Goal: Task Accomplishment & Management: Use online tool/utility

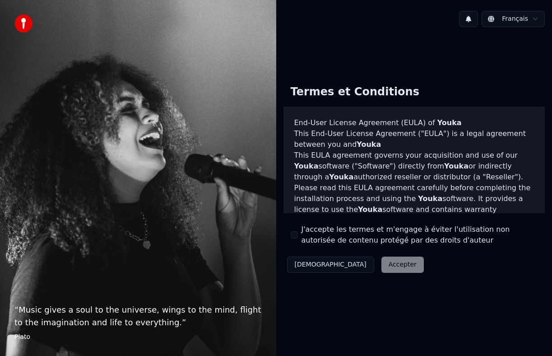
click at [298, 236] on div "J'accepte les termes et m'engage à éviter l'utilisation non autorisée de conten…" at bounding box center [414, 235] width 247 height 22
click at [295, 233] on button "J'accepte les termes et m'engage à éviter l'utilisation non autorisée de conten…" at bounding box center [294, 234] width 7 height 7
click at [381, 265] on button "Accepter" at bounding box center [402, 264] width 42 height 16
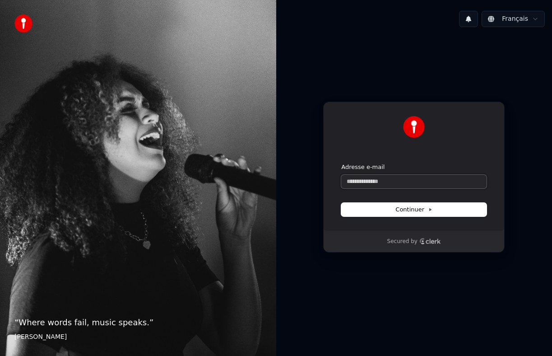
click at [411, 182] on input "Adresse e-mail" at bounding box center [413, 182] width 145 height 14
click at [341, 163] on button "submit" at bounding box center [341, 163] width 0 height 0
type input "**********"
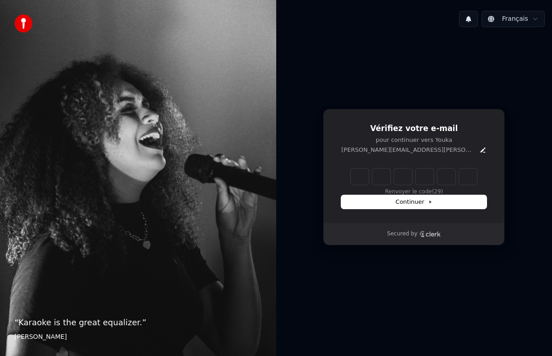
click at [356, 179] on input "Enter verification code" at bounding box center [414, 176] width 126 height 16
type input "******"
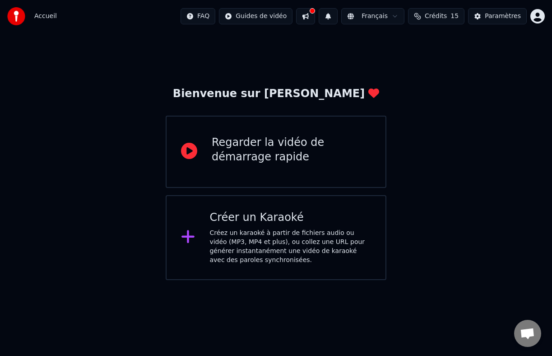
click at [351, 241] on div "Créez un karaoké à partir de fichiers audio ou vidéo (MP3, MP4 et plus), ou col…" at bounding box center [290, 246] width 162 height 36
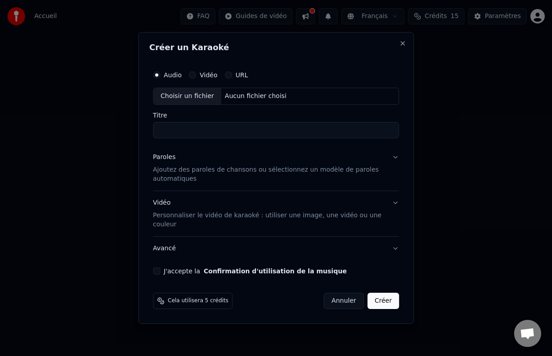
click at [199, 97] on div "Choisir un fichier" at bounding box center [187, 96] width 68 height 16
click at [192, 81] on div "Audio Vidéo URL" at bounding box center [276, 75] width 246 height 18
click at [401, 39] on div "Créer un Karaoké Audio Vidéo URL Choisir un fichier Aucun fichier choisi Titre …" at bounding box center [276, 177] width 276 height 291
click at [402, 40] on button "Close" at bounding box center [402, 43] width 7 height 7
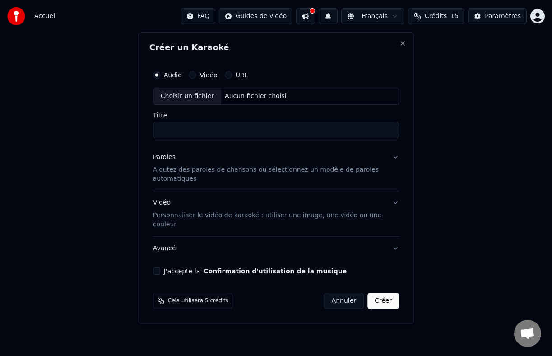
click at [402, 40] on div "Créer un Karaoké Audio Vidéo URL Choisir un fichier Aucun fichier choisi Titre …" at bounding box center [276, 177] width 276 height 291
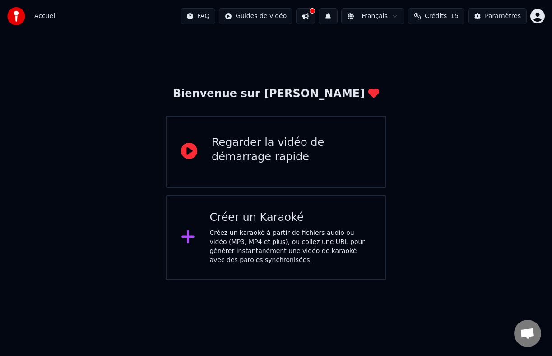
click at [287, 166] on div "Regarder la vidéo de démarrage rapide" at bounding box center [291, 151] width 159 height 32
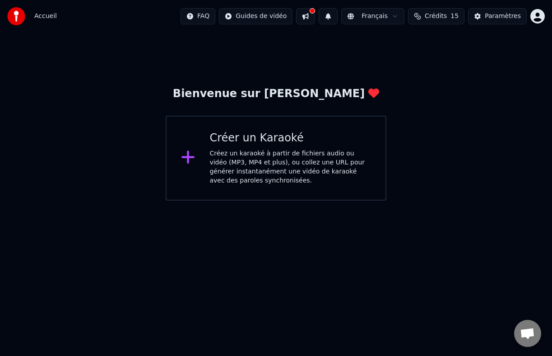
click at [273, 163] on div "Créez un karaoké à partir de fichiers audio ou vidéo (MP3, MP4 et plus), ou col…" at bounding box center [290, 167] width 162 height 36
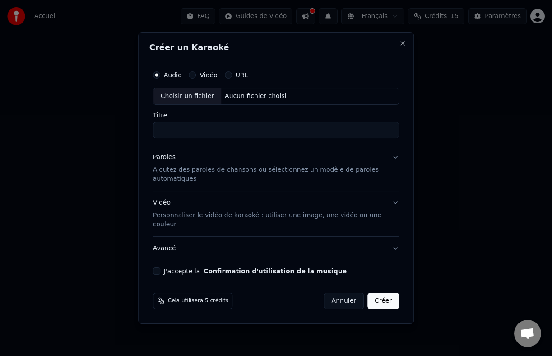
click at [237, 74] on label "URL" at bounding box center [242, 75] width 13 height 6
click at [232, 74] on button "URL" at bounding box center [228, 74] width 7 height 7
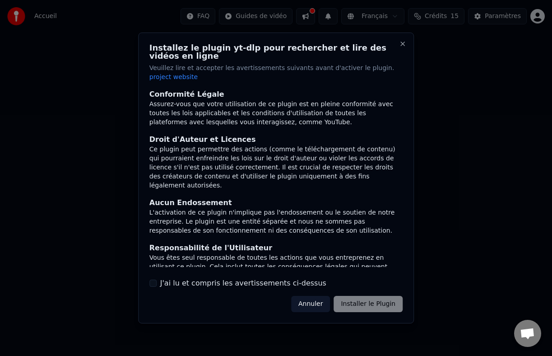
click at [263, 281] on label "J'ai lu et compris les avertissements ci-dessus" at bounding box center [243, 282] width 166 height 11
click at [157, 281] on button "J'ai lu et compris les avertissements ci-dessus" at bounding box center [152, 282] width 7 height 7
click at [362, 298] on button "Installer le Plugin" at bounding box center [367, 304] width 69 height 16
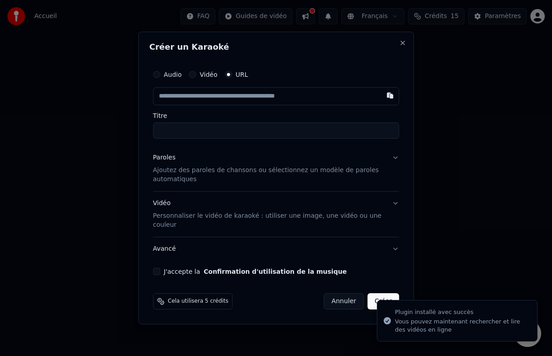
type input "**********"
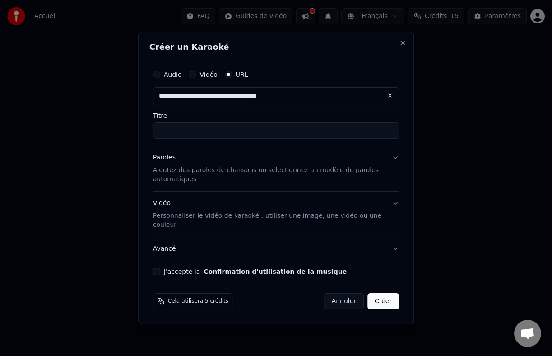
type input "**********"
click at [249, 126] on input "**********" at bounding box center [276, 130] width 246 height 16
click at [275, 176] on p "Ajoutez des paroles de chansons ou sélectionnez un modèle de paroles automatiqu…" at bounding box center [269, 175] width 232 height 18
type input "**********"
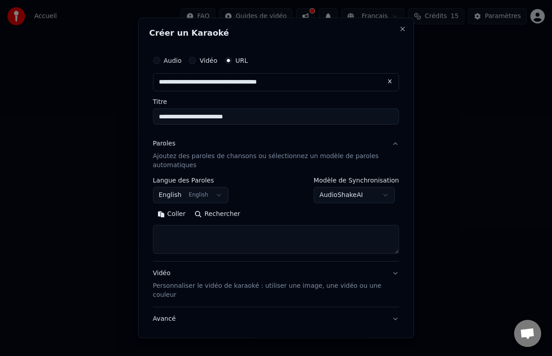
click at [214, 195] on button "English English" at bounding box center [191, 195] width 76 height 16
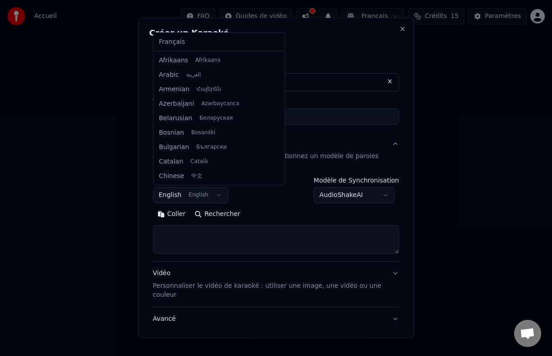
scroll to position [72, 0]
select select "**"
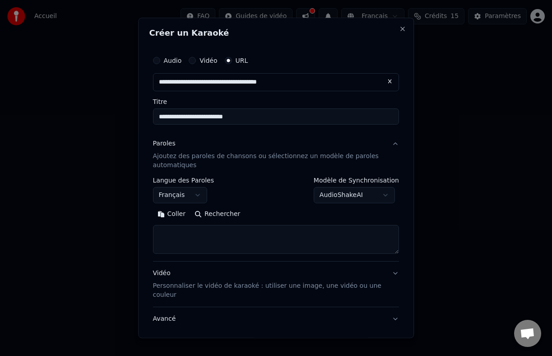
click at [367, 200] on body "**********" at bounding box center [276, 100] width 552 height 200
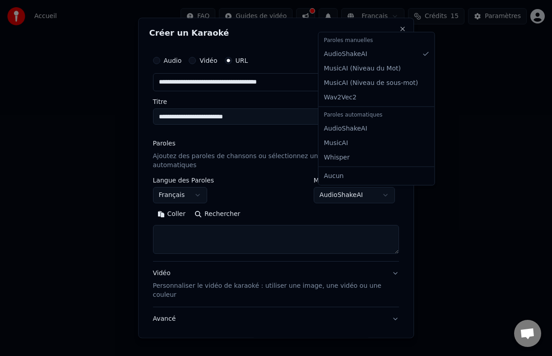
click at [292, 200] on body "**********" at bounding box center [276, 100] width 552 height 200
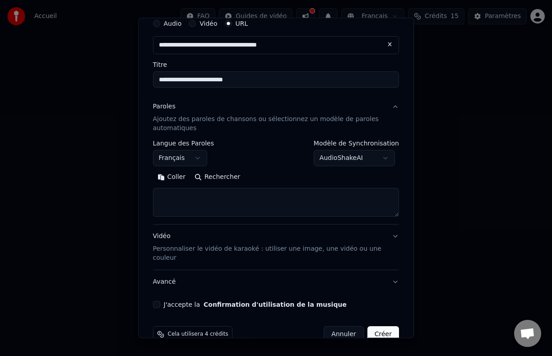
scroll to position [39, 0]
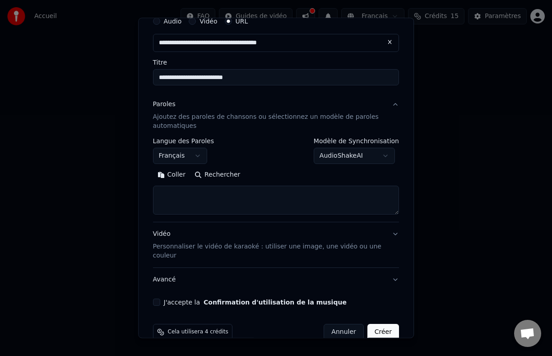
click at [258, 185] on div "Coller Rechercher" at bounding box center [276, 190] width 246 height 47
click at [224, 197] on textarea at bounding box center [276, 199] width 246 height 29
paste textarea "**********"
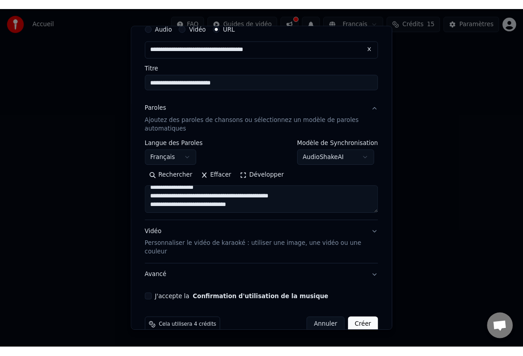
scroll to position [56, 0]
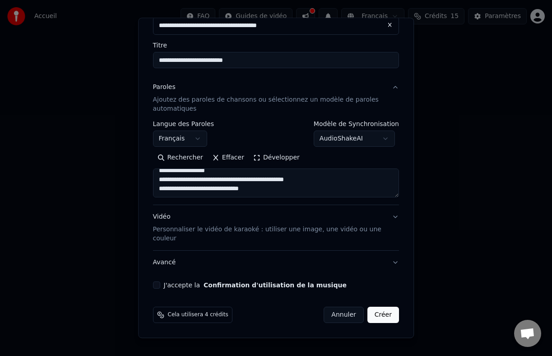
type textarea "**********"
click at [177, 285] on label "J'accepte la Confirmation d'utilisation de la musique" at bounding box center [255, 285] width 183 height 6
click at [160, 285] on button "J'accepte la Confirmation d'utilisation de la musique" at bounding box center [156, 284] width 7 height 7
click at [376, 317] on button "Créer" at bounding box center [383, 314] width 32 height 16
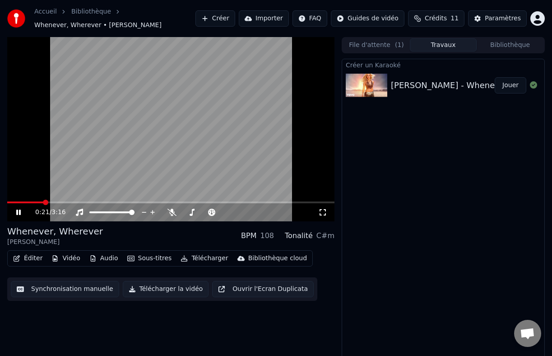
click at [57, 180] on video at bounding box center [170, 129] width 327 height 184
click at [191, 258] on button "Télécharger" at bounding box center [204, 258] width 55 height 13
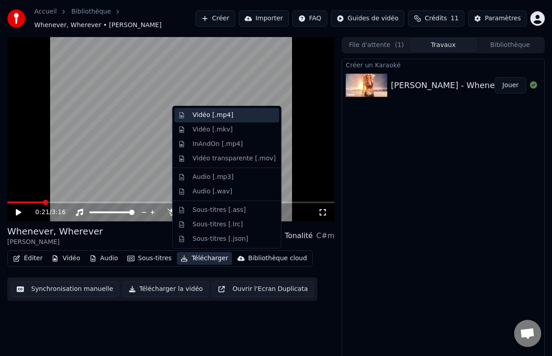
click at [249, 120] on div "Vidéo [.mp4]" at bounding box center [227, 115] width 105 height 14
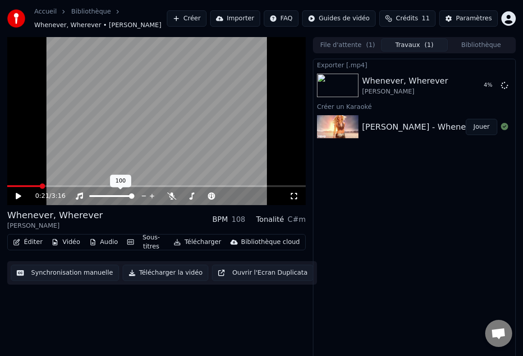
click at [142, 138] on video at bounding box center [156, 121] width 299 height 168
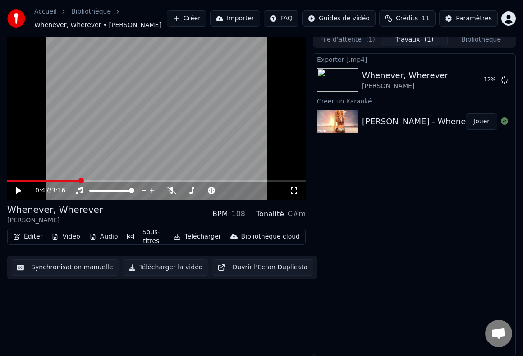
click at [86, 270] on button "Synchronisation manuelle" at bounding box center [65, 267] width 108 height 16
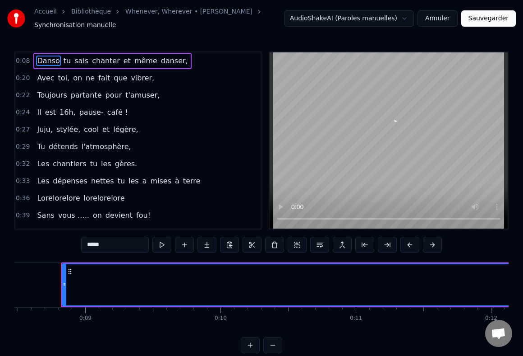
scroll to position [0, 1149]
click at [63, 282] on icon at bounding box center [63, 284] width 4 height 7
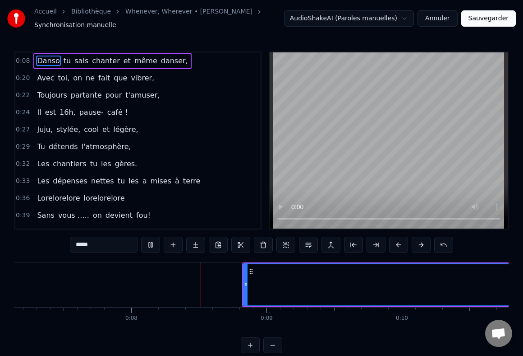
scroll to position [0, 970]
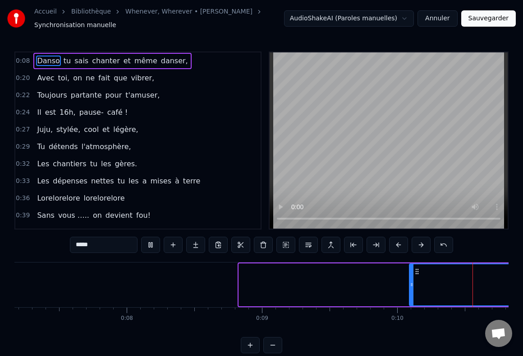
drag, startPoint x: 241, startPoint y: 284, endPoint x: 411, endPoint y: 279, distance: 170.6
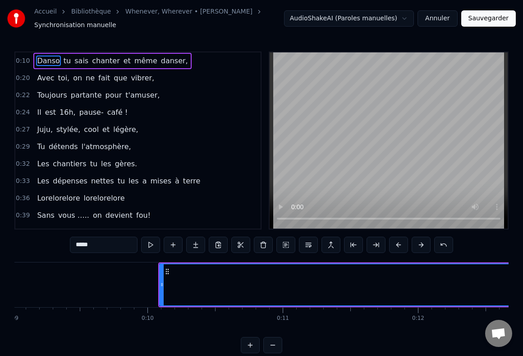
scroll to position [0, 1159]
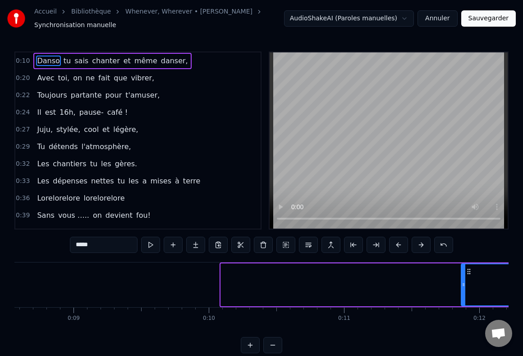
drag, startPoint x: 222, startPoint y: 289, endPoint x: 463, endPoint y: 290, distance: 240.5
click at [463, 290] on div at bounding box center [464, 284] width 4 height 41
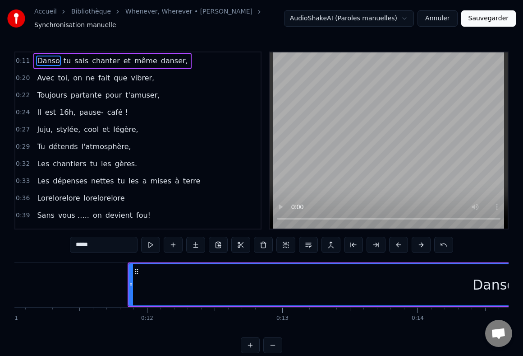
scroll to position [0, 1502]
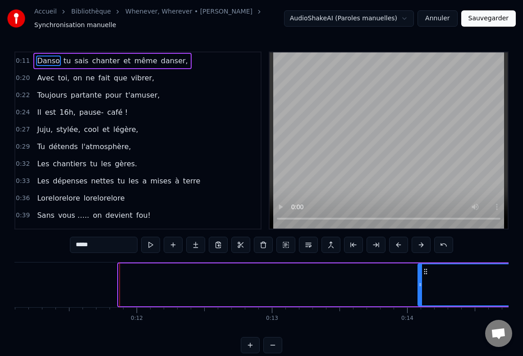
drag, startPoint x: 120, startPoint y: 287, endPoint x: 419, endPoint y: 285, distance: 299.6
click at [419, 285] on icon at bounding box center [421, 284] width 4 height 7
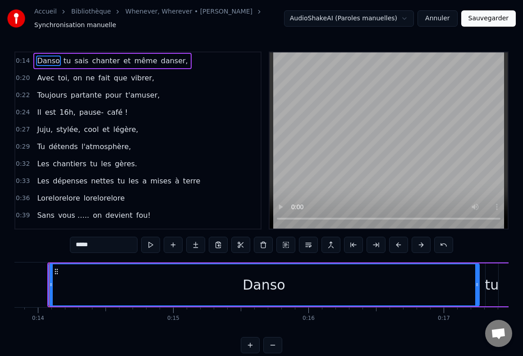
scroll to position [0, 1869]
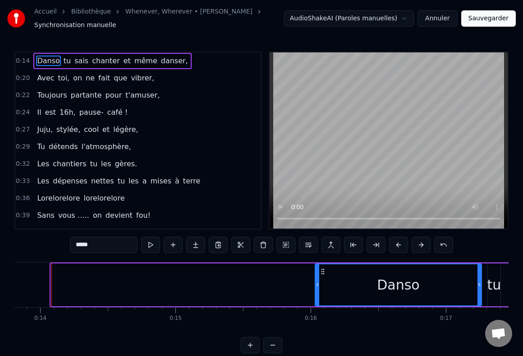
drag, startPoint x: 52, startPoint y: 286, endPoint x: 317, endPoint y: 301, distance: 264.9
click at [317, 301] on div at bounding box center [318, 284] width 4 height 41
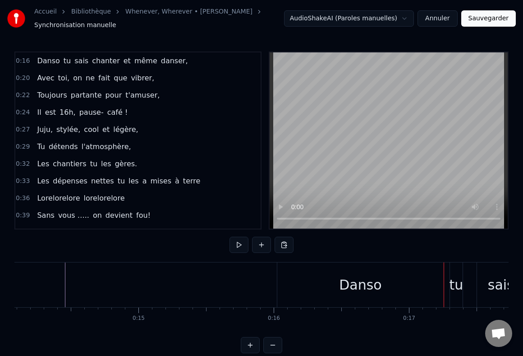
scroll to position [0, 1904]
click at [336, 280] on div "Danso" at bounding box center [363, 284] width 166 height 45
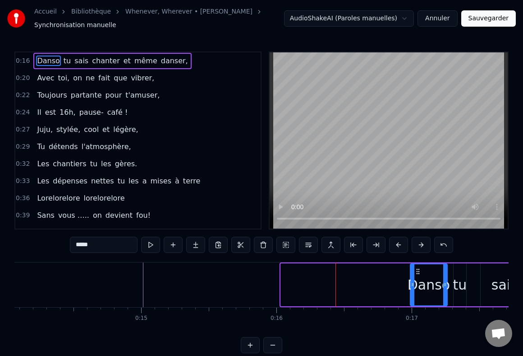
drag, startPoint x: 283, startPoint y: 283, endPoint x: 412, endPoint y: 299, distance: 130.4
click at [412, 299] on div at bounding box center [413, 284] width 4 height 41
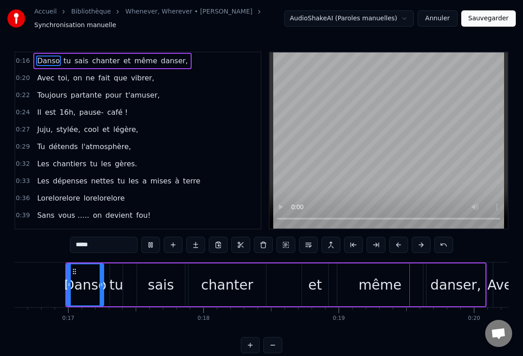
click at [122, 283] on div "Danso tu sais chanter et même danser," at bounding box center [275, 284] width 421 height 45
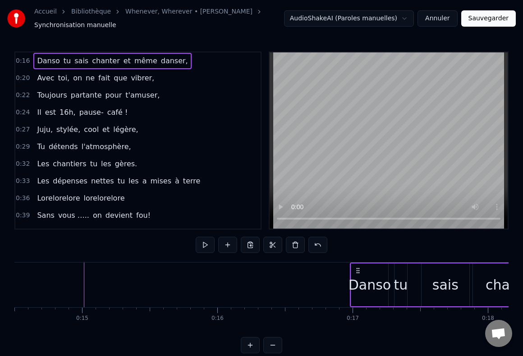
scroll to position [0, 1912]
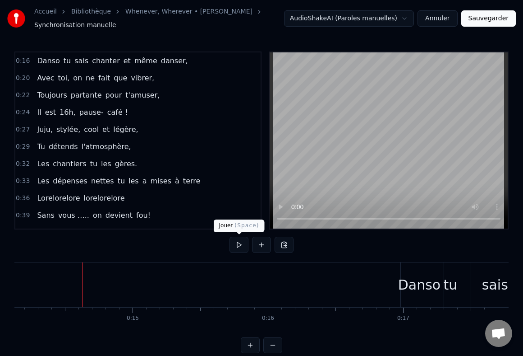
click at [240, 245] on button at bounding box center [239, 244] width 19 height 16
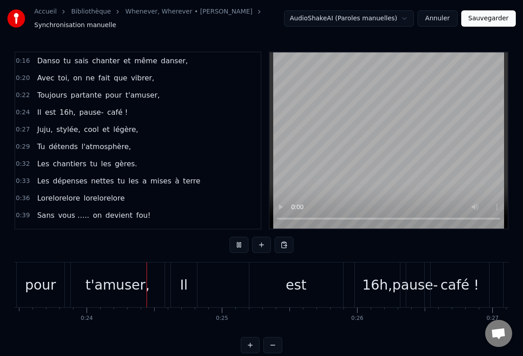
scroll to position [0, 3180]
click at [92, 10] on link "Bibliothèque" at bounding box center [91, 11] width 40 height 9
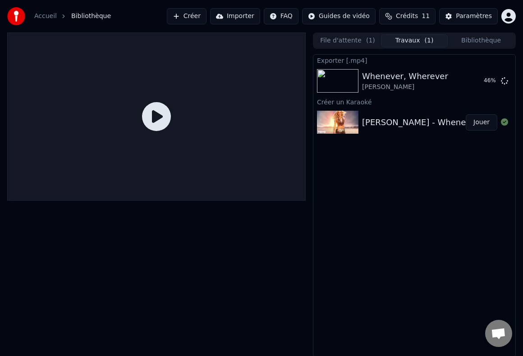
click at [193, 183] on div at bounding box center [156, 116] width 299 height 168
click at [378, 82] on div "Whenever, Wherever" at bounding box center [405, 76] width 86 height 13
click at [376, 129] on div "[PERSON_NAME] - Whenever, Wherever Jouer" at bounding box center [415, 122] width 202 height 31
click at [384, 129] on div "[PERSON_NAME] - Whenever, Wherever Jouer" at bounding box center [415, 122] width 202 height 31
click at [90, 19] on span "Bibliothèque" at bounding box center [91, 16] width 40 height 9
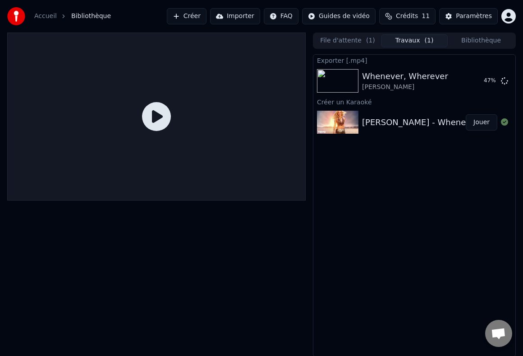
scroll to position [1, 0]
click at [396, 113] on div "[PERSON_NAME] - Whenever, Wherever Jouer" at bounding box center [415, 121] width 202 height 31
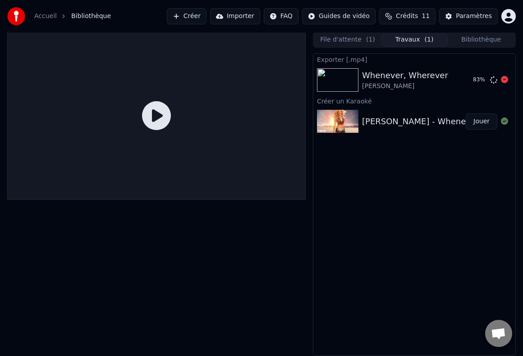
click at [396, 82] on div "[PERSON_NAME]" at bounding box center [405, 86] width 86 height 9
click at [390, 224] on div "Exporter [.mp4] Whenever, Wherever [PERSON_NAME] 90 % Créer un [DEMOGRAPHIC_DAT…" at bounding box center [414, 204] width 203 height 302
click at [475, 81] on button "Afficher" at bounding box center [478, 80] width 40 height 16
click at [45, 16] on link "Accueil" at bounding box center [45, 16] width 23 height 9
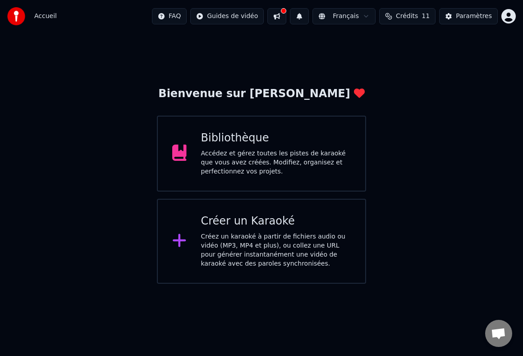
click at [238, 132] on div "Bibliothèque" at bounding box center [276, 138] width 150 height 14
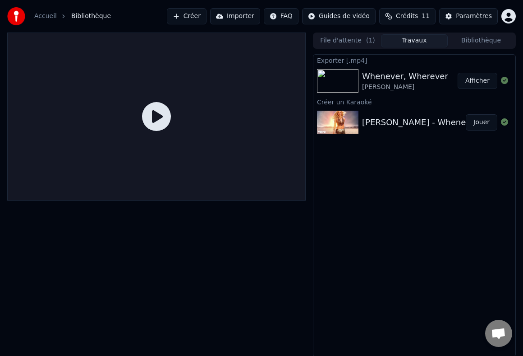
click at [374, 116] on div "[PERSON_NAME] - Whenever, Wherever" at bounding box center [443, 122] width 162 height 13
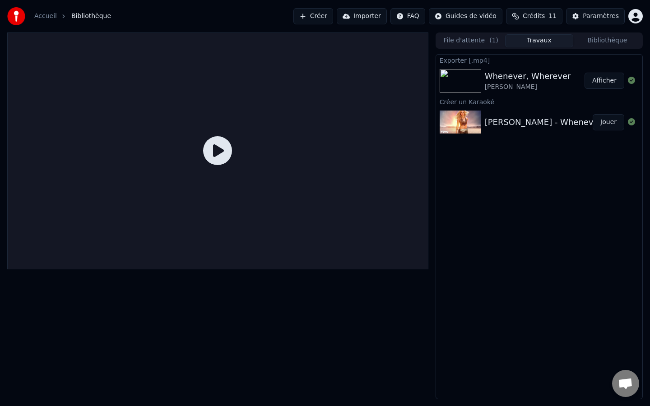
click at [551, 123] on button "Jouer" at bounding box center [608, 122] width 32 height 16
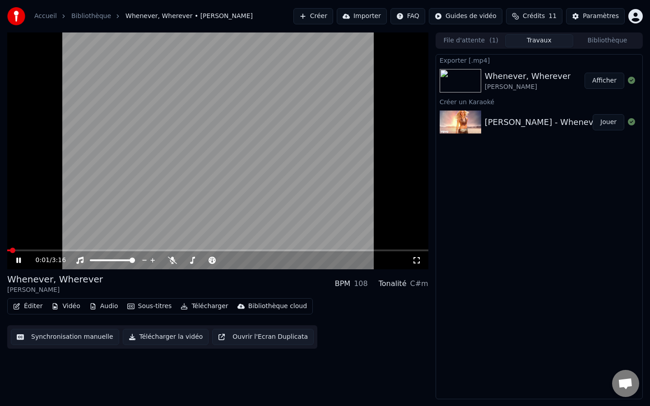
click at [19, 259] on icon at bounding box center [18, 260] width 5 height 5
click at [88, 337] on button "Synchronisation manuelle" at bounding box center [65, 337] width 108 height 16
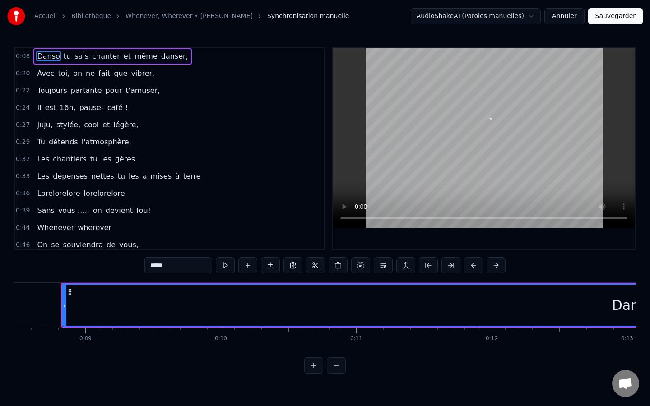
scroll to position [0, 1149]
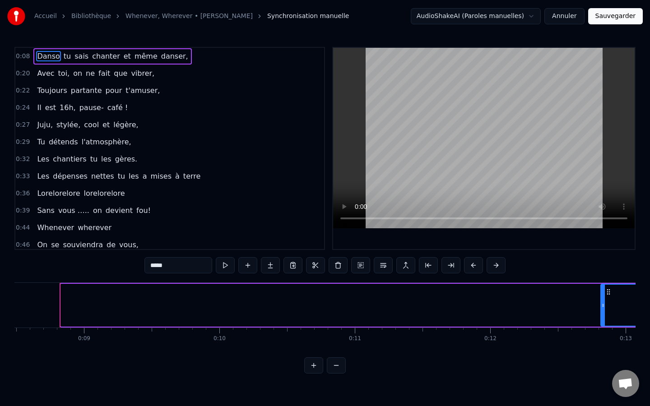
drag, startPoint x: 62, startPoint y: 304, endPoint x: 601, endPoint y: 325, distance: 540.0
click at [551, 325] on div at bounding box center [603, 305] width 4 height 41
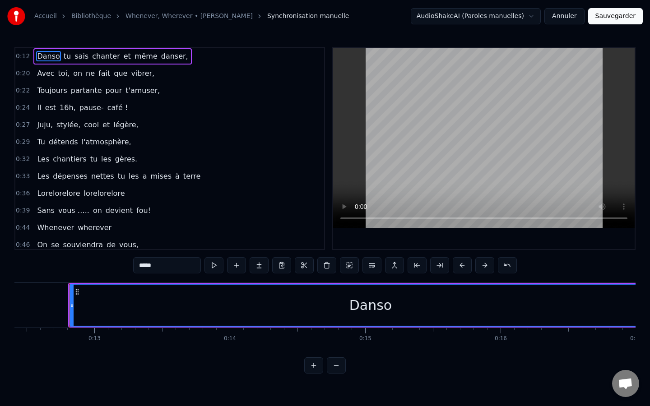
scroll to position [0, 1690]
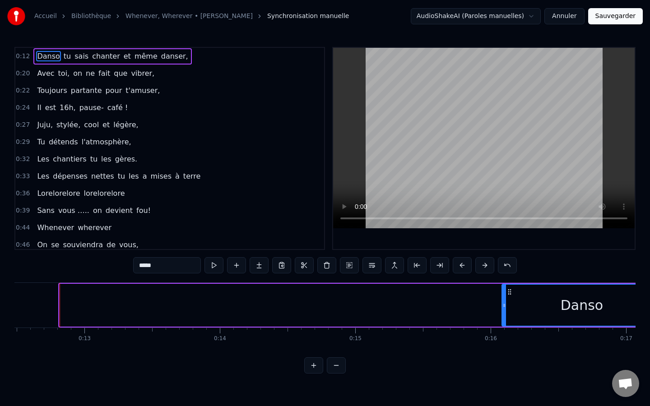
drag, startPoint x: 62, startPoint y: 307, endPoint x: 504, endPoint y: 295, distance: 442.3
click at [504, 295] on div at bounding box center [504, 305] width 4 height 41
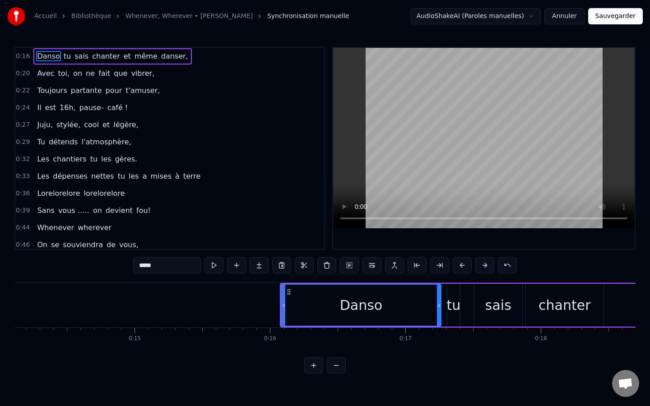
scroll to position [0, 1954]
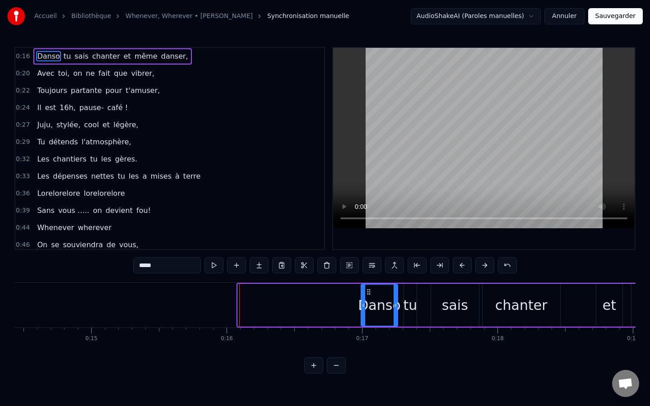
drag, startPoint x: 240, startPoint y: 307, endPoint x: 363, endPoint y: 306, distance: 123.2
click at [363, 306] on icon at bounding box center [363, 305] width 4 height 7
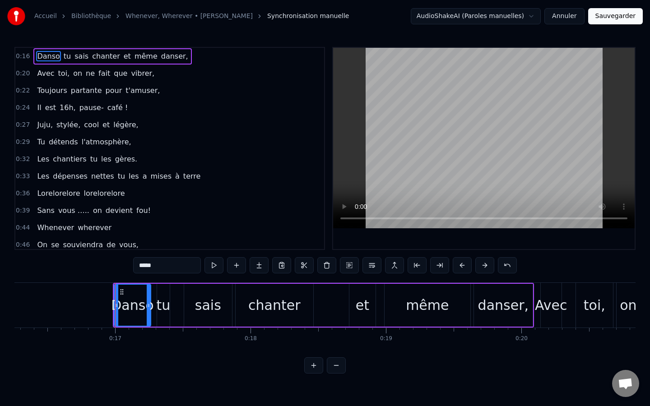
scroll to position [0, 2208]
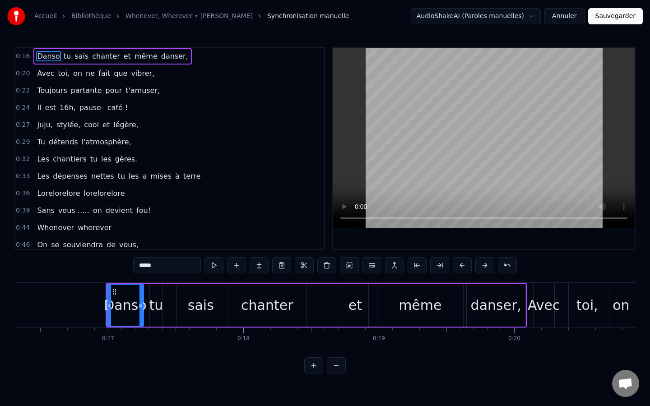
click at [137, 89] on span "t'amuser," at bounding box center [143, 90] width 36 height 10
type input "*********"
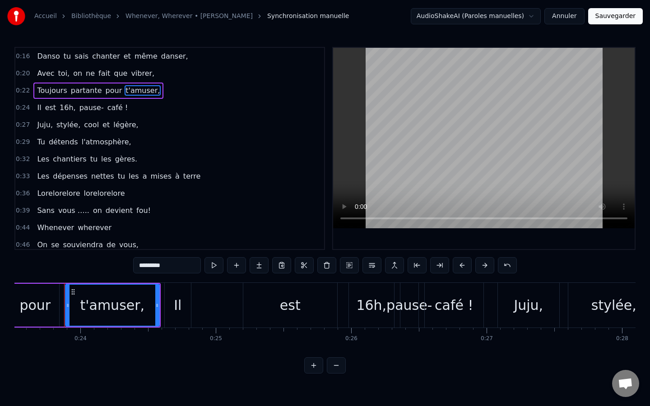
scroll to position [0, 3187]
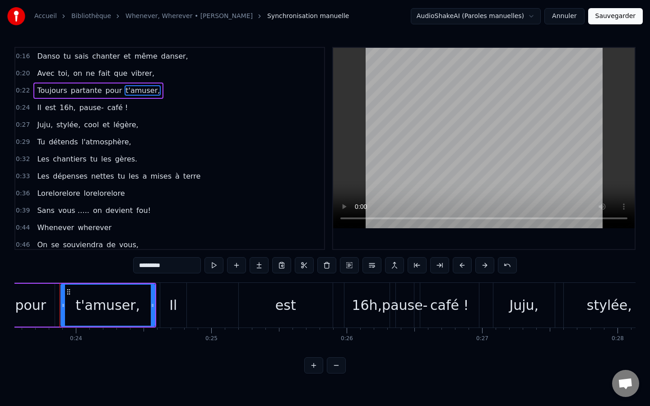
click at [139, 89] on span "t'amuser," at bounding box center [143, 90] width 36 height 10
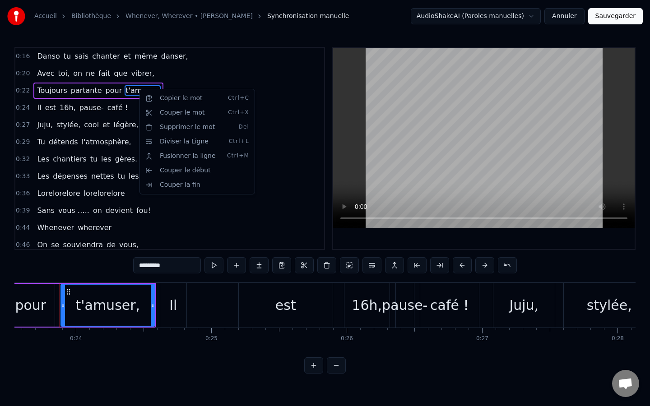
click at [78, 268] on html "Accueil Bibliothèque Whenever, Wherever • Shakira Synchronisation manuelle Audi…" at bounding box center [325, 194] width 650 height 388
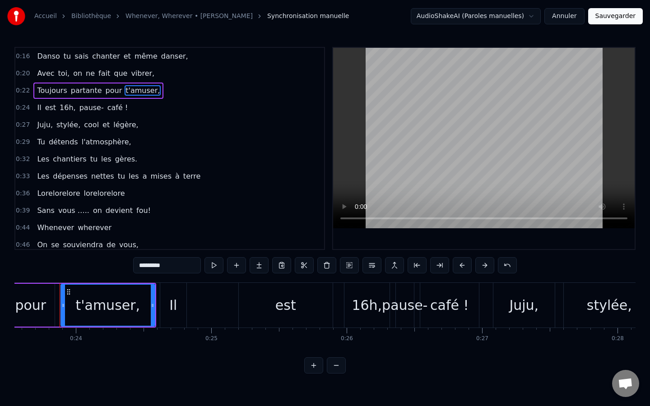
click at [175, 259] on input "*********" at bounding box center [167, 265] width 68 height 16
click at [79, 269] on div "0:16 Danso tu sais chanter et même danser, 0:20 Avec toi, on ne fait que vibrer…" at bounding box center [324, 210] width 621 height 327
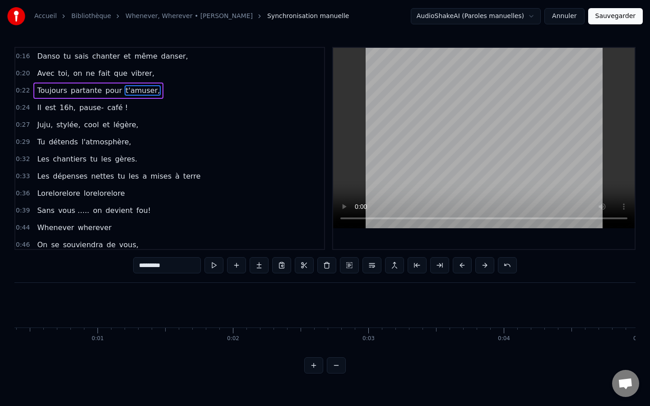
scroll to position [0, 0]
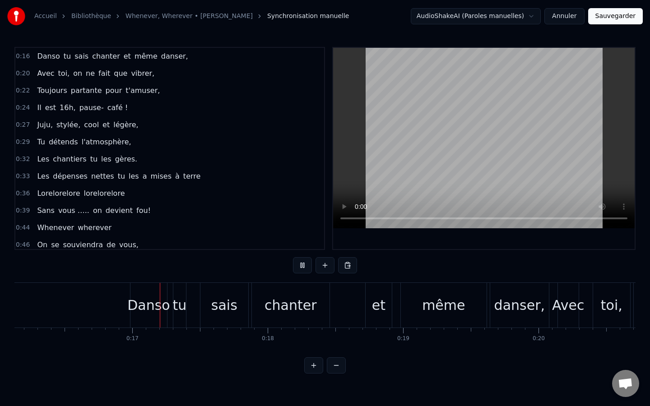
scroll to position [0, 2184]
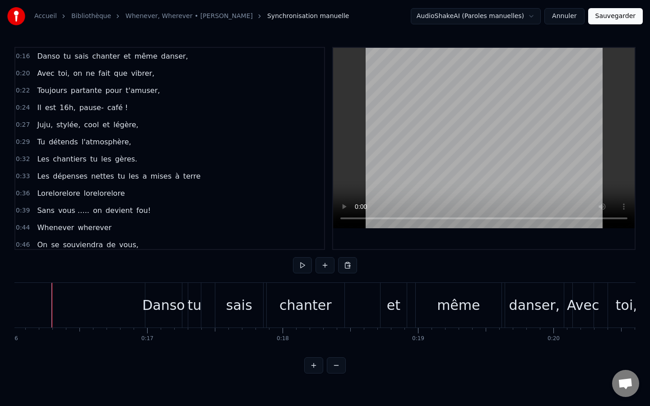
scroll to position [0, 2160]
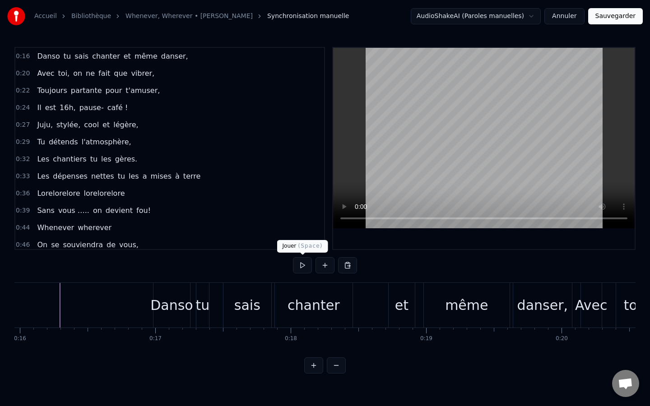
click at [296, 264] on button at bounding box center [302, 265] width 19 height 16
click at [468, 311] on div "même" at bounding box center [466, 305] width 43 height 20
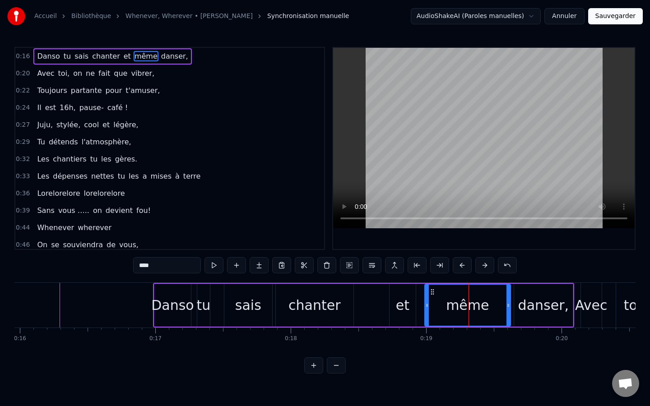
click at [539, 305] on div "danser," at bounding box center [543, 305] width 51 height 20
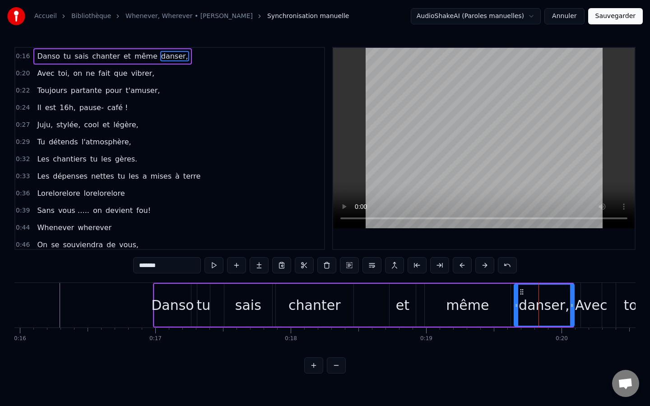
drag, startPoint x: 571, startPoint y: 306, endPoint x: 573, endPoint y: 312, distance: 5.6
click at [551, 312] on div at bounding box center [572, 305] width 4 height 41
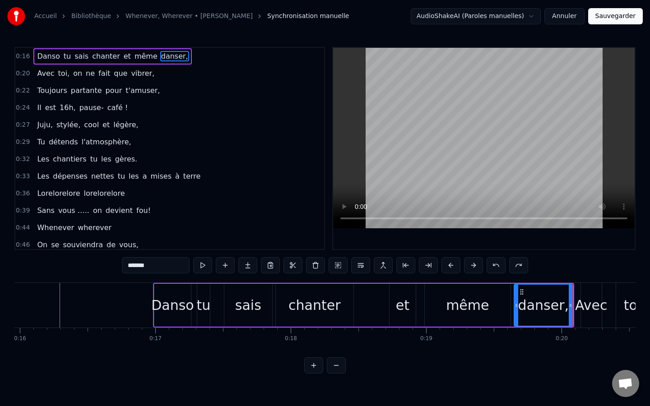
click at [199, 302] on div "tu" at bounding box center [203, 305] width 14 height 20
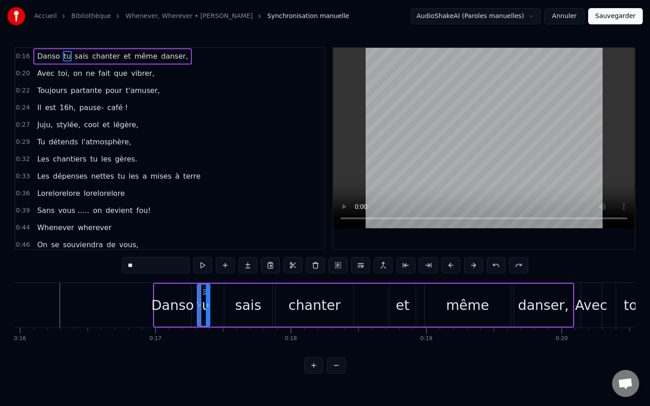
click at [179, 285] on div "Danso" at bounding box center [172, 305] width 37 height 43
type input "*****"
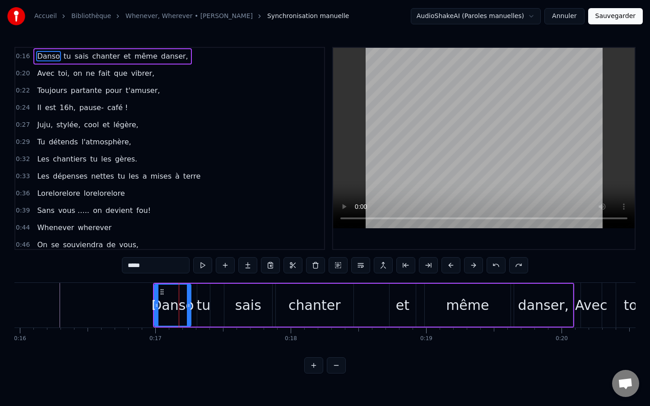
drag, startPoint x: 167, startPoint y: 303, endPoint x: 159, endPoint y: 308, distance: 9.5
click at [159, 308] on div "Danso" at bounding box center [173, 305] width 36 height 41
click at [194, 306] on div "Danso tu sais chanter et même danser," at bounding box center [363, 305] width 421 height 45
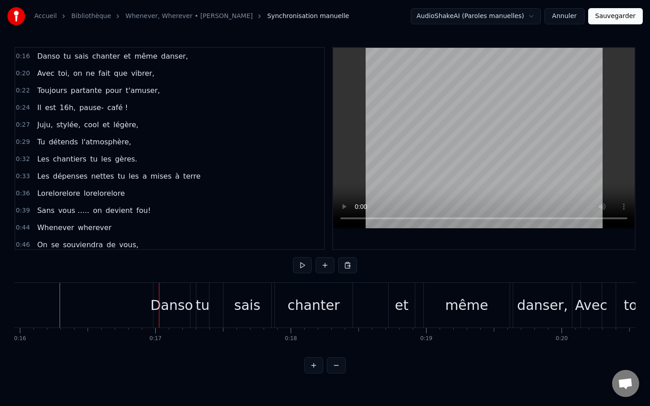
click at [197, 307] on div "tu" at bounding box center [202, 305] width 14 height 20
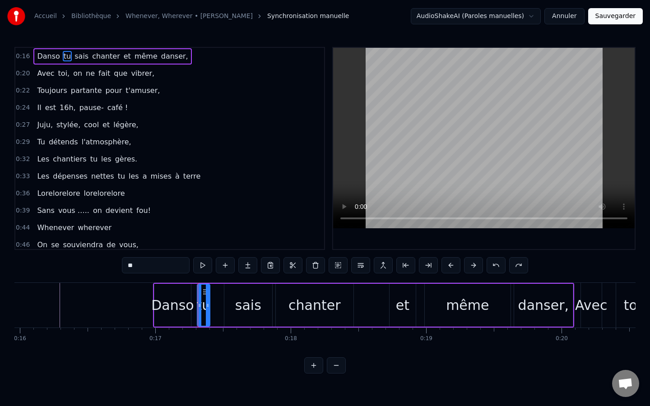
click at [551, 312] on div "Danso tu sais chanter et même danser," at bounding box center [363, 305] width 421 height 45
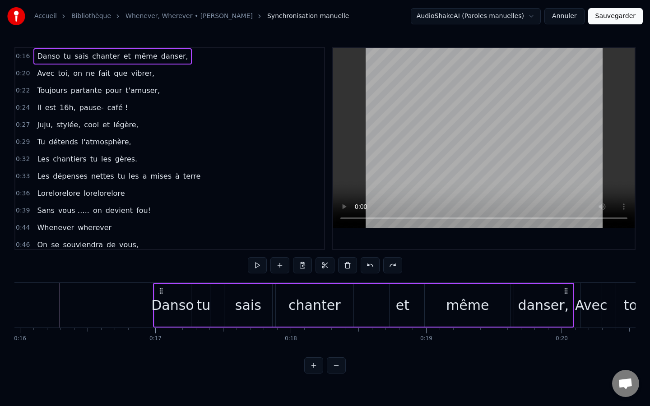
drag, startPoint x: 573, startPoint y: 312, endPoint x: 540, endPoint y: 315, distance: 33.5
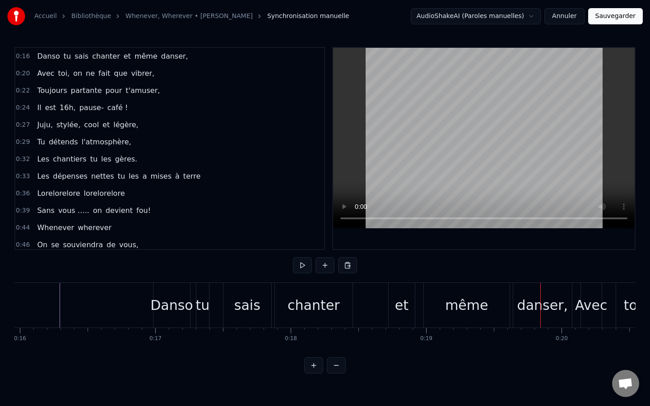
click at [551, 309] on div "danser," at bounding box center [542, 305] width 51 height 20
click at [319, 300] on div "chanter" at bounding box center [313, 305] width 52 height 20
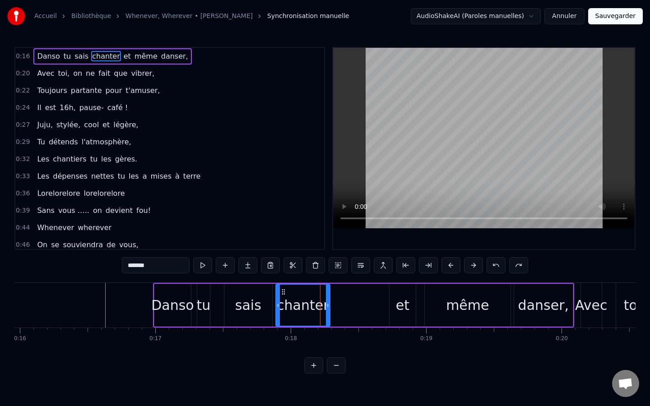
drag, startPoint x: 350, startPoint y: 307, endPoint x: 326, endPoint y: 309, distance: 24.0
click at [326, 309] on div at bounding box center [328, 305] width 4 height 41
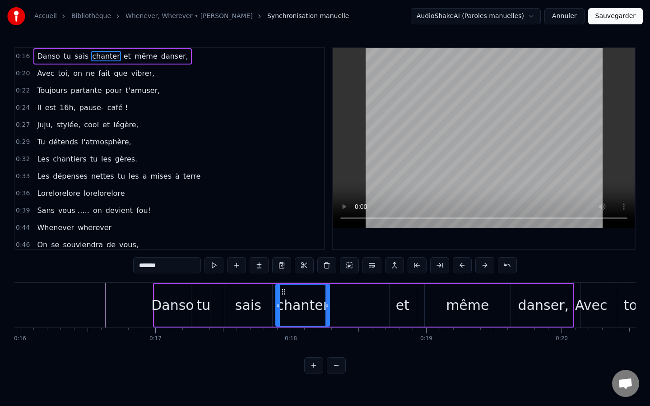
click at [365, 314] on div "Danso tu sais chanter et même danser," at bounding box center [363, 305] width 421 height 45
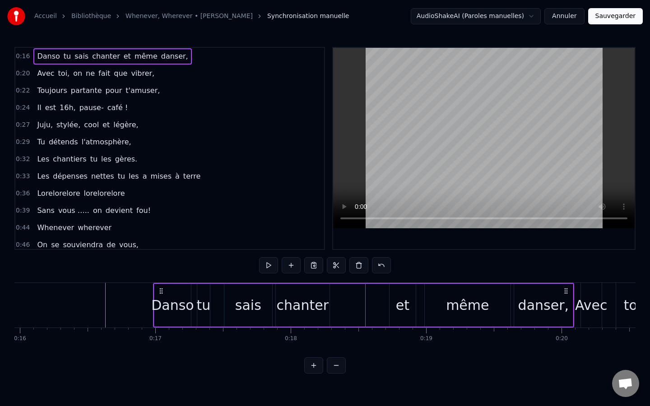
click at [402, 306] on div "et" at bounding box center [403, 305] width 14 height 20
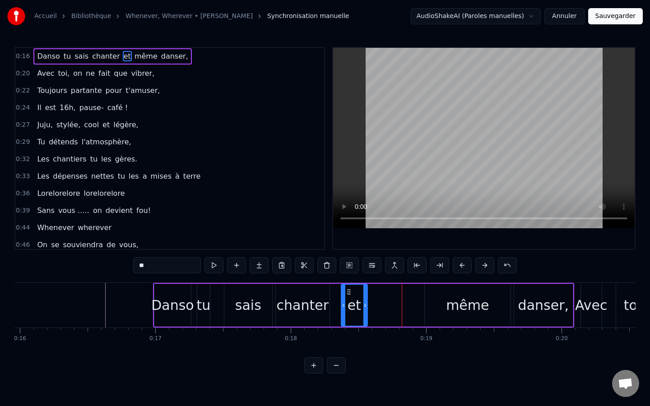
drag, startPoint x: 396, startPoint y: 292, endPoint x: 348, endPoint y: 301, distance: 49.1
click at [348, 301] on div "et" at bounding box center [354, 305] width 25 height 41
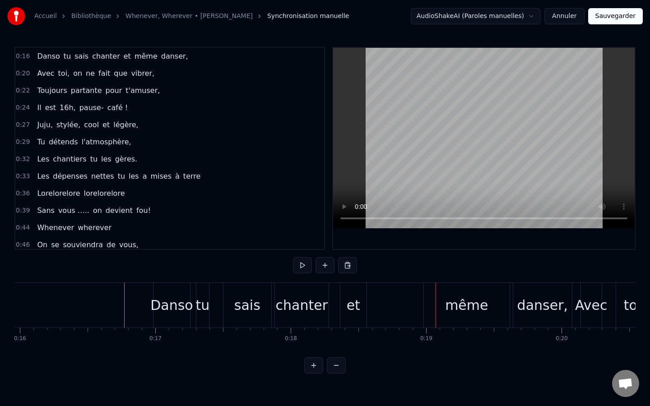
click at [351, 299] on div "et" at bounding box center [354, 305] width 14 height 20
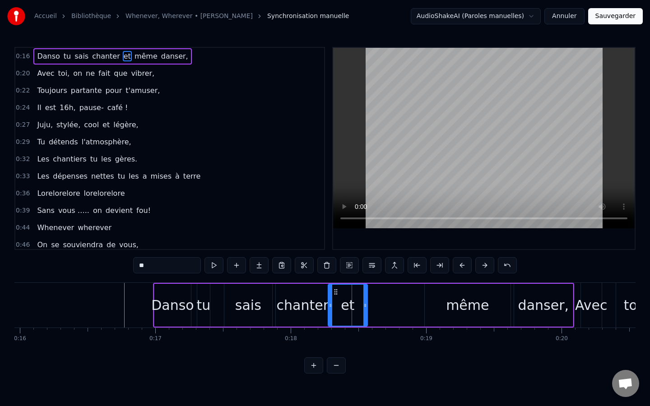
drag, startPoint x: 343, startPoint y: 300, endPoint x: 330, endPoint y: 301, distance: 13.2
click at [330, 301] on div at bounding box center [330, 305] width 4 height 41
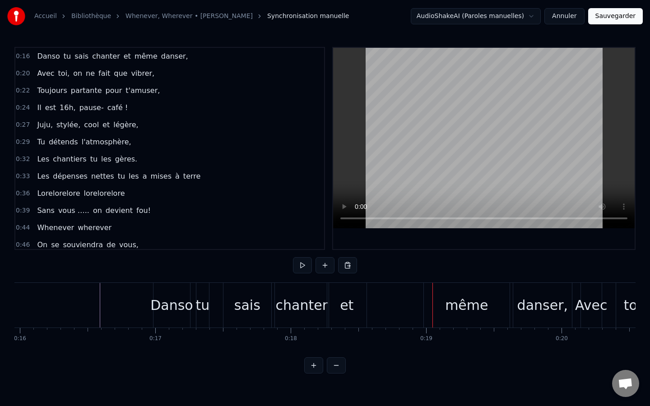
click at [311, 307] on div "chanter" at bounding box center [302, 305] width 52 height 20
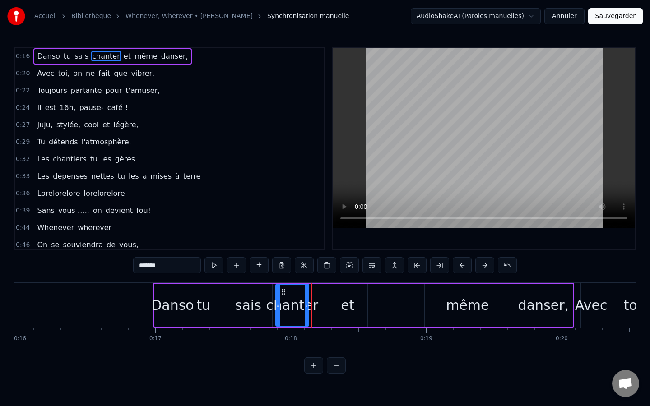
drag, startPoint x: 327, startPoint y: 305, endPoint x: 306, endPoint y: 309, distance: 21.1
click at [306, 309] on icon at bounding box center [307, 305] width 4 height 7
click at [344, 309] on div "et" at bounding box center [348, 305] width 14 height 20
type input "**"
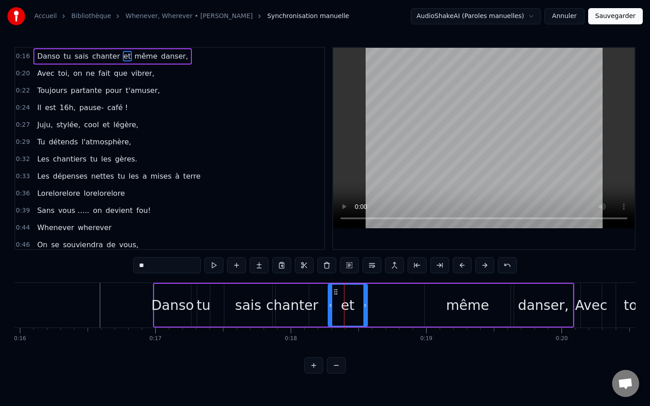
drag, startPoint x: 342, startPoint y: 308, endPoint x: 323, endPoint y: 309, distance: 18.1
click at [323, 309] on div "Danso tu sais chanter et même danser," at bounding box center [363, 305] width 421 height 45
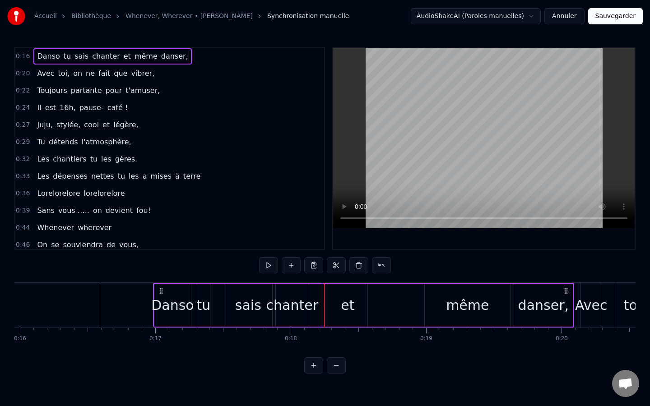
drag, startPoint x: 336, startPoint y: 313, endPoint x: 315, endPoint y: 314, distance: 20.3
click at [315, 314] on div "Danso tu sais chanter et même danser," at bounding box center [363, 305] width 421 height 45
click at [346, 311] on div "et" at bounding box center [348, 305] width 14 height 20
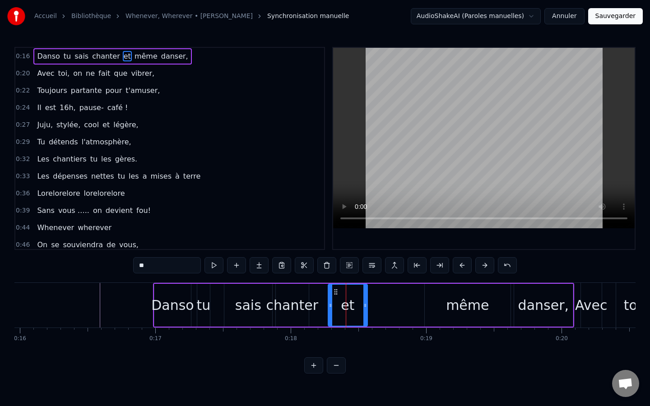
drag, startPoint x: 337, startPoint y: 311, endPoint x: 322, endPoint y: 314, distance: 15.5
click at [322, 314] on div "Danso tu sais chanter et même danser," at bounding box center [363, 305] width 421 height 45
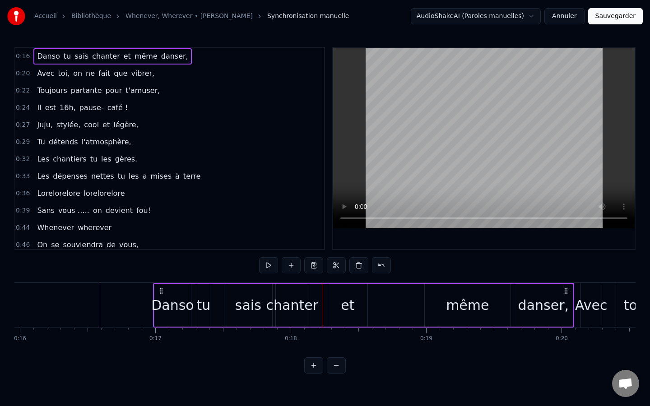
click at [329, 313] on div "et" at bounding box center [347, 305] width 39 height 43
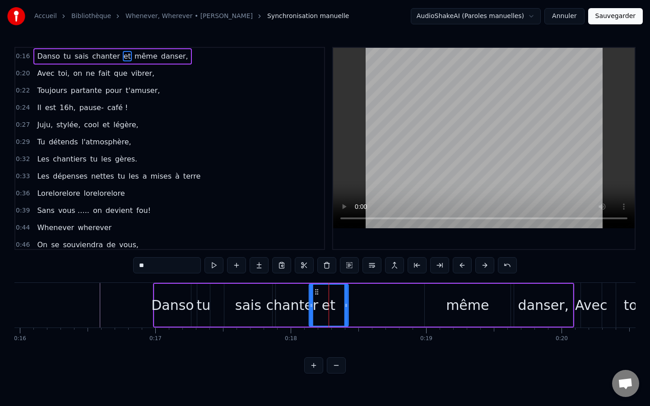
drag, startPoint x: 335, startPoint y: 290, endPoint x: 316, endPoint y: 289, distance: 19.0
click at [316, 289] on icon at bounding box center [316, 291] width 7 height 7
click at [430, 288] on div "même" at bounding box center [468, 305] width 86 height 43
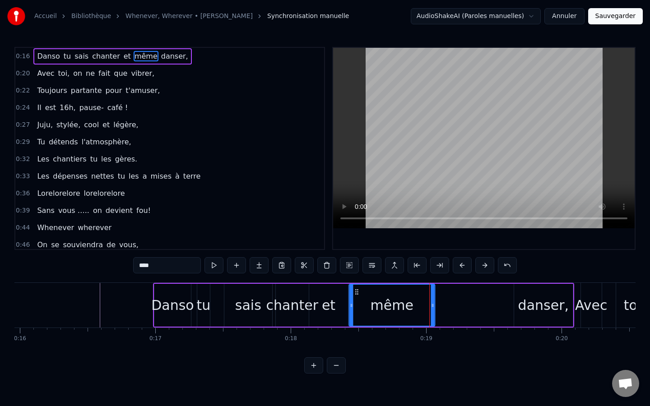
drag, startPoint x: 433, startPoint y: 290, endPoint x: 358, endPoint y: 288, distance: 75.4
click at [358, 288] on icon at bounding box center [356, 291] width 7 height 7
click at [551, 302] on div "danser," at bounding box center [543, 305] width 51 height 20
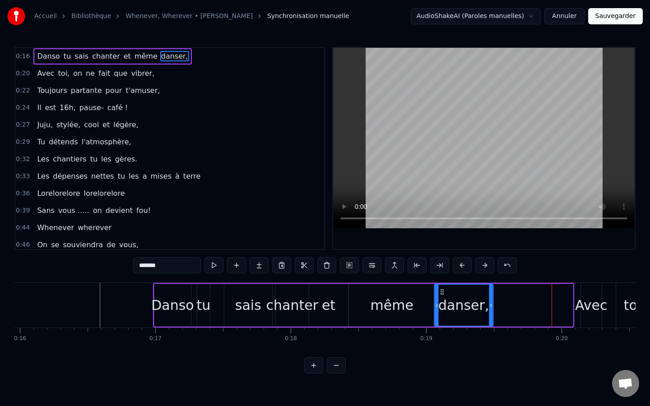
drag, startPoint x: 523, startPoint y: 291, endPoint x: 444, endPoint y: 286, distance: 79.5
click at [444, 286] on div "danser," at bounding box center [463, 305] width 58 height 41
click at [398, 301] on div "même" at bounding box center [391, 305] width 43 height 20
type input "****"
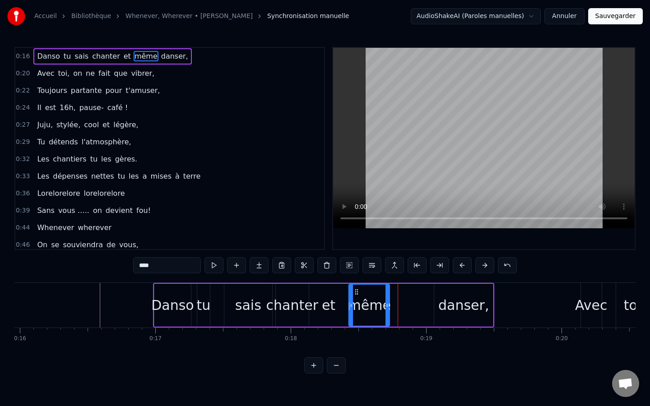
drag, startPoint x: 433, startPoint y: 306, endPoint x: 388, endPoint y: 315, distance: 46.1
click at [388, 315] on div at bounding box center [387, 305] width 4 height 41
drag, startPoint x: 461, startPoint y: 296, endPoint x: 415, endPoint y: 300, distance: 45.7
click at [415, 300] on div "Danso tu sais chanter et même danser," at bounding box center [323, 305] width 341 height 45
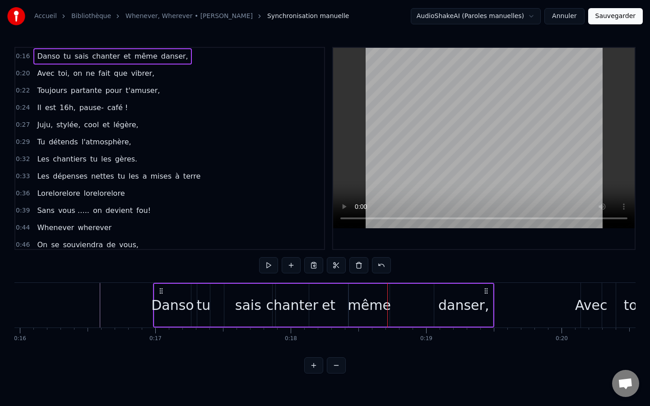
click at [440, 297] on div "danser," at bounding box center [463, 305] width 59 height 43
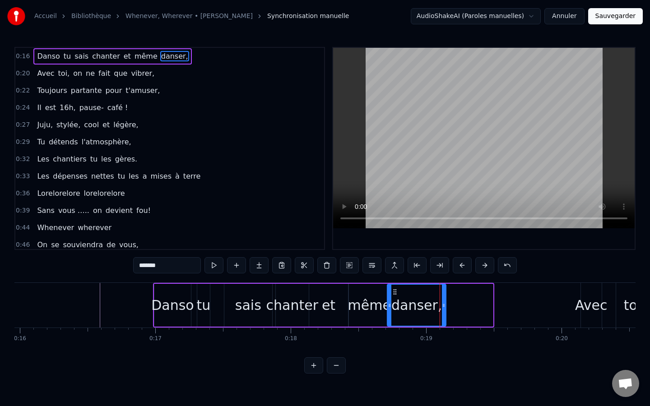
drag, startPoint x: 442, startPoint y: 290, endPoint x: 395, endPoint y: 287, distance: 47.0
click at [395, 287] on div "danser," at bounding box center [417, 305] width 58 height 41
drag, startPoint x: 443, startPoint y: 305, endPoint x: 432, endPoint y: 304, distance: 11.3
click at [432, 304] on icon at bounding box center [432, 305] width 4 height 7
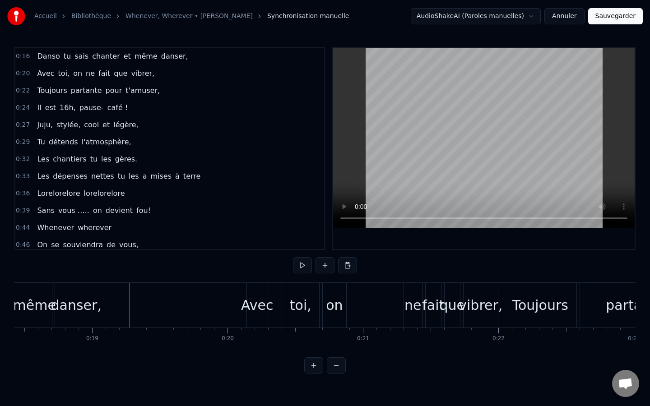
scroll to position [0, 2489]
click at [89, 295] on div "danser," at bounding box center [80, 305] width 47 height 45
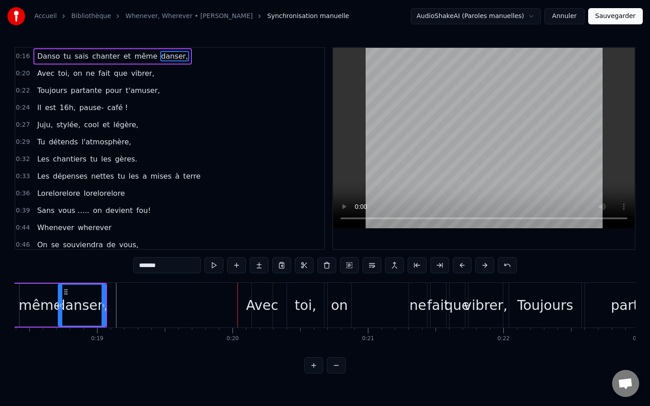
click at [256, 305] on div "Avec" at bounding box center [262, 305] width 32 height 20
type input "****"
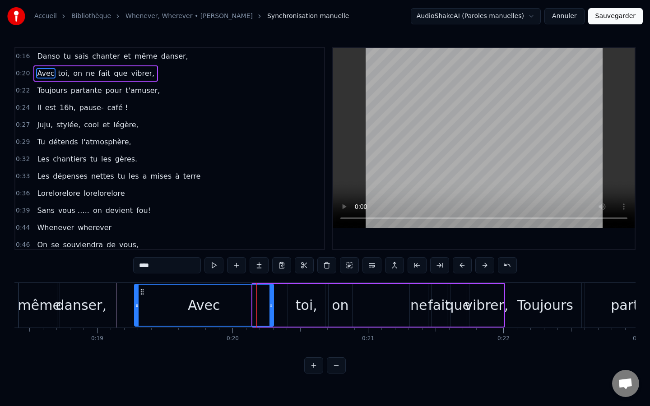
drag, startPoint x: 253, startPoint y: 308, endPoint x: 134, endPoint y: 314, distance: 118.3
click at [135, 314] on div at bounding box center [137, 305] width 4 height 41
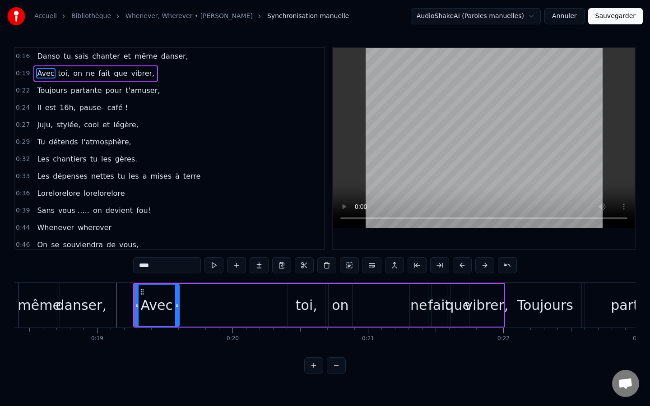
drag, startPoint x: 272, startPoint y: 307, endPoint x: 177, endPoint y: 318, distance: 94.9
click at [177, 318] on div at bounding box center [177, 305] width 4 height 41
drag, startPoint x: 301, startPoint y: 304, endPoint x: 246, endPoint y: 305, distance: 55.0
click at [246, 305] on div "Avec toi, on ne fait que vibrer," at bounding box center [319, 305] width 372 height 45
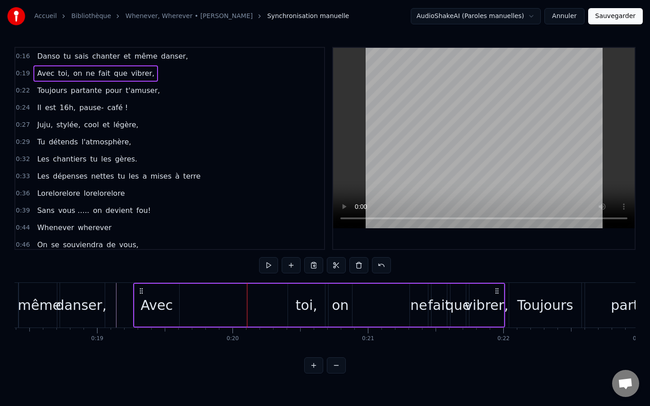
click at [308, 298] on div "toi," at bounding box center [307, 305] width 22 height 20
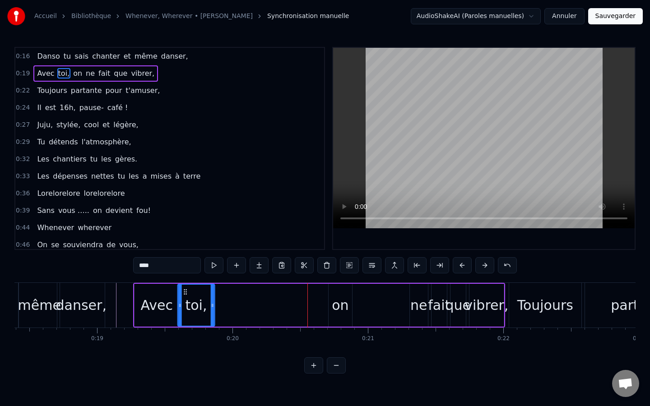
drag, startPoint x: 296, startPoint y: 290, endPoint x: 185, endPoint y: 280, distance: 110.5
click at [185, 280] on div "0:16 Danso tu sais chanter et même danser, 0:19 Avec toi, on ne fait que vibrer…" at bounding box center [324, 210] width 621 height 327
click at [342, 293] on div "on" at bounding box center [339, 305] width 23 height 43
type input "**"
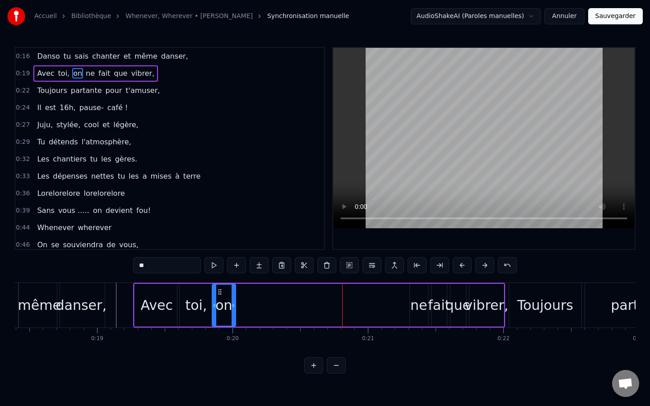
drag, startPoint x: 336, startPoint y: 291, endPoint x: 219, endPoint y: 287, distance: 116.5
click at [219, 287] on div "on" at bounding box center [224, 305] width 23 height 41
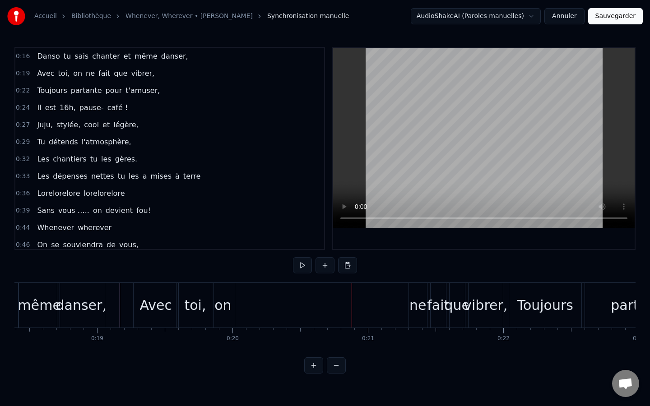
click at [109, 305] on div at bounding box center [109, 305] width 0 height 45
click at [486, 303] on div "vibrer," at bounding box center [485, 305] width 44 height 20
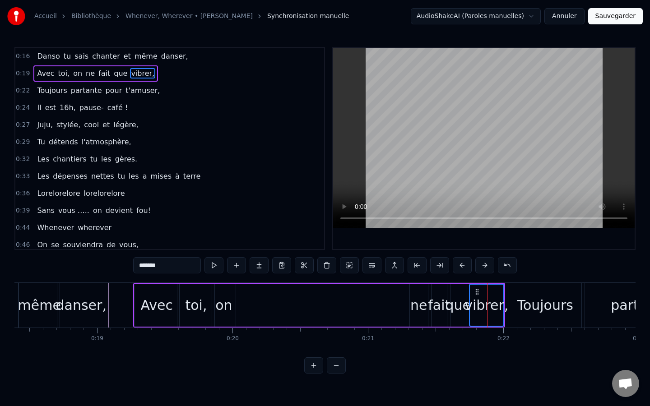
click at [463, 303] on div "que" at bounding box center [458, 305] width 26 height 20
click at [439, 303] on div "fait" at bounding box center [439, 305] width 22 height 20
click at [426, 302] on div "ne" at bounding box center [419, 305] width 18 height 43
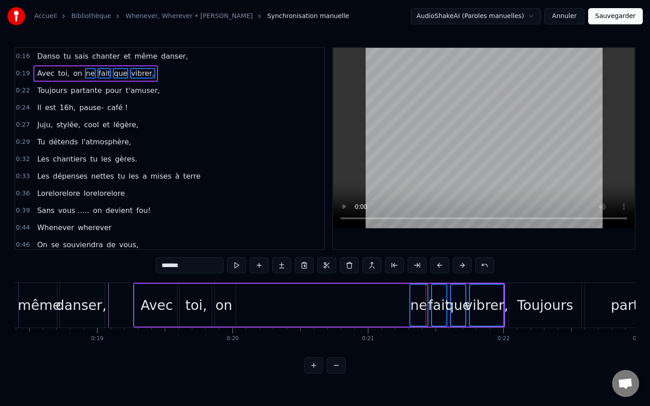
drag, startPoint x: 418, startPoint y: 295, endPoint x: 368, endPoint y: 298, distance: 50.2
click at [352, 298] on div "Avec toi, on ne fait que vibrer," at bounding box center [319, 305] width 372 height 45
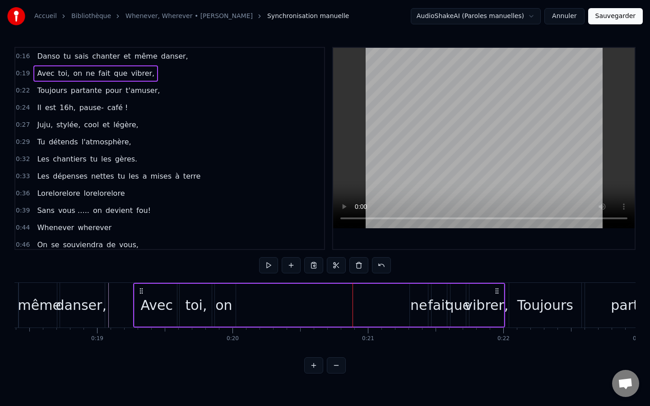
click at [490, 297] on div "vibrer," at bounding box center [486, 305] width 44 height 20
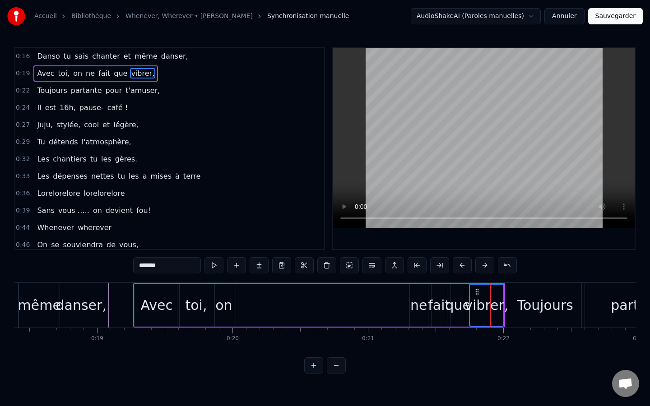
click at [466, 296] on div "que" at bounding box center [458, 305] width 26 height 20
click at [444, 295] on div "fait" at bounding box center [438, 305] width 15 height 43
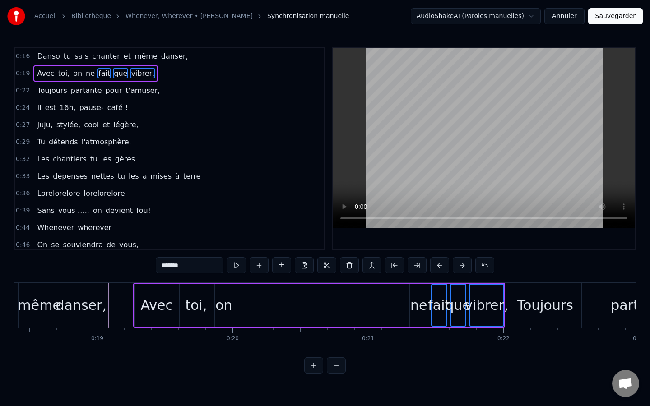
click at [423, 295] on div "ne" at bounding box center [419, 305] width 18 height 43
click at [500, 300] on div "vibrer," at bounding box center [486, 305] width 44 height 20
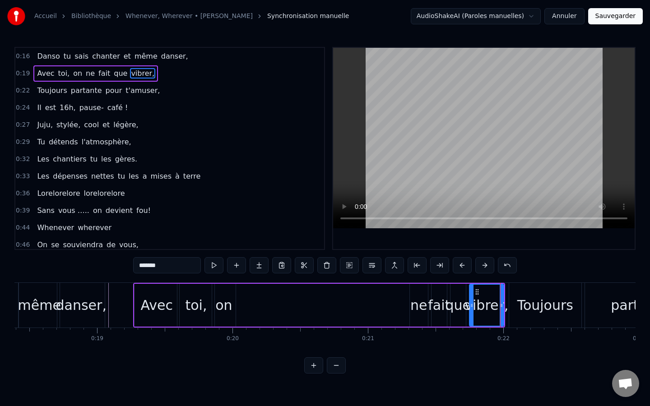
click at [417, 300] on div "ne" at bounding box center [418, 305] width 17 height 20
type input "**"
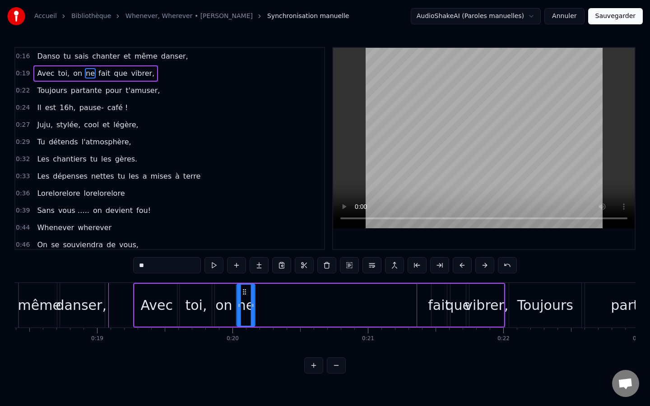
drag, startPoint x: 417, startPoint y: 292, endPoint x: 245, endPoint y: 289, distance: 172.8
click at [245, 289] on icon at bounding box center [243, 291] width 7 height 7
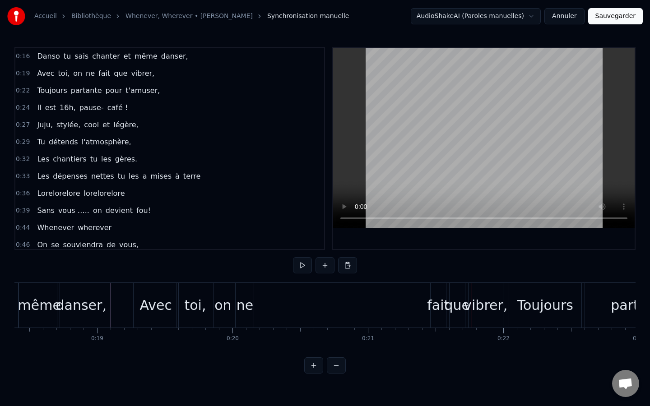
click at [437, 308] on div "fait" at bounding box center [438, 305] width 22 height 20
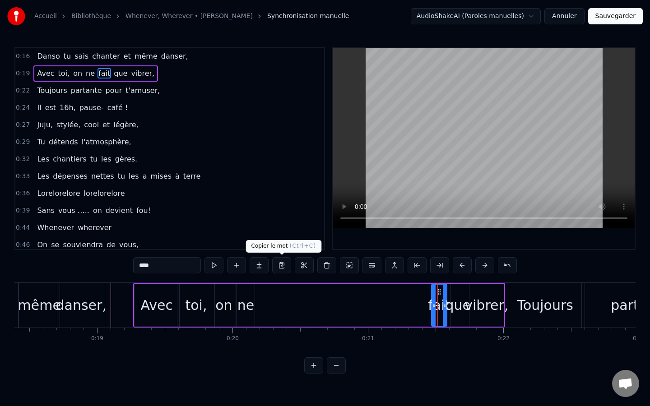
drag, startPoint x: 438, startPoint y: 288, endPoint x: 277, endPoint y: 274, distance: 161.6
click at [277, 274] on div "0:16 Danso tu sais chanter et même danser, 0:19 Avec toi, on ne fait que vibrer…" at bounding box center [324, 210] width 621 height 327
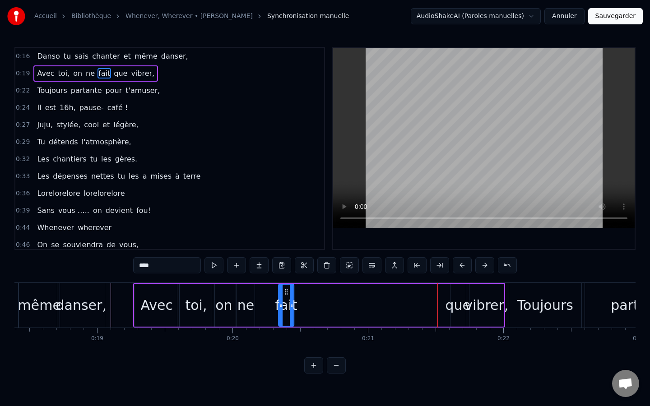
drag, startPoint x: 439, startPoint y: 294, endPoint x: 287, endPoint y: 289, distance: 152.6
click at [287, 289] on icon at bounding box center [285, 291] width 7 height 7
drag, startPoint x: 287, startPoint y: 295, endPoint x: 264, endPoint y: 291, distance: 22.8
click at [264, 291] on icon at bounding box center [263, 291] width 7 height 7
drag, startPoint x: 270, startPoint y: 305, endPoint x: 281, endPoint y: 305, distance: 10.8
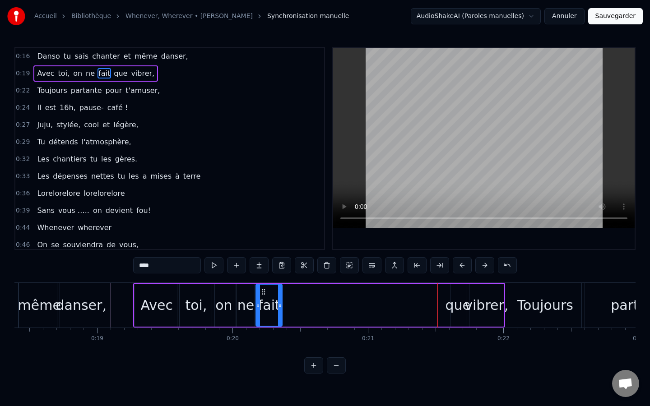
click at [281, 305] on icon at bounding box center [280, 305] width 4 height 7
click at [457, 301] on div "que" at bounding box center [458, 305] width 26 height 20
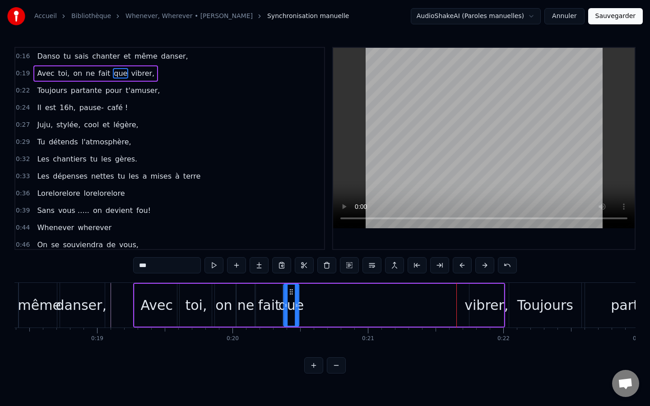
drag, startPoint x: 456, startPoint y: 292, endPoint x: 289, endPoint y: 285, distance: 167.1
click at [289, 285] on div "que" at bounding box center [291, 305] width 14 height 41
click at [482, 296] on div "vibrer," at bounding box center [486, 305] width 44 height 20
type input "*******"
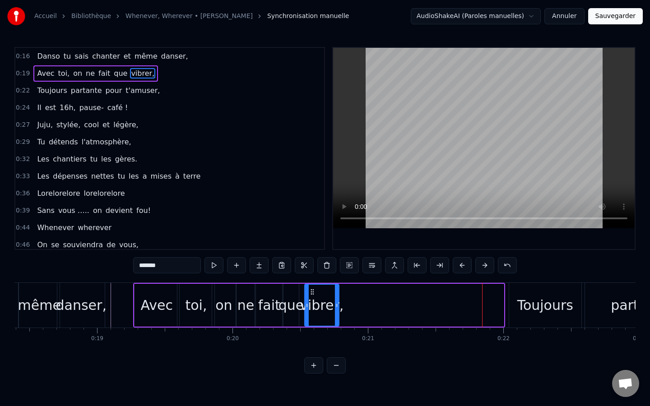
drag, startPoint x: 476, startPoint y: 290, endPoint x: 312, endPoint y: 293, distance: 164.7
click at [312, 293] on icon at bounding box center [312, 291] width 7 height 7
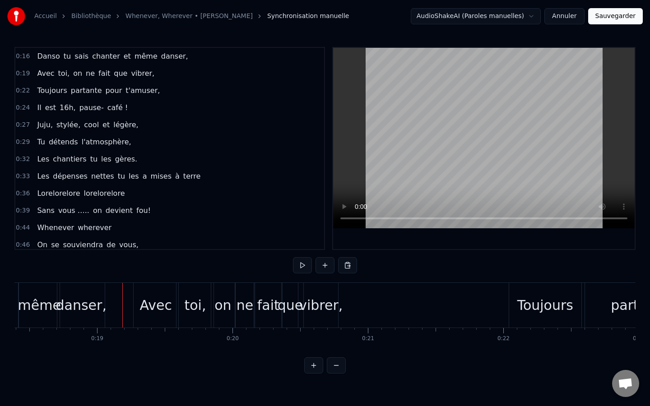
click at [81, 296] on div "danser," at bounding box center [81, 305] width 51 height 20
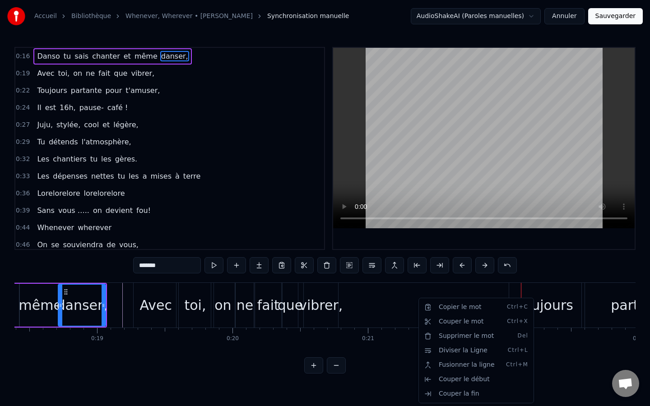
click at [534, 298] on div "Copier le mot Ctrl+C Couper le mot Ctrl+X Supprimer le mot Del Diviser la Ligne…" at bounding box center [476, 351] width 116 height 106
click at [550, 298] on html "Accueil Bibliothèque Whenever, Wherever • Shakira Synchronisation manuelle Audi…" at bounding box center [325, 194] width 650 height 388
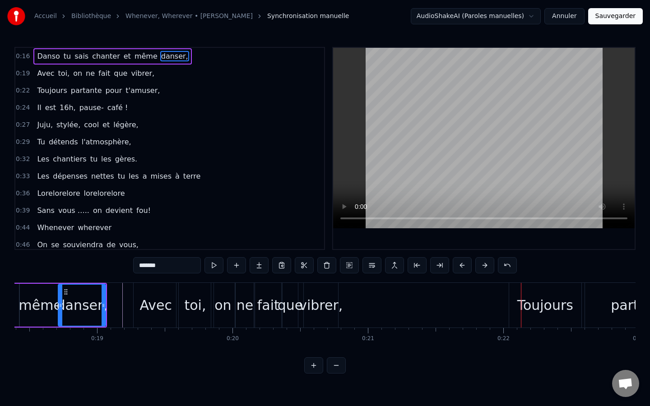
click at [525, 296] on div "Toujours" at bounding box center [545, 305] width 56 height 20
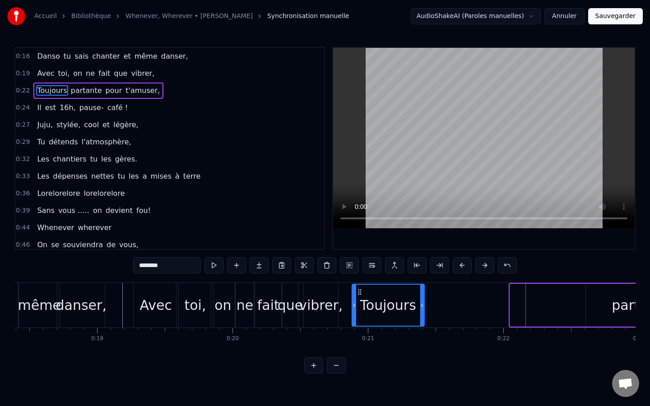
drag, startPoint x: 519, startPoint y: 292, endPoint x: 361, endPoint y: 281, distance: 158.3
click at [361, 281] on div "0:16 Danso tu sais chanter et même danser, 0:19 Avec toi, on ne fait que vibrer…" at bounding box center [324, 210] width 621 height 327
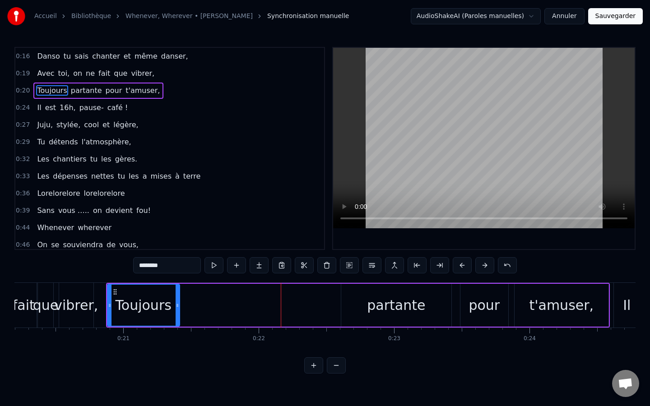
scroll to position [0, 2745]
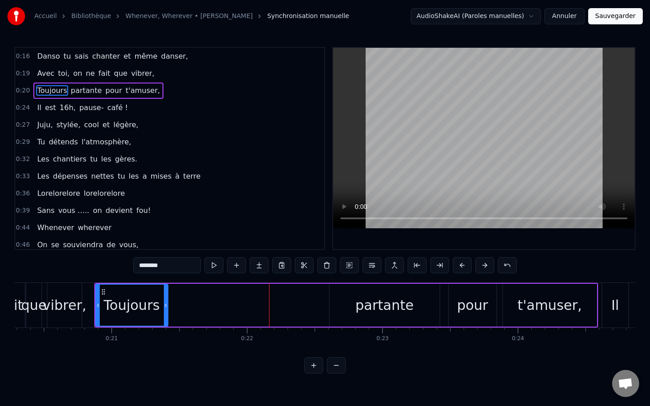
click at [369, 297] on div "partante" at bounding box center [384, 305] width 58 height 20
type input "********"
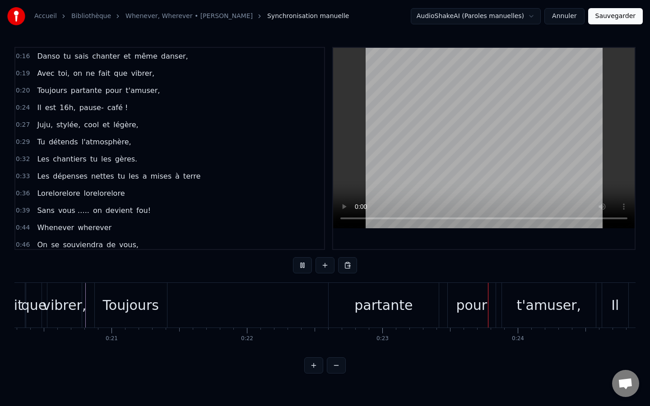
click at [109, 299] on div "Toujours" at bounding box center [131, 305] width 56 height 20
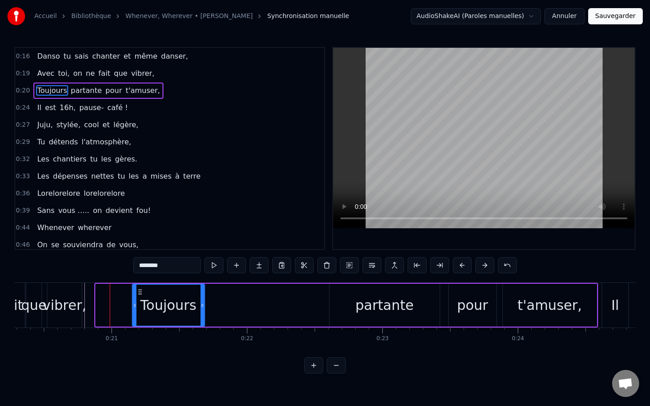
drag, startPoint x: 102, startPoint y: 289, endPoint x: 139, endPoint y: 276, distance: 38.8
click at [139, 276] on div "0:16 Danso tu sais chanter et même danser, 0:19 Avec toi, on ne fait que vibrer…" at bounding box center [324, 210] width 621 height 327
click at [58, 295] on div "vibrer," at bounding box center [64, 305] width 44 height 20
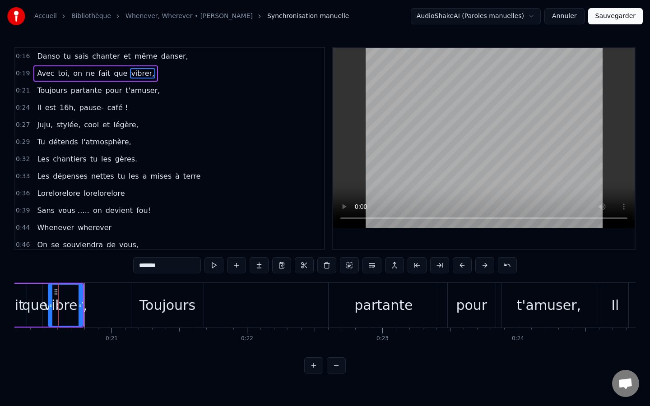
scroll to position [0, 2744]
click at [35, 291] on div "que" at bounding box center [36, 305] width 15 height 43
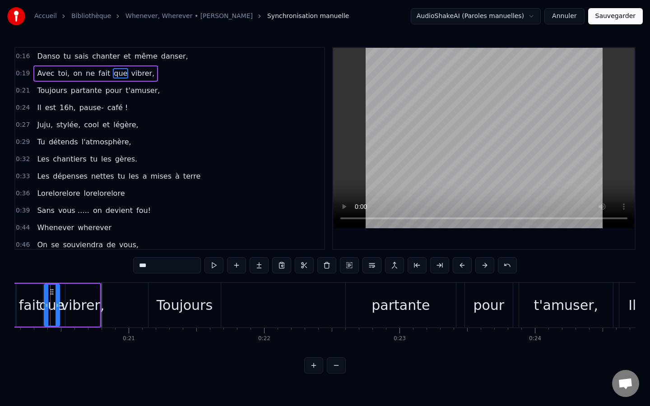
scroll to position [0, 2718]
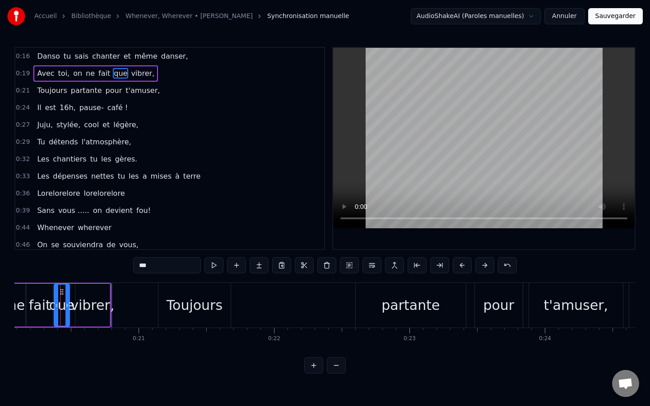
click at [92, 301] on div "vibrer," at bounding box center [92, 305] width 44 height 20
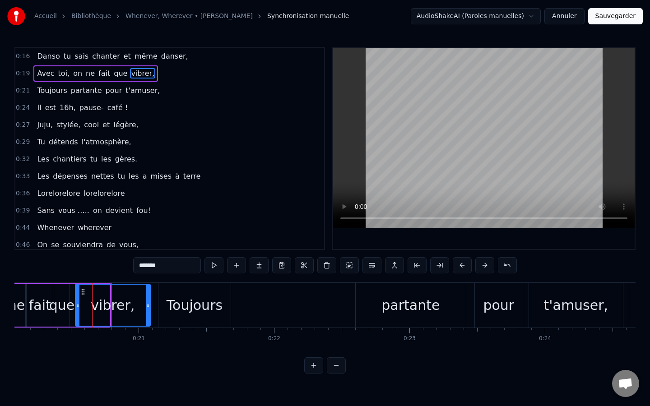
drag, startPoint x: 107, startPoint y: 306, endPoint x: 148, endPoint y: 301, distance: 40.9
click at [148, 302] on icon at bounding box center [148, 305] width 4 height 7
click at [63, 293] on div "que" at bounding box center [61, 305] width 15 height 43
type input "***"
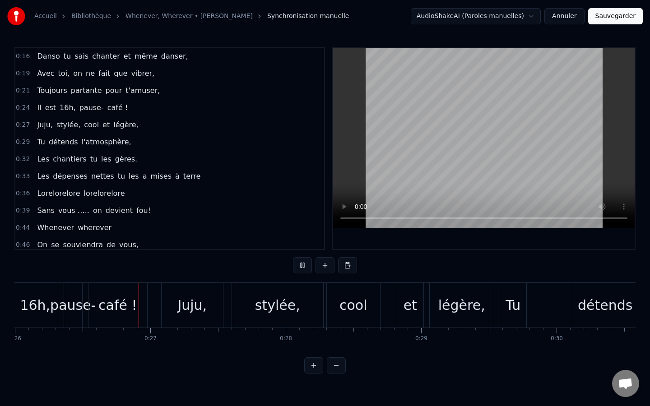
scroll to position [0, 3521]
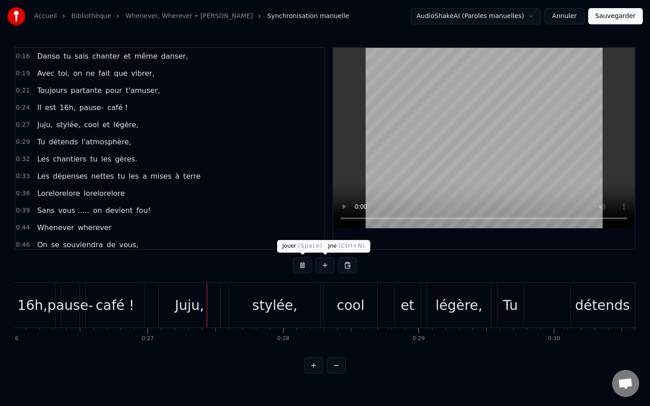
click at [303, 263] on button at bounding box center [302, 265] width 19 height 16
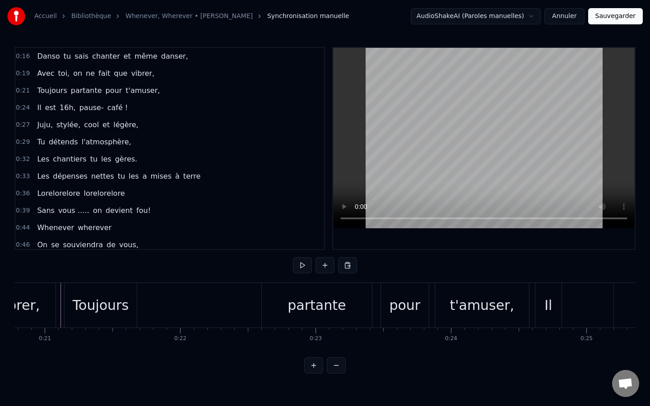
scroll to position [0, 2810]
click at [187, 291] on div "Toujours partante pour t'amuser," at bounding box center [299, 305] width 467 height 45
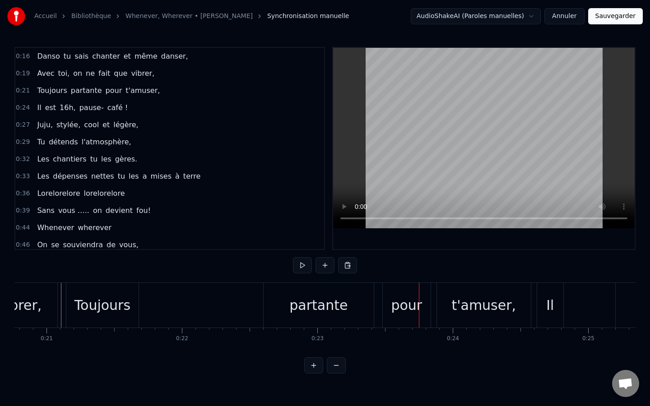
click at [318, 301] on div "partante" at bounding box center [318, 305] width 58 height 20
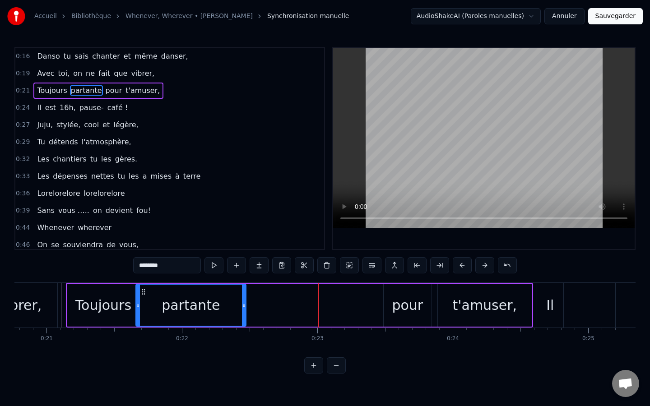
drag, startPoint x: 272, startPoint y: 292, endPoint x: 143, endPoint y: 286, distance: 128.8
click at [143, 286] on div "partante" at bounding box center [190, 305] width 109 height 41
click at [412, 307] on div "pour" at bounding box center [407, 305] width 31 height 20
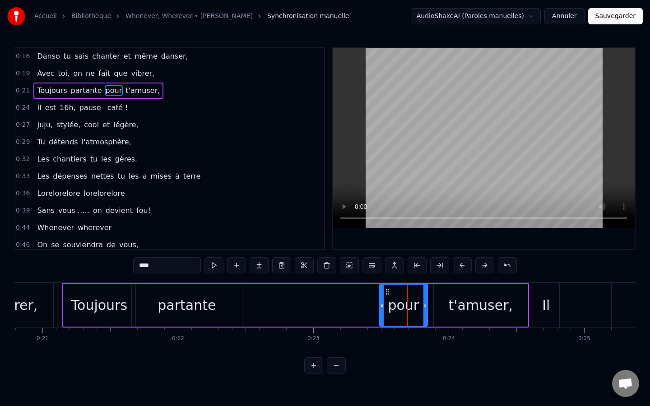
scroll to position [0, 2814]
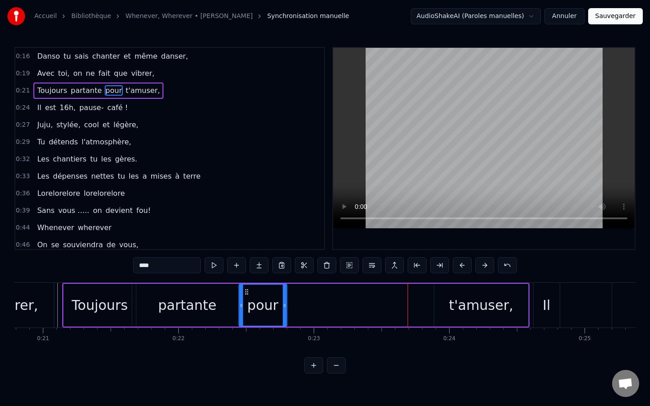
drag, startPoint x: 390, startPoint y: 290, endPoint x: 249, endPoint y: 280, distance: 141.2
click at [249, 280] on div "0:16 Danso tu sais chanter et même danser, 0:19 Avec toi, on ne fait que vibrer…" at bounding box center [324, 210] width 621 height 327
click at [491, 299] on div "t'amuser," at bounding box center [480, 305] width 65 height 20
type input "*********"
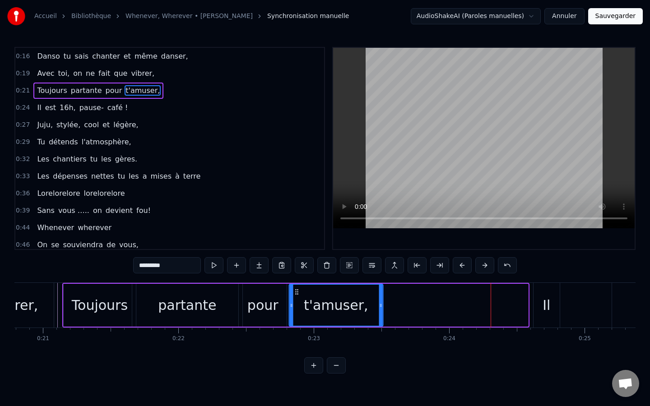
drag, startPoint x: 442, startPoint y: 291, endPoint x: 297, endPoint y: 289, distance: 144.8
click at [297, 289] on icon at bounding box center [296, 291] width 7 height 7
click at [54, 295] on div "vibrer," at bounding box center [16, 305] width 76 height 45
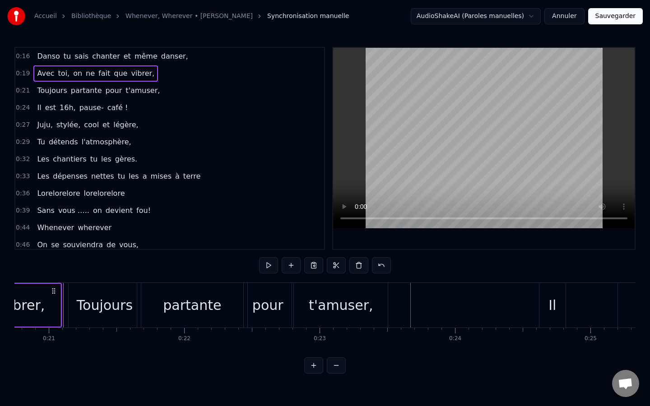
drag, startPoint x: 418, startPoint y: 354, endPoint x: 272, endPoint y: 365, distance: 146.1
click at [272, 355] on div "0:16 Danso tu sais chanter et même danser, 0:19 Avec toi, on ne fait que vibrer…" at bounding box center [324, 210] width 621 height 327
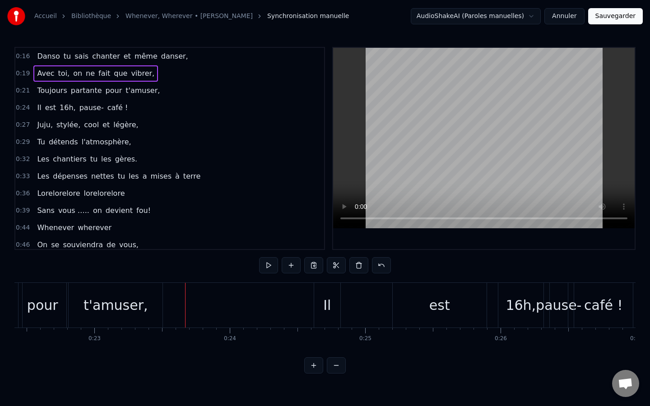
scroll to position [0, 3046]
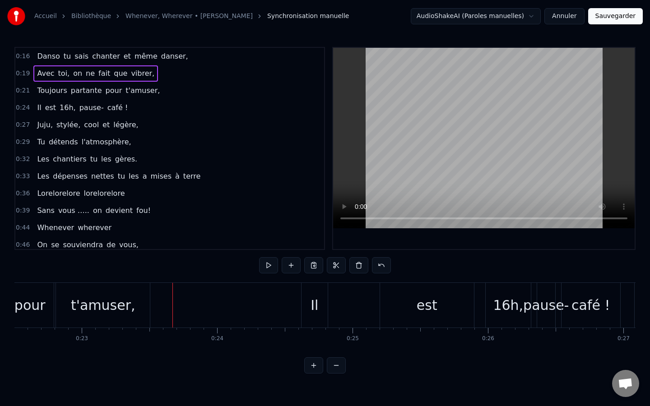
click at [306, 288] on div "Il" at bounding box center [314, 305] width 26 height 45
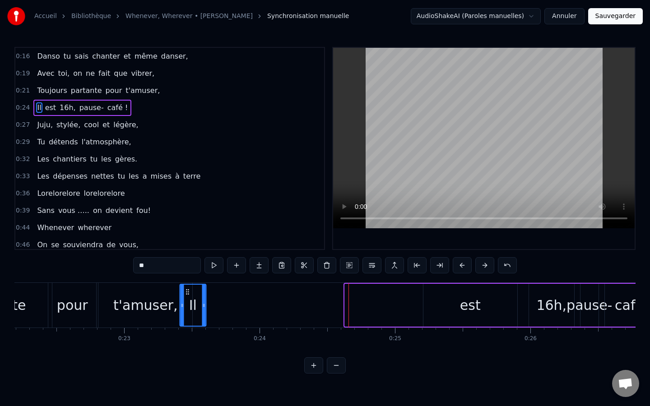
scroll to position [0, 3003]
drag, startPoint x: 309, startPoint y: 291, endPoint x: 154, endPoint y: 309, distance: 155.7
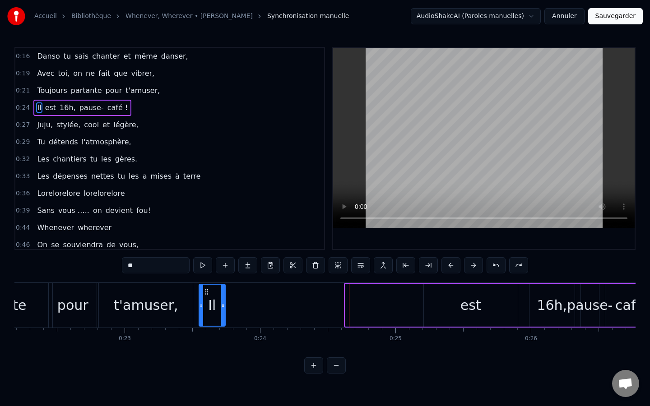
drag, startPoint x: 355, startPoint y: 293, endPoint x: 208, endPoint y: 288, distance: 146.3
click at [208, 288] on icon at bounding box center [206, 291] width 7 height 7
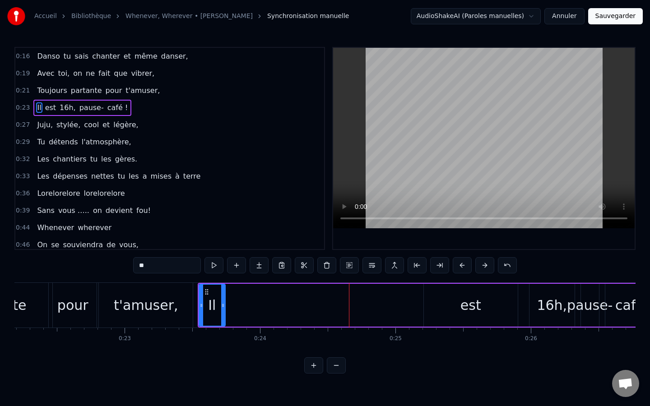
click at [158, 293] on div "t'amuser," at bounding box center [146, 305] width 94 height 45
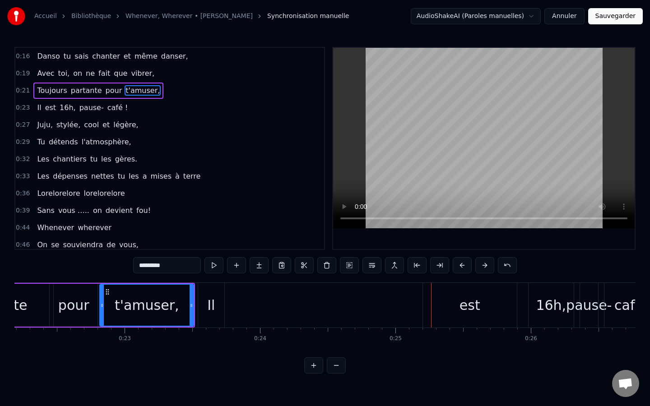
click at [471, 314] on div "est" at bounding box center [469, 305] width 21 height 20
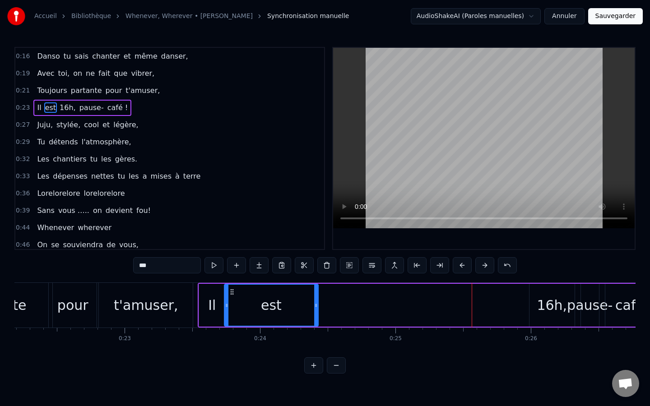
drag, startPoint x: 431, startPoint y: 292, endPoint x: 232, endPoint y: 292, distance: 199.4
click at [232, 292] on icon at bounding box center [231, 291] width 7 height 7
click at [130, 300] on div "t'amuser," at bounding box center [146, 305] width 65 height 20
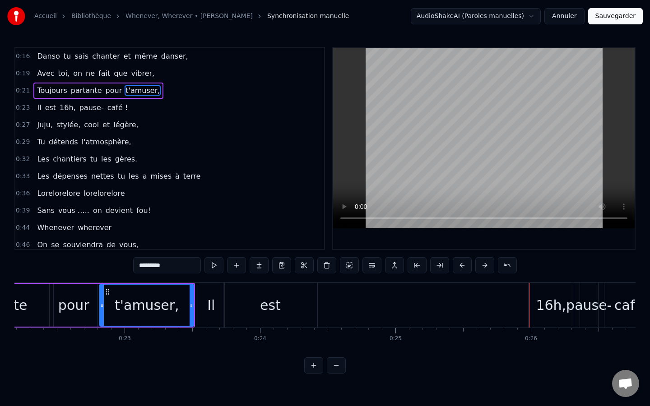
click at [550, 298] on div "16h," at bounding box center [551, 305] width 30 height 20
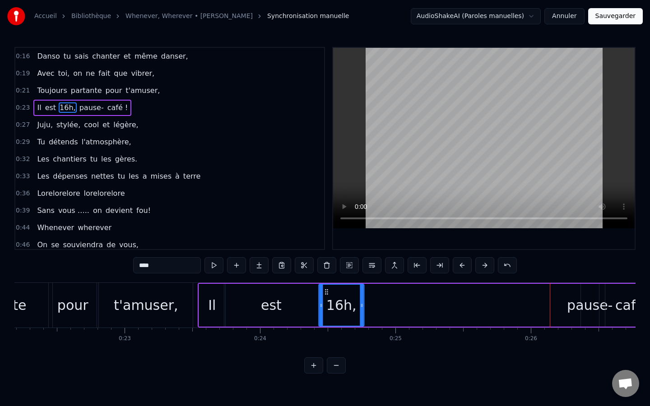
drag, startPoint x: 536, startPoint y: 292, endPoint x: 326, endPoint y: 291, distance: 210.7
click at [326, 291] on icon at bounding box center [326, 291] width 7 height 7
click at [551, 300] on div "pause-" at bounding box center [590, 305] width 46 height 20
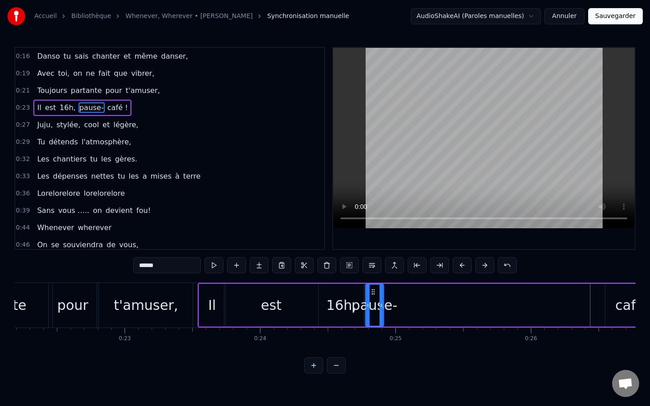
drag, startPoint x: 587, startPoint y: 291, endPoint x: 372, endPoint y: 285, distance: 215.3
click at [372, 285] on div "pause-" at bounding box center [374, 305] width 17 height 41
click at [551, 293] on div "café !" at bounding box center [634, 305] width 59 height 43
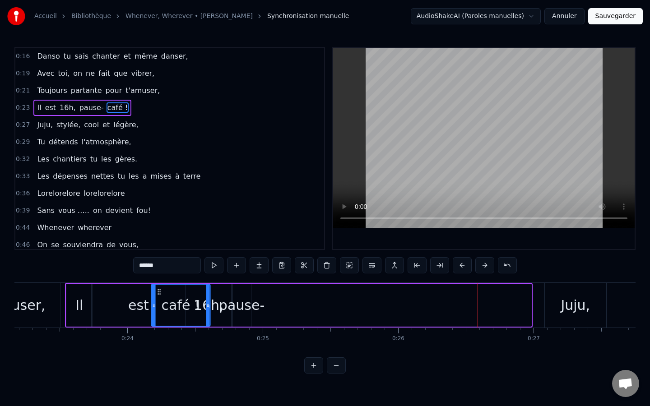
scroll to position [0, 3130]
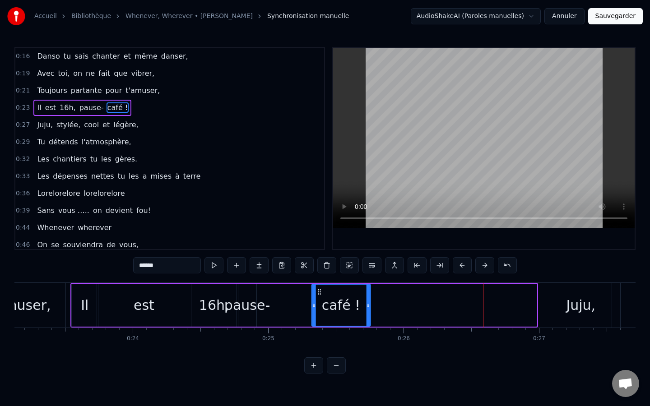
drag, startPoint x: 62, startPoint y: 290, endPoint x: 372, endPoint y: 293, distance: 310.0
click at [372, 293] on div "Il est 16h, pause- café !" at bounding box center [303, 305] width 467 height 45
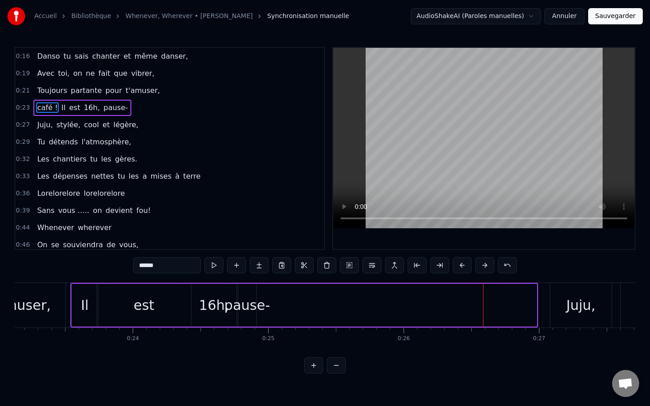
click at [249, 305] on div "pause-" at bounding box center [247, 305] width 46 height 20
type input "******"
drag, startPoint x: 255, startPoint y: 308, endPoint x: 279, endPoint y: 310, distance: 24.5
click at [279, 310] on div at bounding box center [279, 305] width 4 height 41
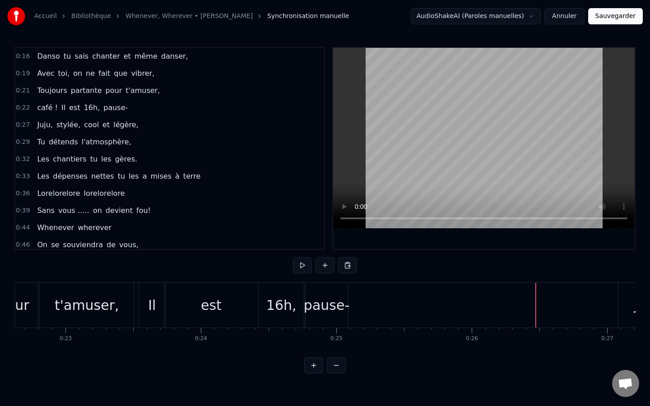
scroll to position [0, 3053]
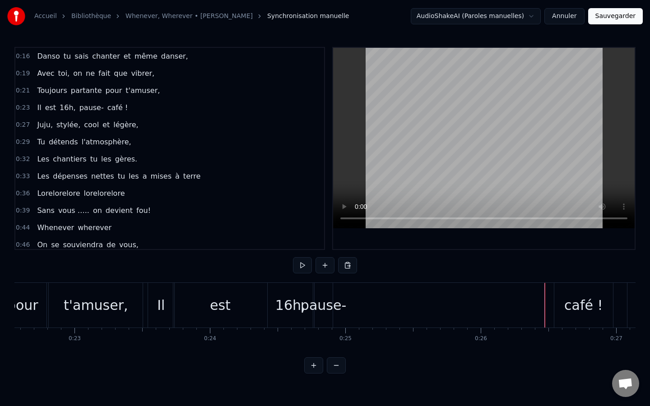
click at [551, 297] on div "café !" at bounding box center [583, 305] width 38 height 20
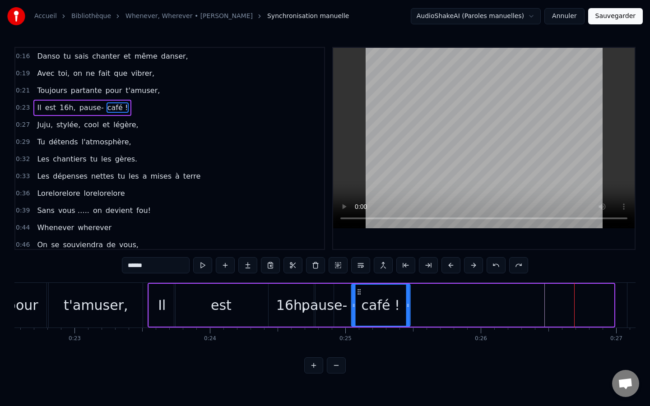
drag, startPoint x: 563, startPoint y: 291, endPoint x: 360, endPoint y: 302, distance: 203.8
click at [360, 302] on div "café !" at bounding box center [380, 305] width 58 height 41
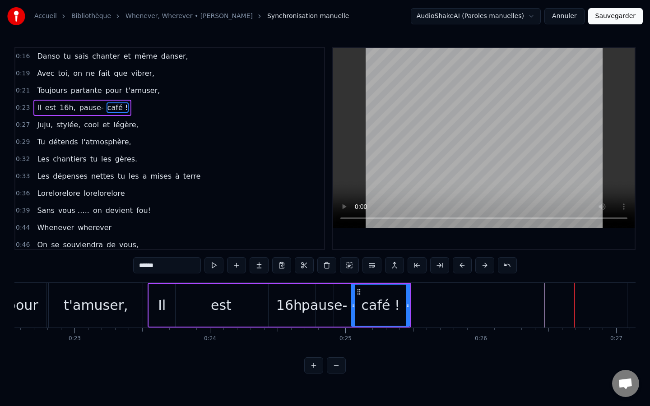
click at [320, 301] on div "pause-" at bounding box center [324, 305] width 46 height 20
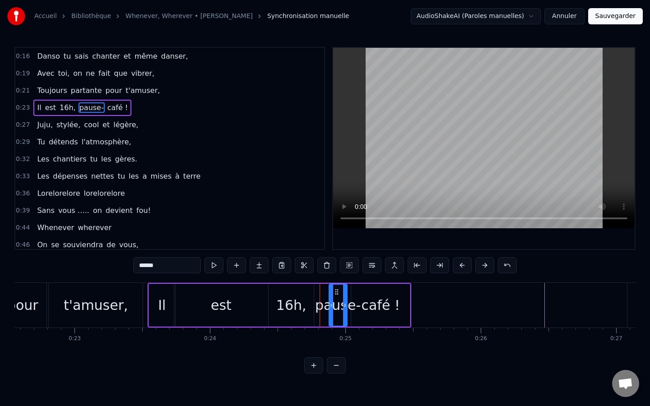
drag, startPoint x: 323, startPoint y: 291, endPoint x: 336, endPoint y: 291, distance: 13.5
click at [336, 291] on icon at bounding box center [336, 291] width 7 height 7
click at [119, 300] on div "t'amuser," at bounding box center [96, 305] width 65 height 20
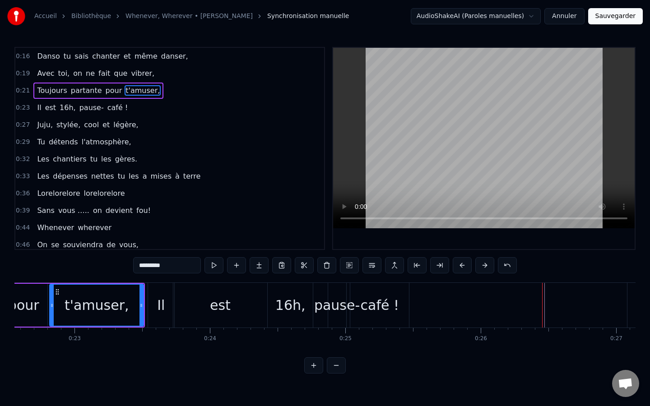
click at [157, 296] on div "Il" at bounding box center [161, 305] width 26 height 45
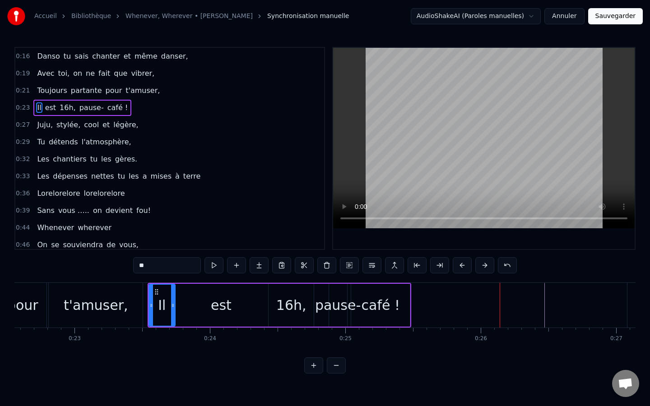
click at [394, 295] on div "café !" at bounding box center [380, 305] width 38 height 20
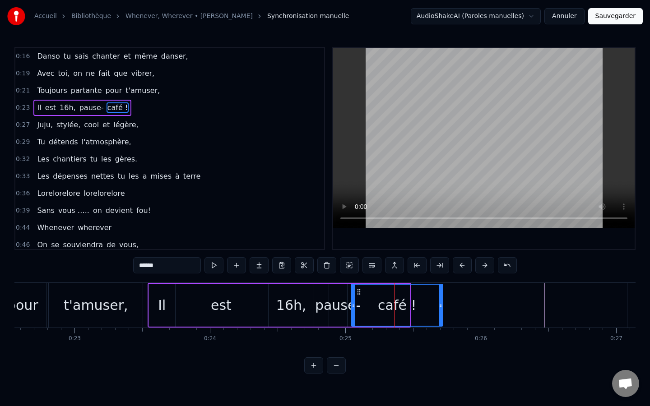
drag, startPoint x: 409, startPoint y: 306, endPoint x: 442, endPoint y: 302, distance: 33.2
click at [442, 302] on icon at bounding box center [441, 305] width 4 height 7
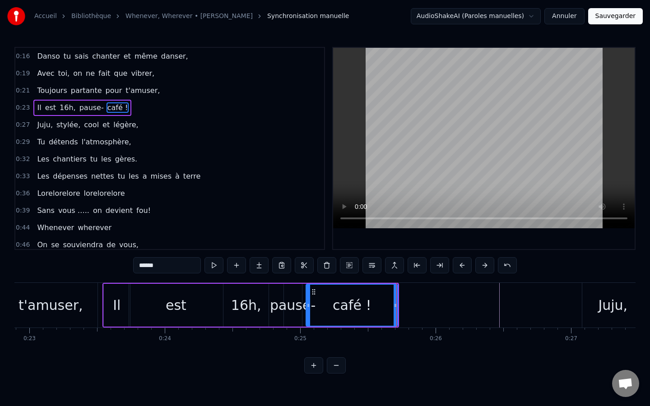
scroll to position [0, 3101]
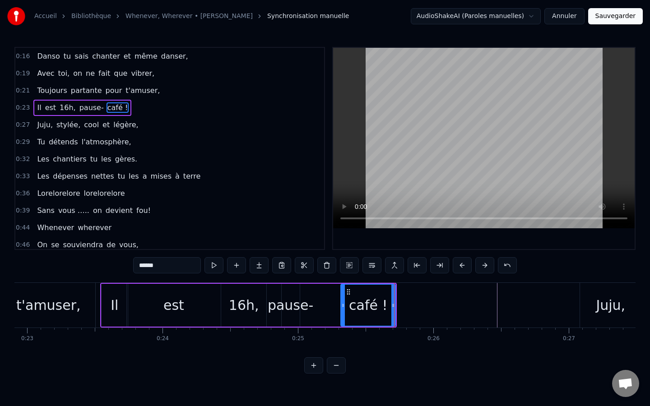
drag, startPoint x: 306, startPoint y: 306, endPoint x: 343, endPoint y: 310, distance: 37.2
click at [343, 310] on div at bounding box center [343, 305] width 4 height 41
drag, startPoint x: 343, startPoint y: 307, endPoint x: 359, endPoint y: 309, distance: 15.9
click at [359, 309] on div at bounding box center [359, 305] width 4 height 41
drag, startPoint x: 394, startPoint y: 307, endPoint x: 411, endPoint y: 306, distance: 16.7
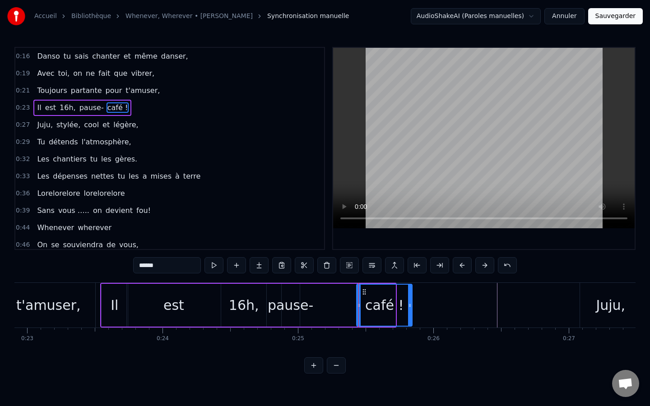
click at [411, 306] on icon at bounding box center [410, 305] width 4 height 7
click at [299, 311] on div "pause-" at bounding box center [291, 305] width 46 height 20
type input "******"
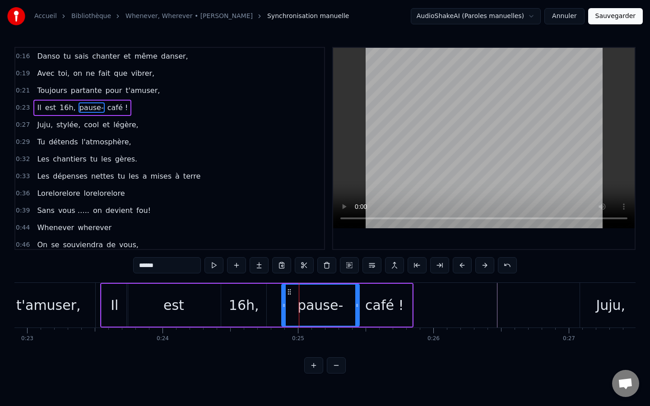
drag, startPoint x: 295, startPoint y: 308, endPoint x: 355, endPoint y: 304, distance: 59.7
click at [355, 304] on icon at bounding box center [357, 305] width 4 height 7
drag, startPoint x: 282, startPoint y: 306, endPoint x: 314, endPoint y: 308, distance: 32.1
click at [314, 308] on icon at bounding box center [316, 305] width 4 height 7
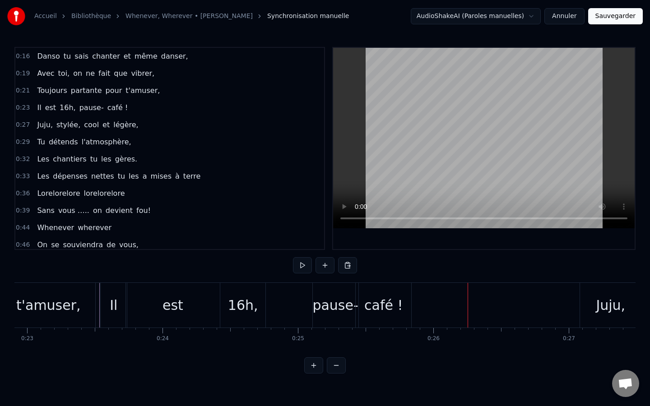
click at [200, 296] on div "est" at bounding box center [173, 305] width 94 height 45
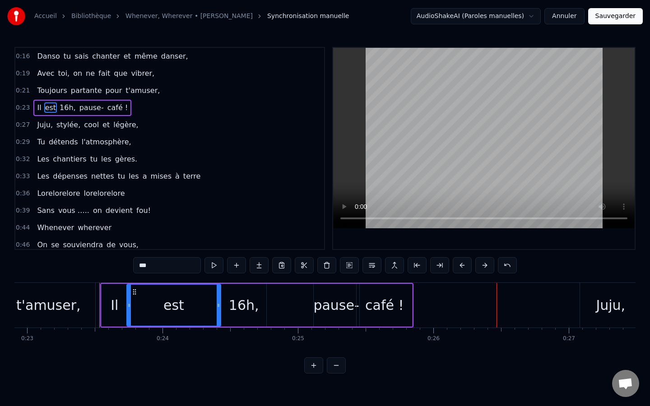
click at [107, 299] on div "Il" at bounding box center [115, 305] width 26 height 43
type input "**"
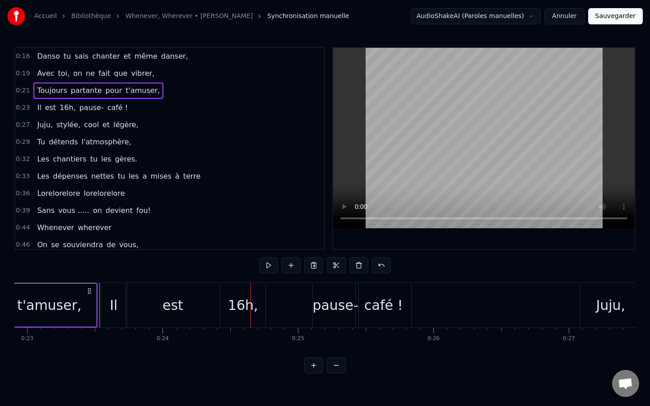
click at [242, 295] on div "16h," at bounding box center [242, 305] width 45 height 45
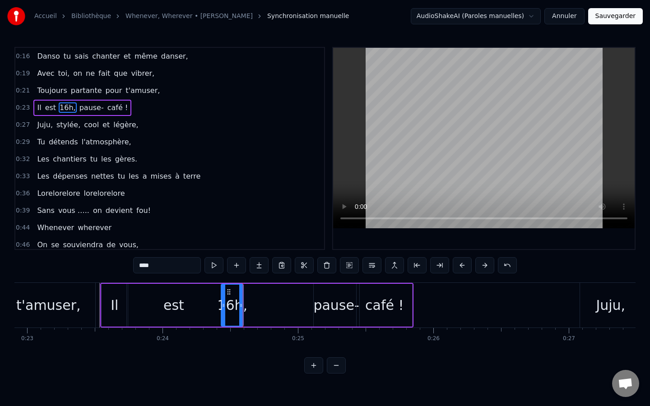
drag, startPoint x: 264, startPoint y: 304, endPoint x: 241, endPoint y: 307, distance: 23.2
click at [241, 307] on icon at bounding box center [241, 305] width 4 height 7
click at [81, 305] on div "t'amuser," at bounding box center [48, 305] width 94 height 45
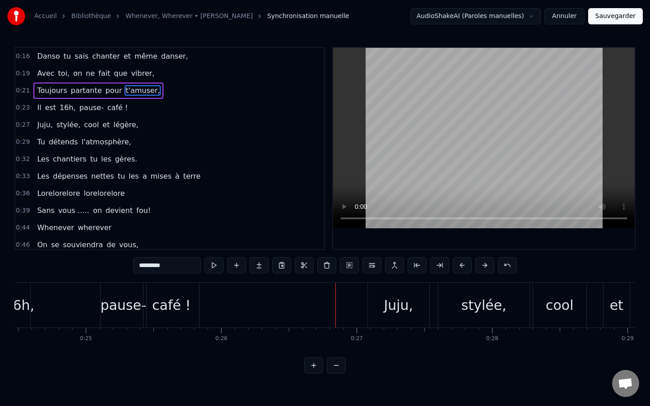
scroll to position [0, 3321]
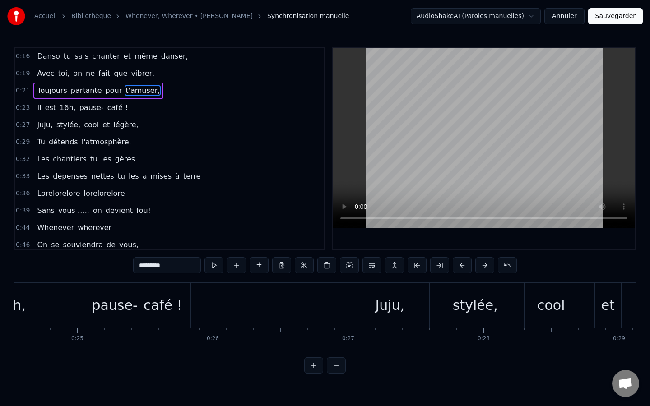
click at [382, 301] on div "Juju," at bounding box center [389, 305] width 29 height 20
type input "*****"
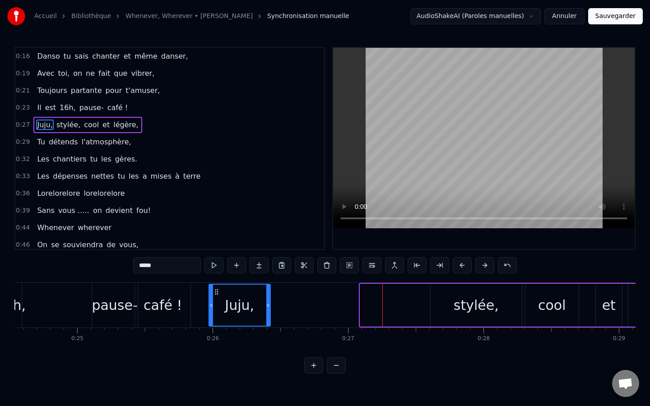
drag, startPoint x: 369, startPoint y: 290, endPoint x: 217, endPoint y: 277, distance: 151.7
click at [217, 277] on div "0:16 Danso tu sais chanter et même danser, 0:19 Avec toi, on ne fait que vibrer…" at bounding box center [324, 210] width 621 height 327
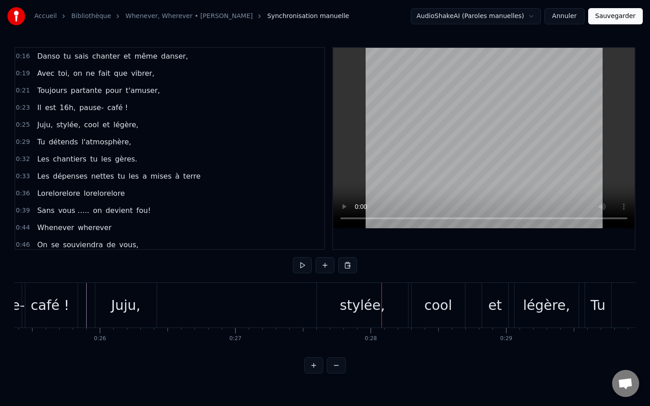
scroll to position [0, 3436]
click at [347, 310] on div "stylée," at bounding box center [359, 305] width 45 height 20
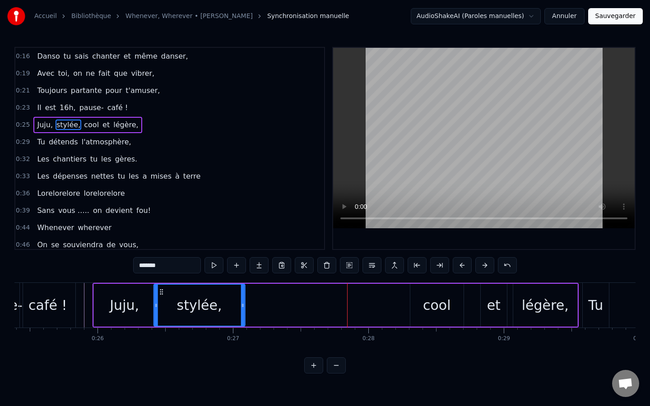
drag, startPoint x: 323, startPoint y: 290, endPoint x: 161, endPoint y: 283, distance: 161.7
click at [161, 283] on div "Juju, stylée, cool et légère," at bounding box center [335, 305] width 486 height 45
click at [436, 297] on div "cool" at bounding box center [437, 305] width 28 height 20
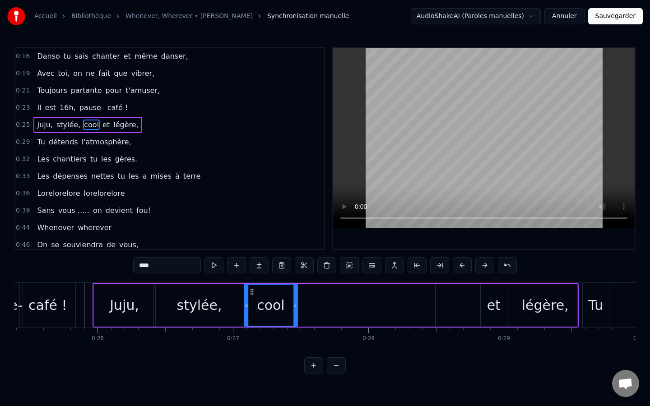
drag, startPoint x: 416, startPoint y: 292, endPoint x: 250, endPoint y: 307, distance: 166.7
click at [250, 307] on div "cool" at bounding box center [271, 305] width 52 height 41
click at [489, 303] on div "et" at bounding box center [494, 305] width 14 height 20
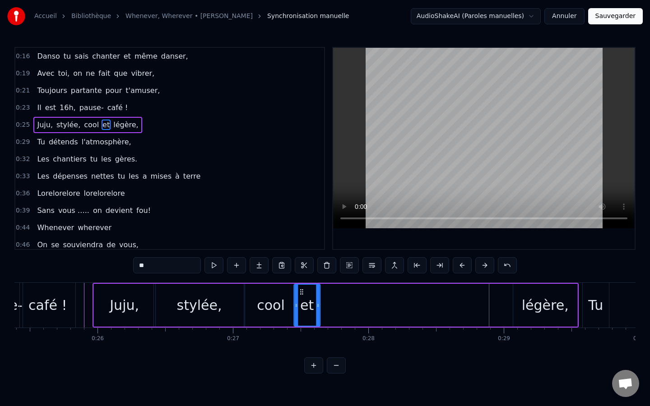
drag, startPoint x: 487, startPoint y: 291, endPoint x: 300, endPoint y: 288, distance: 186.8
click at [300, 288] on icon at bounding box center [301, 291] width 7 height 7
click at [527, 301] on div "légère," at bounding box center [545, 305] width 47 height 20
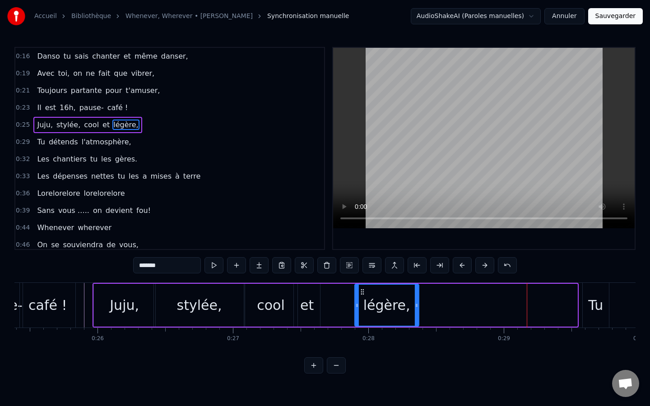
drag, startPoint x: 520, startPoint y: 290, endPoint x: 361, endPoint y: 287, distance: 158.4
click at [361, 287] on div "légère," at bounding box center [386, 305] width 63 height 41
click at [314, 293] on div "et" at bounding box center [307, 305] width 26 height 43
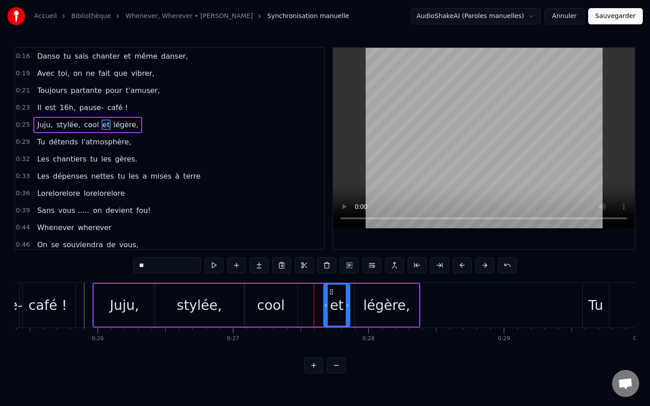
drag, startPoint x: 301, startPoint y: 292, endPoint x: 331, endPoint y: 289, distance: 29.9
click at [331, 289] on icon at bounding box center [331, 291] width 7 height 7
click at [268, 297] on div "cool" at bounding box center [271, 305] width 28 height 20
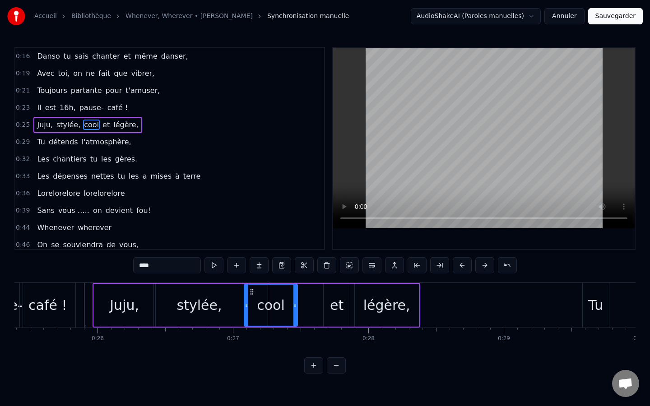
click at [327, 297] on div "et" at bounding box center [336, 305] width 26 height 43
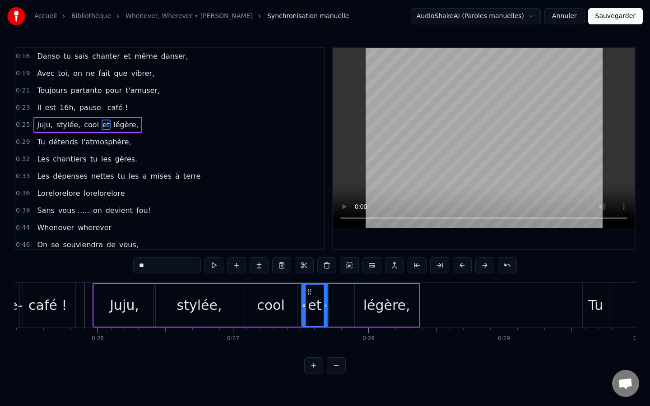
drag, startPoint x: 333, startPoint y: 294, endPoint x: 310, endPoint y: 288, distance: 22.8
click at [310, 288] on icon at bounding box center [308, 291] width 7 height 7
click at [59, 299] on div "café !" at bounding box center [47, 305] width 38 height 20
type input "******"
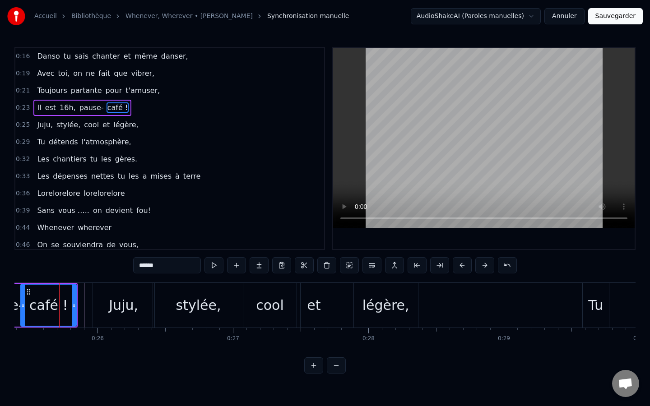
scroll to position [0, 3435]
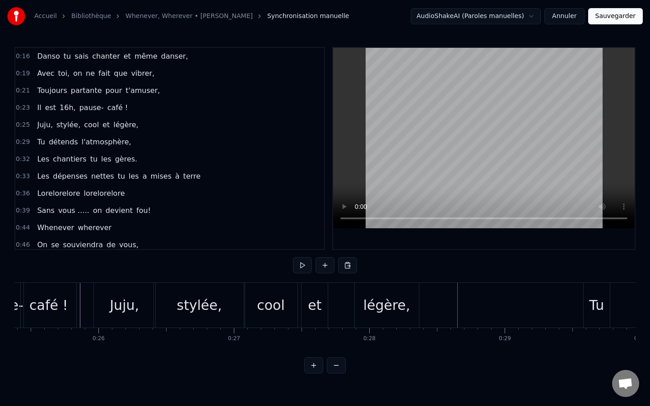
click at [365, 296] on div "légère," at bounding box center [387, 305] width 64 height 45
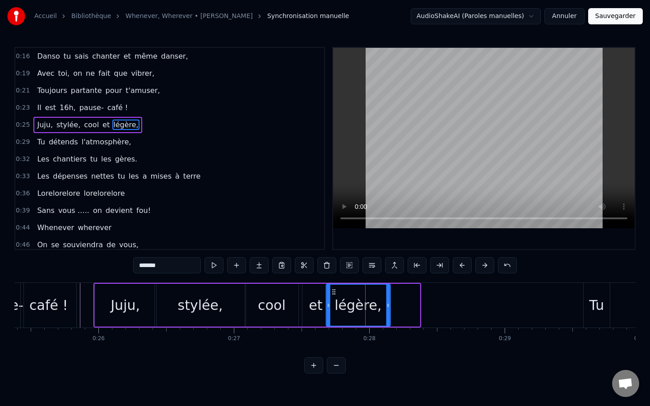
drag, startPoint x: 359, startPoint y: 290, endPoint x: 329, endPoint y: 286, distance: 30.1
click at [329, 286] on div "légère," at bounding box center [357, 305] width 63 height 41
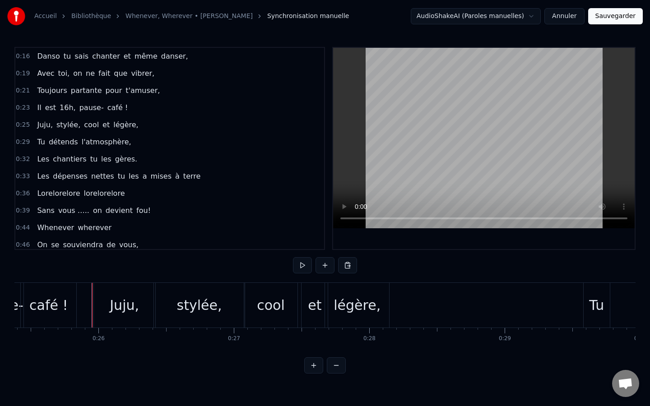
click at [210, 305] on div "stylée," at bounding box center [199, 305] width 45 height 20
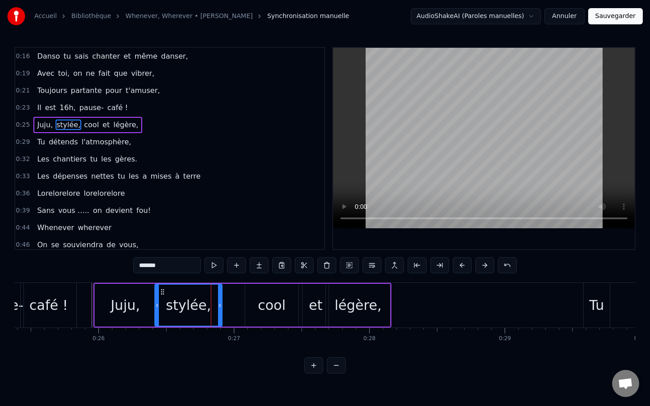
drag, startPoint x: 243, startPoint y: 304, endPoint x: 220, endPoint y: 297, distance: 24.4
click at [220, 297] on div at bounding box center [220, 305] width 4 height 41
drag, startPoint x: 158, startPoint y: 307, endPoint x: 172, endPoint y: 307, distance: 14.0
click at [172, 307] on div "stylée," at bounding box center [188, 305] width 67 height 41
drag, startPoint x: 158, startPoint y: 305, endPoint x: 169, endPoint y: 305, distance: 11.3
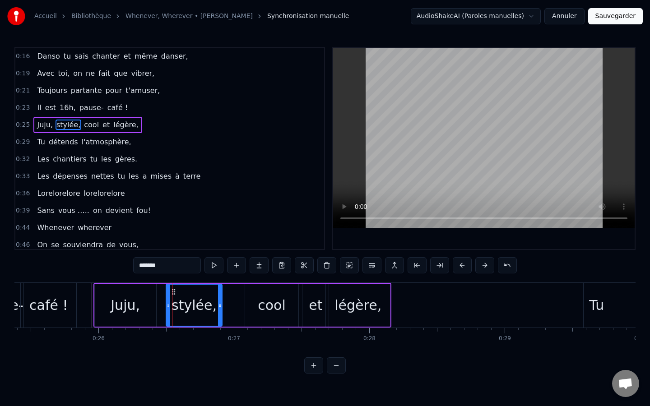
click at [169, 305] on icon at bounding box center [168, 305] width 4 height 7
click at [263, 308] on div "cool" at bounding box center [272, 305] width 28 height 20
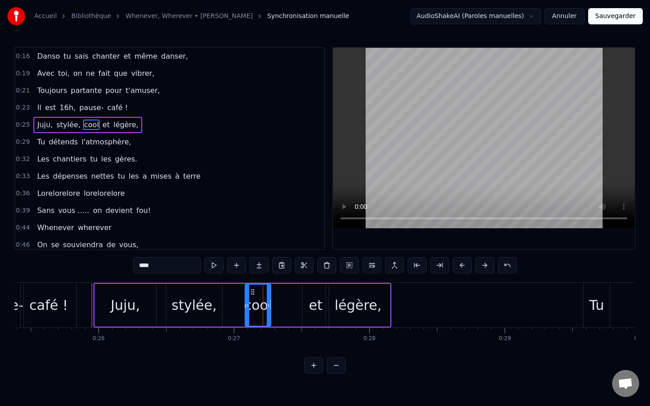
drag, startPoint x: 296, startPoint y: 305, endPoint x: 269, endPoint y: 304, distance: 27.5
click at [269, 304] on icon at bounding box center [269, 305] width 4 height 7
click at [302, 310] on div "et" at bounding box center [315, 305] width 26 height 43
type input "**"
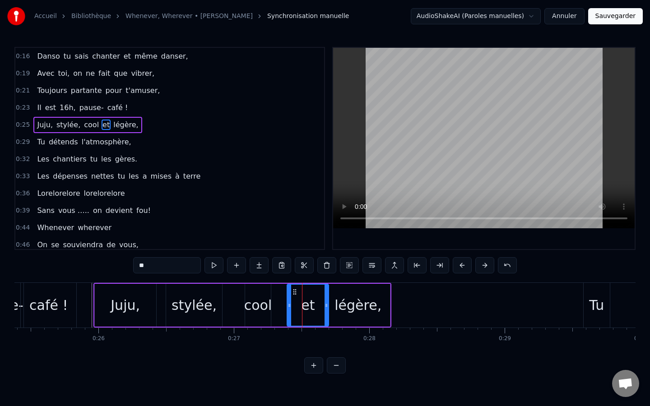
drag, startPoint x: 305, startPoint y: 307, endPoint x: 290, endPoint y: 305, distance: 15.4
click at [290, 305] on icon at bounding box center [289, 305] width 4 height 7
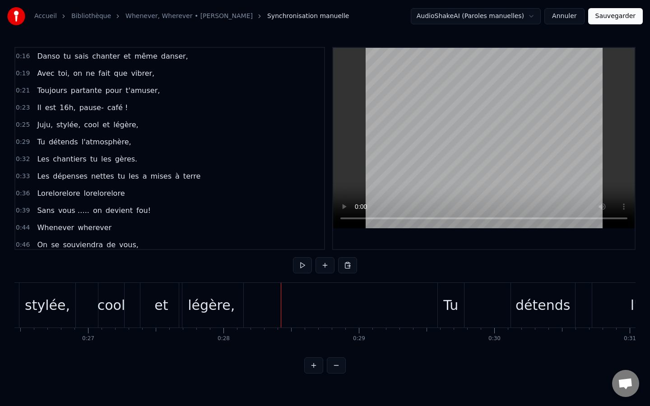
scroll to position [0, 3585]
click at [449, 308] on div "Tu" at bounding box center [446, 305] width 15 height 20
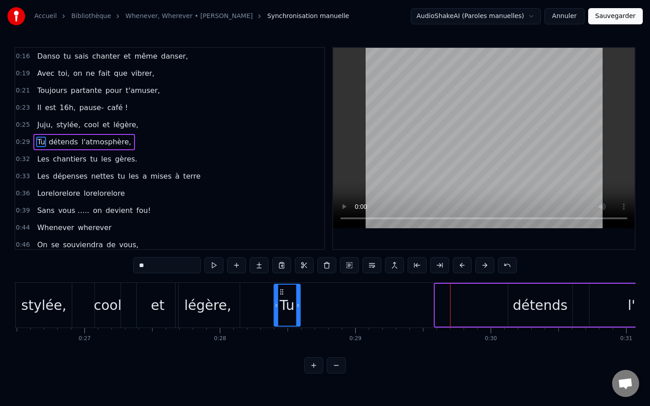
drag, startPoint x: 441, startPoint y: 292, endPoint x: 280, endPoint y: 288, distance: 161.1
click at [280, 288] on icon at bounding box center [281, 291] width 7 height 7
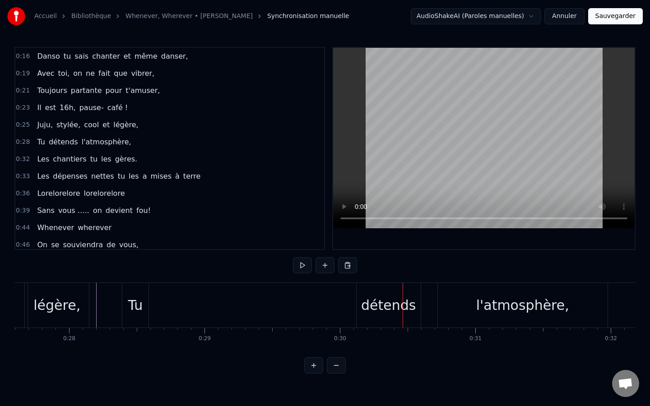
scroll to position [0, 3736]
click at [382, 306] on div "détends" at bounding box center [387, 305] width 55 height 20
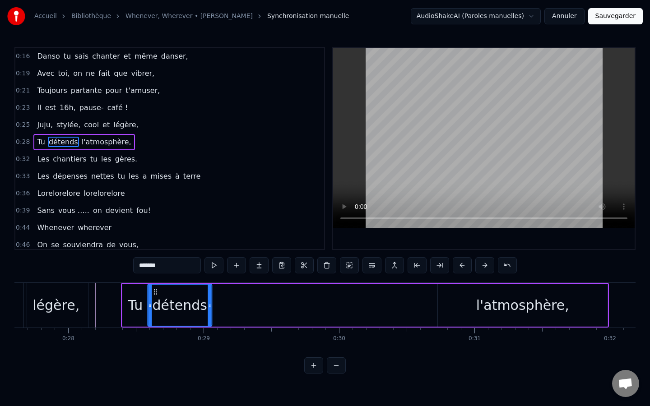
drag, startPoint x: 361, startPoint y: 290, endPoint x: 153, endPoint y: 282, distance: 208.6
click at [494, 299] on div "l'atmosphère," at bounding box center [522, 305] width 93 height 20
type input "**********"
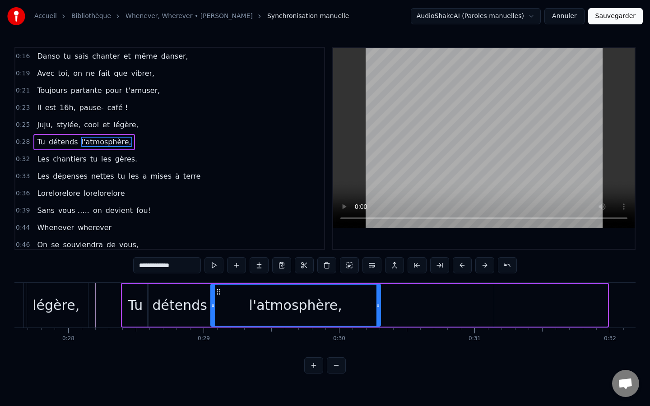
drag, startPoint x: 445, startPoint y: 291, endPoint x: 217, endPoint y: 314, distance: 228.6
click at [217, 314] on div "l'atmosphère," at bounding box center [295, 305] width 169 height 41
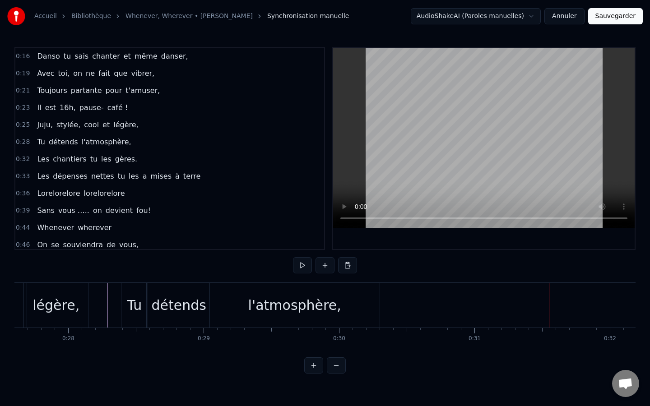
click at [56, 302] on div "légère," at bounding box center [55, 305] width 47 height 20
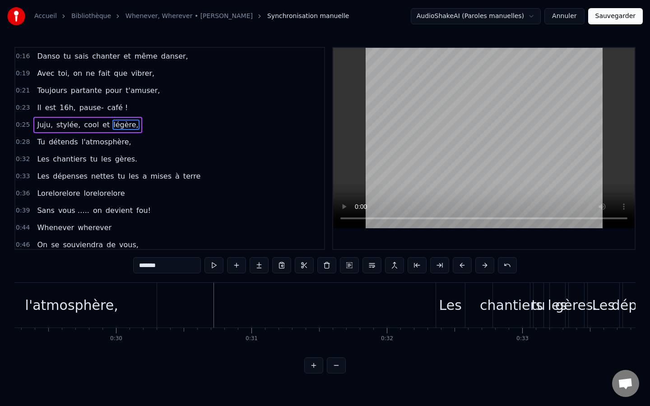
scroll to position [0, 3960]
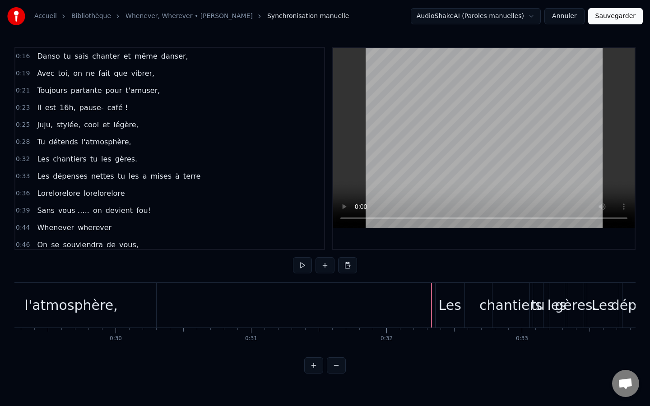
click at [436, 293] on div "Les" at bounding box center [449, 305] width 29 height 45
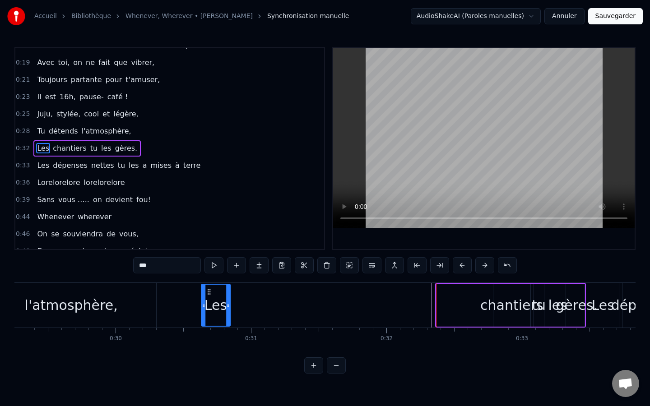
drag, startPoint x: 442, startPoint y: 291, endPoint x: 167, endPoint y: 260, distance: 276.0
click at [167, 260] on div "0:16 Danso tu sais chanter et même danser, 0:19 Avec toi, on ne fait que vibrer…" at bounding box center [324, 210] width 621 height 327
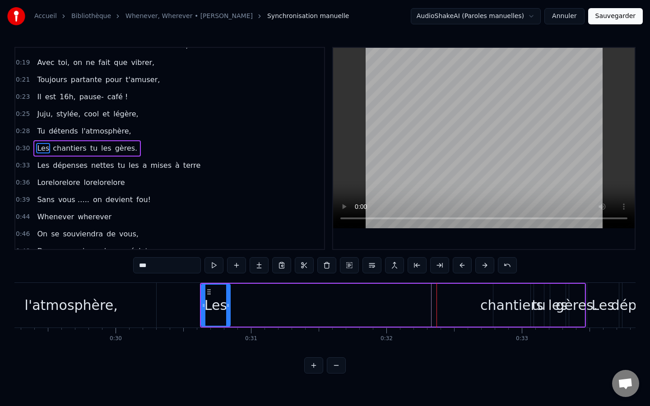
click at [61, 303] on div "l'atmosphère," at bounding box center [71, 305] width 93 height 20
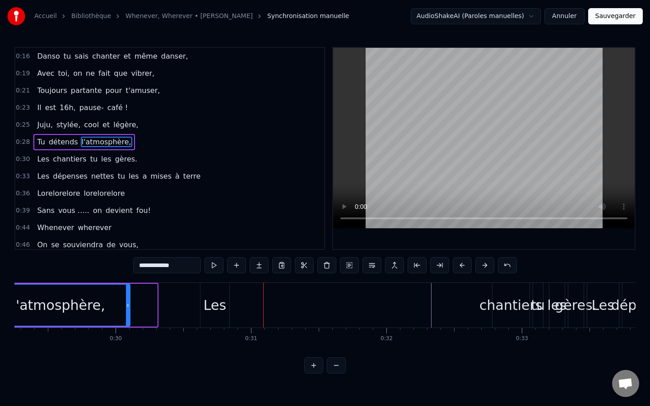
drag, startPoint x: 152, startPoint y: 309, endPoint x: 125, endPoint y: 310, distance: 27.1
click at [126, 310] on div at bounding box center [128, 305] width 4 height 41
click at [217, 302] on div "Les" at bounding box center [214, 305] width 23 height 20
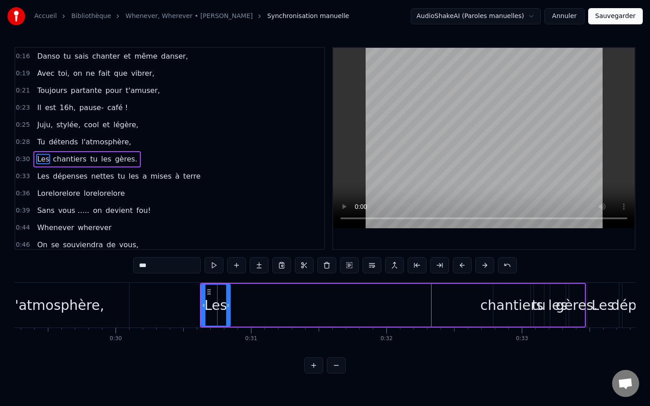
scroll to position [11, 0]
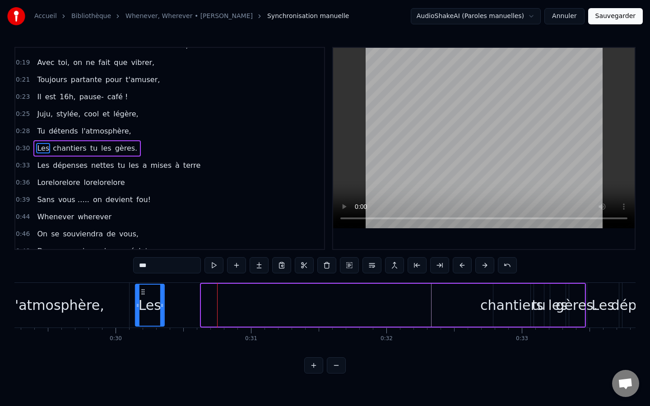
drag, startPoint x: 210, startPoint y: 292, endPoint x: 144, endPoint y: 293, distance: 65.9
click at [144, 293] on icon at bounding box center [142, 291] width 7 height 7
click at [47, 287] on div "l'atmosphère," at bounding box center [57, 305] width 143 height 45
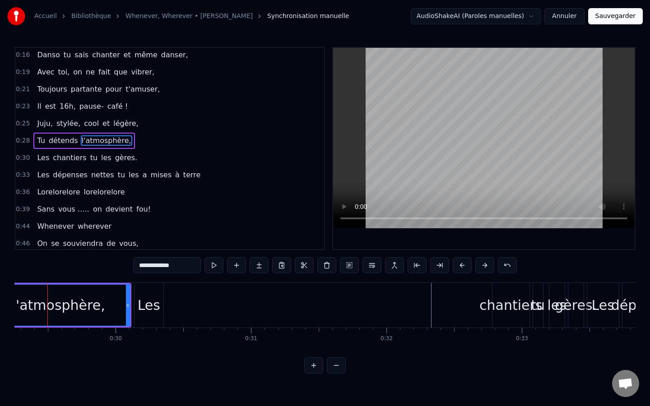
scroll to position [0, 3947]
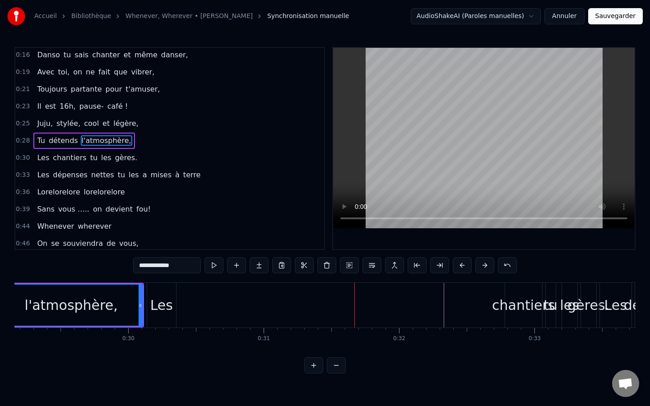
click at [512, 303] on div "chantiers" at bounding box center [523, 305] width 63 height 20
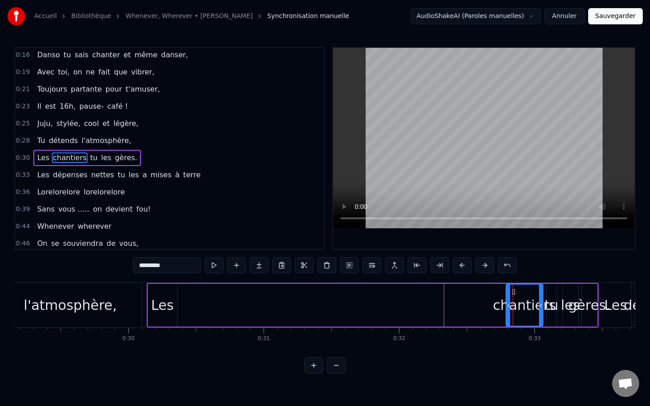
scroll to position [11, 0]
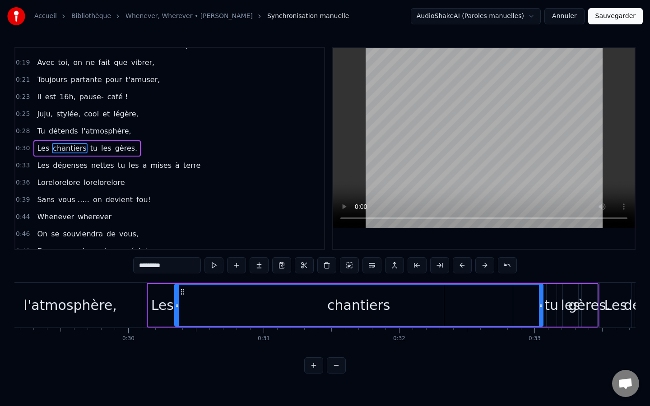
drag, startPoint x: 509, startPoint y: 299, endPoint x: 178, endPoint y: 301, distance: 331.2
click at [178, 301] on div at bounding box center [177, 305] width 4 height 41
click at [97, 301] on div "l'atmosphère," at bounding box center [70, 305] width 93 height 20
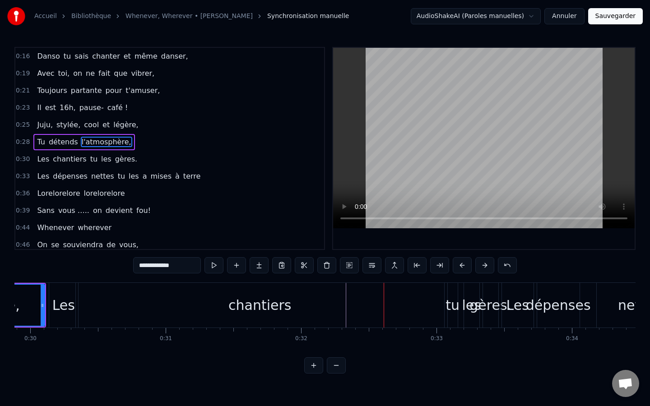
scroll to position [0, 4054]
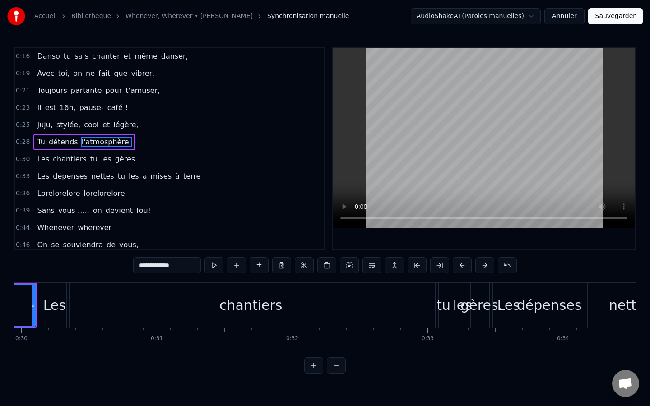
click at [393, 308] on div "chantiers" at bounding box center [251, 305] width 368 height 45
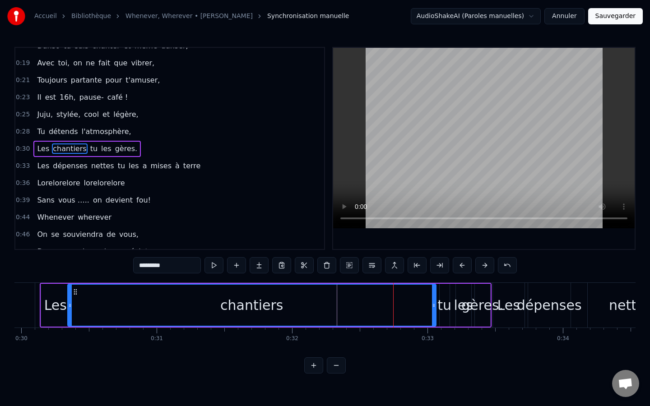
scroll to position [11, 0]
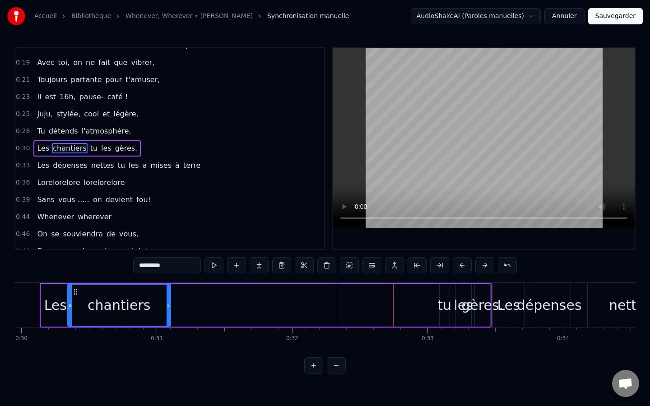
drag, startPoint x: 433, startPoint y: 310, endPoint x: 168, endPoint y: 321, distance: 265.5
click at [168, 321] on div at bounding box center [168, 305] width 4 height 41
click at [443, 299] on div "tu" at bounding box center [444, 305] width 14 height 20
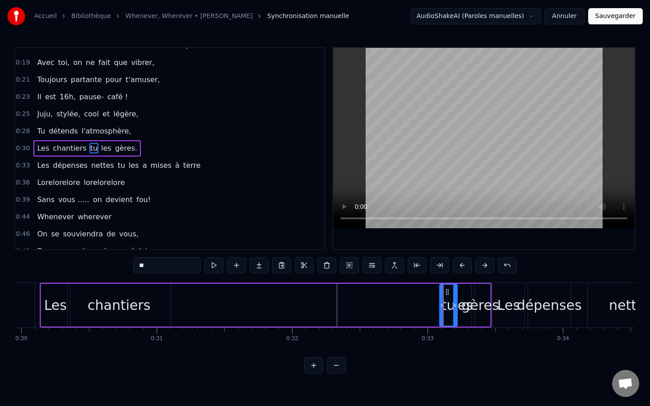
drag, startPoint x: 444, startPoint y: 297, endPoint x: 452, endPoint y: 301, distance: 8.7
click at [452, 301] on div "tu" at bounding box center [448, 305] width 17 height 41
drag, startPoint x: 447, startPoint y: 292, endPoint x: 177, endPoint y: 285, distance: 269.9
click at [177, 285] on div "tu" at bounding box center [178, 305] width 17 height 41
click at [463, 301] on div "les" at bounding box center [463, 305] width 19 height 20
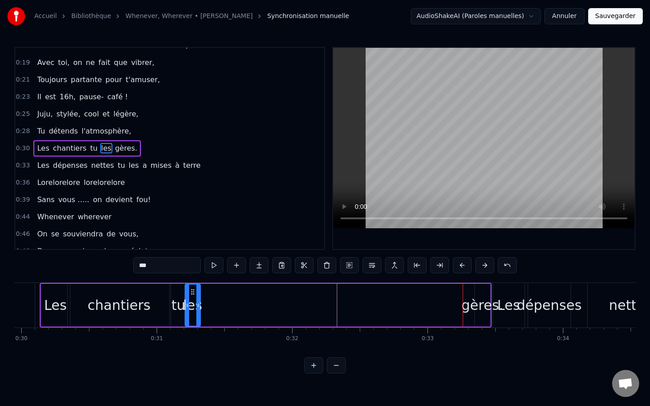
drag, startPoint x: 462, startPoint y: 291, endPoint x: 192, endPoint y: 297, distance: 270.8
click at [192, 297] on div "les" at bounding box center [192, 305] width 14 height 41
click at [480, 306] on div "gères." at bounding box center [482, 305] width 42 height 20
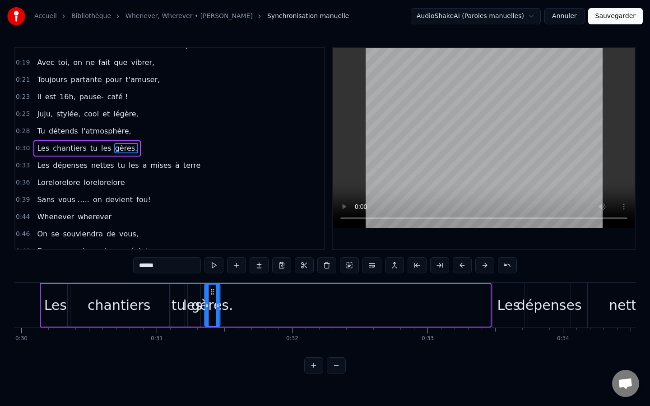
drag, startPoint x: 482, startPoint y: 291, endPoint x: 213, endPoint y: 298, distance: 269.9
click at [213, 298] on div "gères." at bounding box center [212, 305] width 14 height 41
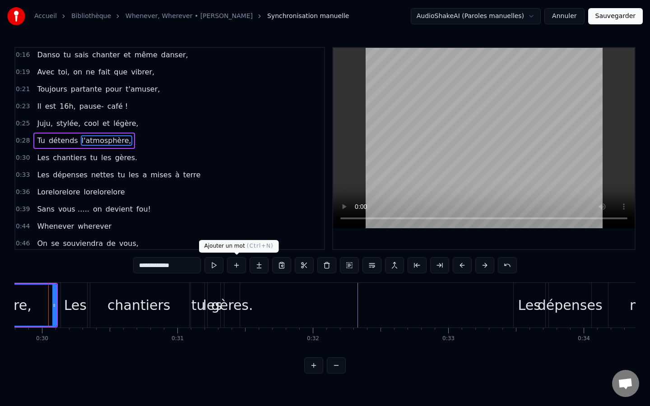
scroll to position [0, 4021]
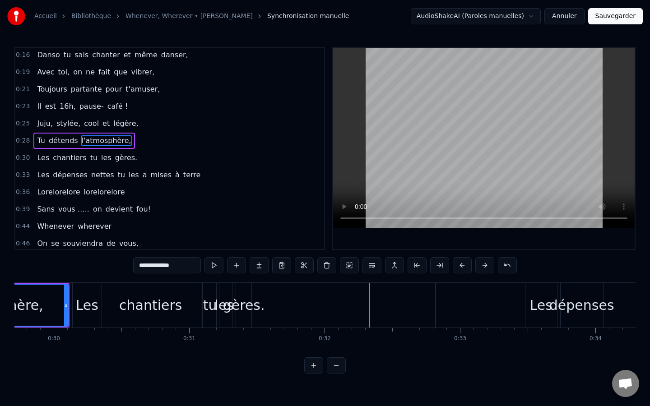
click at [235, 310] on div "gères." at bounding box center [244, 305] width 42 height 20
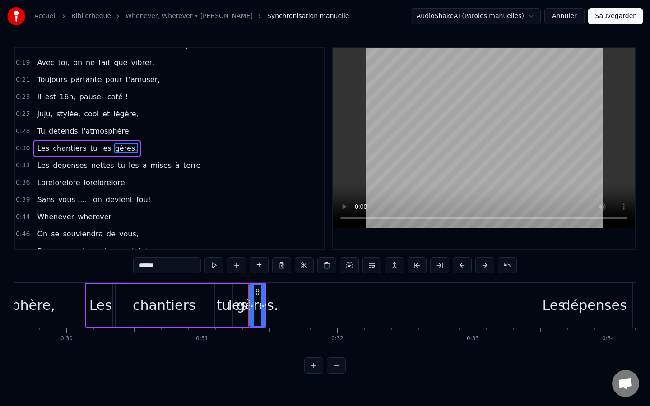
scroll to position [0, 4023]
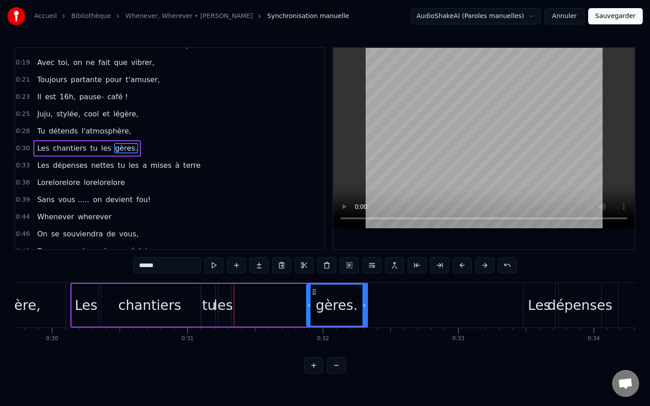
drag, startPoint x: 353, startPoint y: 305, endPoint x: 309, endPoint y: 305, distance: 44.7
click at [309, 305] on icon at bounding box center [309, 305] width 4 height 7
click at [224, 309] on div "les" at bounding box center [222, 305] width 19 height 20
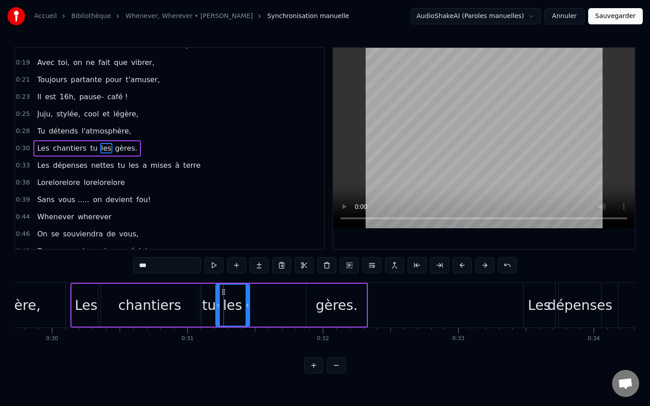
drag, startPoint x: 229, startPoint y: 306, endPoint x: 247, endPoint y: 309, distance: 18.7
click at [247, 309] on icon at bounding box center [247, 305] width 4 height 7
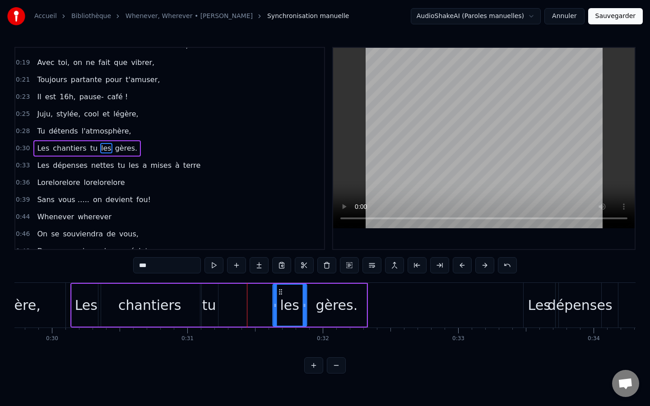
drag, startPoint x: 223, startPoint y: 294, endPoint x: 281, endPoint y: 291, distance: 57.4
click at [281, 291] on icon at bounding box center [280, 291] width 7 height 7
click at [205, 298] on div "tu" at bounding box center [209, 305] width 14 height 20
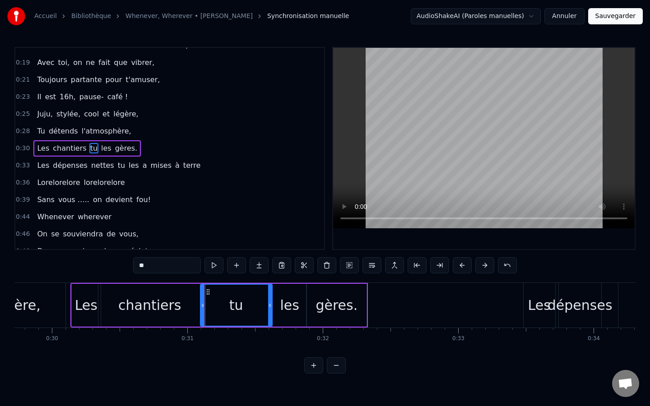
drag, startPoint x: 216, startPoint y: 304, endPoint x: 270, endPoint y: 304, distance: 54.1
click at [270, 304] on icon at bounding box center [270, 305] width 4 height 7
drag, startPoint x: 202, startPoint y: 305, endPoint x: 222, endPoint y: 305, distance: 20.8
click at [222, 305] on icon at bounding box center [224, 305] width 4 height 7
click at [182, 306] on div "chantiers" at bounding box center [149, 305] width 103 height 43
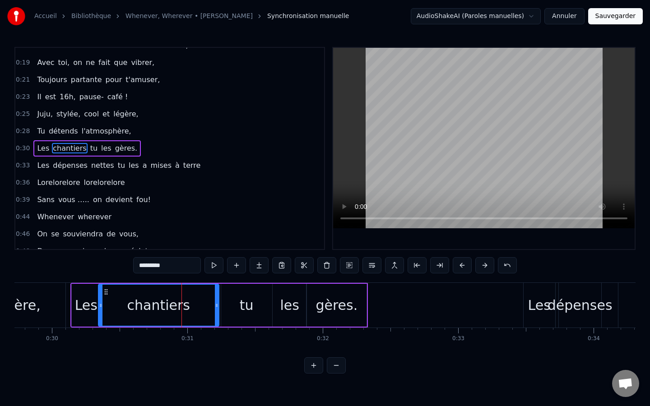
drag, startPoint x: 200, startPoint y: 305, endPoint x: 217, endPoint y: 309, distance: 17.9
click at [217, 309] on icon at bounding box center [217, 305] width 4 height 7
type input "**********"
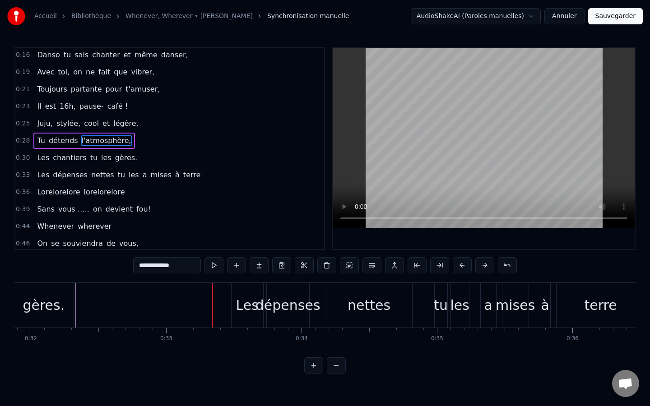
scroll to position [0, 4316]
click at [413, 302] on div "Les dépenses nettes tu les a mises à terre" at bounding box center [438, 305] width 416 height 45
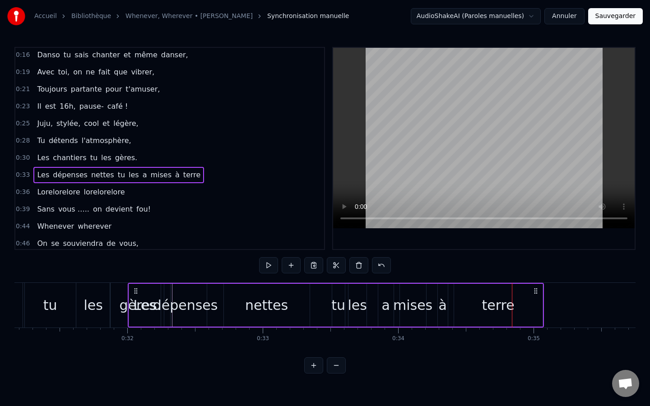
scroll to position [0, 4217]
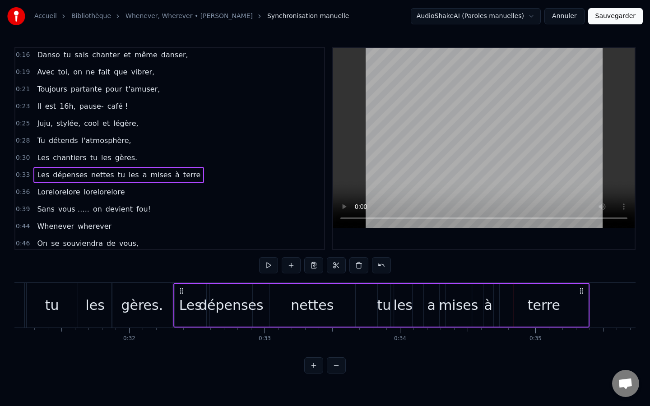
drag, startPoint x: 237, startPoint y: 289, endPoint x: 181, endPoint y: 276, distance: 57.8
click at [181, 276] on div "0:16 Danso tu sais chanter et même danser, 0:19 Avec toi, on ne fait que vibrer…" at bounding box center [324, 210] width 621 height 327
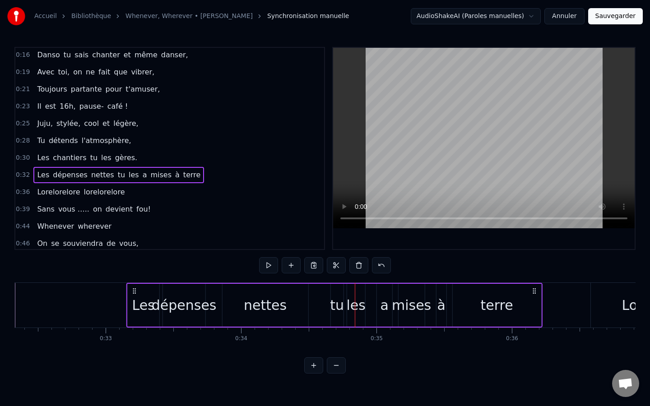
scroll to position [0, 4376]
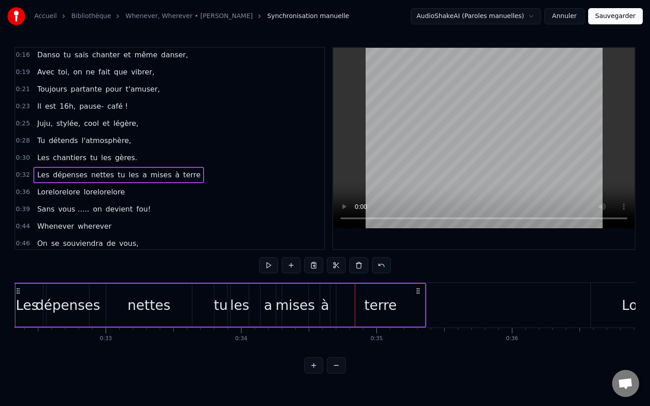
drag, startPoint x: 581, startPoint y: 291, endPoint x: 418, endPoint y: 318, distance: 165.6
click at [418, 318] on div "Les dépenses nettes tu les a mises à terre" at bounding box center [218, 305] width 416 height 45
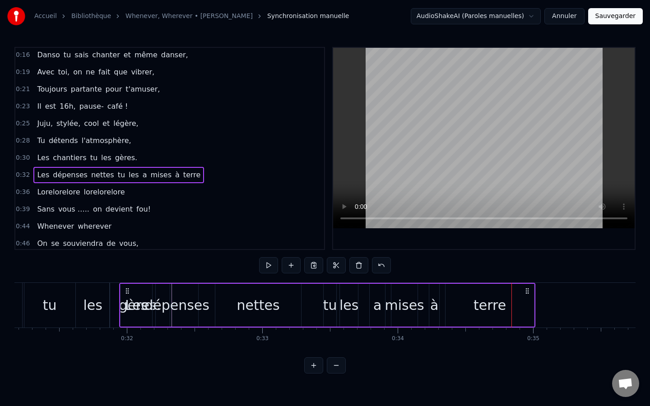
scroll to position [0, 4211]
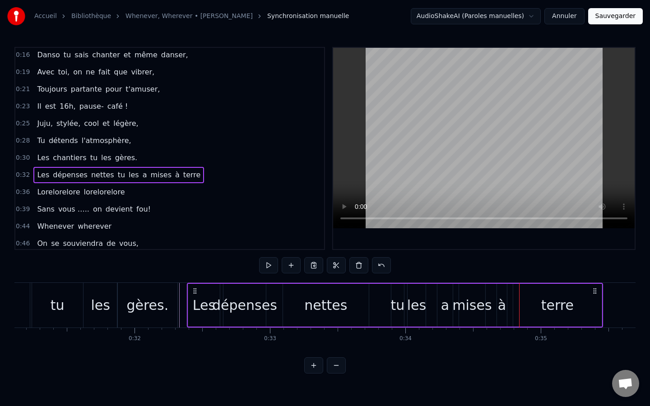
drag, startPoint x: 92, startPoint y: 291, endPoint x: 194, endPoint y: 291, distance: 102.4
click at [194, 291] on icon at bounding box center [194, 290] width 7 height 7
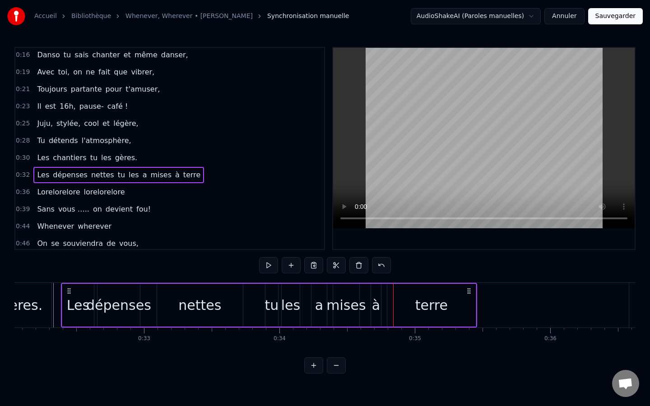
scroll to position [0, 4338]
click at [110, 308] on div "dépenses" at bounding box center [118, 305] width 65 height 20
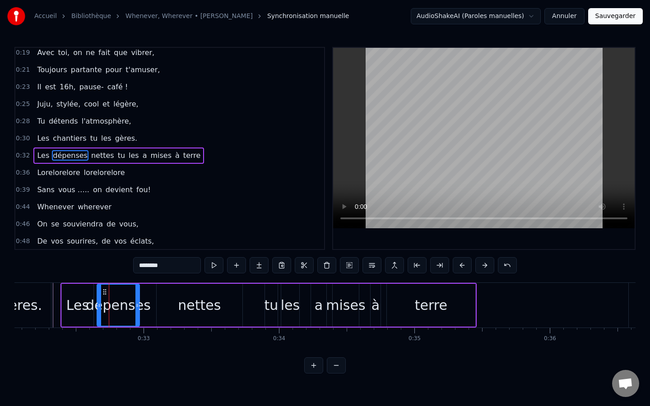
scroll to position [28, 0]
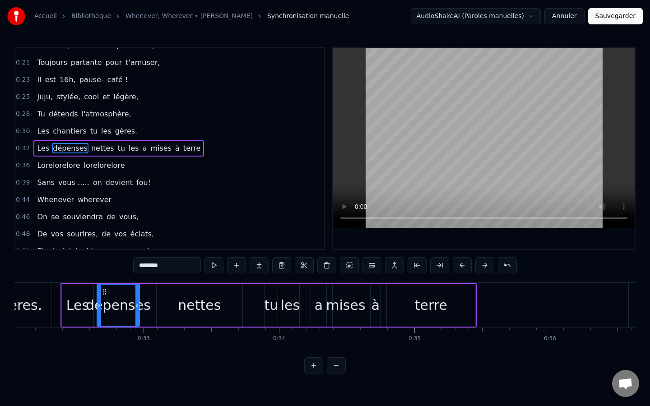
click at [50, 289] on div "gères." at bounding box center [21, 305] width 60 height 45
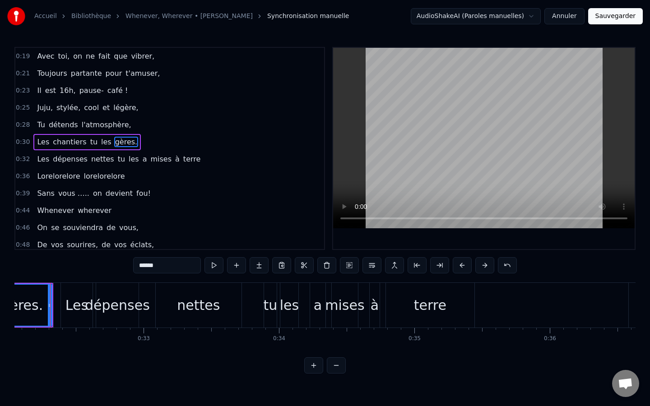
scroll to position [0, 4328]
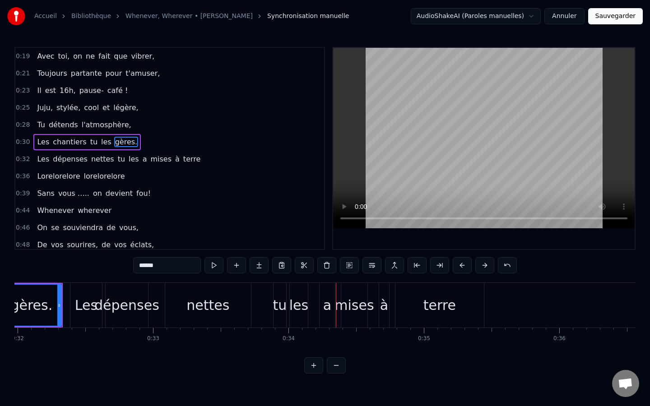
click at [198, 297] on div "nettes" at bounding box center [207, 305] width 43 height 20
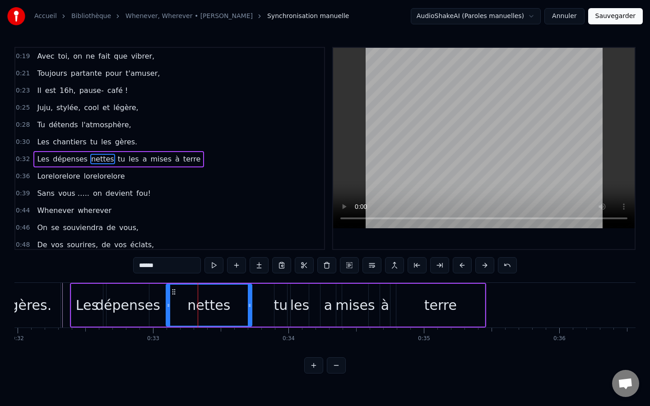
scroll to position [28, 0]
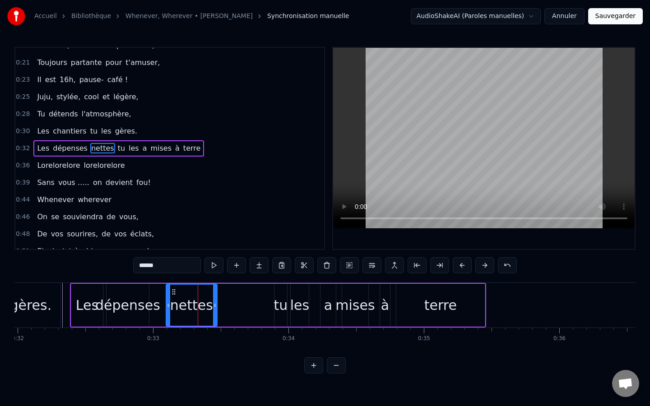
drag, startPoint x: 250, startPoint y: 311, endPoint x: 216, endPoint y: 314, distance: 34.9
click at [216, 314] on div at bounding box center [215, 305] width 4 height 41
click at [152, 308] on div "dépenses" at bounding box center [127, 305] width 65 height 20
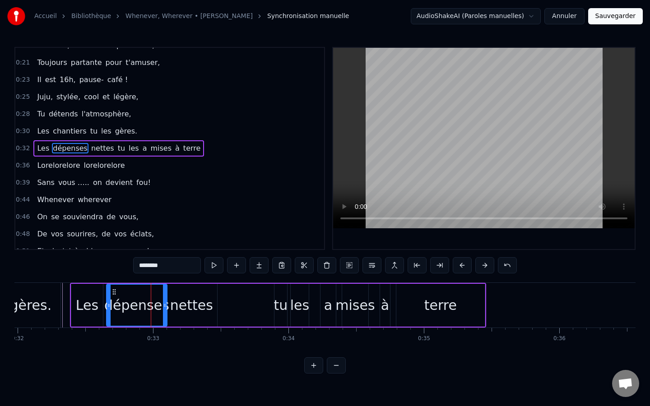
drag, startPoint x: 148, startPoint y: 310, endPoint x: 166, endPoint y: 310, distance: 18.1
click at [166, 310] on div at bounding box center [165, 305] width 4 height 41
click at [287, 310] on div "tu" at bounding box center [281, 305] width 14 height 43
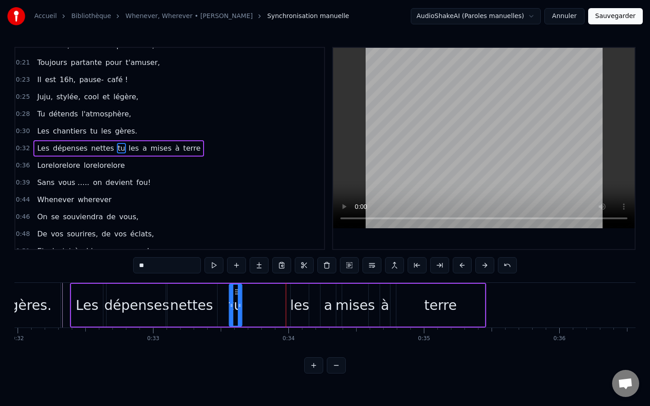
drag, startPoint x: 281, startPoint y: 295, endPoint x: 236, endPoint y: 290, distance: 45.4
click at [236, 290] on icon at bounding box center [236, 291] width 7 height 7
click at [299, 305] on div "les" at bounding box center [299, 305] width 19 height 20
drag, startPoint x: 297, startPoint y: 294, endPoint x: 250, endPoint y: 292, distance: 47.0
click at [250, 292] on icon at bounding box center [251, 291] width 7 height 7
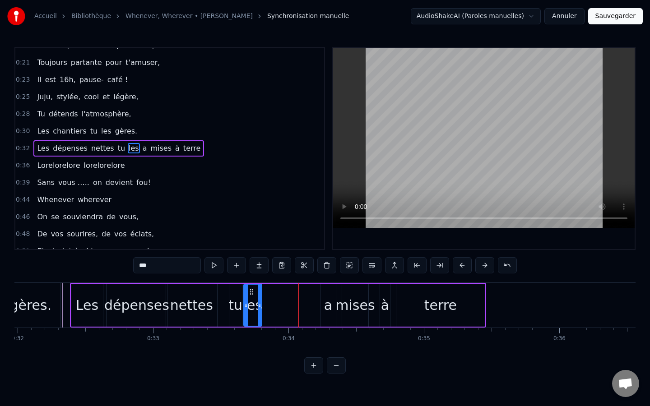
click at [330, 307] on div "a" at bounding box center [328, 305] width 8 height 20
drag, startPoint x: 326, startPoint y: 292, endPoint x: 272, endPoint y: 288, distance: 54.3
click at [272, 288] on icon at bounding box center [273, 291] width 7 height 7
click at [347, 302] on div "mises" at bounding box center [354, 305] width 39 height 20
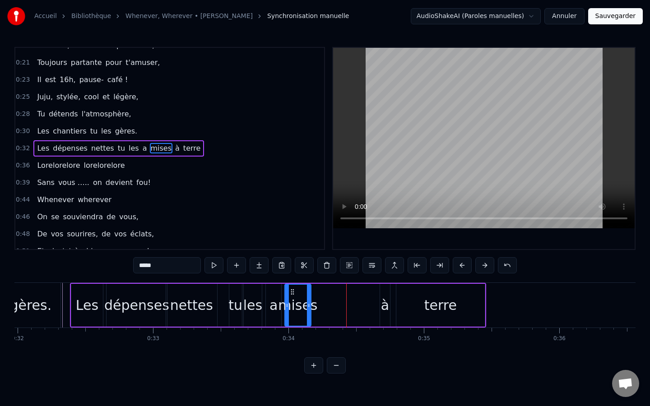
drag, startPoint x: 350, startPoint y: 292, endPoint x: 293, endPoint y: 288, distance: 57.4
click at [293, 288] on div "mises" at bounding box center [297, 305] width 25 height 41
click at [390, 305] on div "à" at bounding box center [384, 305] width 11 height 43
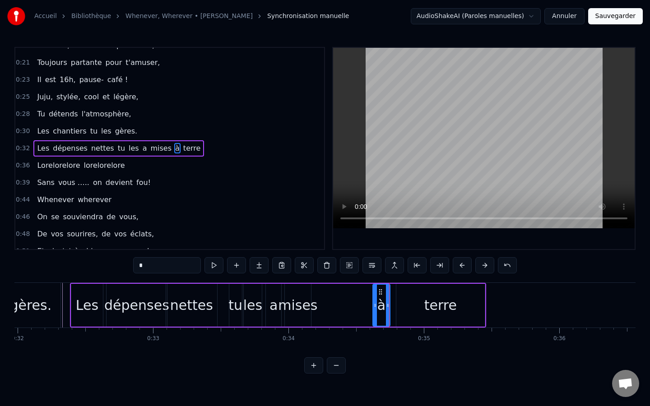
drag, startPoint x: 380, startPoint y: 304, endPoint x: 373, endPoint y: 305, distance: 7.2
click at [373, 305] on icon at bounding box center [375, 305] width 4 height 7
drag, startPoint x: 379, startPoint y: 289, endPoint x: 318, endPoint y: 282, distance: 61.8
click at [437, 320] on div "terre" at bounding box center [440, 305] width 88 height 43
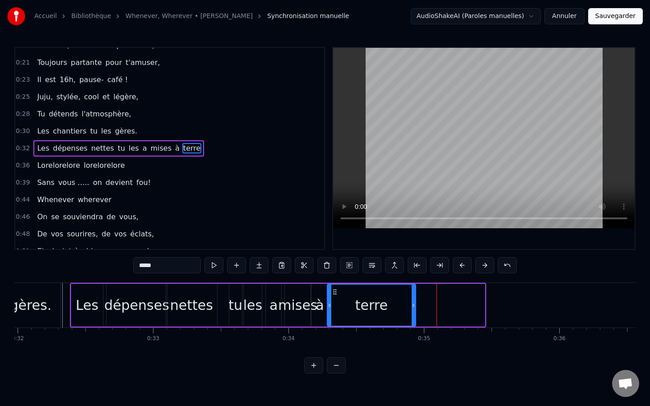
drag, startPoint x: 402, startPoint y: 294, endPoint x: 333, endPoint y: 295, distance: 69.5
click at [333, 295] on icon at bounding box center [334, 291] width 7 height 7
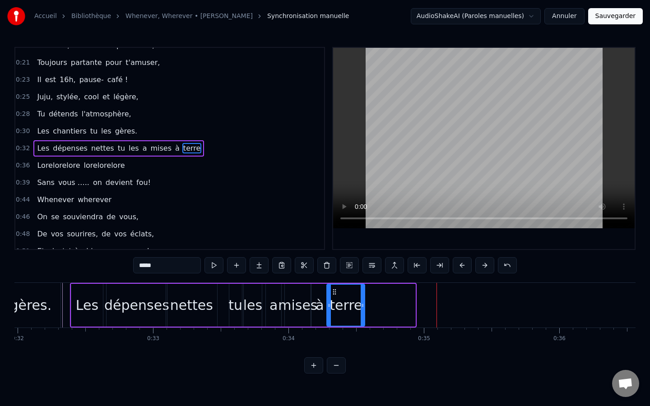
drag, startPoint x: 414, startPoint y: 307, endPoint x: 363, endPoint y: 311, distance: 50.7
click at [363, 311] on div at bounding box center [362, 305] width 4 height 41
click at [58, 303] on div "gères." at bounding box center [30, 305] width 60 height 45
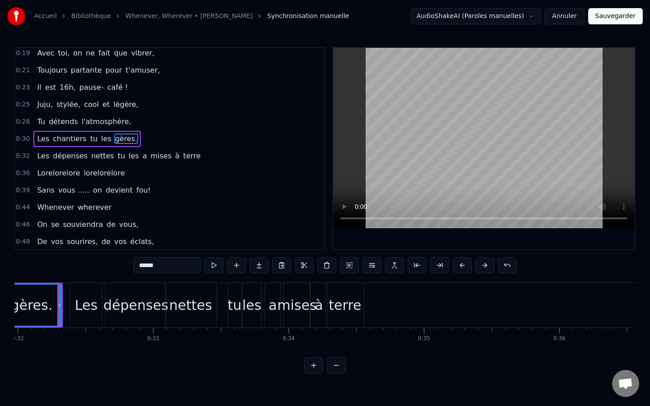
scroll to position [0, 4327]
click at [323, 302] on div "à" at bounding box center [320, 305] width 8 height 20
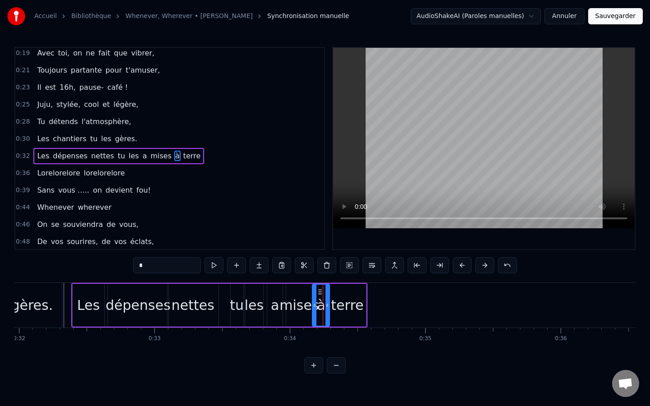
scroll to position [28, 0]
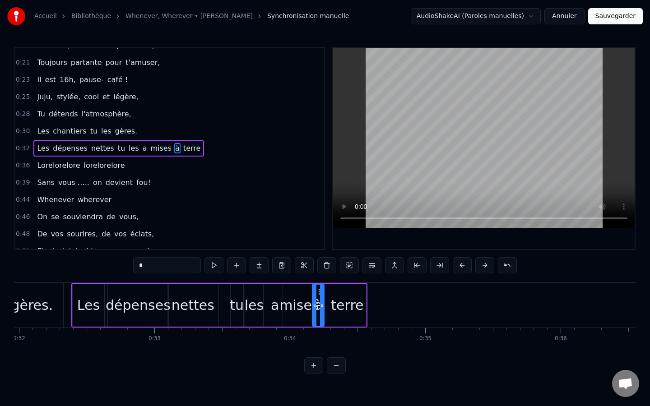
drag, startPoint x: 326, startPoint y: 306, endPoint x: 321, endPoint y: 307, distance: 5.5
click at [321, 307] on icon at bounding box center [322, 305] width 4 height 7
click at [339, 305] on div "terre" at bounding box center [347, 305] width 32 height 20
drag, startPoint x: 331, startPoint y: 304, endPoint x: 325, endPoint y: 305, distance: 5.4
click at [325, 305] on icon at bounding box center [325, 305] width 4 height 7
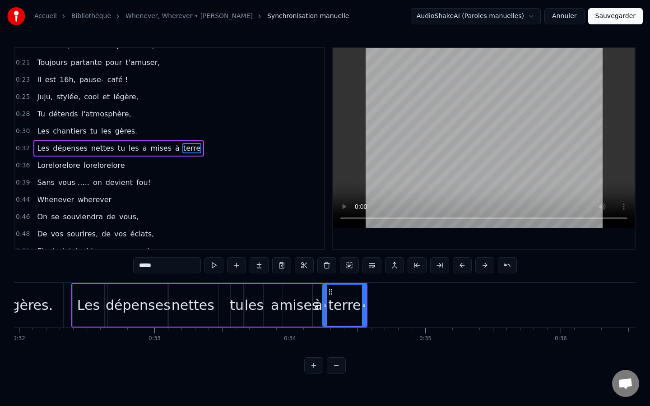
click at [35, 304] on div "gères." at bounding box center [32, 305] width 42 height 20
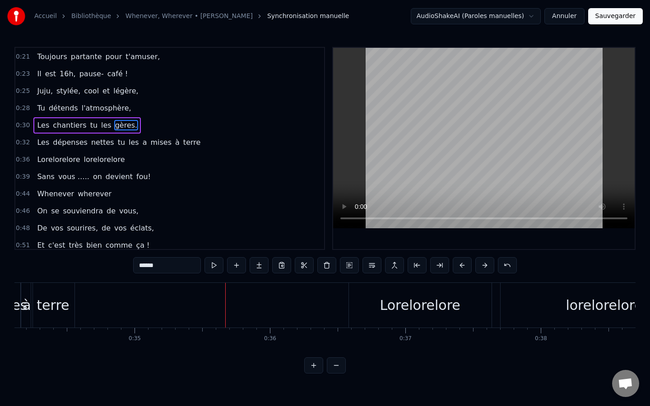
scroll to position [0, 4619]
click at [373, 308] on div "Lorelorelore" at bounding box center [418, 305] width 143 height 45
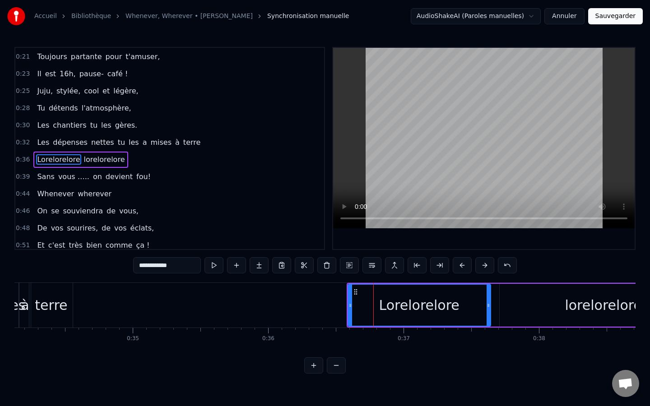
scroll to position [45, 0]
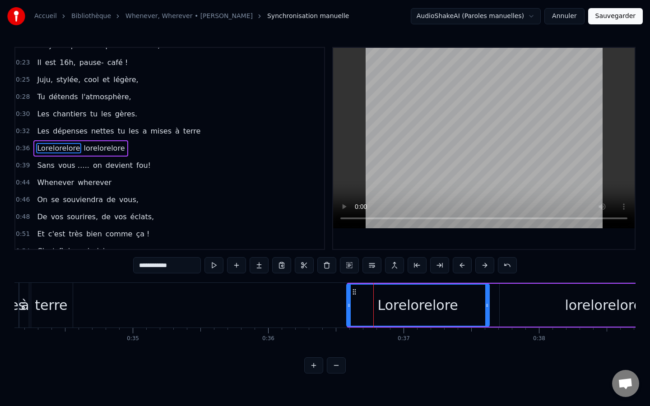
click at [354, 289] on icon at bounding box center [354, 291] width 7 height 7
click at [111, 168] on span "devient" at bounding box center [119, 165] width 29 height 10
type input "*******"
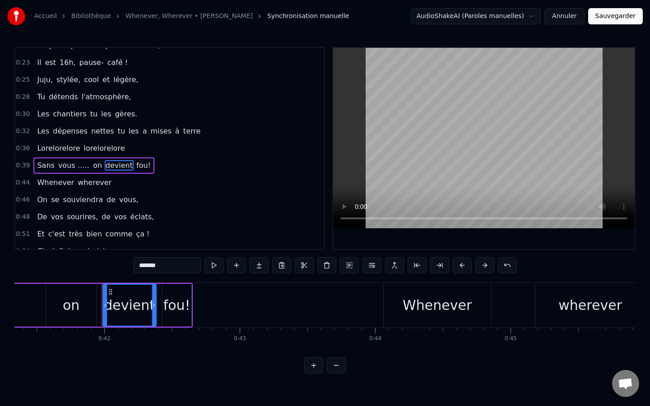
scroll to position [0, 5637]
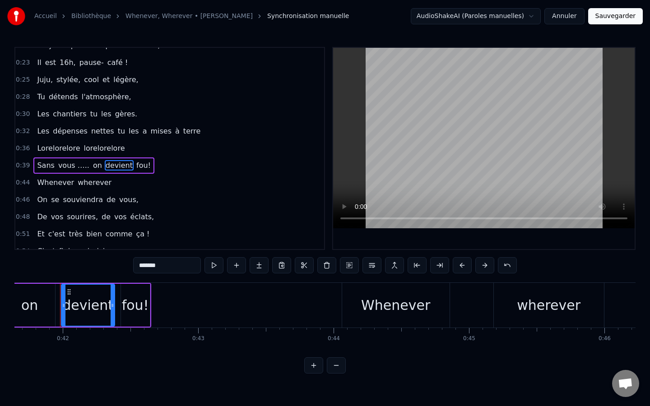
click at [77, 141] on div "Lorelorelore lorelorelore" at bounding box center [80, 148] width 95 height 16
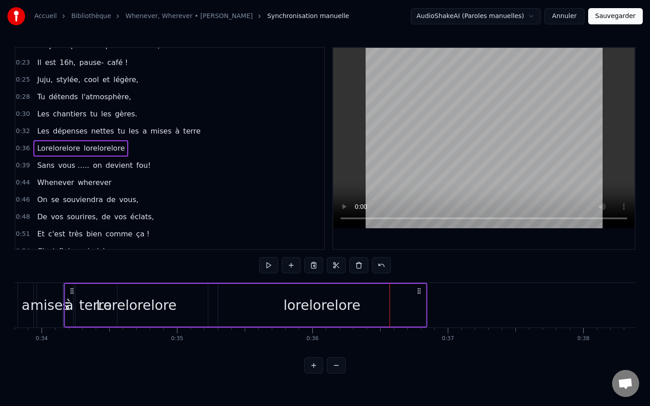
scroll to position [0, 4563]
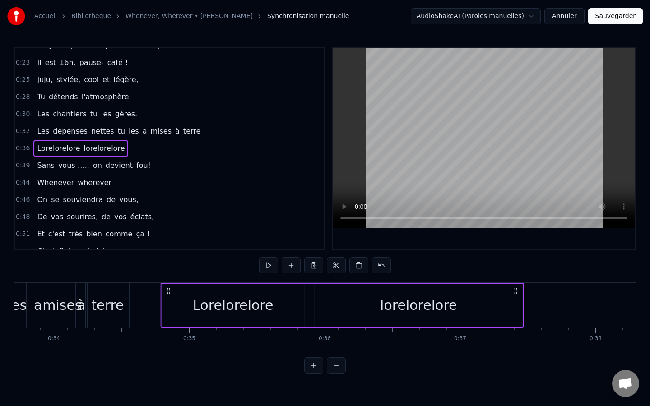
drag, startPoint x: 67, startPoint y: 290, endPoint x: 167, endPoint y: 298, distance: 100.5
click at [167, 298] on div "Lorelorelore lorelorelore" at bounding box center [341, 305] width 363 height 45
click at [66, 291] on div "mises" at bounding box center [62, 305] width 26 height 45
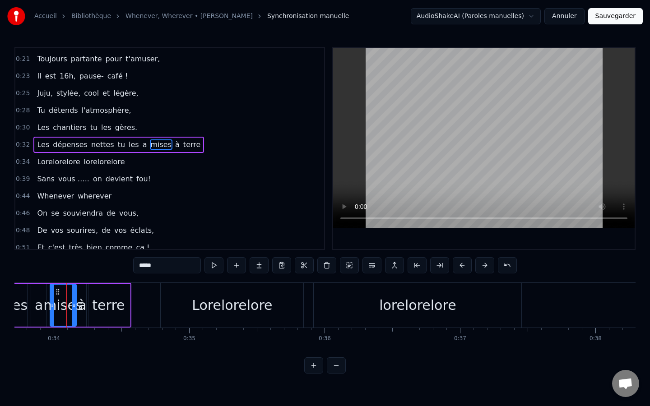
scroll to position [28, 0]
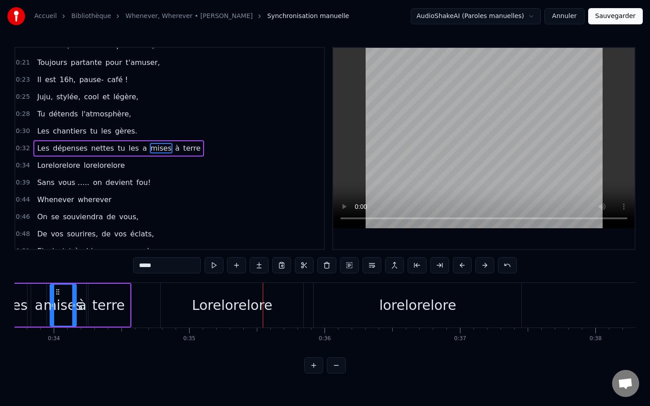
click at [85, 293] on div "à" at bounding box center [82, 305] width 12 height 43
click at [111, 310] on div "terre" at bounding box center [108, 305] width 32 height 20
type input "*****"
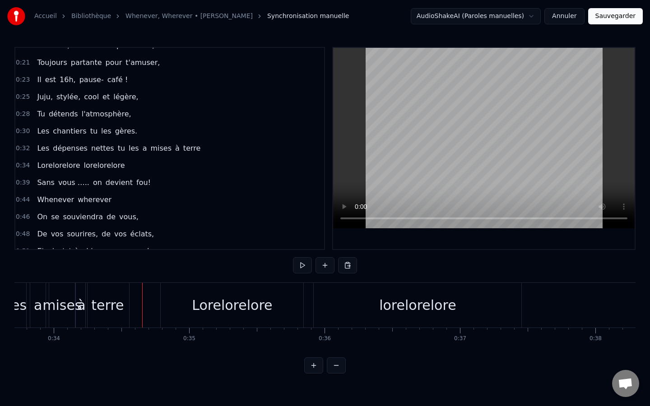
click at [129, 305] on div "terre" at bounding box center [107, 305] width 44 height 45
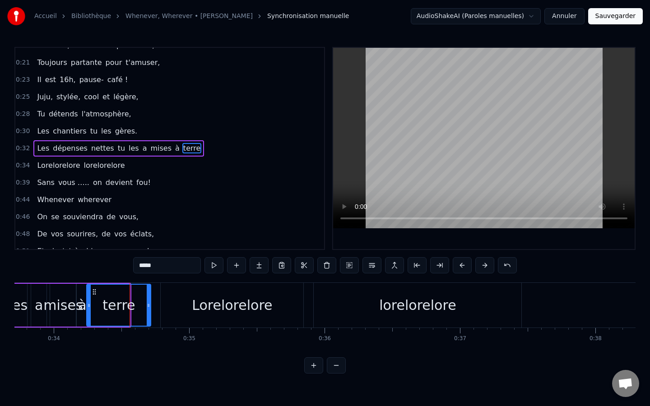
drag, startPoint x: 126, startPoint y: 306, endPoint x: 147, endPoint y: 307, distance: 20.8
click at [147, 307] on icon at bounding box center [149, 305] width 4 height 7
click at [60, 298] on div "mises" at bounding box center [62, 305] width 39 height 20
type input "*****"
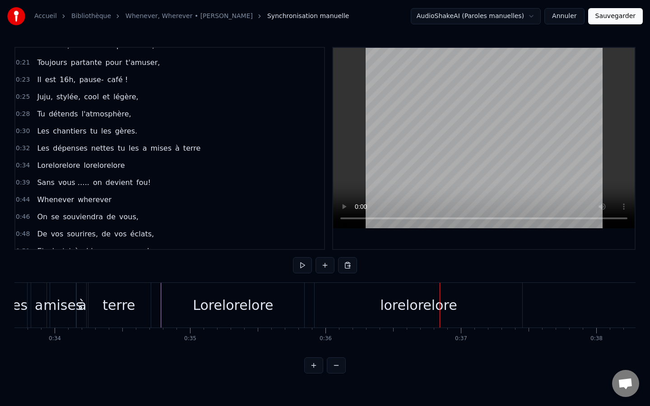
click at [378, 307] on div "lorelorelore" at bounding box center [418, 305] width 208 height 45
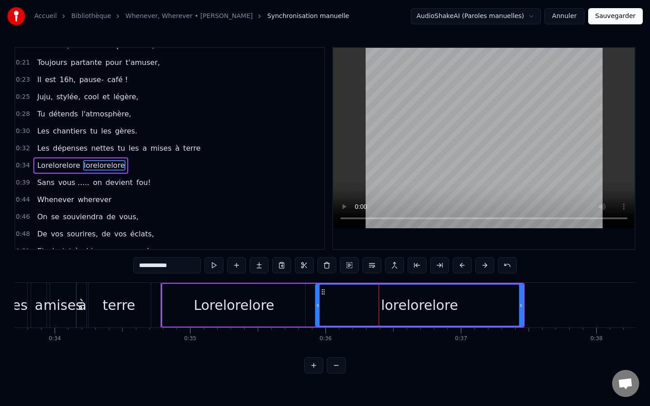
scroll to position [45, 0]
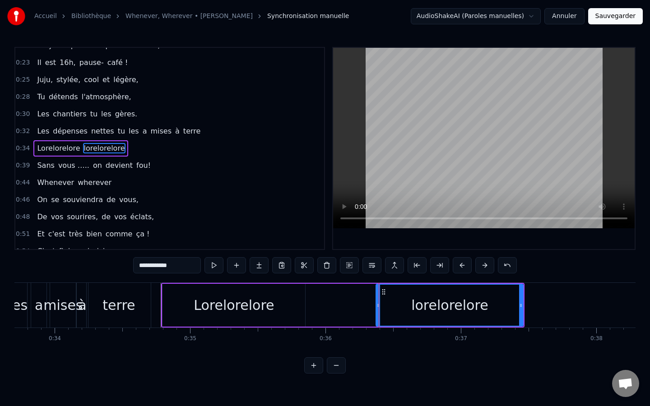
drag, startPoint x: 318, startPoint y: 306, endPoint x: 378, endPoint y: 305, distance: 60.5
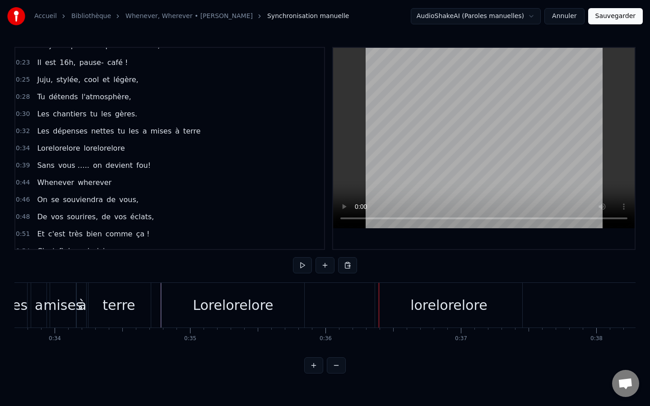
click at [277, 300] on div "Lorelorelore" at bounding box center [233, 305] width 143 height 45
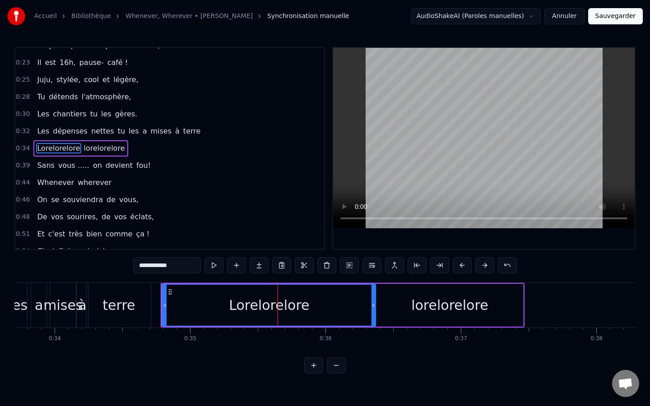
drag, startPoint x: 304, startPoint y: 306, endPoint x: 374, endPoint y: 306, distance: 70.4
click at [374, 306] on icon at bounding box center [373, 305] width 4 height 7
click at [135, 299] on div "terre" at bounding box center [119, 305] width 64 height 45
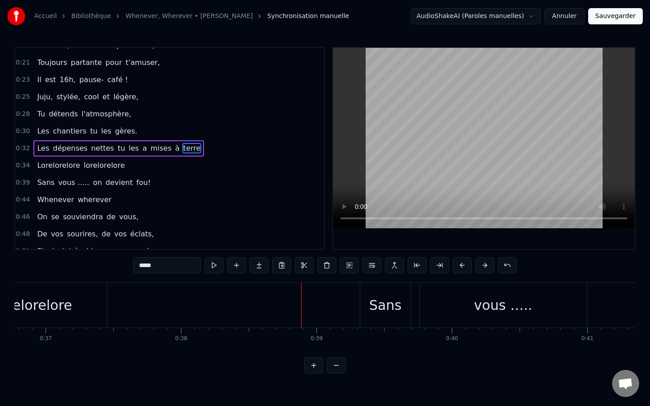
scroll to position [0, 4969]
click at [96, 308] on div "lorelorelore" at bounding box center [41, 305] width 147 height 45
type input "**********"
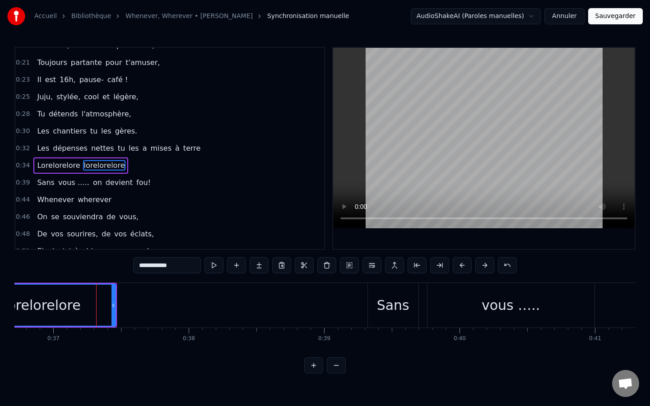
scroll to position [45, 0]
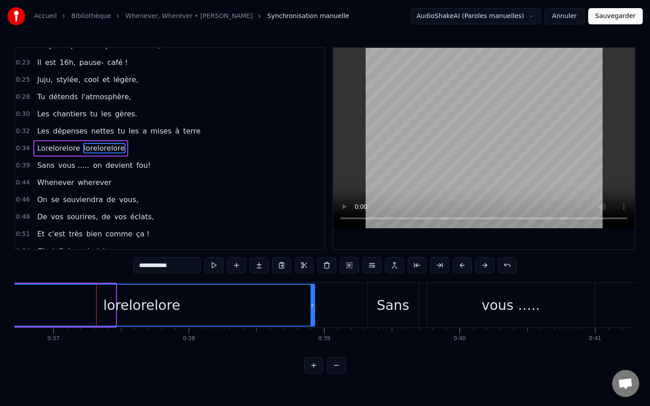
drag, startPoint x: 115, startPoint y: 310, endPoint x: 314, endPoint y: 311, distance: 199.0
click at [314, 311] on div "lorelorelore" at bounding box center [141, 305] width 347 height 43
click at [123, 289] on div "lorelorelore" at bounding box center [141, 305] width 345 height 41
click at [235, 352] on div "0:16 Danso tu sais chanter et même danser, 0:19 Avec toi, on ne fait que vibrer…" at bounding box center [324, 210] width 621 height 327
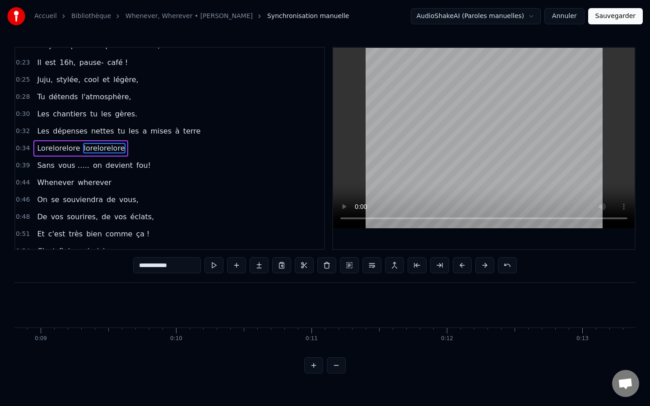
scroll to position [0, 1072]
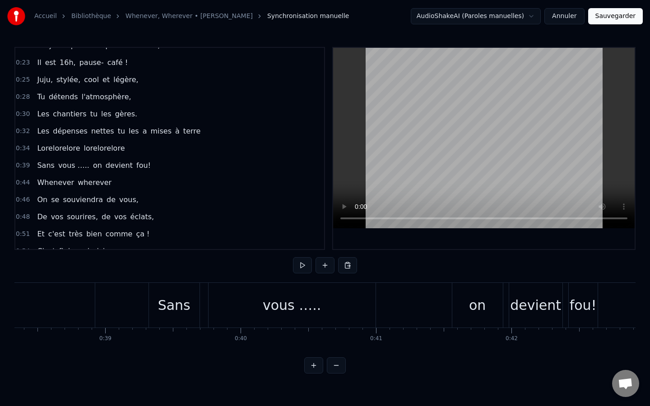
scroll to position [0, 5191]
click at [155, 298] on div "Sans" at bounding box center [171, 305] width 51 height 45
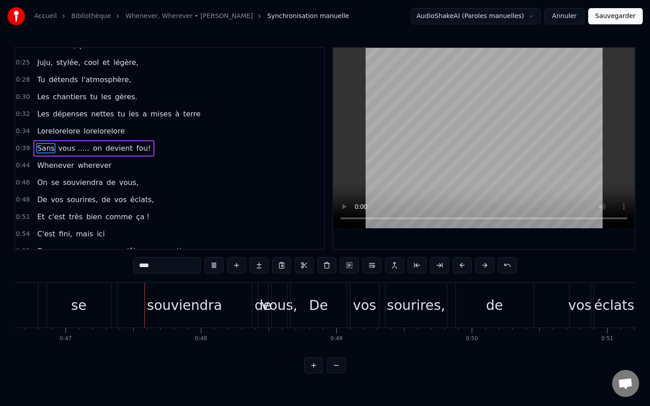
scroll to position [0, 6320]
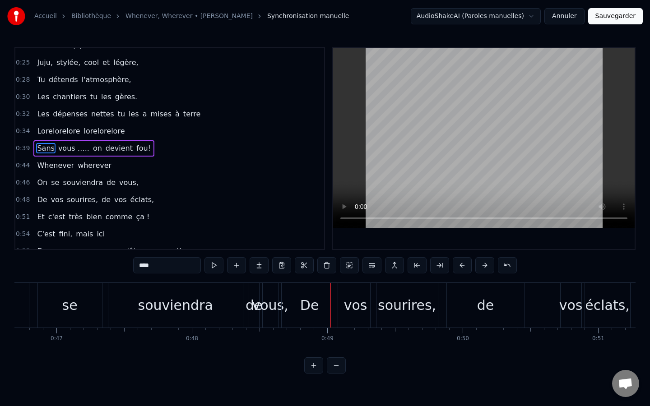
click at [169, 294] on div "souviendra" at bounding box center [175, 305] width 134 height 45
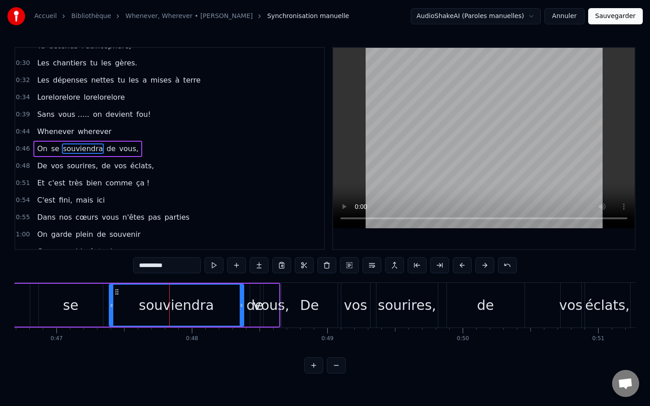
scroll to position [97, 0]
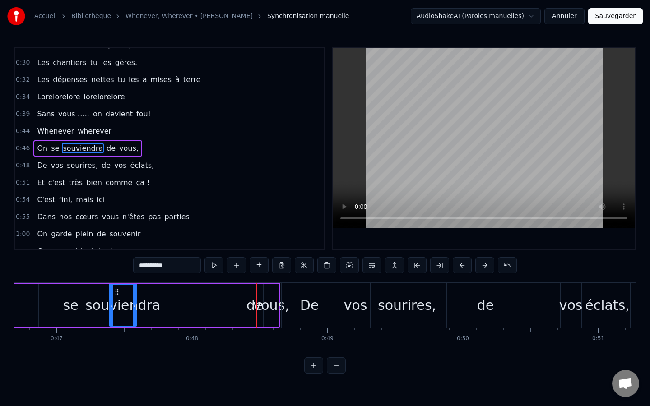
drag, startPoint x: 243, startPoint y: 305, endPoint x: 136, endPoint y: 313, distance: 107.2
click at [136, 313] on div at bounding box center [135, 305] width 4 height 41
click at [250, 310] on div "de" at bounding box center [254, 305] width 17 height 20
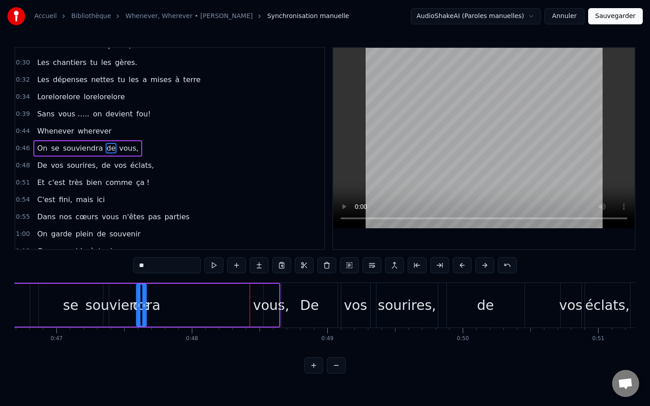
drag, startPoint x: 255, startPoint y: 293, endPoint x: 142, endPoint y: 290, distance: 113.3
click at [142, 290] on icon at bounding box center [143, 291] width 7 height 7
click at [264, 304] on div "vous," at bounding box center [271, 305] width 36 height 20
type input "*****"
drag, startPoint x: 272, startPoint y: 293, endPoint x: 159, endPoint y: 291, distance: 112.8
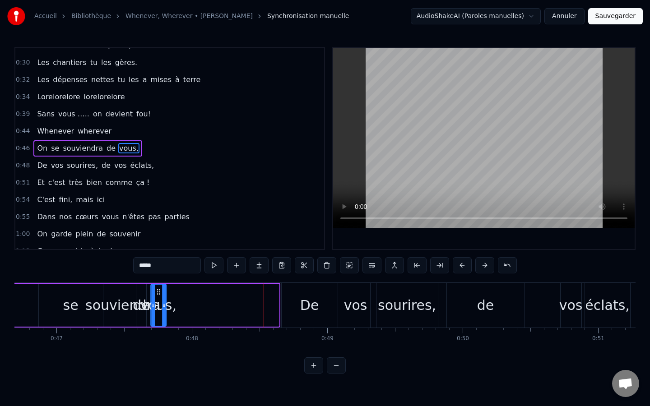
click at [159, 291] on icon at bounding box center [158, 291] width 7 height 7
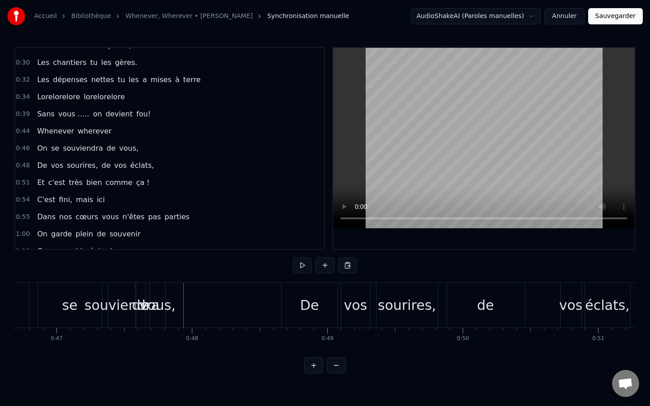
click at [163, 308] on div "vous," at bounding box center [157, 305] width 36 height 20
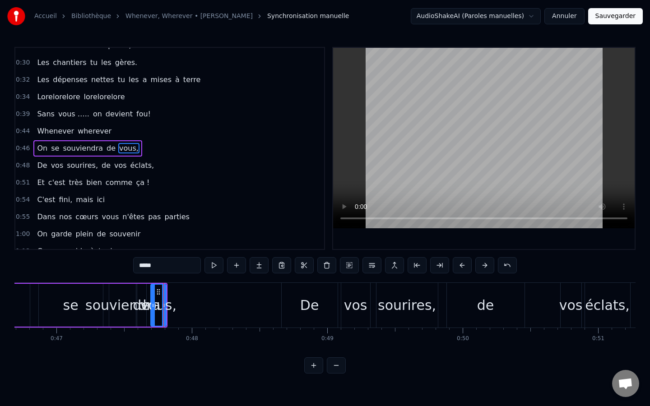
drag, startPoint x: 163, startPoint y: 305, endPoint x: 172, endPoint y: 309, distance: 9.7
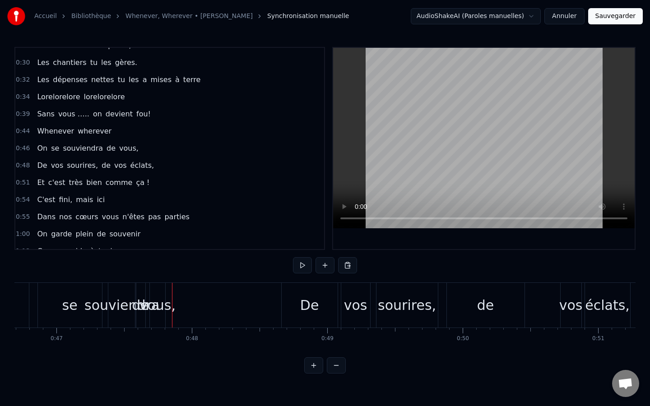
click at [166, 307] on div "vous," at bounding box center [157, 305] width 36 height 20
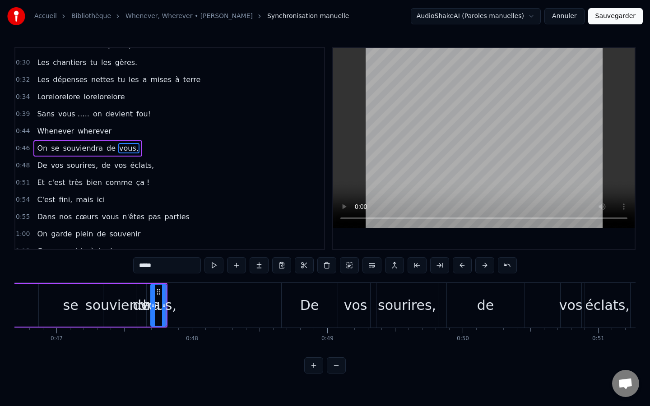
click at [157, 304] on div "vous," at bounding box center [158, 305] width 36 height 20
drag, startPoint x: 164, startPoint y: 306, endPoint x: 180, endPoint y: 306, distance: 15.3
click at [180, 306] on icon at bounding box center [179, 305] width 4 height 7
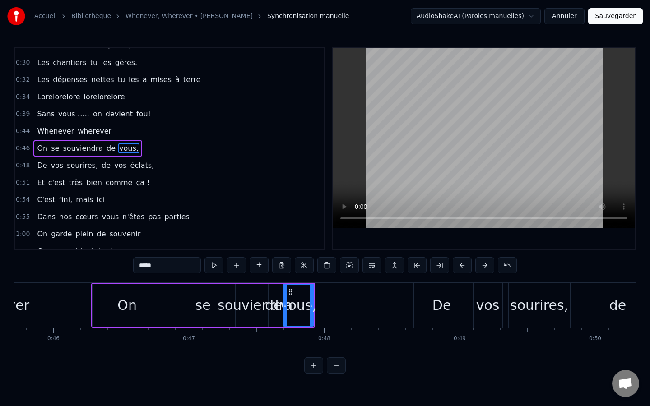
scroll to position [0, 6185]
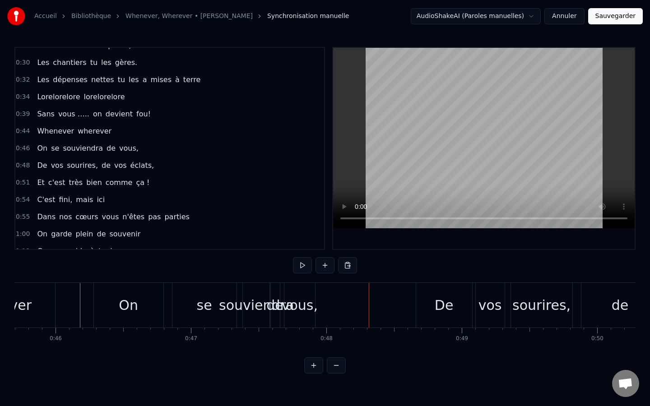
click at [213, 305] on div "se" at bounding box center [204, 305] width 64 height 45
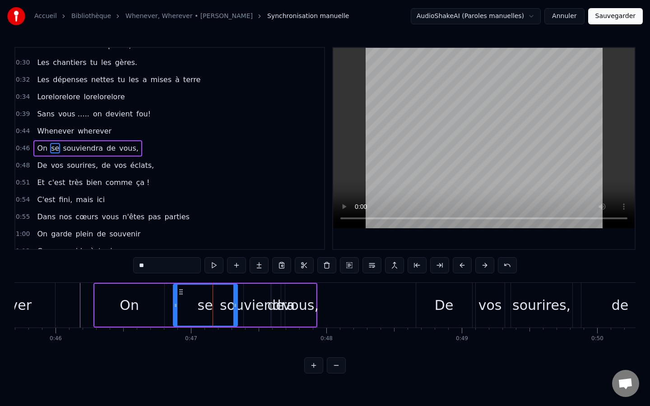
click at [143, 322] on div "On" at bounding box center [129, 305] width 69 height 43
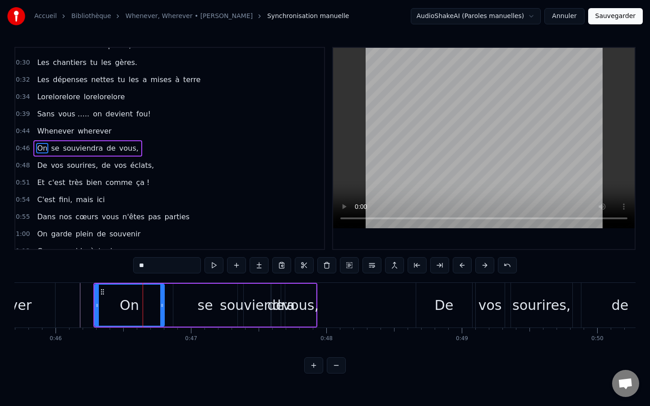
click at [163, 310] on div "On" at bounding box center [129, 305] width 70 height 43
drag, startPoint x: 163, startPoint y: 310, endPoint x: 140, endPoint y: 311, distance: 23.1
click at [140, 311] on div "On" at bounding box center [129, 305] width 70 height 43
drag, startPoint x: 163, startPoint y: 305, endPoint x: 140, endPoint y: 305, distance: 22.6
click at [140, 305] on icon at bounding box center [140, 305] width 4 height 7
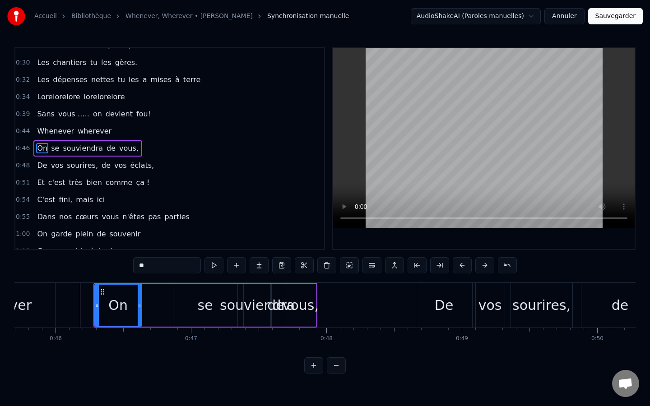
click at [198, 305] on div "se" at bounding box center [205, 305] width 64 height 43
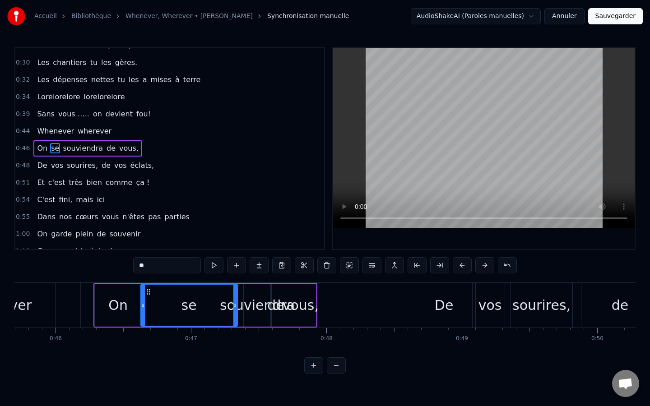
drag, startPoint x: 175, startPoint y: 304, endPoint x: 142, endPoint y: 303, distance: 32.5
click at [142, 303] on icon at bounding box center [143, 305] width 4 height 7
drag, startPoint x: 234, startPoint y: 310, endPoint x: 155, endPoint y: 311, distance: 79.0
click at [155, 311] on div at bounding box center [156, 305] width 4 height 41
click at [247, 310] on div "souviendra" at bounding box center [257, 305] width 75 height 20
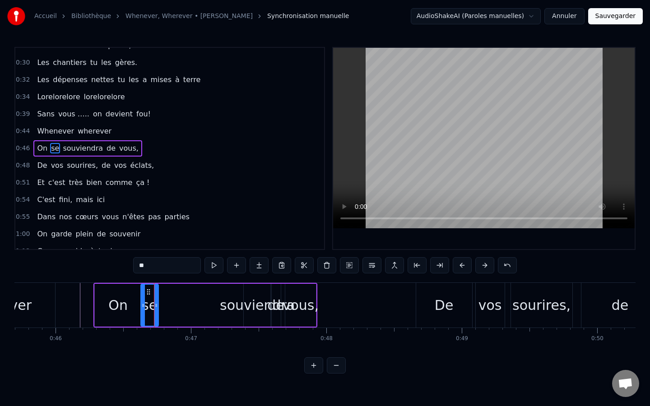
type input "**********"
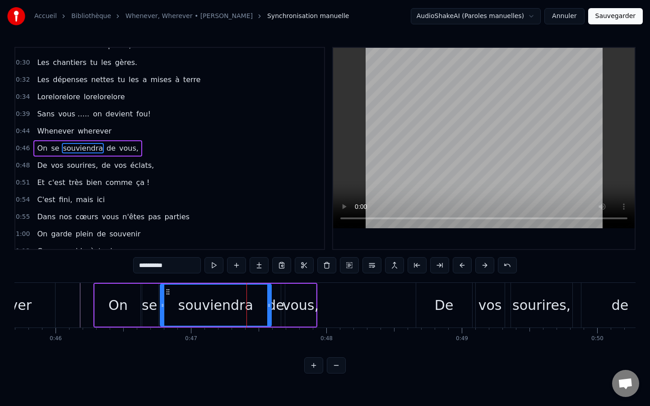
drag, startPoint x: 244, startPoint y: 305, endPoint x: 161, endPoint y: 305, distance: 83.5
click at [161, 305] on icon at bounding box center [163, 305] width 4 height 7
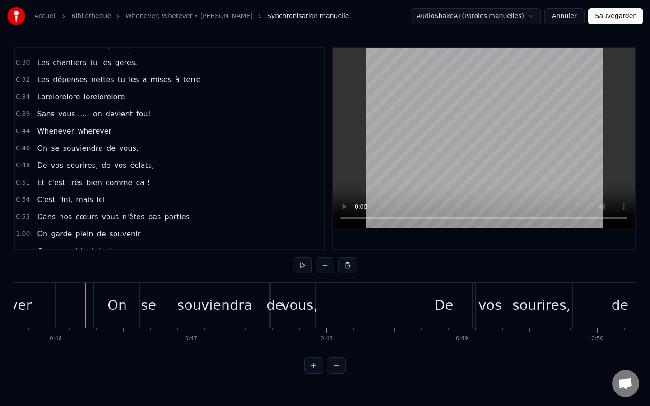
click at [439, 310] on div "De" at bounding box center [443, 305] width 19 height 20
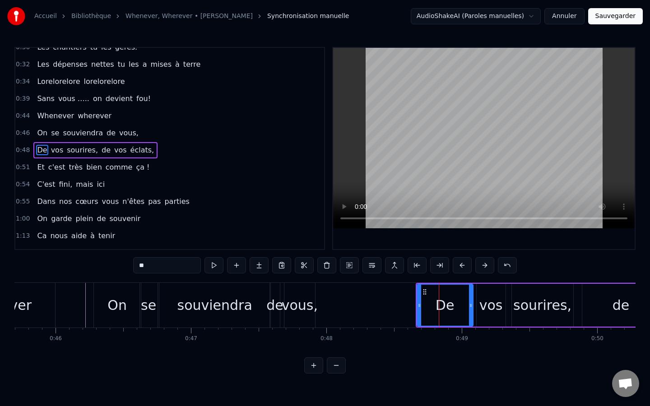
scroll to position [114, 0]
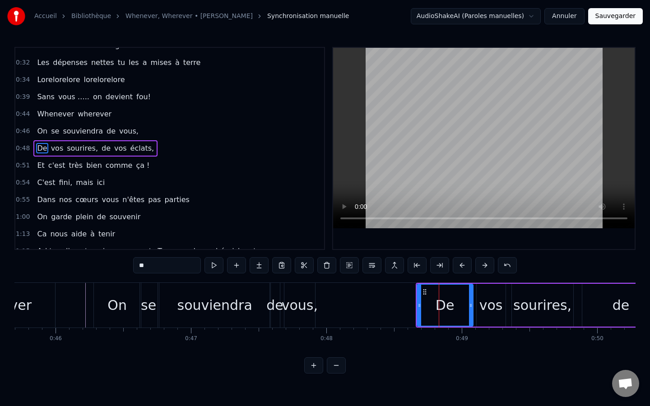
click at [67, 142] on div "De vos sourires, de vos éclats," at bounding box center [95, 148] width 124 height 16
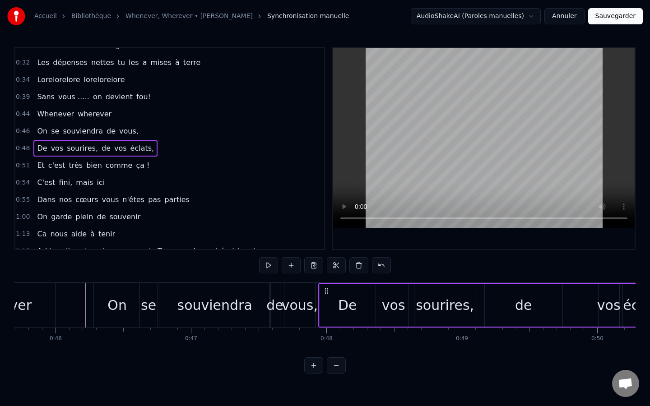
drag, startPoint x: 424, startPoint y: 291, endPoint x: 326, endPoint y: 291, distance: 97.5
click at [326, 291] on icon at bounding box center [326, 290] width 7 height 7
click at [304, 290] on div "vous," at bounding box center [299, 305] width 31 height 45
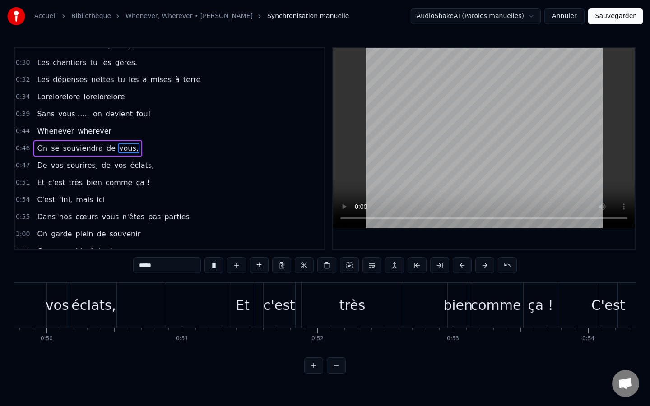
scroll to position [0, 6742]
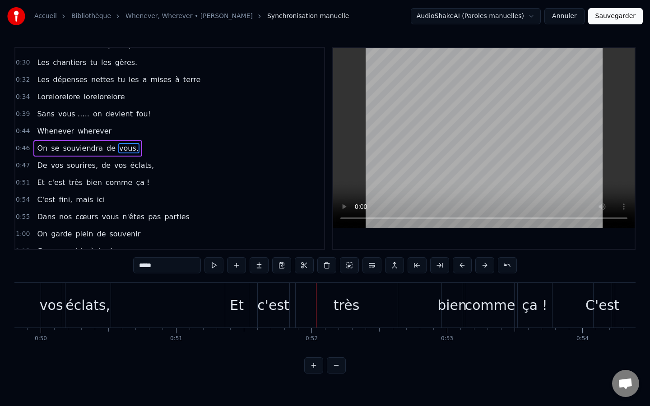
click at [234, 313] on div "Et" at bounding box center [237, 305] width 14 height 20
type input "**"
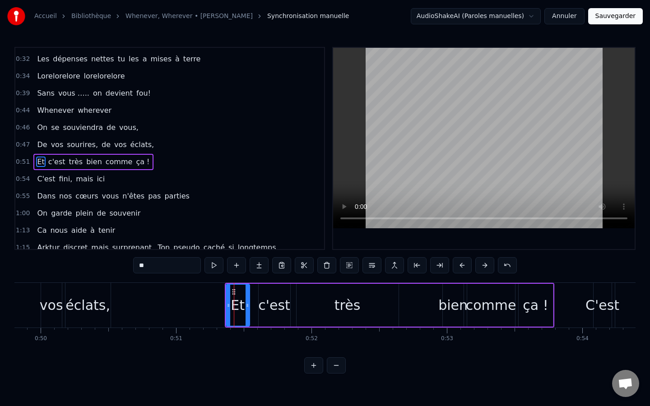
scroll to position [131, 0]
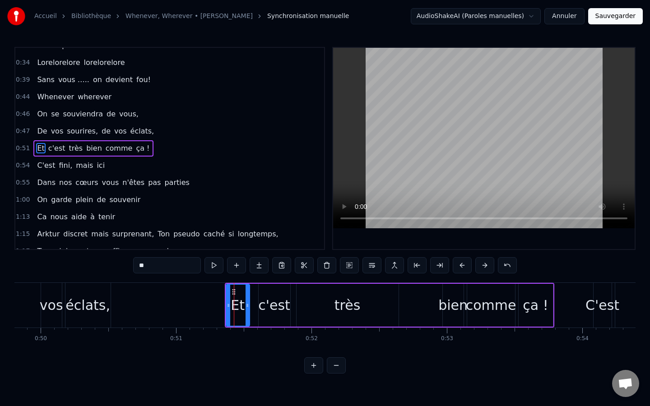
click at [260, 283] on div "Et c'est très bien comme ça !" at bounding box center [389, 305] width 329 height 45
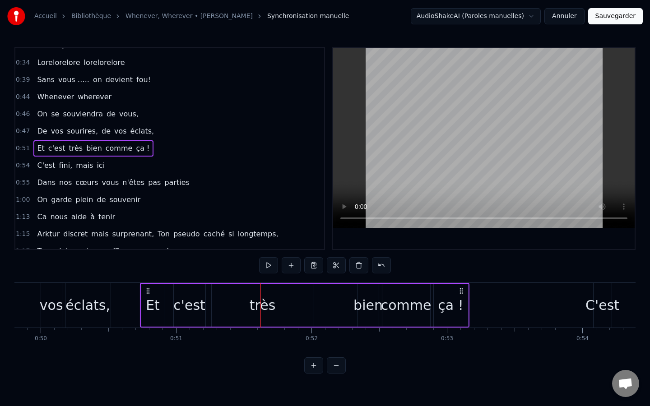
drag, startPoint x: 232, startPoint y: 290, endPoint x: 148, endPoint y: 293, distance: 84.9
click at [148, 293] on icon at bounding box center [147, 290] width 7 height 7
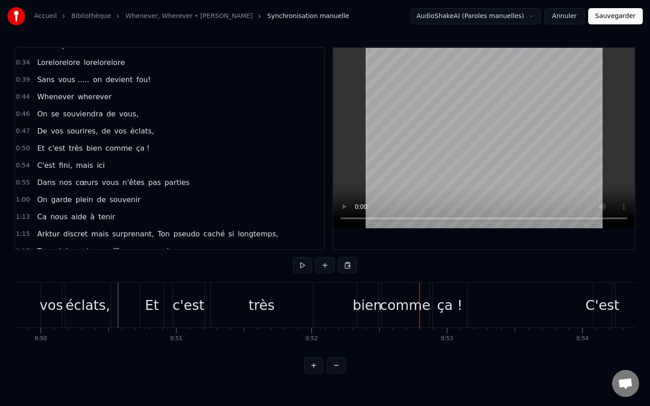
click at [150, 291] on div "Et" at bounding box center [151, 305] width 23 height 45
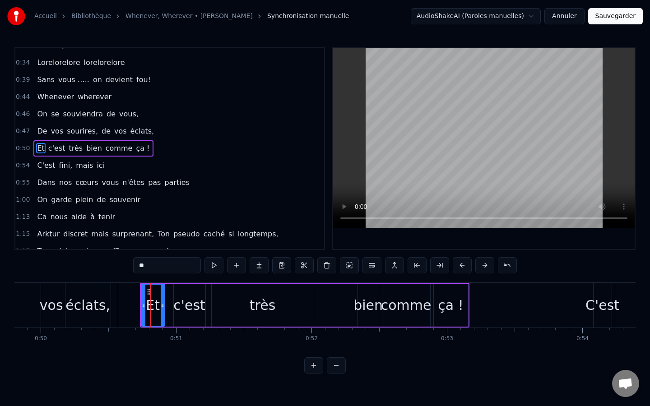
click at [280, 317] on div "très" at bounding box center [263, 305] width 102 height 43
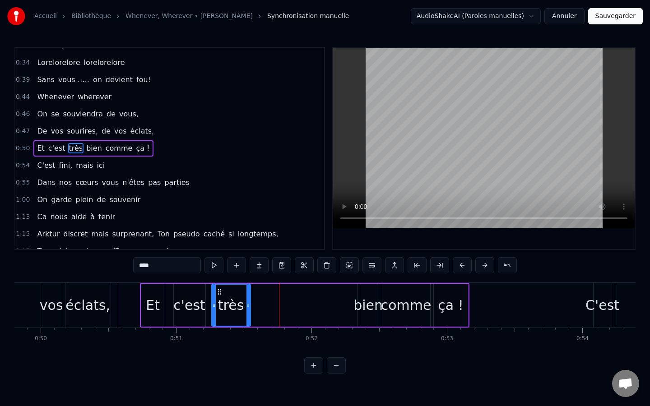
drag, startPoint x: 310, startPoint y: 310, endPoint x: 247, endPoint y: 315, distance: 63.4
click at [247, 315] on div at bounding box center [248, 305] width 4 height 41
click at [363, 306] on div "bien" at bounding box center [367, 305] width 29 height 20
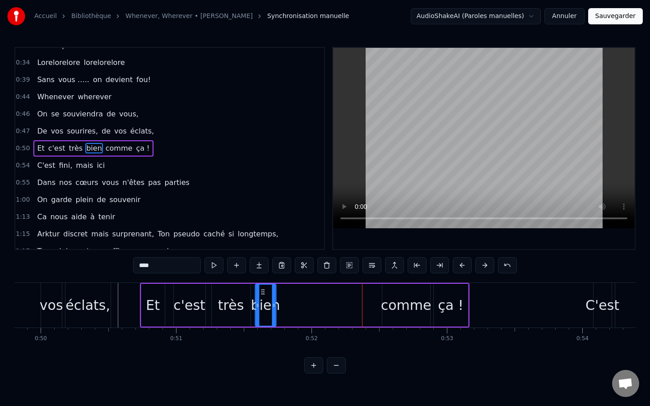
drag, startPoint x: 364, startPoint y: 291, endPoint x: 261, endPoint y: 285, distance: 102.6
click at [261, 285] on div "bien" at bounding box center [265, 305] width 20 height 41
click at [407, 294] on div "comme" at bounding box center [406, 305] width 48 height 43
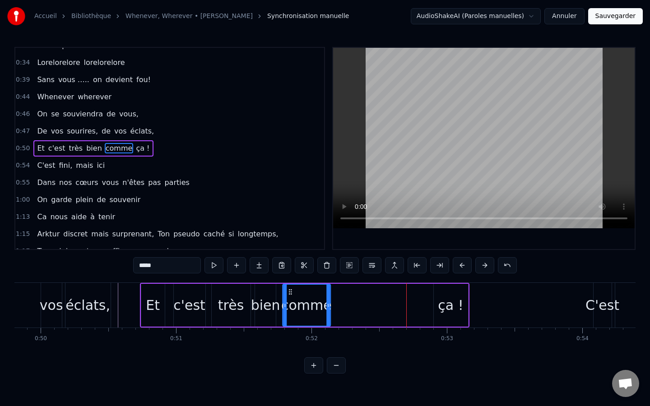
drag, startPoint x: 388, startPoint y: 291, endPoint x: 288, endPoint y: 293, distance: 99.7
click at [288, 293] on icon at bounding box center [290, 291] width 7 height 7
click at [442, 305] on div "ça !" at bounding box center [450, 305] width 25 height 20
type input "****"
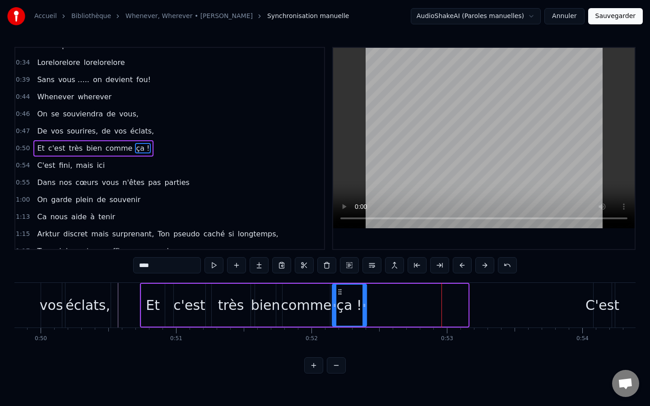
drag, startPoint x: 440, startPoint y: 292, endPoint x: 339, endPoint y: 287, distance: 101.7
click at [339, 287] on div "ça !" at bounding box center [349, 305] width 33 height 41
drag, startPoint x: 365, startPoint y: 309, endPoint x: 397, endPoint y: 312, distance: 31.8
click at [397, 312] on div at bounding box center [396, 305] width 4 height 41
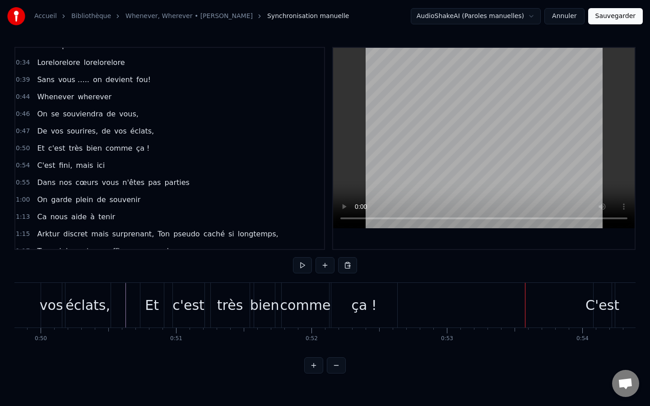
click at [433, 347] on div "Danso tu sais chanter et même danser, Avec toi, on ne fait que vibrer, Toujours…" at bounding box center [324, 316] width 621 height 68
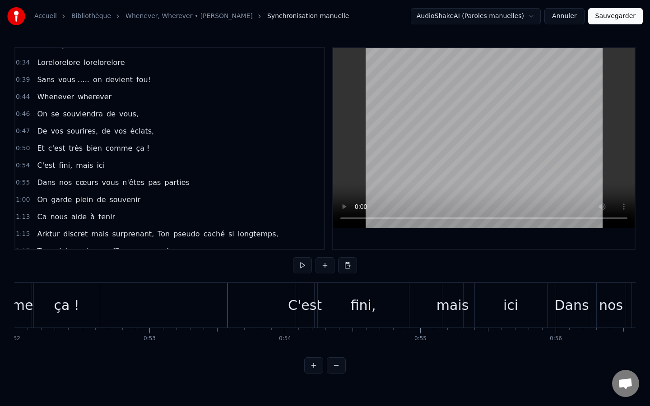
scroll to position [0, 7039]
click at [306, 294] on div "C'est" at bounding box center [305, 305] width 18 height 45
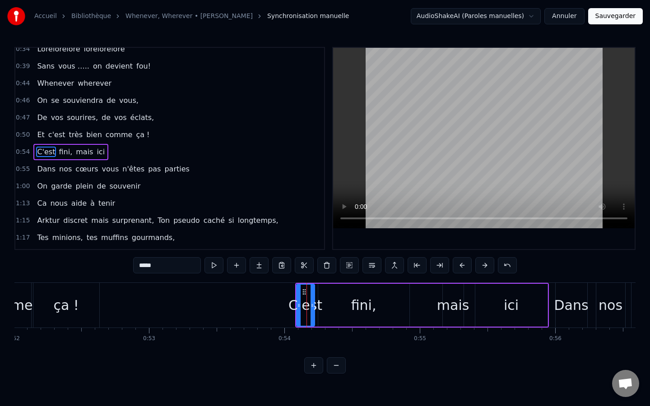
scroll to position [148, 0]
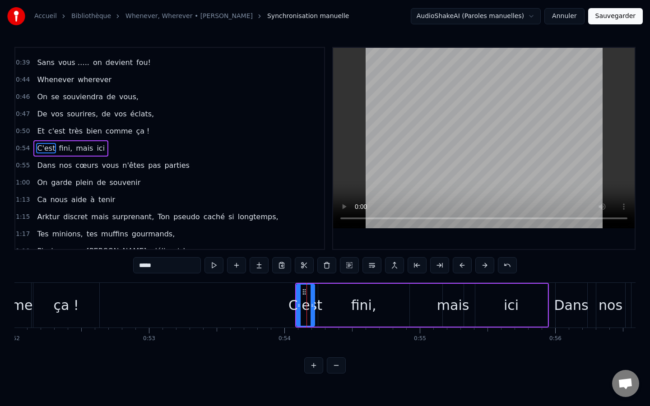
click at [315, 283] on div "C'est fini, mais ici" at bounding box center [422, 305] width 254 height 45
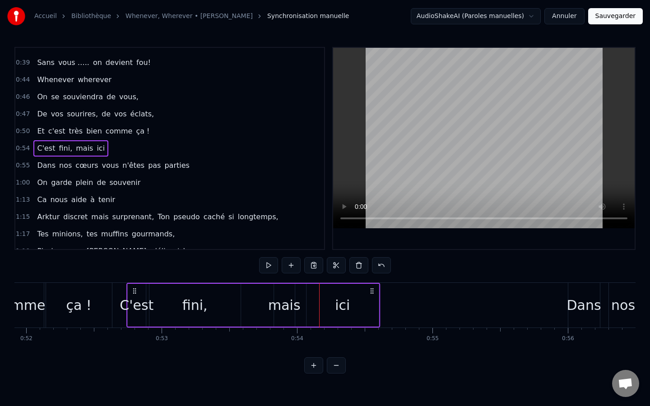
scroll to position [0, 7022]
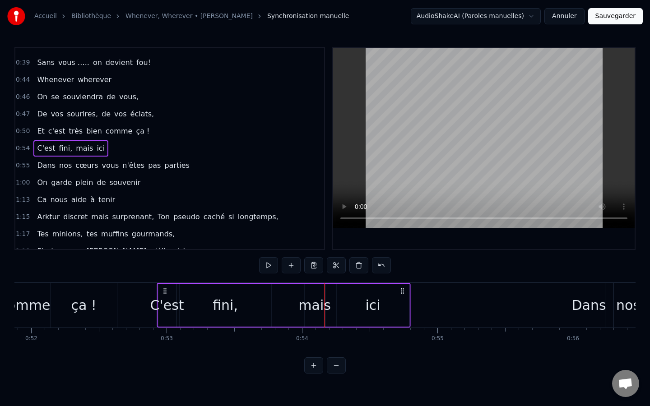
drag, startPoint x: 303, startPoint y: 290, endPoint x: 164, endPoint y: 283, distance: 138.7
click at [164, 283] on div "C'est fini, mais ici" at bounding box center [284, 305] width 254 height 45
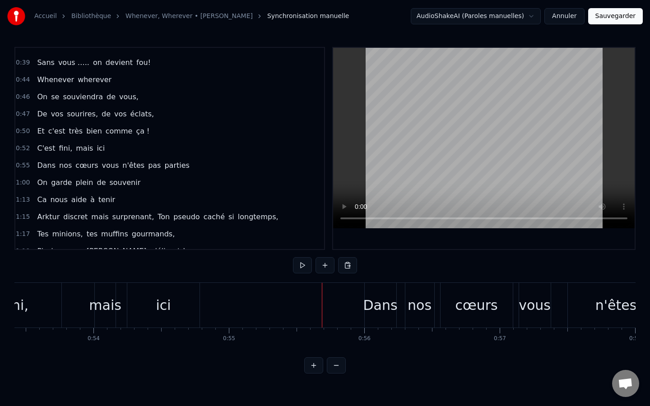
scroll to position [0, 7240]
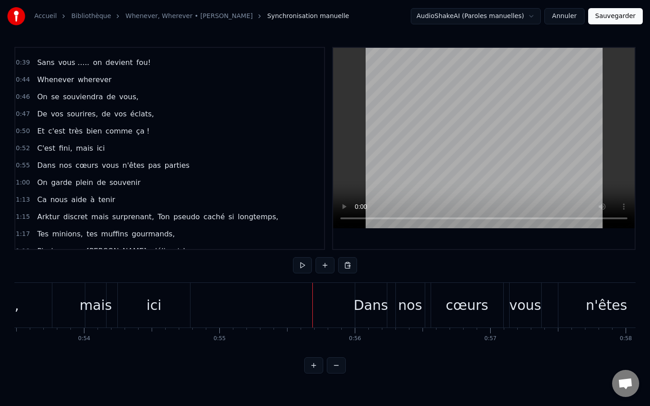
click at [368, 308] on div "Dans" at bounding box center [371, 305] width 34 height 20
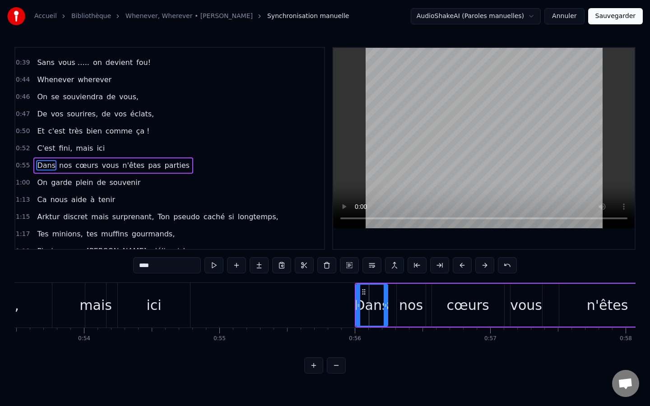
scroll to position [165, 0]
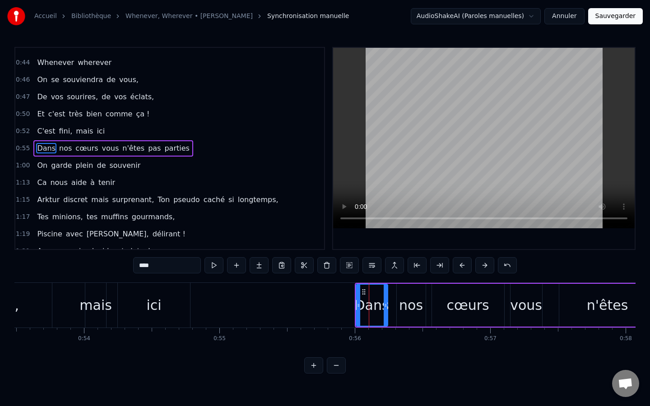
click at [389, 283] on div "Dans nos cœurs vous n'êtes pas parties" at bounding box center [639, 305] width 568 height 45
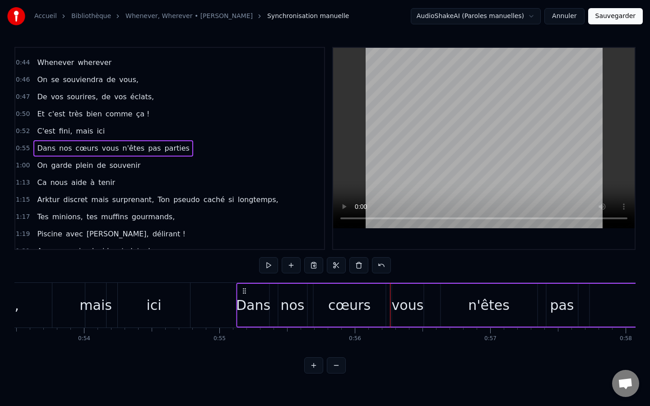
drag, startPoint x: 361, startPoint y: 290, endPoint x: 242, endPoint y: 295, distance: 118.8
click at [242, 295] on div "Dans nos cœurs vous n'êtes pas parties" at bounding box center [520, 305] width 568 height 45
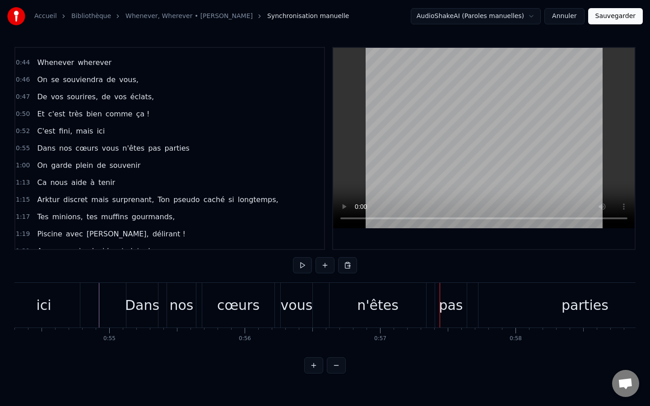
scroll to position [0, 7353]
click at [145, 309] on div "Dans" at bounding box center [139, 305] width 34 height 20
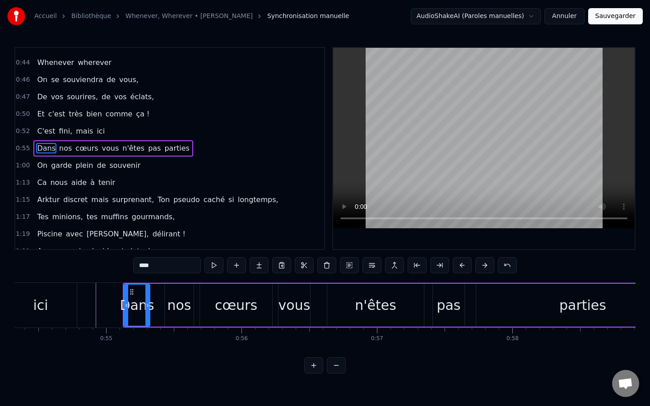
drag, startPoint x: 152, startPoint y: 307, endPoint x: 147, endPoint y: 306, distance: 5.9
click at [147, 306] on icon at bounding box center [148, 305] width 4 height 7
click at [171, 311] on div "nos" at bounding box center [179, 305] width 24 height 20
drag, startPoint x: 173, startPoint y: 291, endPoint x: 156, endPoint y: 288, distance: 17.1
click at [156, 288] on div "nos" at bounding box center [162, 305] width 28 height 41
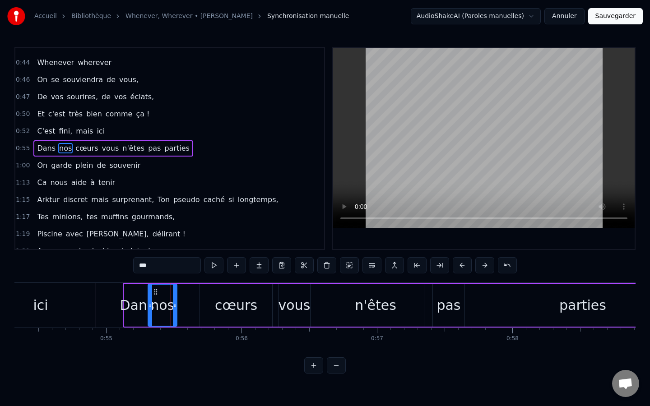
click at [203, 292] on div "cœurs" at bounding box center [236, 305] width 72 height 43
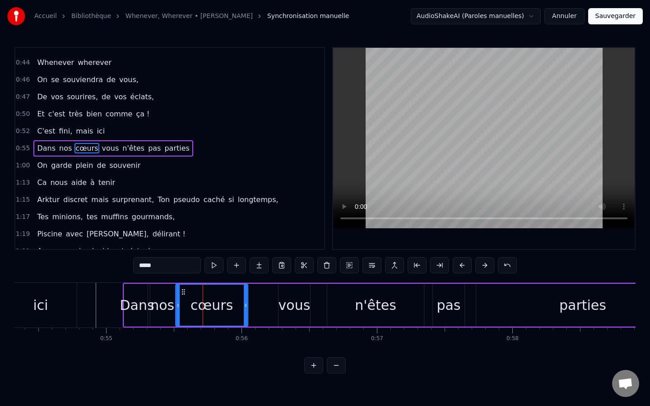
drag, startPoint x: 207, startPoint y: 289, endPoint x: 183, endPoint y: 284, distance: 24.8
click at [183, 284] on div "cœurs" at bounding box center [211, 305] width 73 height 43
drag, startPoint x: 247, startPoint y: 308, endPoint x: 239, endPoint y: 308, distance: 8.1
click at [239, 308] on div "cœurs" at bounding box center [211, 305] width 73 height 43
drag, startPoint x: 245, startPoint y: 307, endPoint x: 230, endPoint y: 308, distance: 15.0
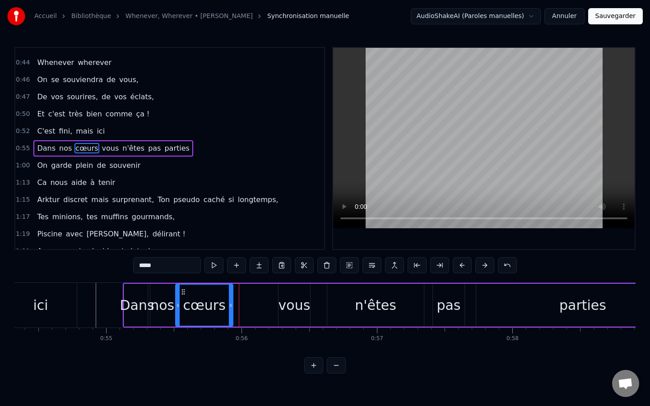
click at [230, 308] on icon at bounding box center [231, 305] width 4 height 7
click at [289, 308] on div "vous" at bounding box center [294, 305] width 32 height 20
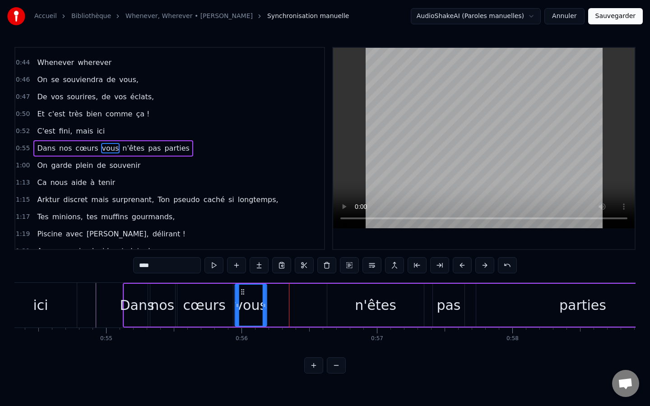
drag, startPoint x: 284, startPoint y: 290, endPoint x: 241, endPoint y: 281, distance: 44.2
click at [241, 281] on div "0:16 Danso tu sais chanter et même danser, 0:19 Avec toi, on ne fait que vibrer…" at bounding box center [324, 210] width 621 height 327
click at [348, 300] on div "n'êtes" at bounding box center [375, 305] width 97 height 43
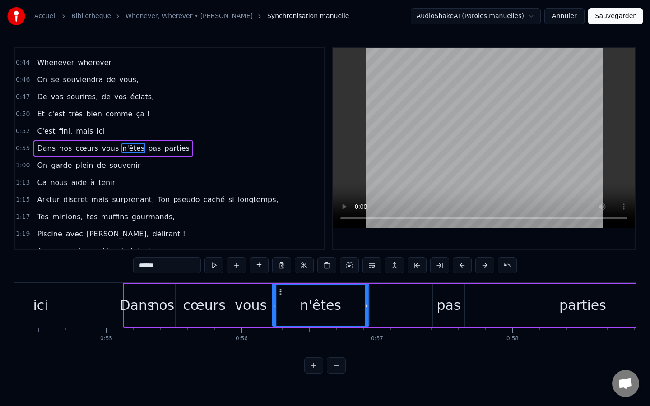
drag, startPoint x: 334, startPoint y: 290, endPoint x: 279, endPoint y: 290, distance: 55.0
click at [279, 290] on icon at bounding box center [279, 291] width 7 height 7
click at [443, 310] on div "pas" at bounding box center [448, 305] width 24 height 20
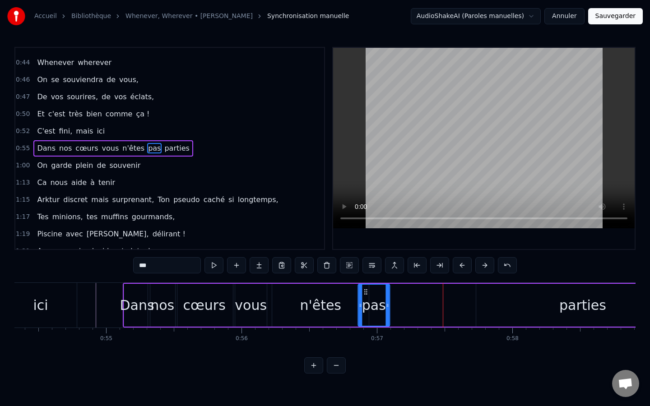
drag, startPoint x: 439, startPoint y: 292, endPoint x: 365, endPoint y: 298, distance: 74.7
click at [365, 298] on div "pas" at bounding box center [373, 305] width 31 height 41
click at [501, 296] on div "parties" at bounding box center [582, 305] width 213 height 43
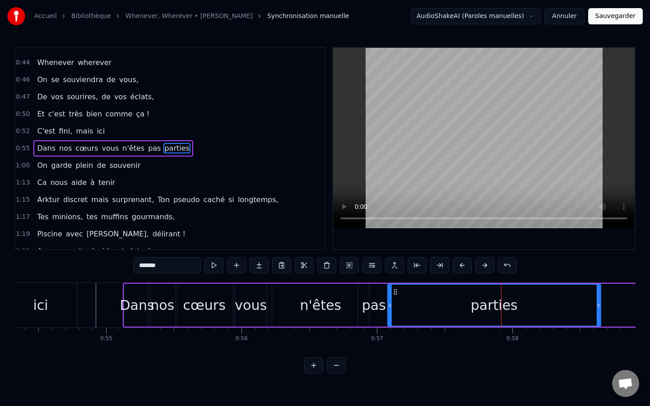
drag, startPoint x: 483, startPoint y: 291, endPoint x: 394, endPoint y: 294, distance: 88.9
click at [394, 294] on icon at bounding box center [395, 291] width 7 height 7
click at [73, 296] on div "ici" at bounding box center [41, 305] width 72 height 45
type input "***"
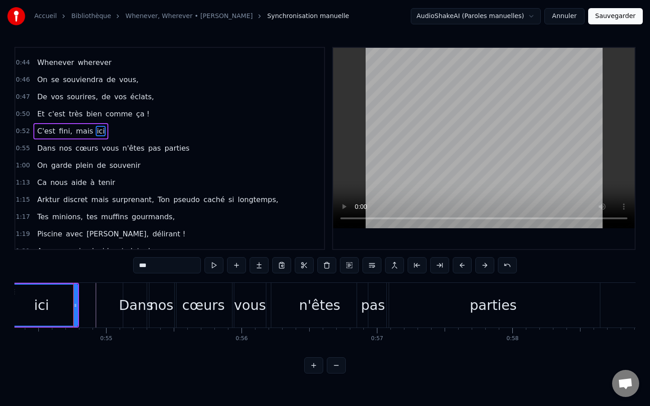
scroll to position [148, 0]
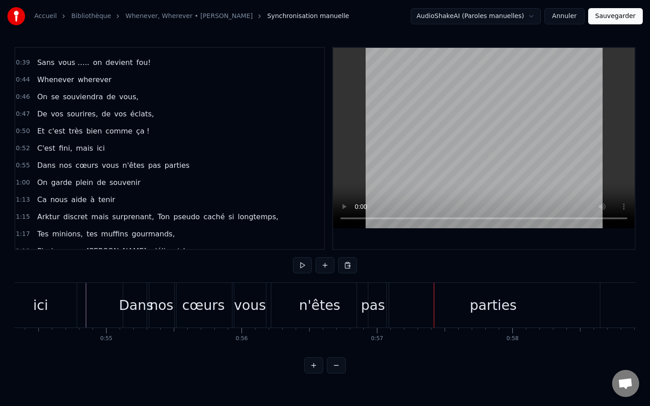
click at [551, 307] on div "parties" at bounding box center [493, 305] width 213 height 45
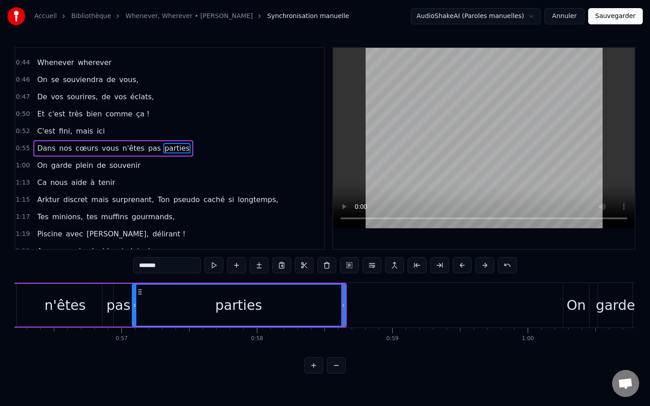
scroll to position [0, 7597]
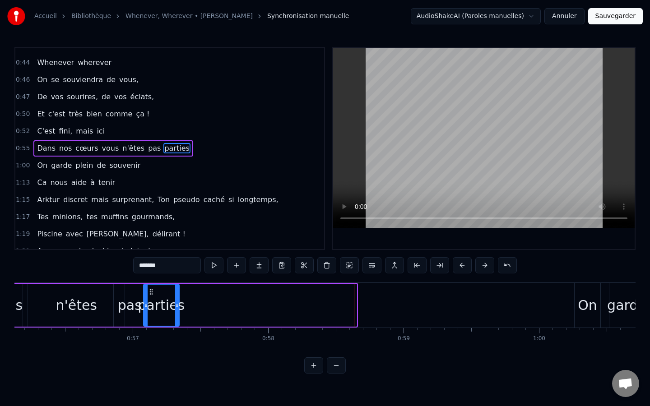
drag, startPoint x: 355, startPoint y: 306, endPoint x: 177, endPoint y: 303, distance: 177.4
click at [177, 303] on icon at bounding box center [177, 305] width 4 height 7
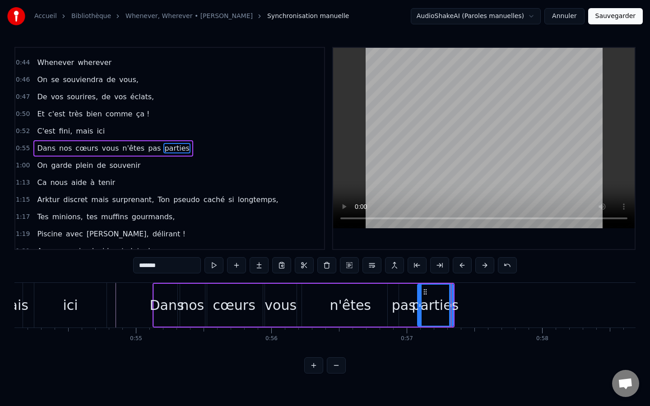
scroll to position [0, 7298]
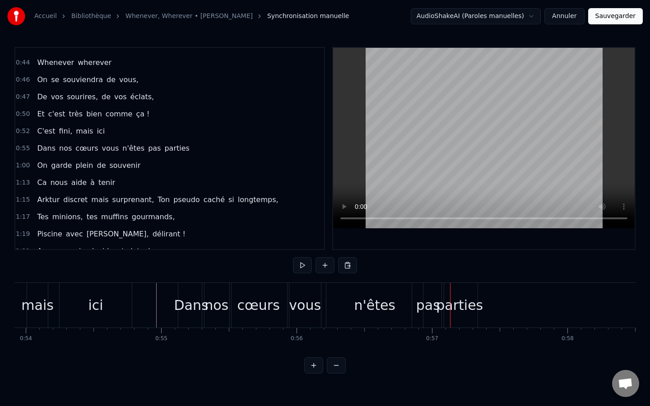
click at [395, 290] on div "n'êtes" at bounding box center [374, 305] width 97 height 45
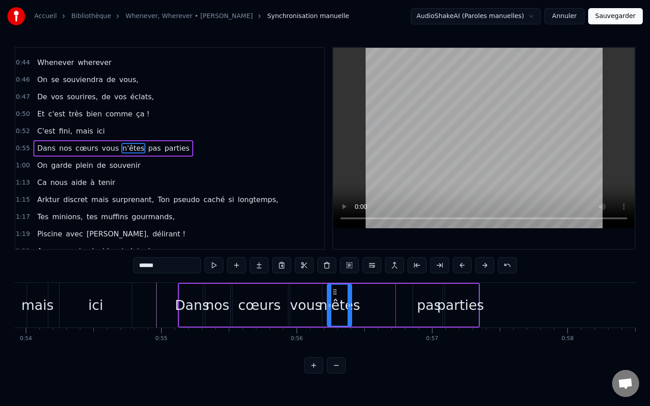
drag, startPoint x: 422, startPoint y: 309, endPoint x: 350, endPoint y: 316, distance: 72.5
click at [350, 316] on div at bounding box center [349, 305] width 4 height 41
click at [423, 308] on div "pas" at bounding box center [429, 305] width 24 height 20
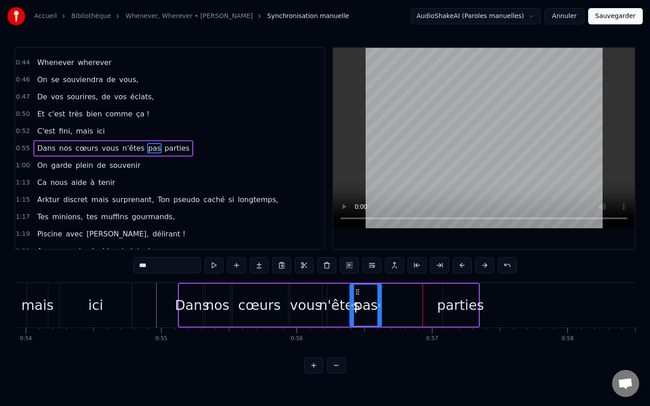
drag, startPoint x: 418, startPoint y: 292, endPoint x: 355, endPoint y: 296, distance: 63.3
click at [355, 296] on div "pas" at bounding box center [365, 305] width 31 height 41
click at [451, 300] on div "parties" at bounding box center [460, 305] width 47 height 20
type input "*******"
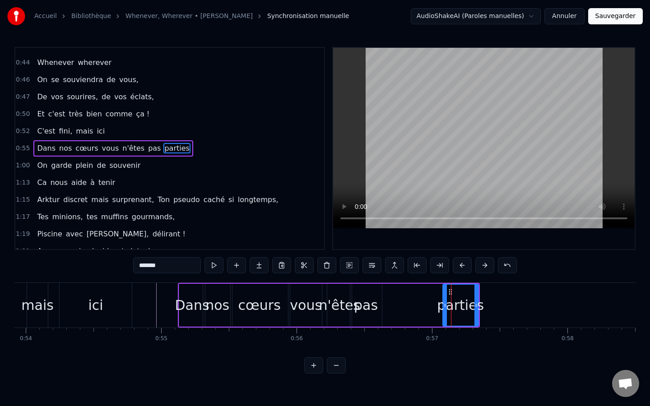
drag, startPoint x: 450, startPoint y: 291, endPoint x: 396, endPoint y: 286, distance: 54.8
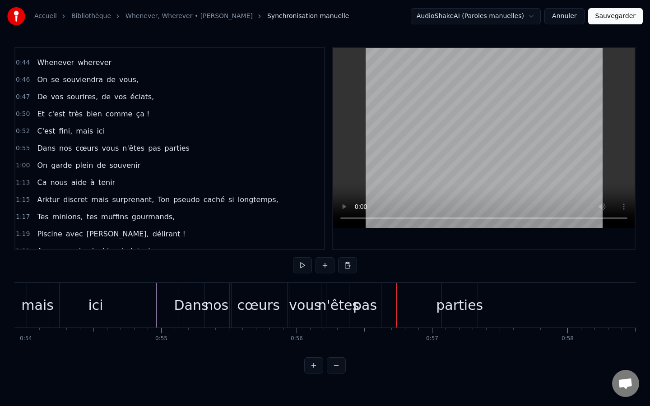
click at [447, 293] on div "parties" at bounding box center [460, 305] width 36 height 45
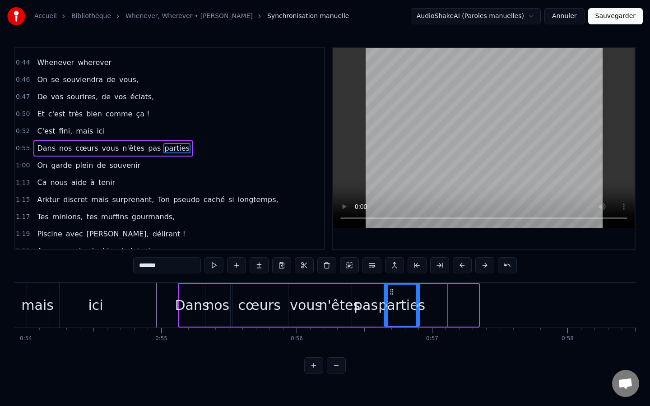
drag, startPoint x: 449, startPoint y: 292, endPoint x: 391, endPoint y: 299, distance: 59.0
click at [391, 299] on div "parties" at bounding box center [401, 305] width 35 height 41
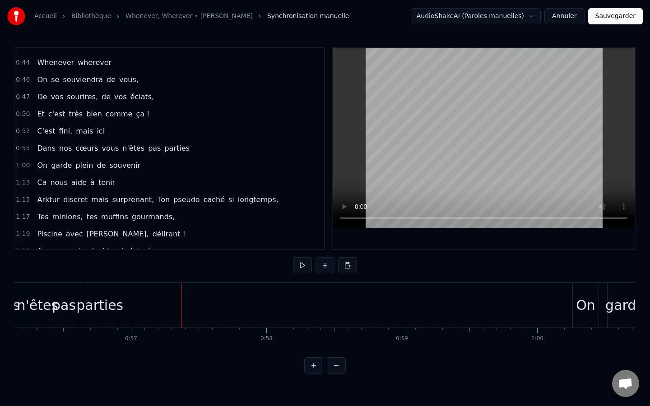
scroll to position [0, 7618]
click at [551, 304] on div "On" at bounding box center [566, 305] width 19 height 20
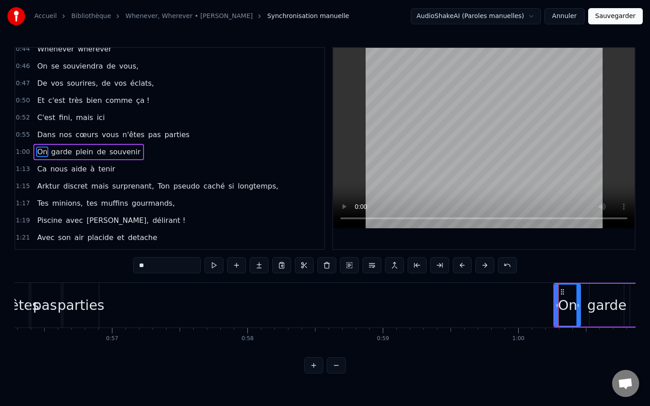
scroll to position [182, 0]
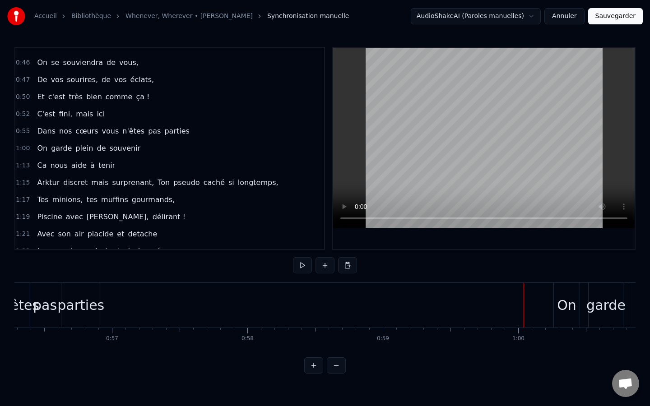
click at [551, 283] on div "On" at bounding box center [566, 305] width 27 height 45
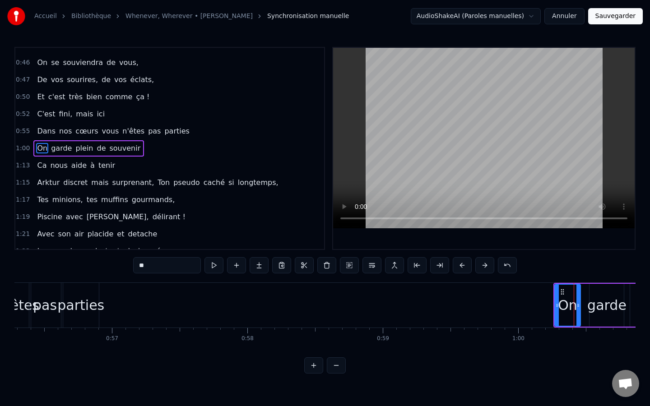
click at [551, 280] on div "0:16 Danso tu sais chanter et même danser, 0:19 Avec toi, on ne fait que vibrer…" at bounding box center [324, 210] width 621 height 327
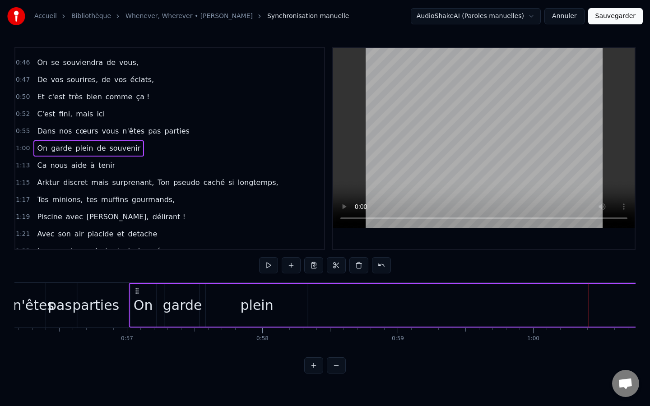
scroll to position [0, 7602]
drag, startPoint x: 560, startPoint y: 291, endPoint x: 148, endPoint y: 300, distance: 412.0
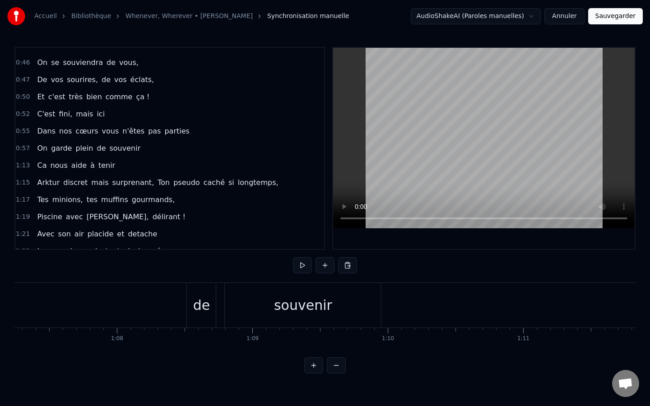
scroll to position [0, 9101]
click at [309, 305] on div "souvenir" at bounding box center [303, 305] width 58 height 20
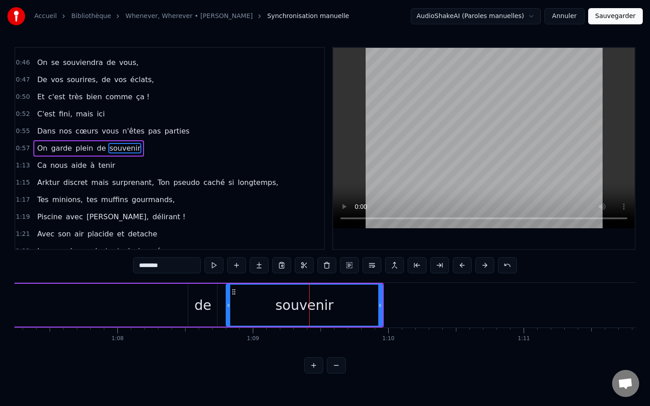
click at [207, 314] on div "de" at bounding box center [202, 305] width 17 height 20
type input "**"
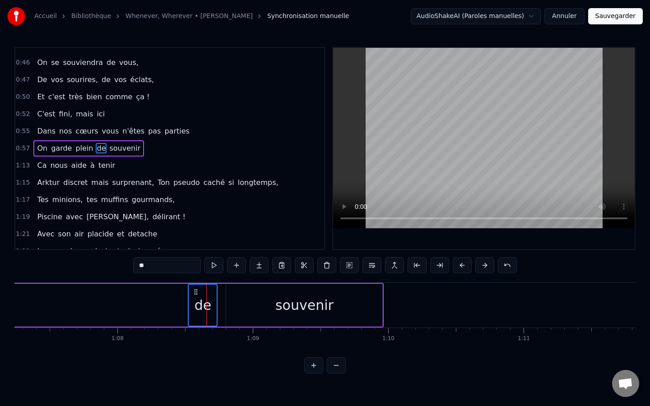
click at [266, 302] on div "souvenir" at bounding box center [304, 305] width 156 height 43
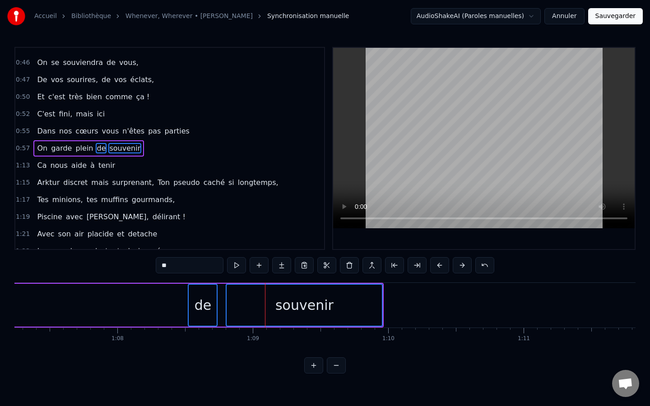
drag, startPoint x: 195, startPoint y: 291, endPoint x: 162, endPoint y: 294, distance: 33.5
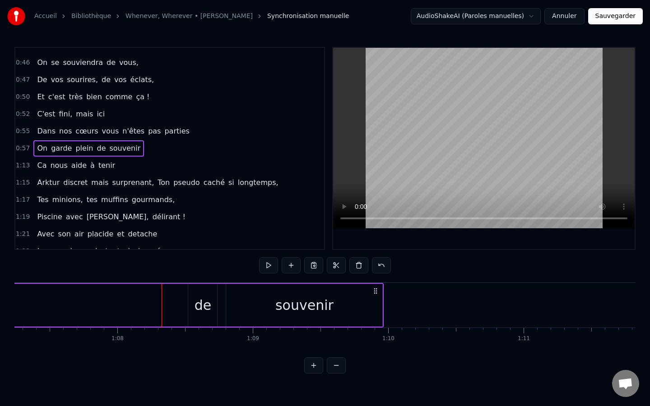
click at [276, 314] on div "souvenir" at bounding box center [304, 305] width 156 height 43
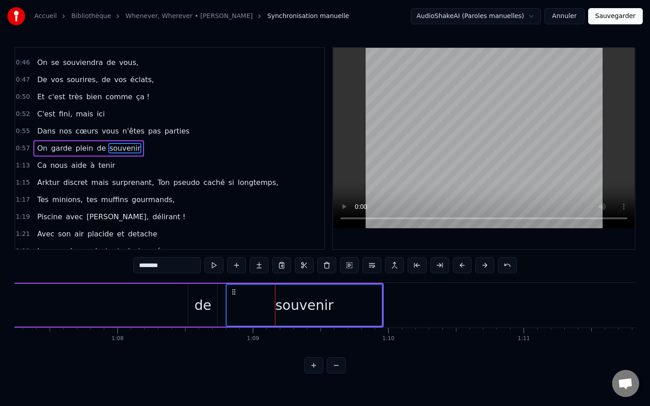
click at [202, 313] on div "de" at bounding box center [202, 305] width 17 height 20
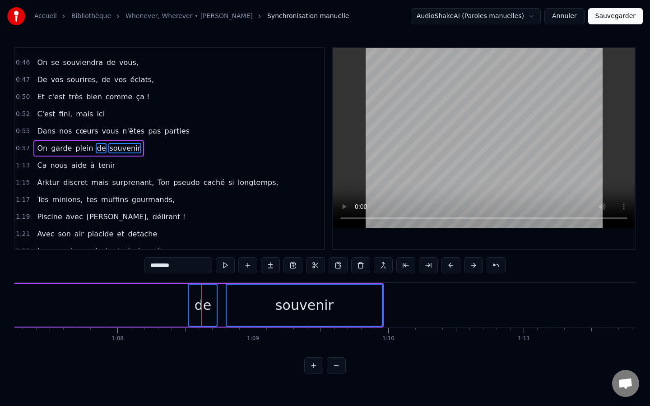
click at [196, 298] on div "de" at bounding box center [202, 305] width 17 height 20
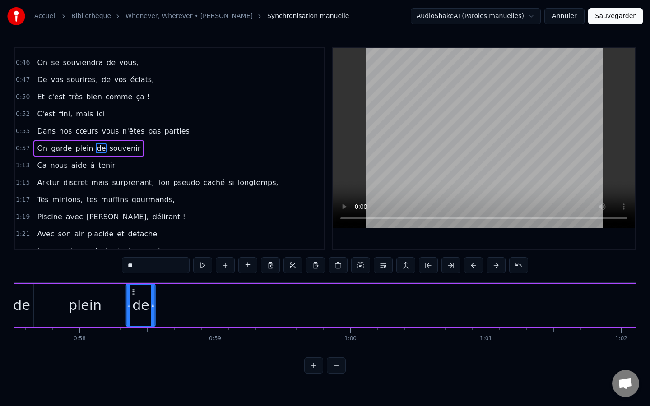
scroll to position [0, 7784]
drag, startPoint x: 196, startPoint y: 292, endPoint x: 162, endPoint y: 276, distance: 37.9
click at [162, 276] on div "0:16 Danso tu sais chanter et même danser, 0:19 Avec toi, on ne fait que vibrer…" at bounding box center [324, 210] width 621 height 327
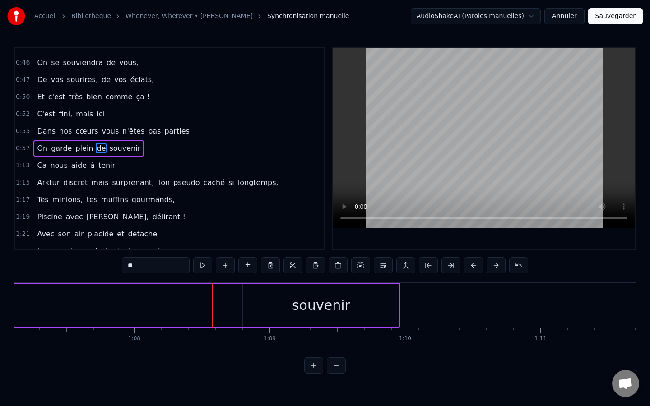
scroll to position [0, 9085]
click at [293, 287] on div "souvenir" at bounding box center [320, 305] width 156 height 43
type input "********"
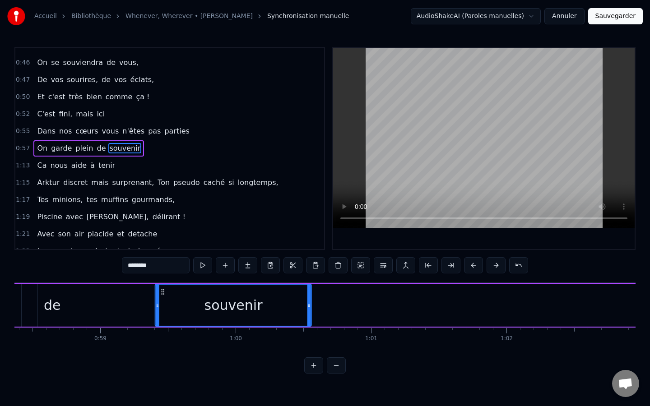
scroll to position [0, 7900]
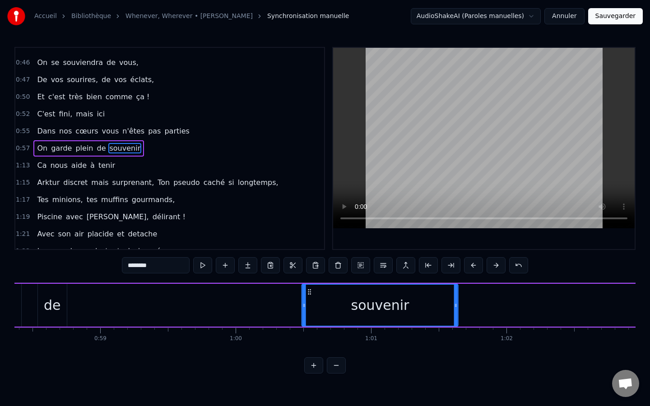
drag, startPoint x: 250, startPoint y: 294, endPoint x: 391, endPoint y: 295, distance: 140.8
click at [391, 295] on div "souvenir" at bounding box center [379, 305] width 155 height 41
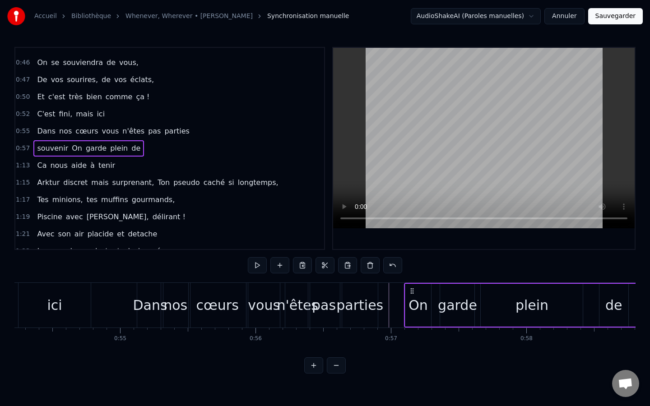
scroll to position [0, 7360]
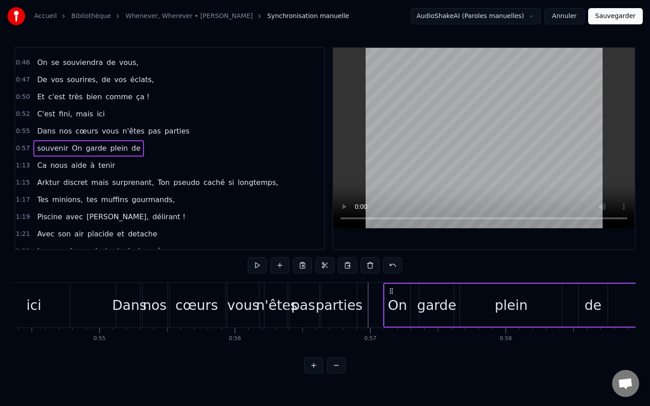
click at [270, 305] on div "n'êtes" at bounding box center [277, 305] width 42 height 20
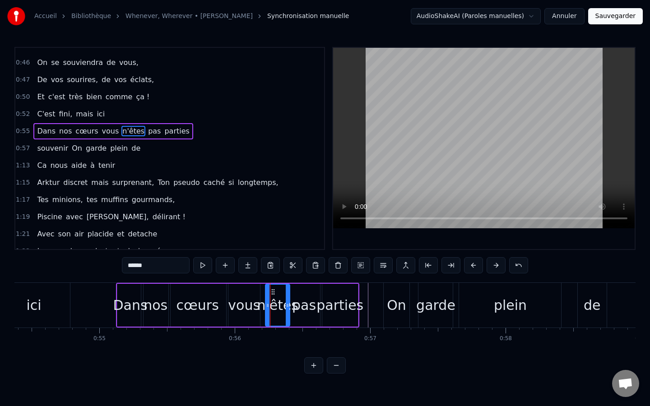
scroll to position [165, 0]
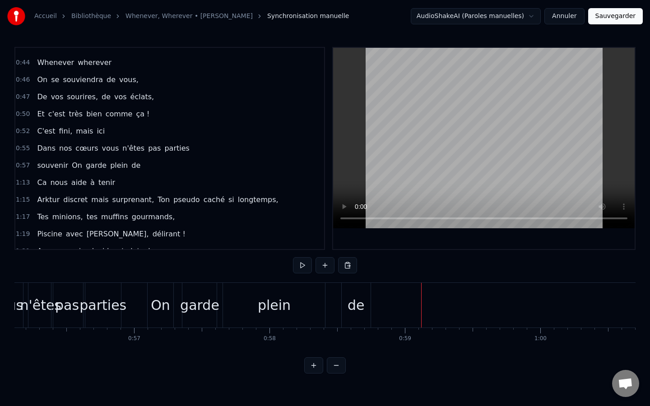
scroll to position [0, 7592]
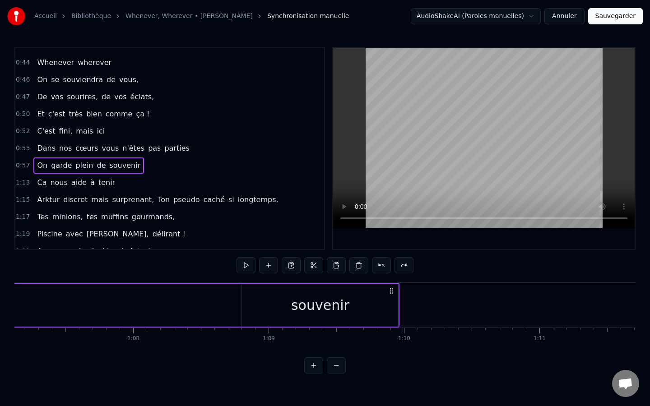
scroll to position [0, 9086]
click at [313, 303] on div "souvenir" at bounding box center [320, 305] width 58 height 20
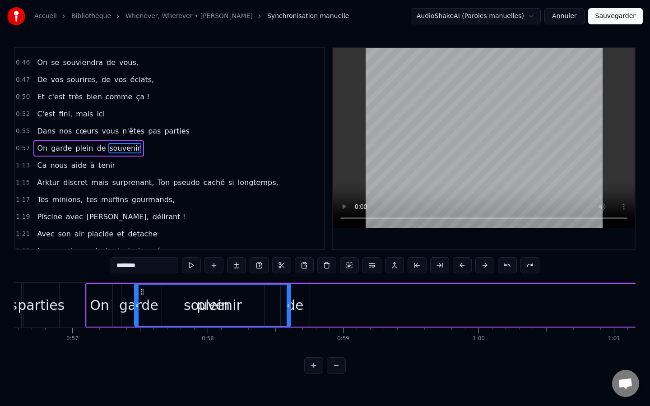
scroll to position [0, 7656]
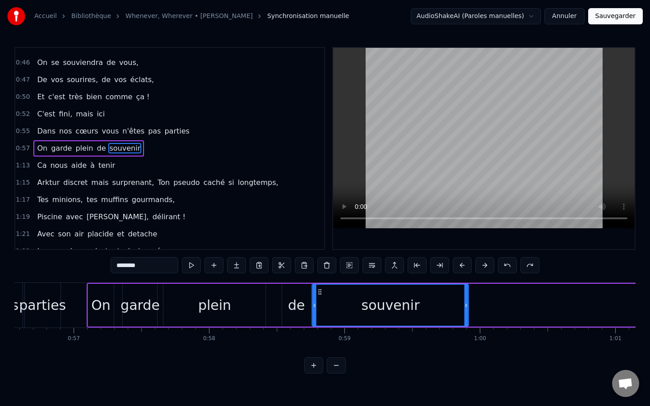
drag, startPoint x: 250, startPoint y: 294, endPoint x: 367, endPoint y: 289, distance: 117.4
click at [367, 289] on div "souvenir" at bounding box center [390, 305] width 155 height 41
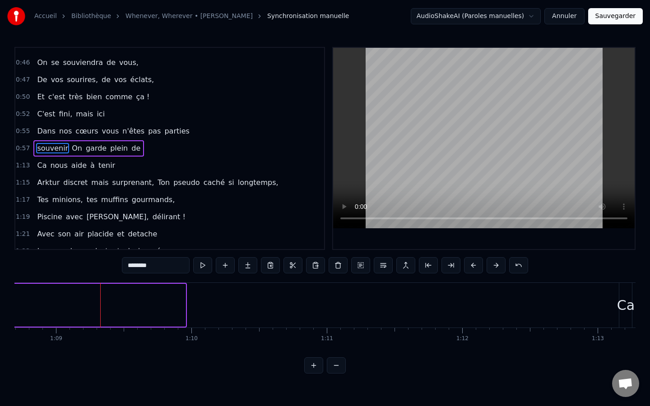
scroll to position [0, 9298]
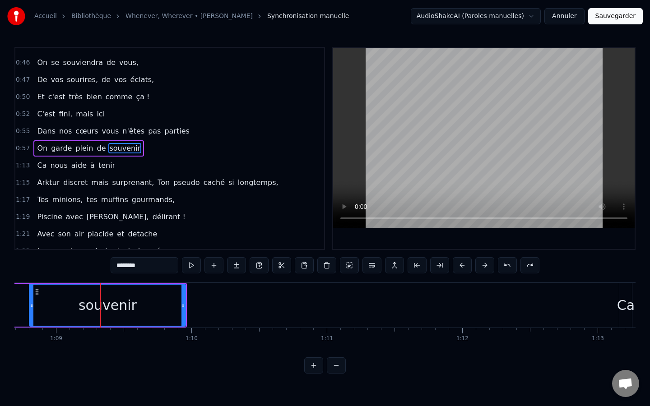
drag, startPoint x: 41, startPoint y: 292, endPoint x: 7, endPoint y: 299, distance: 34.2
click at [7, 299] on div "Accueil Bibliothèque Whenever, Wherever • Shakira Synchronisation manuelle Audi…" at bounding box center [325, 187] width 650 height 374
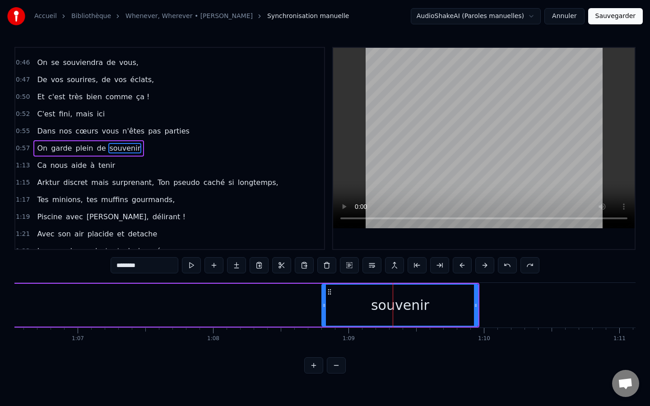
scroll to position [0, 9005]
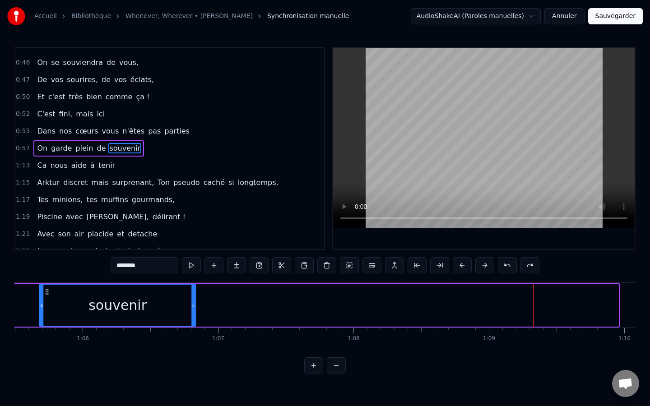
drag, startPoint x: 331, startPoint y: 293, endPoint x: 57, endPoint y: 319, distance: 275.0
click at [57, 319] on div "souvenir" at bounding box center [117, 305] width 155 height 41
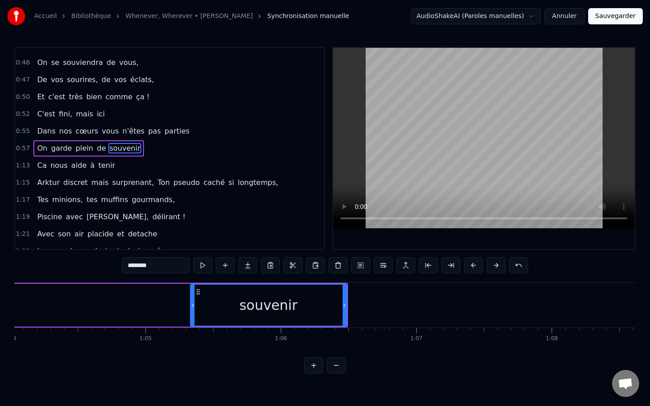
scroll to position [0, 8659]
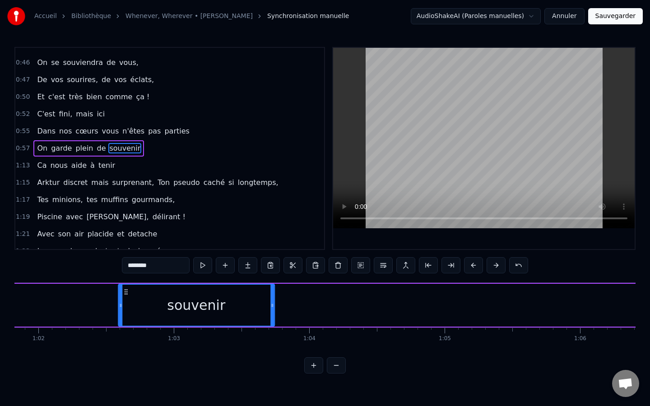
drag, startPoint x: 208, startPoint y: 292, endPoint x: 19, endPoint y: 302, distance: 188.9
click at [119, 302] on div "souvenir" at bounding box center [196, 305] width 155 height 41
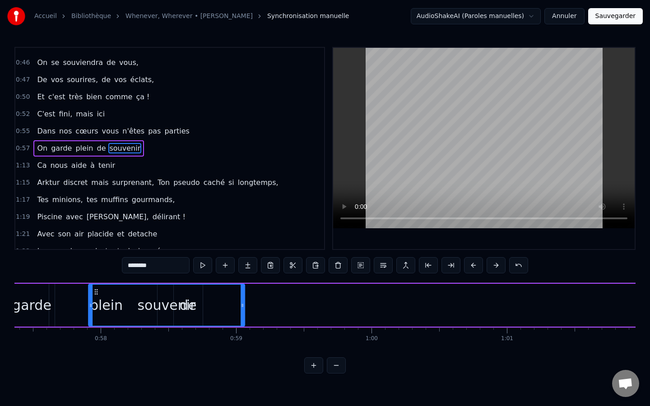
scroll to position [0, 7760]
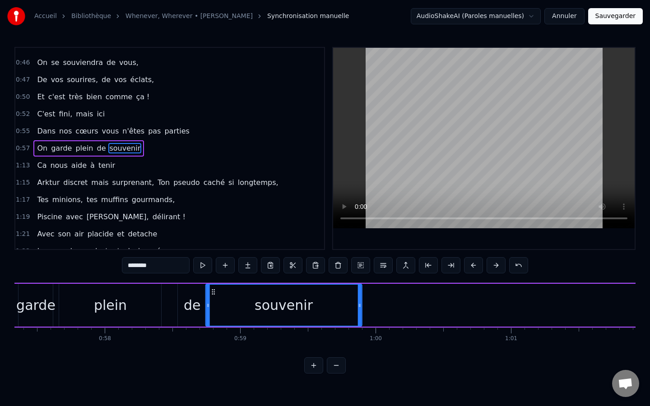
drag, startPoint x: 374, startPoint y: 291, endPoint x: 214, endPoint y: 291, distance: 160.2
click at [214, 291] on icon at bounding box center [213, 291] width 7 height 7
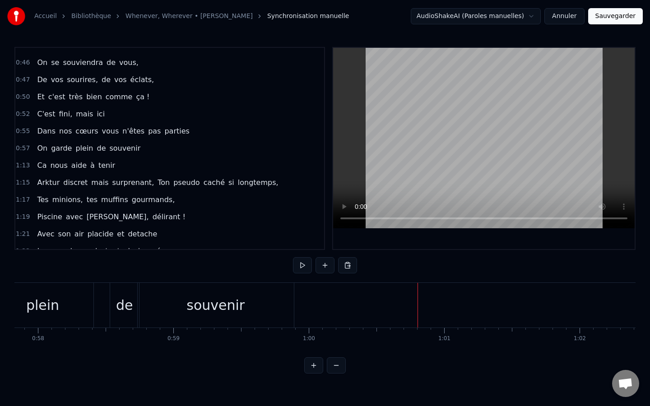
scroll to position [0, 7824]
click at [235, 302] on div "souvenir" at bounding box center [218, 305] width 58 height 20
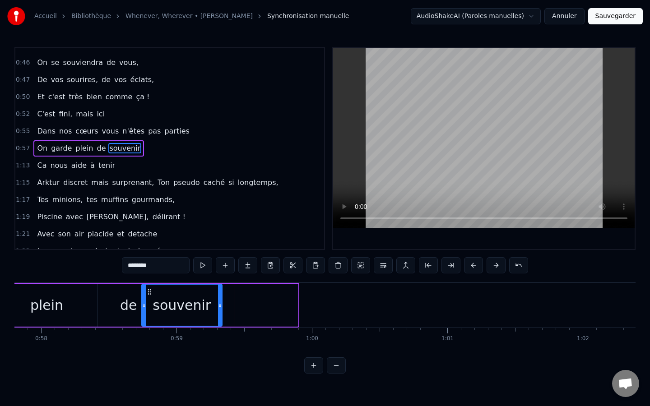
drag, startPoint x: 294, startPoint y: 305, endPoint x: 218, endPoint y: 309, distance: 75.9
click at [218, 309] on div at bounding box center [220, 305] width 4 height 41
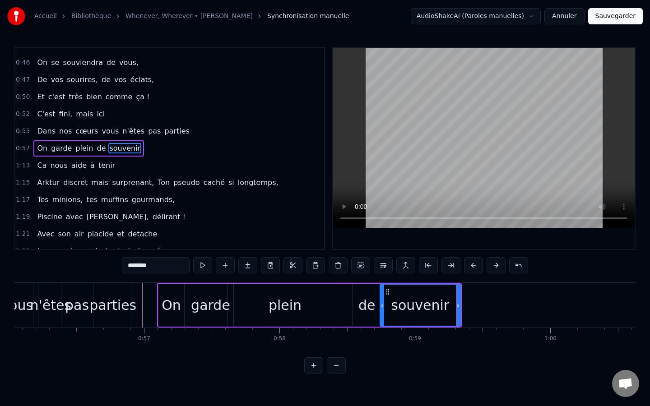
scroll to position [0, 7569]
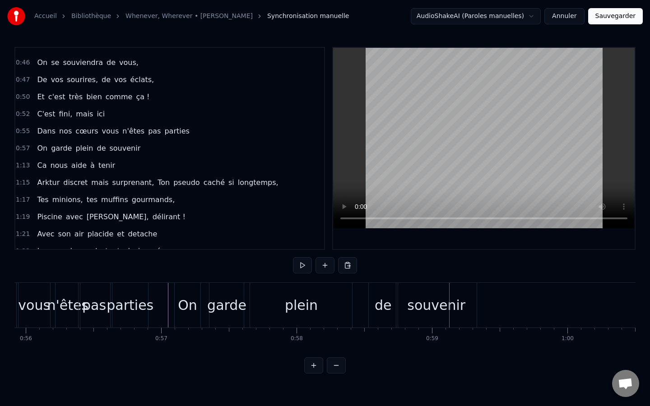
click at [319, 300] on div "plein" at bounding box center [301, 305] width 102 height 45
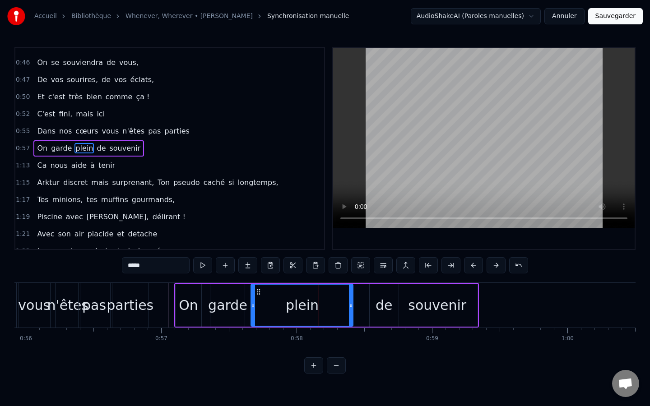
drag, startPoint x: 348, startPoint y: 307, endPoint x: 304, endPoint y: 309, distance: 44.7
click at [304, 309] on div "plein" at bounding box center [301, 305] width 101 height 41
drag, startPoint x: 350, startPoint y: 308, endPoint x: 318, endPoint y: 313, distance: 32.0
click at [318, 313] on div at bounding box center [319, 305] width 4 height 41
click at [378, 302] on div "de" at bounding box center [383, 305] width 17 height 20
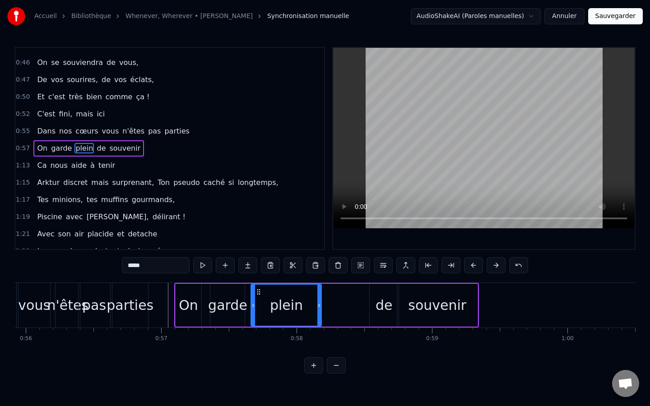
type input "**"
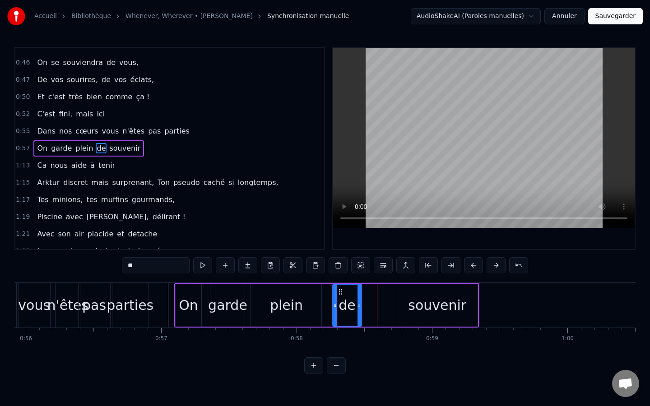
drag, startPoint x: 376, startPoint y: 289, endPoint x: 339, endPoint y: 294, distance: 37.3
click at [339, 294] on icon at bounding box center [340, 291] width 7 height 7
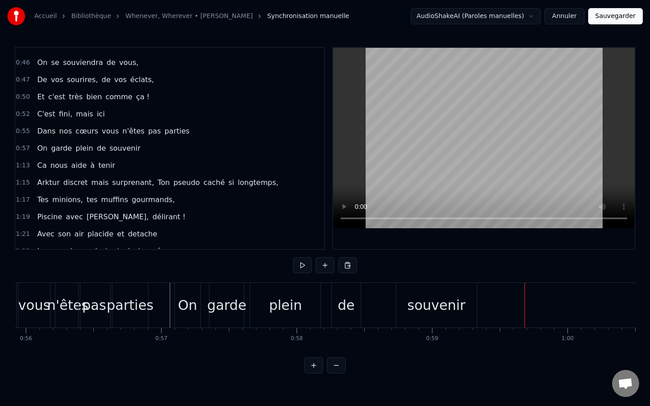
click at [419, 311] on div "souvenir" at bounding box center [436, 305] width 58 height 20
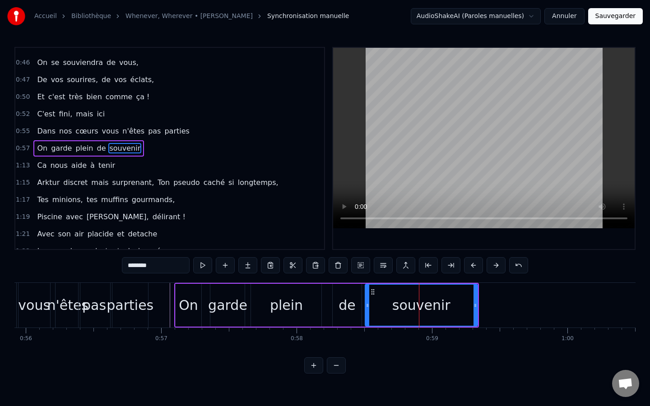
drag, startPoint x: 398, startPoint y: 310, endPoint x: 366, endPoint y: 313, distance: 32.2
click at [366, 313] on div at bounding box center [367, 305] width 4 height 41
click at [175, 305] on div "On" at bounding box center [188, 305] width 27 height 43
type input "**"
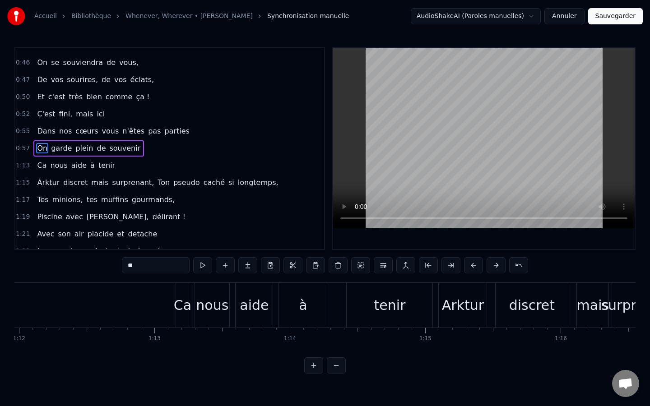
scroll to position [0, 9757]
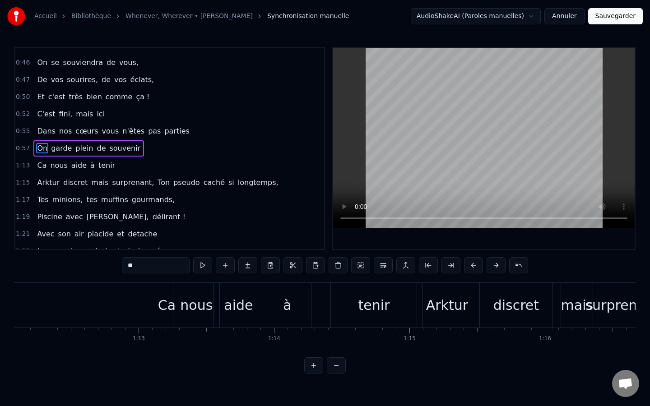
click at [64, 158] on div "Ca nous aide à tenir" at bounding box center [75, 165] width 85 height 16
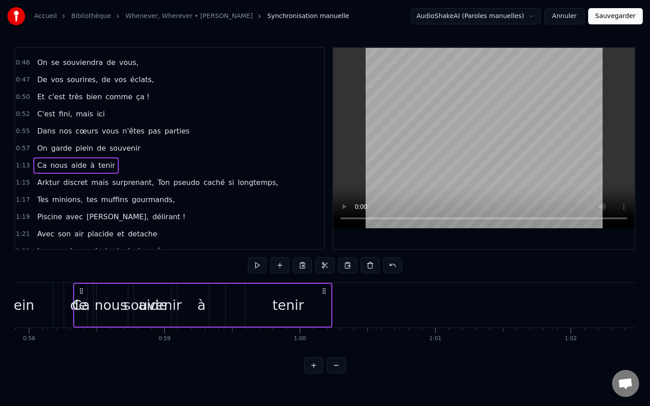
scroll to position [0, 7828]
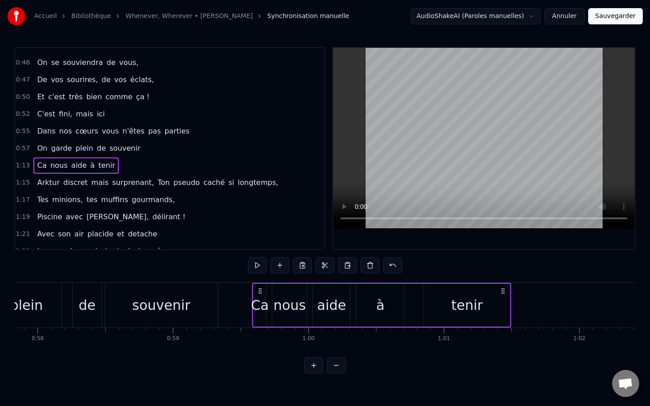
drag, startPoint x: 166, startPoint y: 288, endPoint x: 259, endPoint y: 311, distance: 94.8
click at [259, 311] on div "Ca nous aide à tenir" at bounding box center [381, 305] width 259 height 45
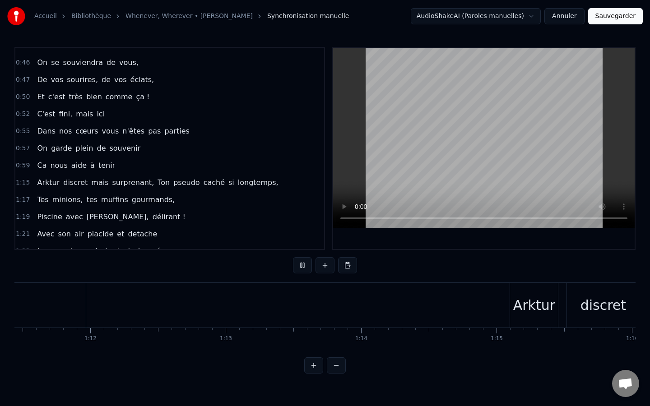
scroll to position [0, 9670]
click at [295, 267] on button at bounding box center [302, 265] width 19 height 16
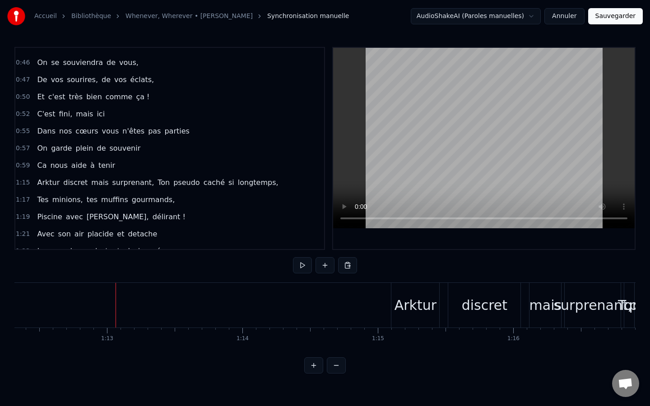
click at [50, 179] on span "Arktur" at bounding box center [48, 182] width 24 height 10
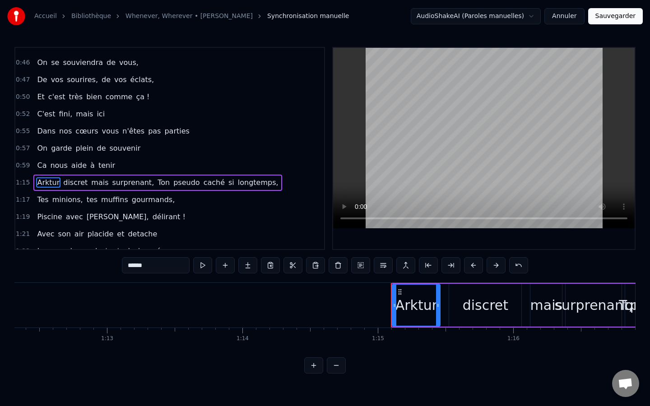
scroll to position [217, 0]
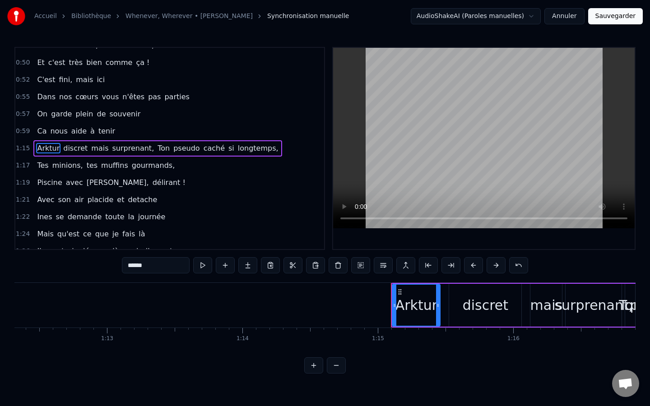
click at [131, 270] on input "******" at bounding box center [156, 265] width 68 height 16
click at [138, 264] on input "******" at bounding box center [156, 265] width 68 height 16
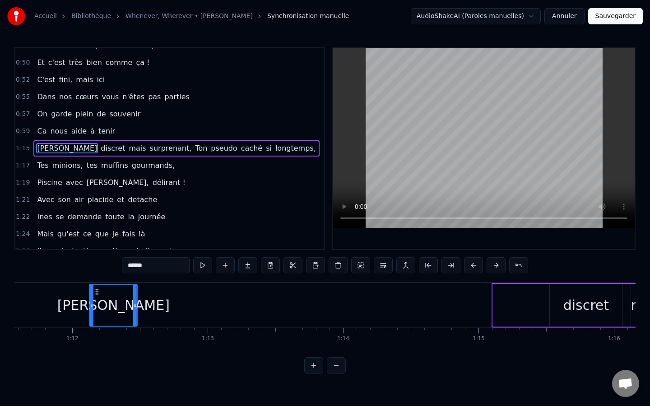
scroll to position [0, 9686]
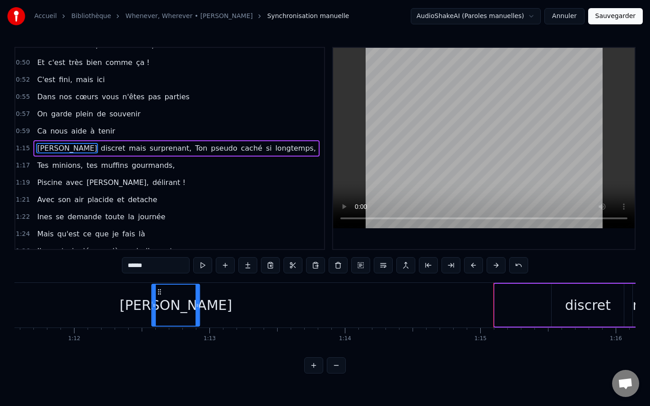
drag, startPoint x: 399, startPoint y: 293, endPoint x: 159, endPoint y: 294, distance: 240.0
click at [159, 294] on circle at bounding box center [158, 294] width 0 height 0
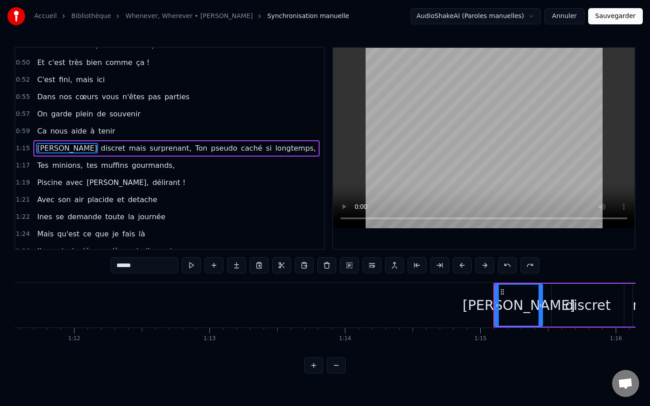
click at [551, 285] on div "discret" at bounding box center [587, 305] width 72 height 43
type input "*******"
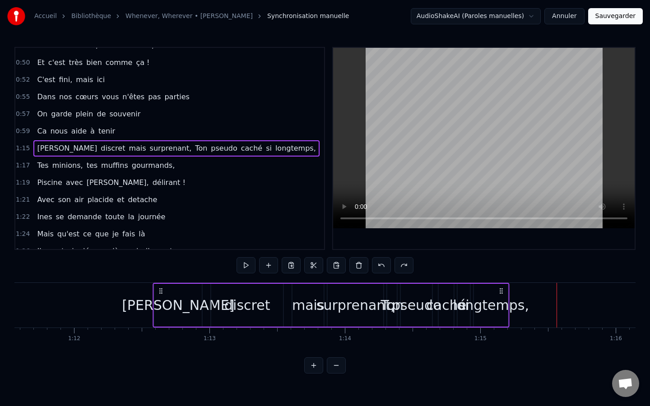
drag, startPoint x: 500, startPoint y: 288, endPoint x: 160, endPoint y: 298, distance: 340.3
click at [160, 298] on div "[PERSON_NAME] discret mais surprenant, Ton pseudo caché si longtemps," at bounding box center [331, 305] width 356 height 45
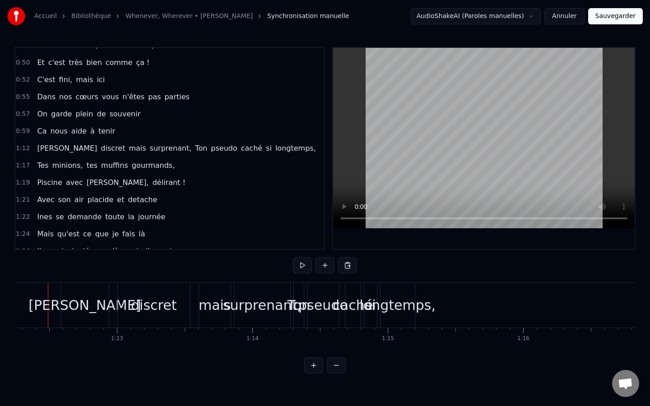
scroll to position [0, 9767]
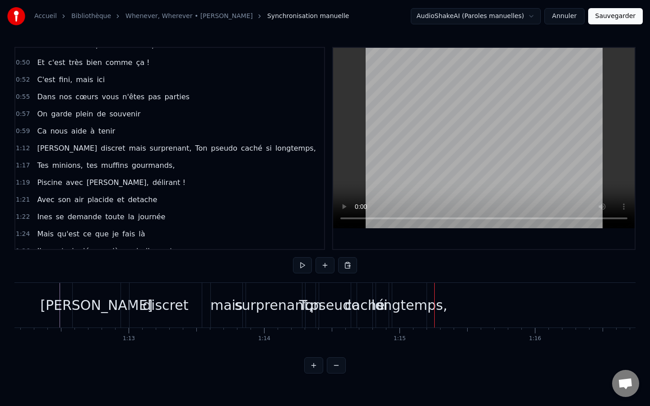
click at [216, 314] on div "mais" at bounding box center [226, 305] width 32 height 20
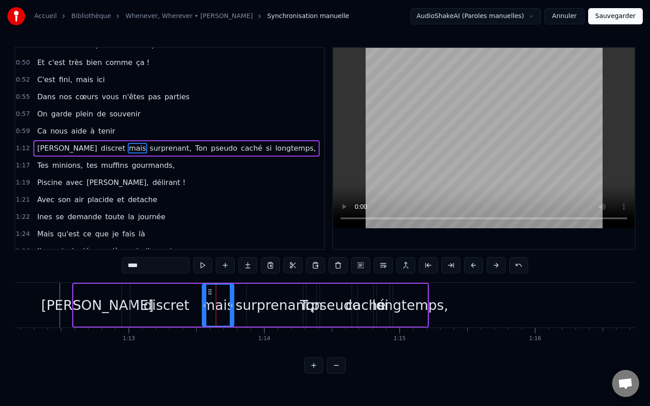
drag, startPoint x: 219, startPoint y: 291, endPoint x: 209, endPoint y: 291, distance: 9.5
click at [209, 291] on icon at bounding box center [209, 291] width 7 height 7
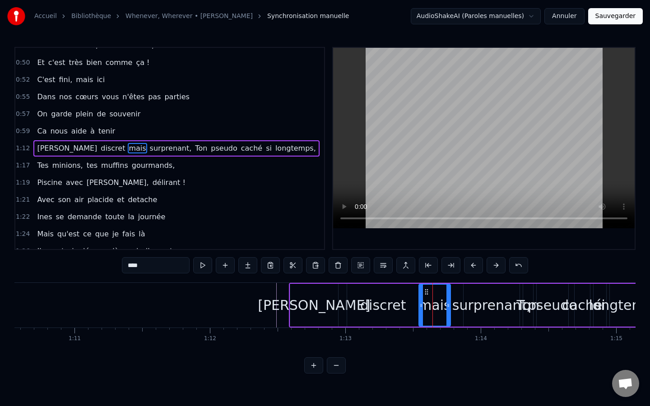
scroll to position [0, 9428]
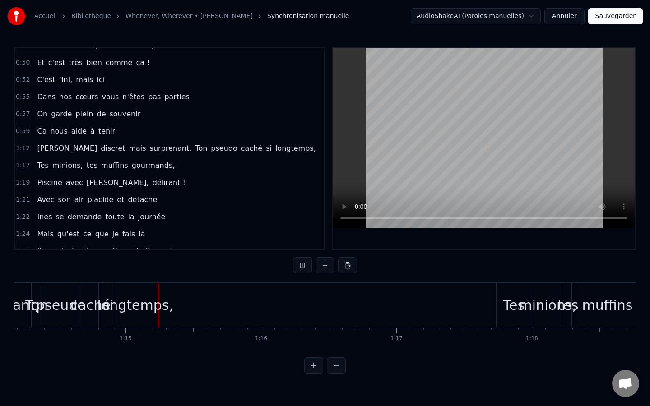
scroll to position [0, 10043]
click at [153, 300] on div "longtemps," at bounding box center [133, 305] width 76 height 20
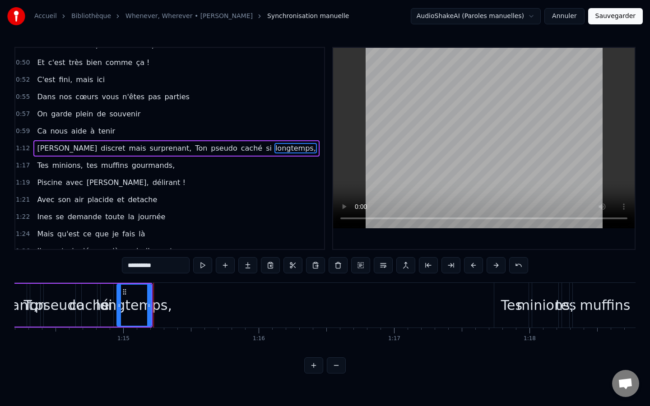
click at [113, 285] on div "si" at bounding box center [107, 305] width 14 height 43
type input "**"
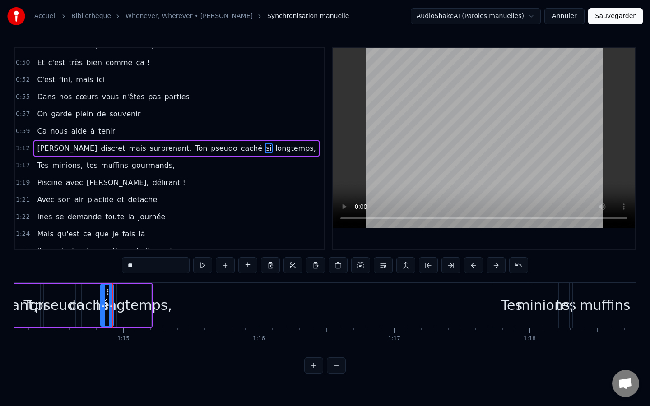
click at [116, 284] on div "longtemps," at bounding box center [133, 305] width 35 height 43
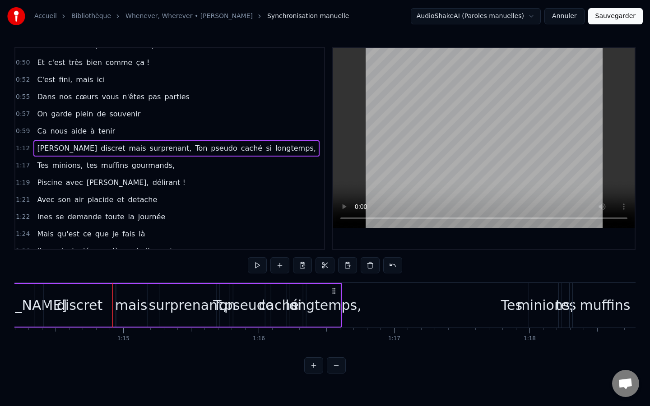
drag, startPoint x: 144, startPoint y: 288, endPoint x: 333, endPoint y: 277, distance: 189.4
click at [333, 277] on div "0:16 Danso tu sais chanter et même danser, 0:19 Avec toi, on ne fait que vibrer…" at bounding box center [324, 210] width 621 height 327
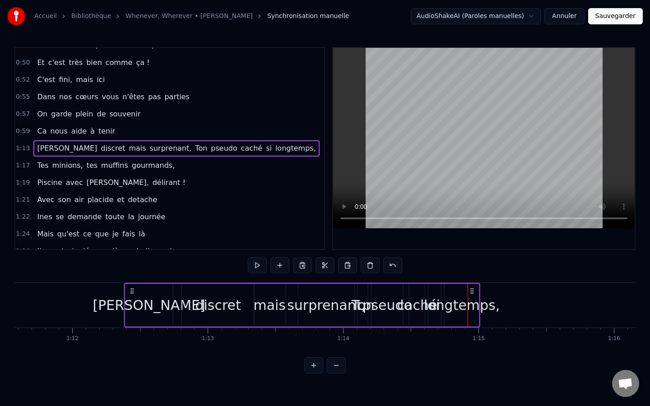
scroll to position [0, 9687]
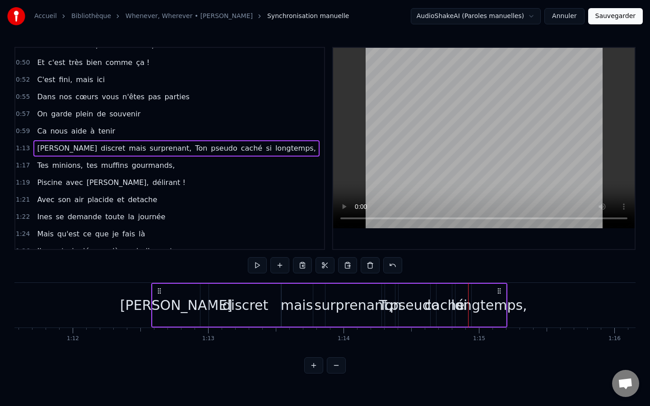
drag, startPoint x: 290, startPoint y: 290, endPoint x: 160, endPoint y: 282, distance: 129.7
click at [160, 283] on div "[PERSON_NAME] discret mais surprenant, Ton pseudo caché si longtemps," at bounding box center [329, 305] width 356 height 45
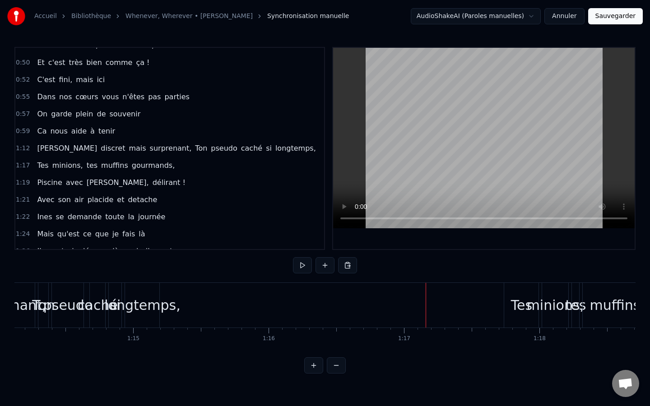
scroll to position [0, 10030]
click at [158, 302] on div "longtemps," at bounding box center [145, 305] width 76 height 20
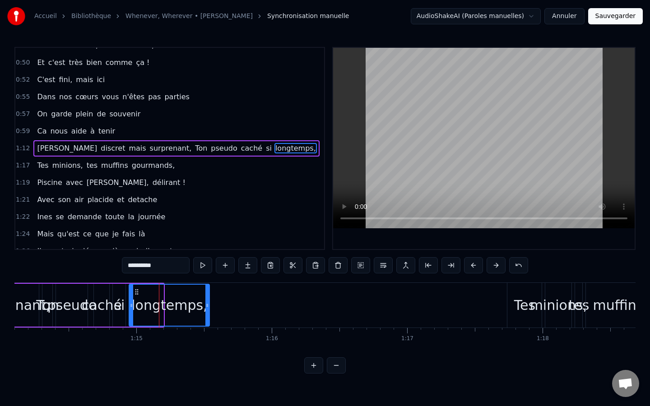
drag, startPoint x: 162, startPoint y: 300, endPoint x: 208, endPoint y: 304, distance: 46.2
click at [208, 304] on div at bounding box center [207, 305] width 4 height 41
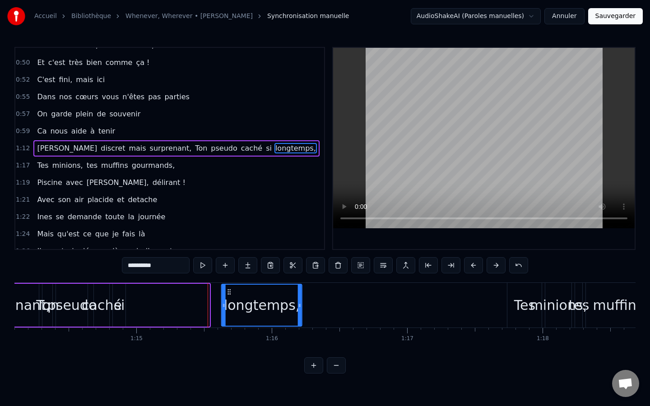
drag, startPoint x: 136, startPoint y: 292, endPoint x: 228, endPoint y: 294, distance: 92.5
click at [228, 294] on icon at bounding box center [229, 291] width 7 height 7
click at [164, 304] on div "[PERSON_NAME] discret mais surprenant, Ton pseudo caché si longtemps," at bounding box center [56, 305] width 495 height 45
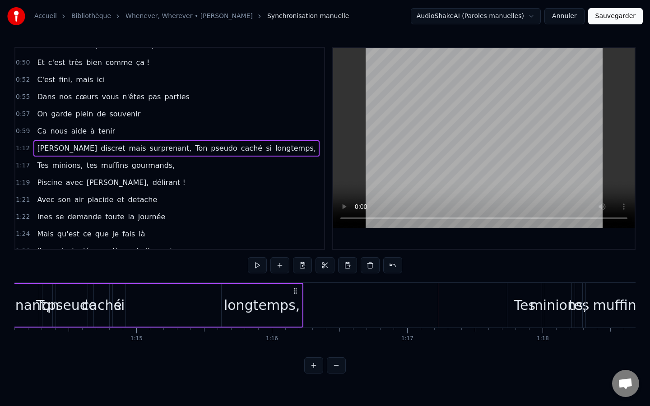
click at [295, 306] on div "longtemps," at bounding box center [262, 305] width 80 height 43
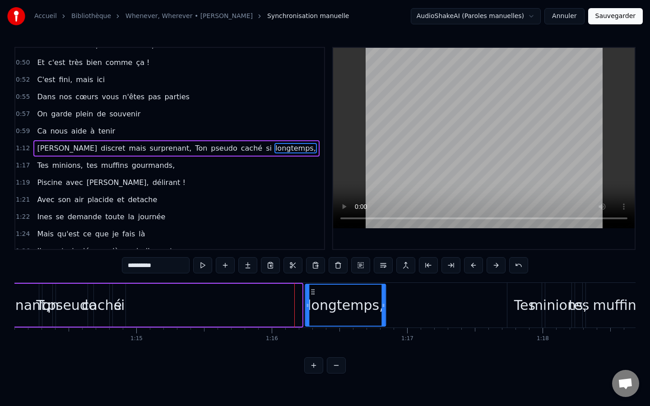
drag, startPoint x: 228, startPoint y: 294, endPoint x: 311, endPoint y: 291, distance: 83.5
click at [311, 291] on icon at bounding box center [312, 291] width 7 height 7
click at [122, 311] on div "si" at bounding box center [119, 305] width 11 height 20
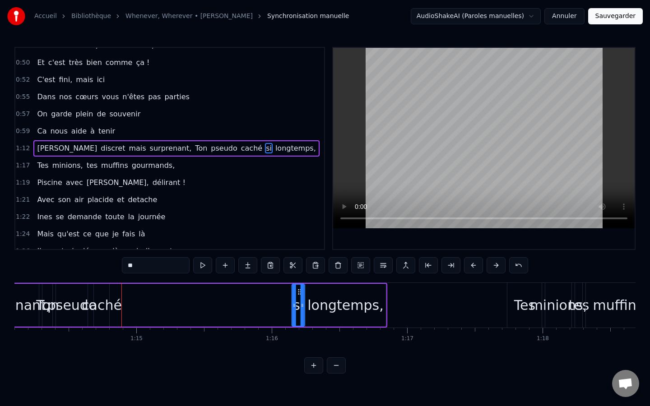
drag, startPoint x: 117, startPoint y: 292, endPoint x: 296, endPoint y: 289, distance: 179.2
click at [296, 289] on icon at bounding box center [299, 291] width 7 height 7
click at [113, 308] on div "caché" at bounding box center [104, 305] width 40 height 20
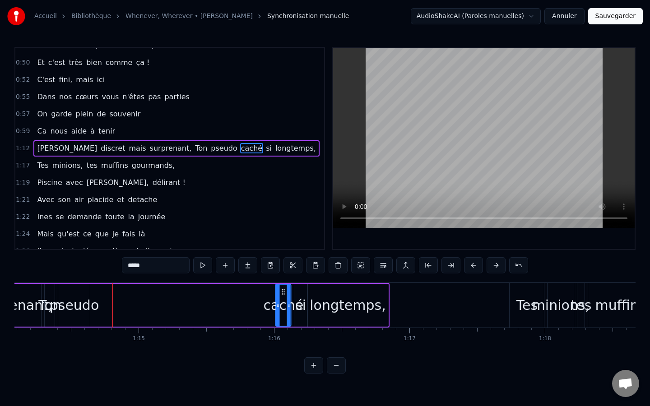
drag, startPoint x: 104, startPoint y: 293, endPoint x: 308, endPoint y: 293, distance: 204.4
click at [308, 293] on div "[PERSON_NAME] discret mais surprenant, Ton pseudo caché si longtemps," at bounding box center [100, 305] width 578 height 45
click at [61, 306] on div "pseudo" at bounding box center [75, 305] width 50 height 20
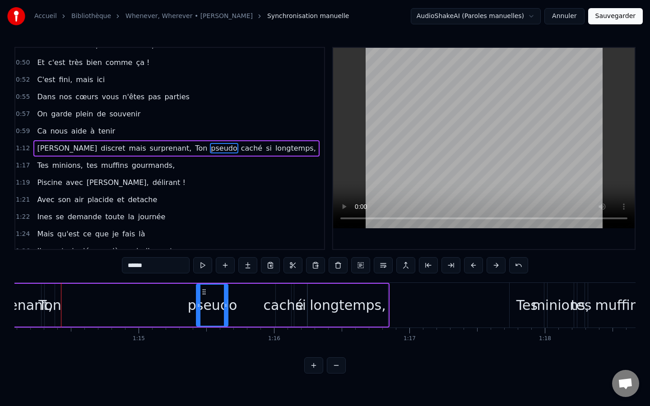
drag, startPoint x: 65, startPoint y: 291, endPoint x: 203, endPoint y: 299, distance: 138.3
click at [203, 299] on div "pseudo" at bounding box center [212, 305] width 31 height 41
click at [274, 311] on div "caché" at bounding box center [283, 305] width 40 height 20
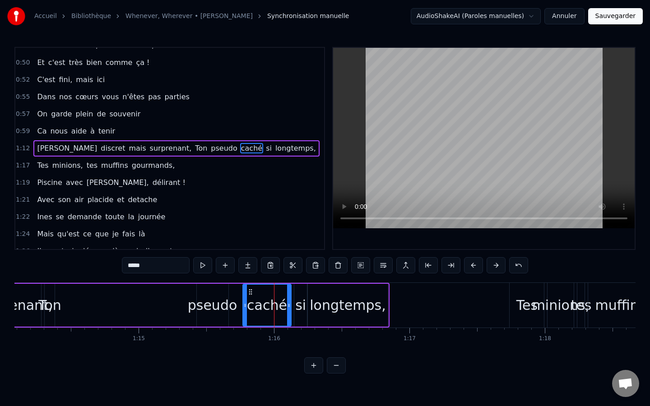
drag, startPoint x: 278, startPoint y: 305, endPoint x: 245, endPoint y: 306, distance: 32.9
click at [245, 306] on icon at bounding box center [245, 305] width 4 height 7
click at [224, 297] on div "pseudo" at bounding box center [213, 305] width 50 height 20
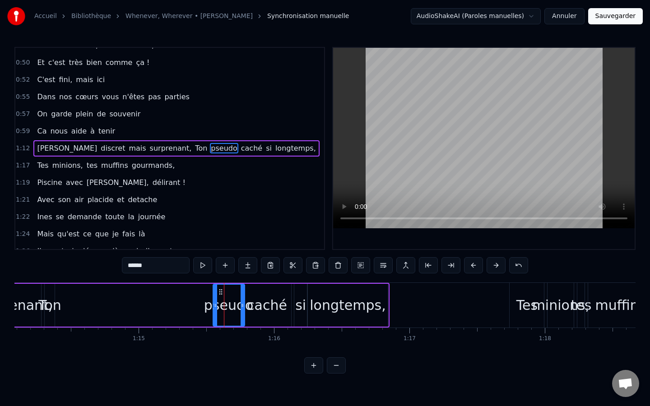
drag, startPoint x: 203, startPoint y: 292, endPoint x: 220, endPoint y: 294, distance: 16.3
click at [220, 294] on icon at bounding box center [220, 291] width 7 height 7
drag, startPoint x: 215, startPoint y: 304, endPoint x: 223, endPoint y: 306, distance: 7.9
click at [223, 306] on icon at bounding box center [223, 305] width 4 height 7
click at [56, 309] on div "Ton" at bounding box center [49, 305] width 23 height 20
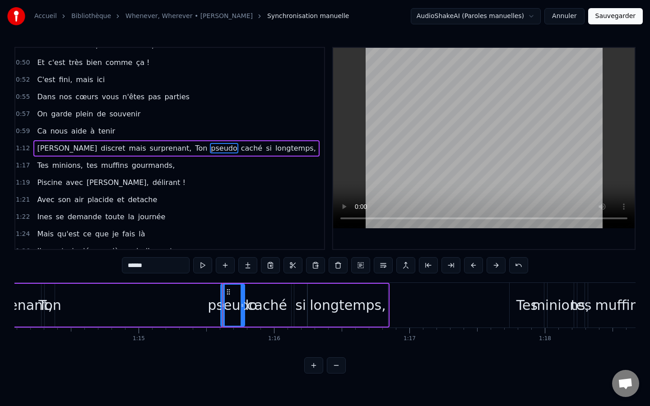
type input "***"
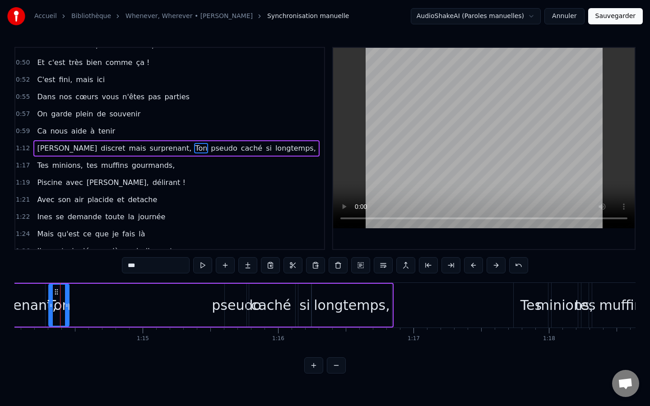
drag, startPoint x: 55, startPoint y: 304, endPoint x: 66, endPoint y: 306, distance: 10.5
click at [66, 306] on icon at bounding box center [67, 305] width 4 height 7
drag, startPoint x: 56, startPoint y: 291, endPoint x: 212, endPoint y: 285, distance: 155.8
click at [212, 285] on div "Ton" at bounding box center [214, 305] width 19 height 41
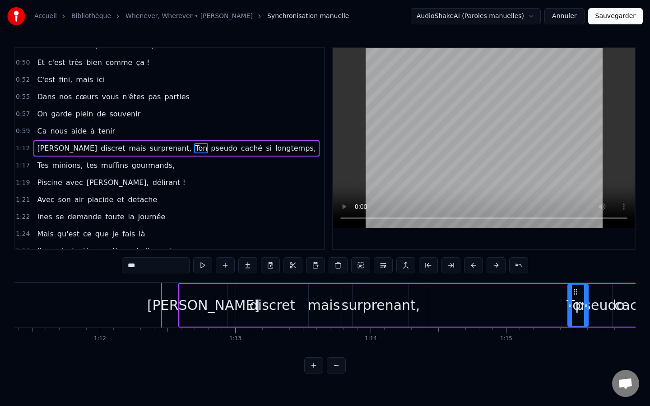
scroll to position [0, 9643]
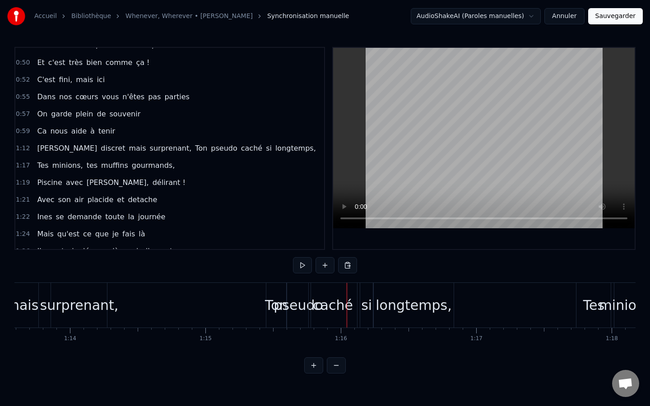
scroll to position [0, 9947]
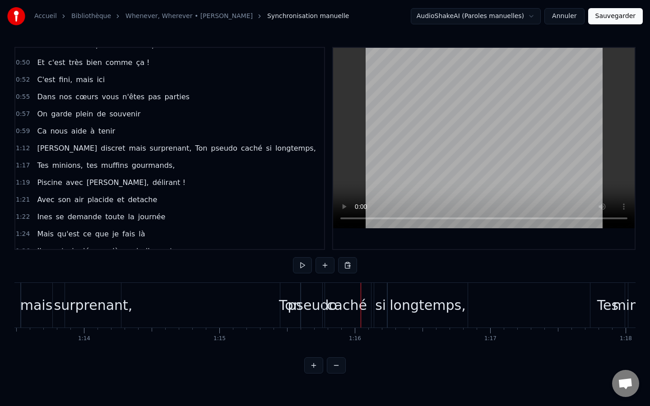
click at [110, 312] on div "surprenant," at bounding box center [93, 305] width 79 height 20
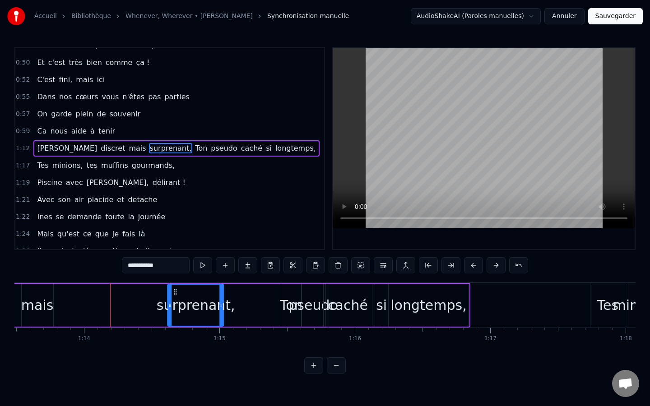
drag, startPoint x: 72, startPoint y: 292, endPoint x: 173, endPoint y: 291, distance: 101.5
click at [173, 291] on icon at bounding box center [175, 291] width 7 height 7
drag, startPoint x: 169, startPoint y: 307, endPoint x: 156, endPoint y: 310, distance: 13.0
click at [156, 310] on div at bounding box center [158, 305] width 4 height 41
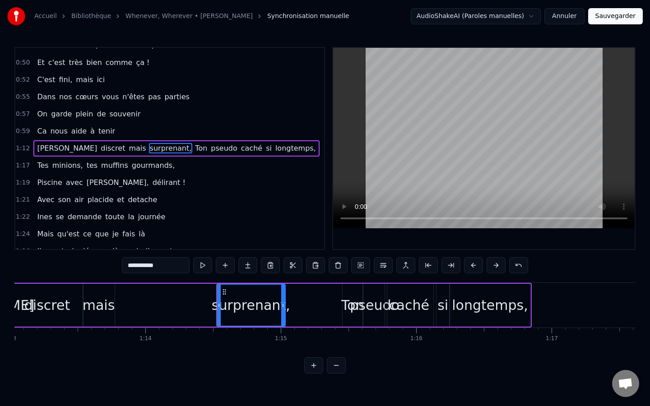
scroll to position [0, 9875]
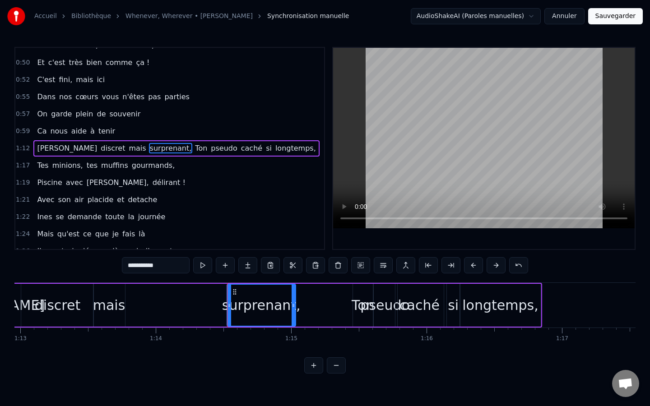
click at [115, 306] on div "mais" at bounding box center [109, 305] width 32 height 20
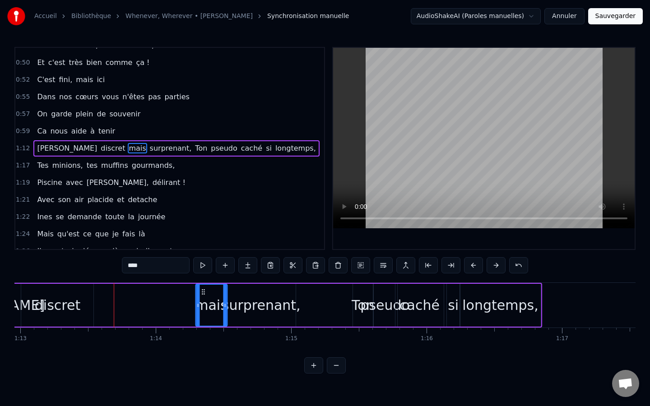
drag, startPoint x: 101, startPoint y: 291, endPoint x: 203, endPoint y: 286, distance: 102.6
click at [203, 286] on div "mais" at bounding box center [211, 305] width 31 height 41
drag, startPoint x: 196, startPoint y: 305, endPoint x: 178, endPoint y: 304, distance: 18.5
click at [178, 304] on icon at bounding box center [179, 305] width 4 height 7
click at [79, 306] on div "discret" at bounding box center [57, 305] width 72 height 43
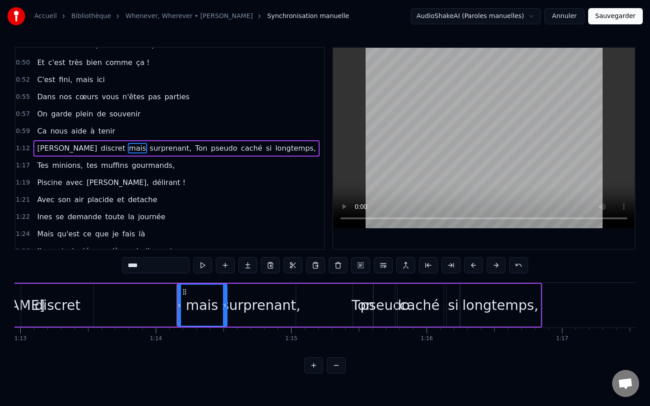
type input "*******"
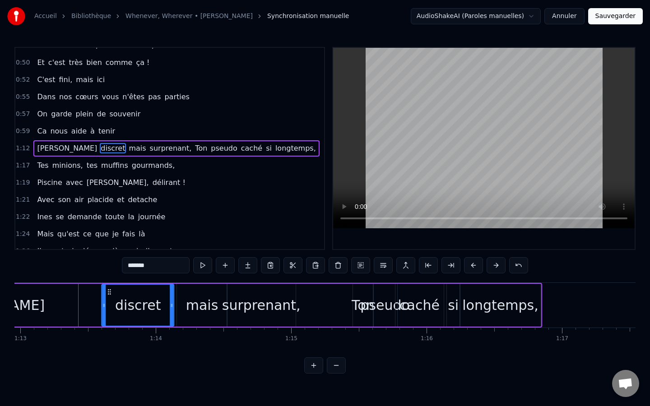
drag, startPoint x: 32, startPoint y: 293, endPoint x: 112, endPoint y: 286, distance: 80.7
click at [112, 286] on div "discret" at bounding box center [137, 305] width 71 height 41
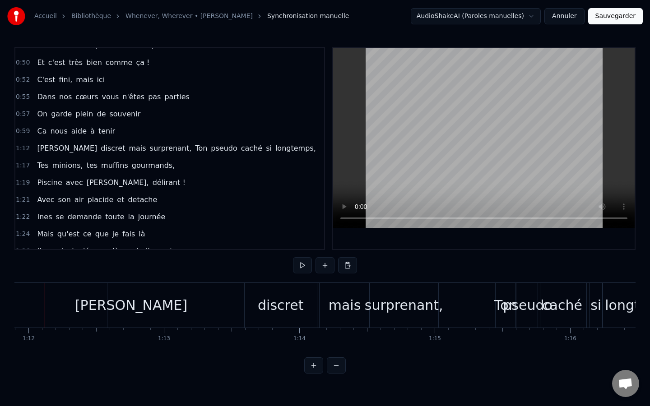
scroll to position [0, 9717]
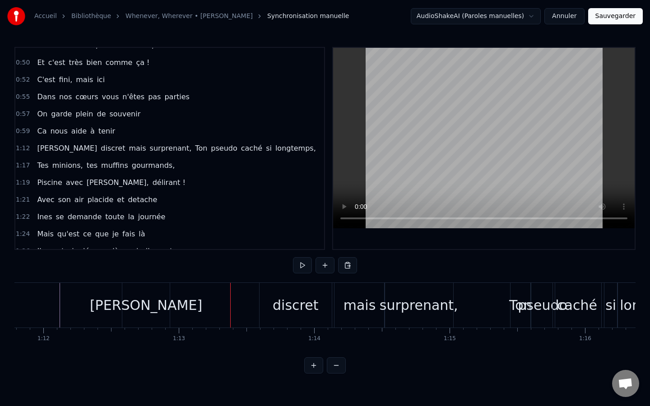
click at [282, 294] on div "discret" at bounding box center [295, 305] width 72 height 45
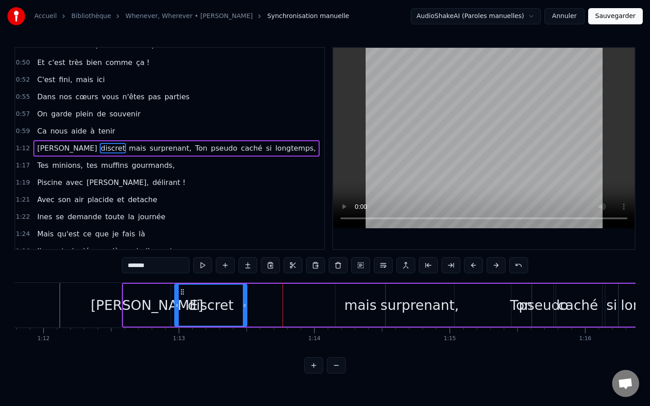
drag, startPoint x: 265, startPoint y: 292, endPoint x: 180, endPoint y: 302, distance: 86.3
click at [180, 302] on div "discret" at bounding box center [210, 305] width 71 height 41
click at [343, 299] on div "mais" at bounding box center [360, 305] width 50 height 43
type input "****"
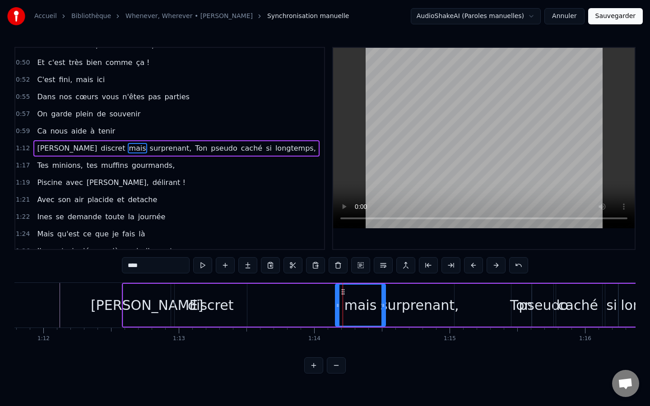
drag, startPoint x: 342, startPoint y: 291, endPoint x: 269, endPoint y: 284, distance: 73.9
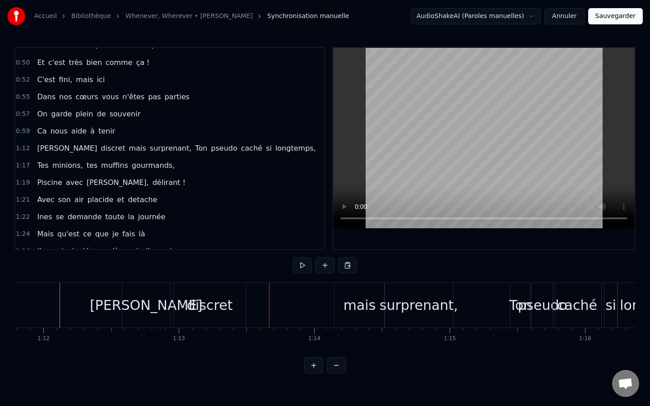
click at [342, 291] on div "mais" at bounding box center [359, 305] width 50 height 45
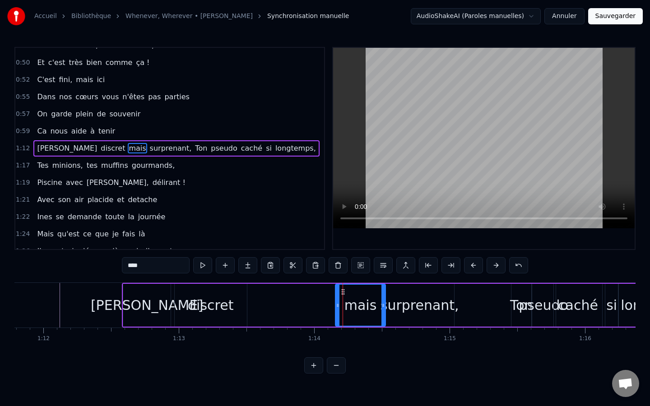
drag, startPoint x: 342, startPoint y: 291, endPoint x: 277, endPoint y: 301, distance: 66.6
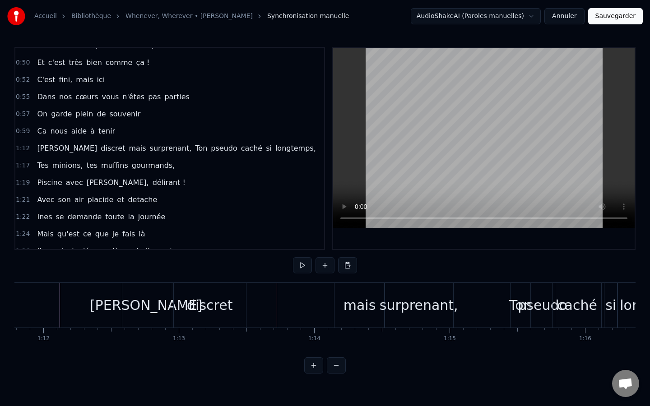
click at [342, 297] on div "mais" at bounding box center [359, 305] width 50 height 45
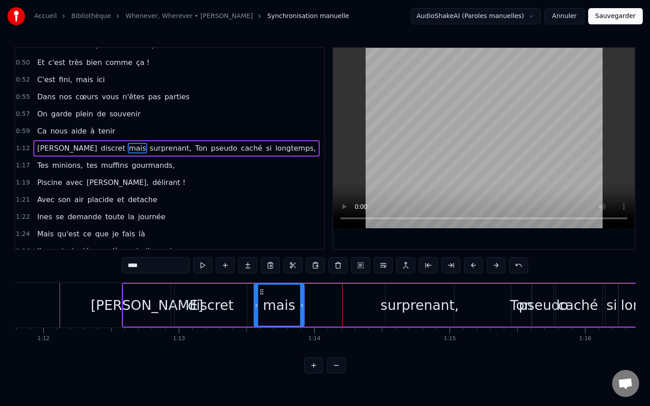
drag, startPoint x: 344, startPoint y: 291, endPoint x: 263, endPoint y: 300, distance: 81.8
click at [263, 300] on div "mais" at bounding box center [278, 305] width 49 height 41
click at [407, 297] on div "surprenant," at bounding box center [419, 305] width 79 height 20
type input "**********"
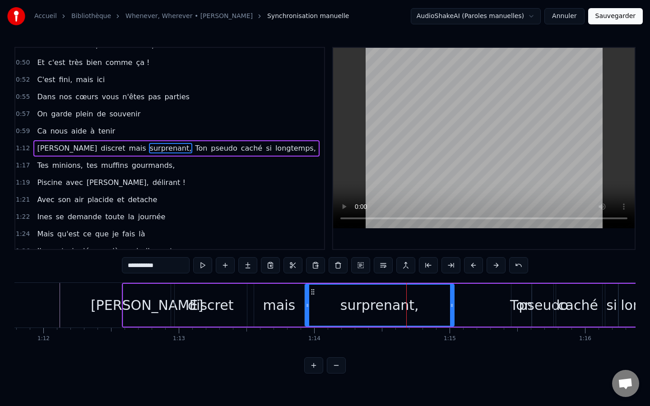
drag, startPoint x: 387, startPoint y: 305, endPoint x: 307, endPoint y: 309, distance: 80.4
click at [307, 309] on div at bounding box center [307, 305] width 4 height 41
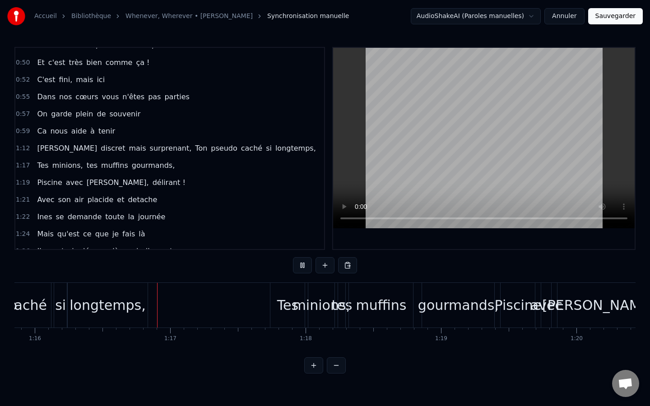
scroll to position [0, 10269]
click at [272, 305] on div "Tes" at bounding box center [285, 305] width 34 height 45
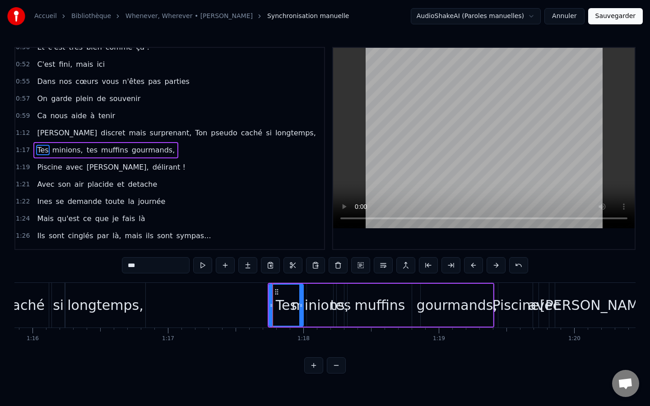
scroll to position [234, 0]
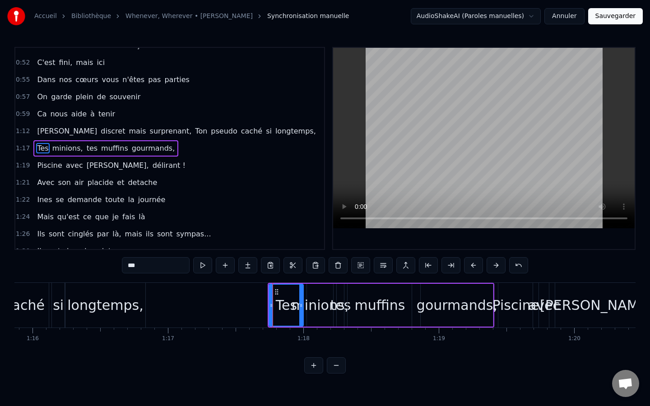
click at [303, 281] on div "0:16 Danso tu sais chanter et même danser, 0:19 Avec toi, on ne fait que vibrer…" at bounding box center [324, 210] width 621 height 327
click at [307, 283] on div "Tes minions, tes muffins gourmands," at bounding box center [381, 305] width 226 height 45
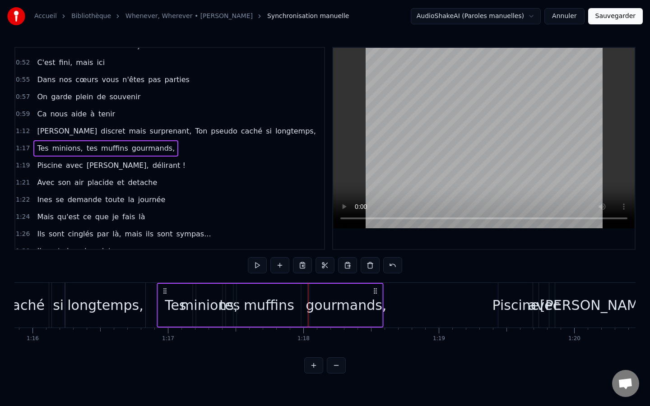
drag, startPoint x: 275, startPoint y: 290, endPoint x: 164, endPoint y: 291, distance: 111.0
click at [164, 291] on icon at bounding box center [165, 290] width 7 height 7
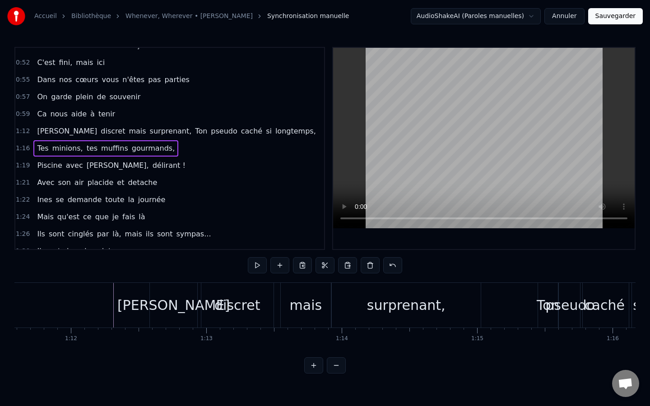
scroll to position [0, 9663]
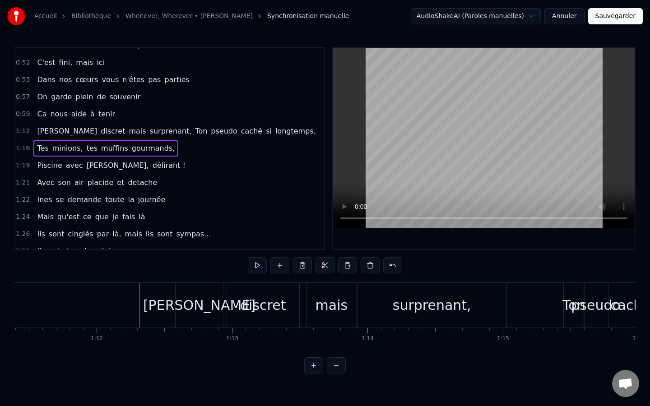
click at [551, 14] on button "Sauvegarder" at bounding box center [615, 16] width 55 height 16
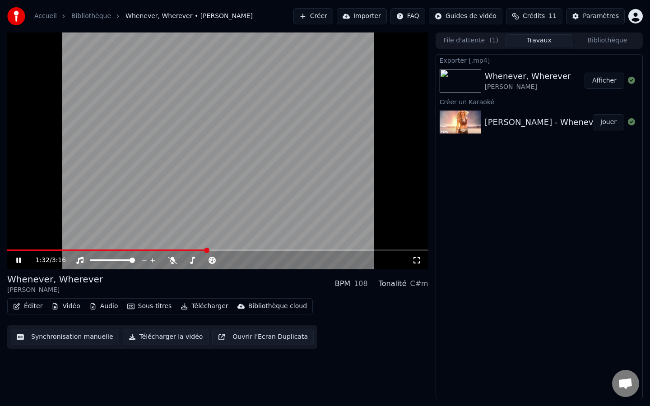
click at [211, 116] on video at bounding box center [217, 150] width 421 height 237
click at [73, 336] on button "Synchronisation manuelle" at bounding box center [65, 337] width 108 height 16
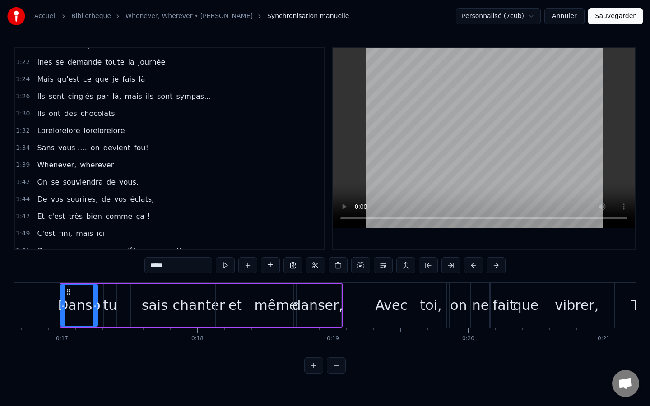
scroll to position [368, 0]
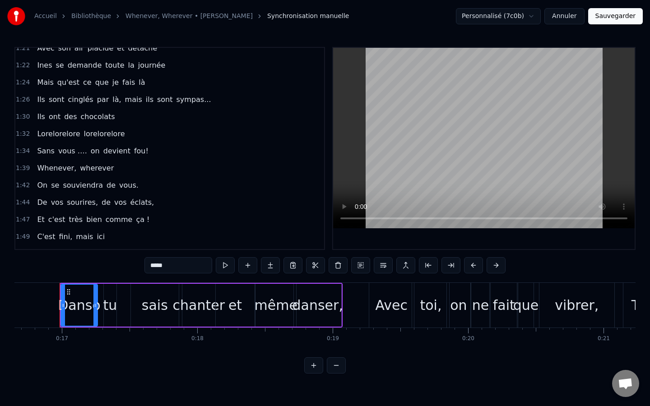
click at [63, 114] on span "des" at bounding box center [70, 116] width 14 height 10
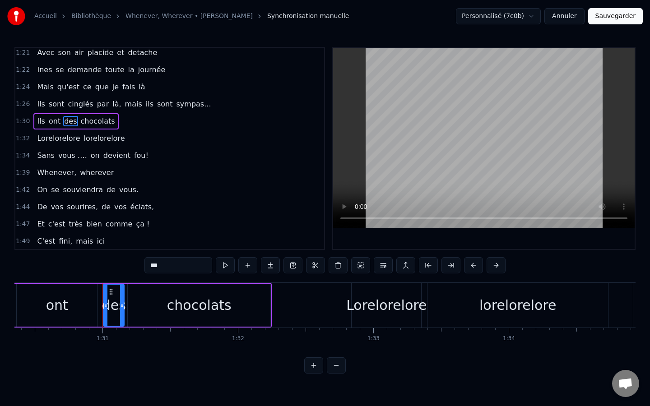
scroll to position [0, 12272]
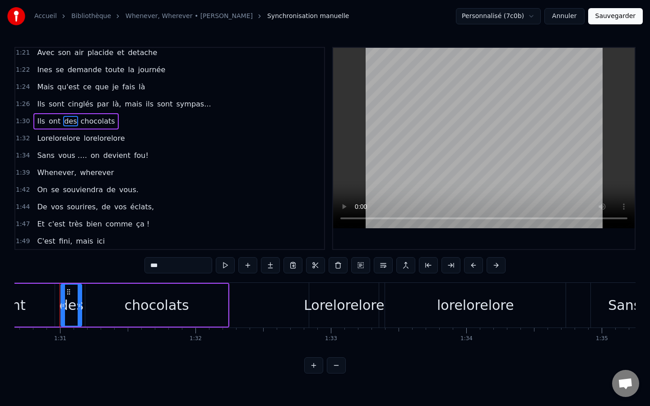
click at [39, 123] on span "Ils" at bounding box center [41, 121] width 10 height 10
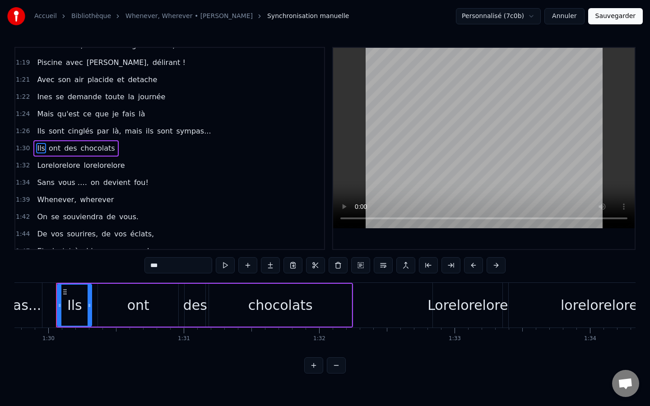
scroll to position [0, 12144]
click at [175, 271] on input "***" at bounding box center [178, 265] width 68 height 16
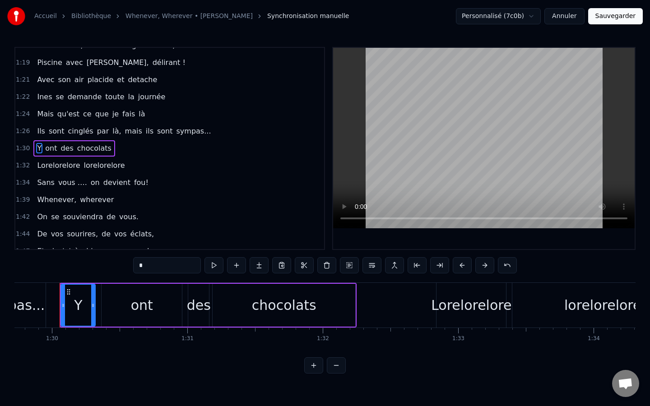
click at [36, 146] on span "Y" at bounding box center [39, 148] width 6 height 10
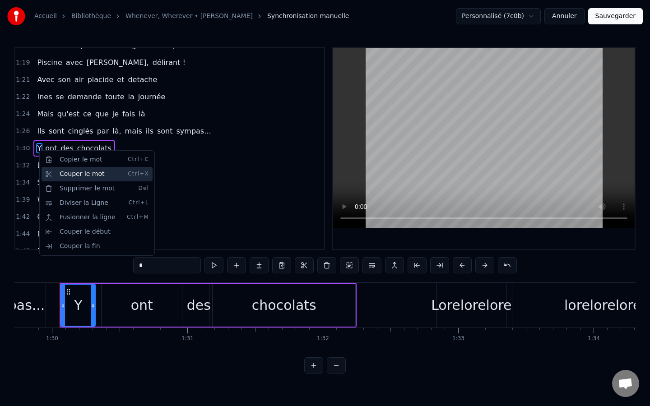
click at [68, 172] on div "Couper le mot Ctrl+X" at bounding box center [97, 174] width 111 height 14
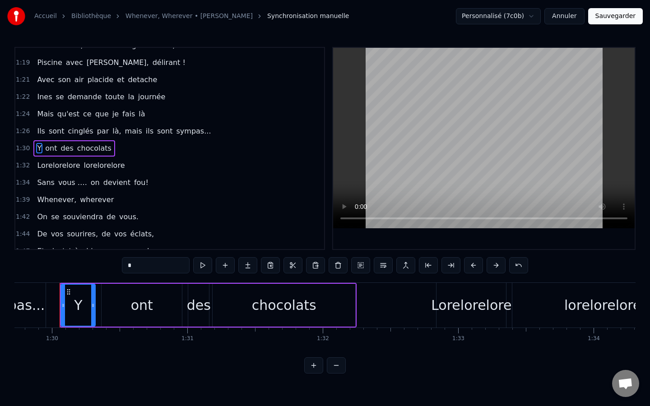
click at [48, 150] on span "ont" at bounding box center [51, 148] width 14 height 10
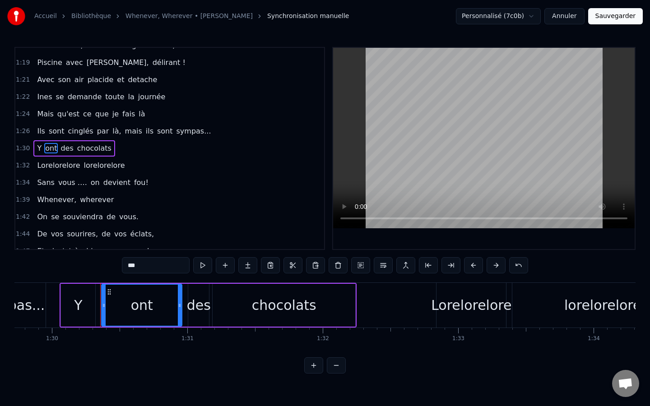
click at [152, 268] on input "***" at bounding box center [156, 265] width 68 height 16
click at [65, 150] on span "des" at bounding box center [66, 148] width 14 height 10
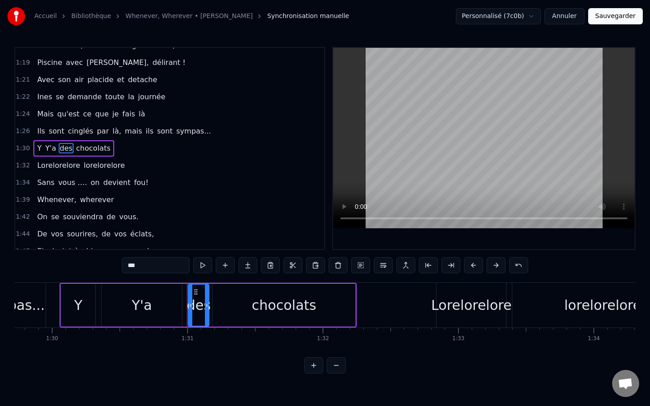
click at [163, 265] on input "***" at bounding box center [156, 265] width 68 height 16
click at [97, 152] on span "chocolats" at bounding box center [90, 148] width 36 height 10
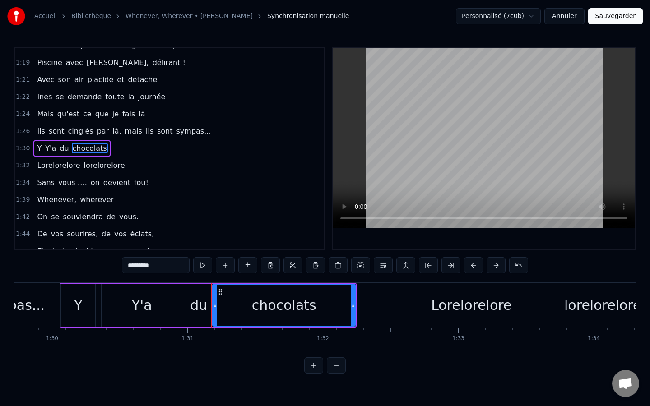
click at [169, 268] on input "*********" at bounding box center [156, 265] width 68 height 16
click at [38, 147] on span "Y" at bounding box center [39, 148] width 6 height 10
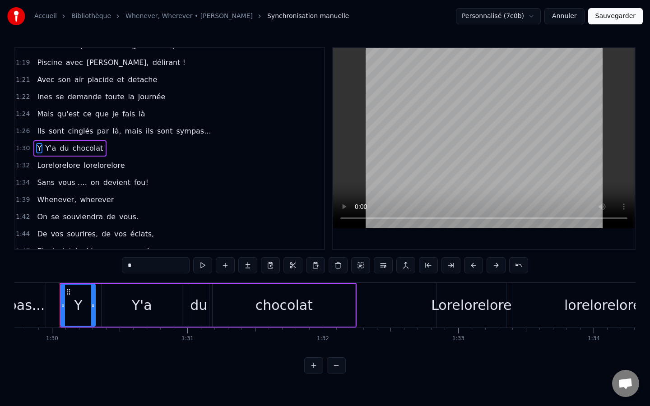
click at [77, 295] on div "Y" at bounding box center [78, 305] width 8 height 20
type input "***"
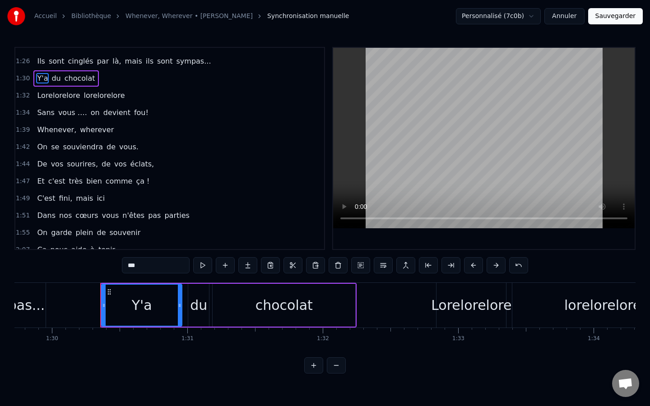
scroll to position [404, 0]
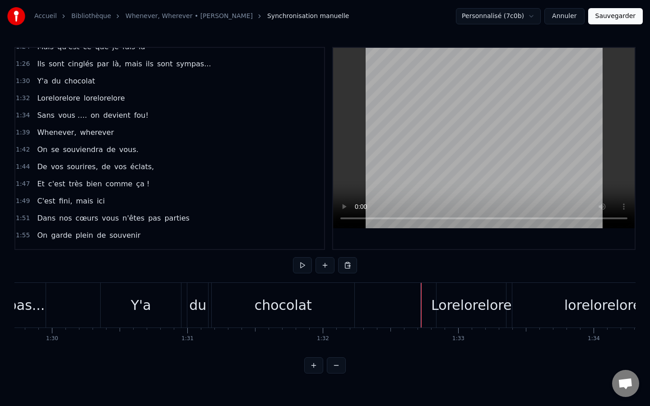
drag, startPoint x: 406, startPoint y: 300, endPoint x: 383, endPoint y: 269, distance: 39.1
click at [379, 269] on div "0:16 Danso tu sais chanter et même danser, 0:19 Avec toi, on ne fait que vibrer…" at bounding box center [324, 210] width 621 height 327
drag, startPoint x: 393, startPoint y: 269, endPoint x: 445, endPoint y: 319, distance: 72.4
click at [515, 321] on div "0:16 Danso tu sais chanter et même danser, 0:19 Avec toi, on ne fait que vibrer…" at bounding box center [324, 210] width 621 height 327
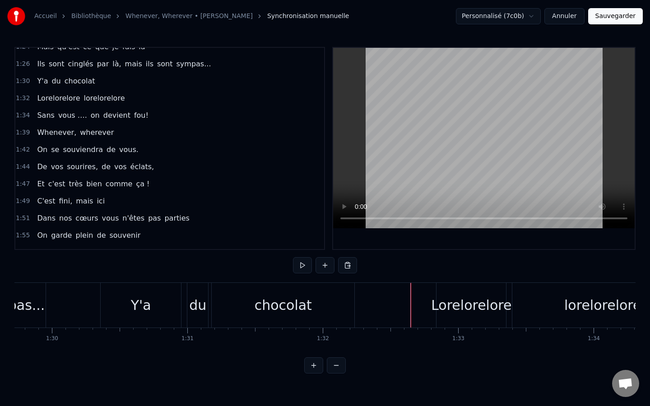
click at [476, 302] on div "Lorelorelore" at bounding box center [471, 305] width 80 height 20
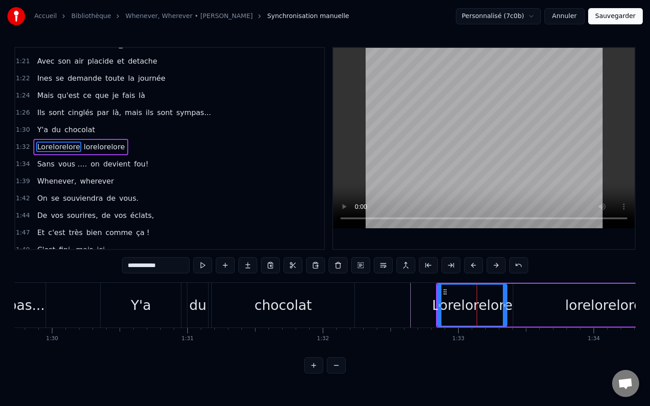
scroll to position [354, 0]
click at [493, 261] on button at bounding box center [495, 265] width 19 height 16
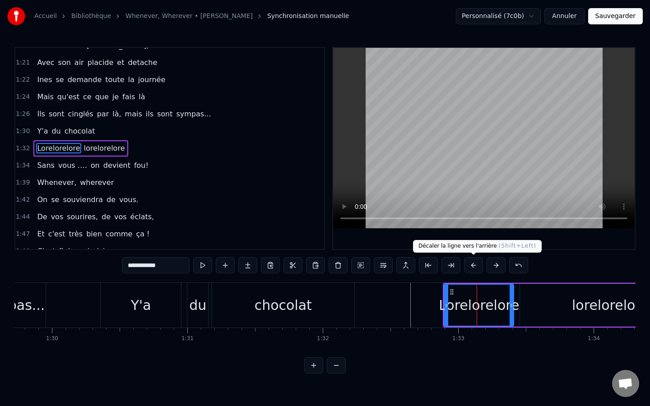
click at [475, 264] on button at bounding box center [473, 265] width 19 height 16
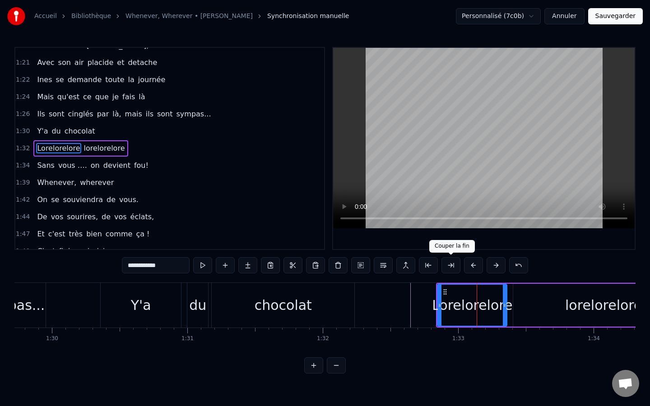
click at [444, 269] on button at bounding box center [450, 265] width 19 height 16
click at [500, 305] on div "Lorelorelore lorelorelore" at bounding box center [565, 305] width 259 height 45
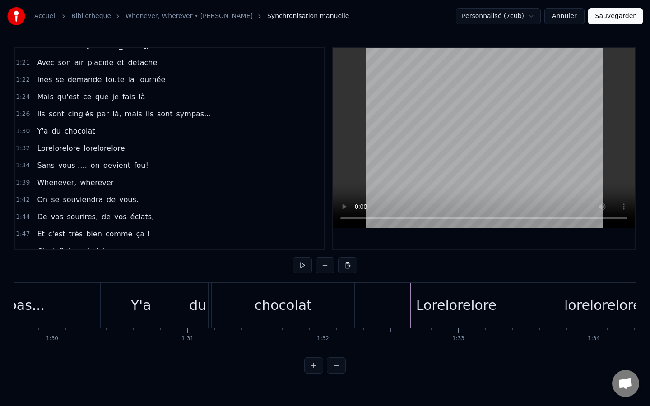
click at [452, 305] on div "Lorelorelore" at bounding box center [456, 305] width 80 height 20
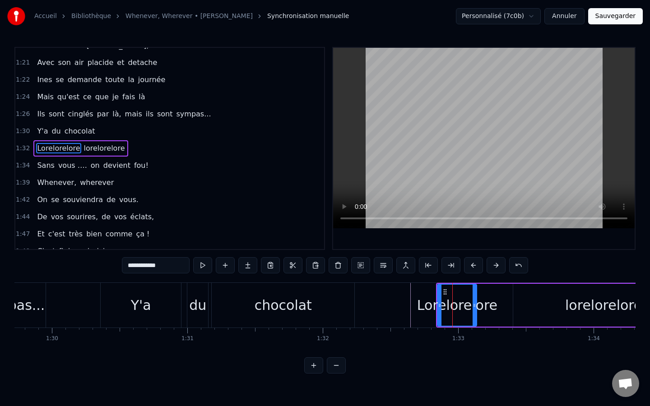
copy div "Lorem ip dolo sitamet co adip elitse, Doei tem, in ut labo etd magnaa, Enimadmi…"
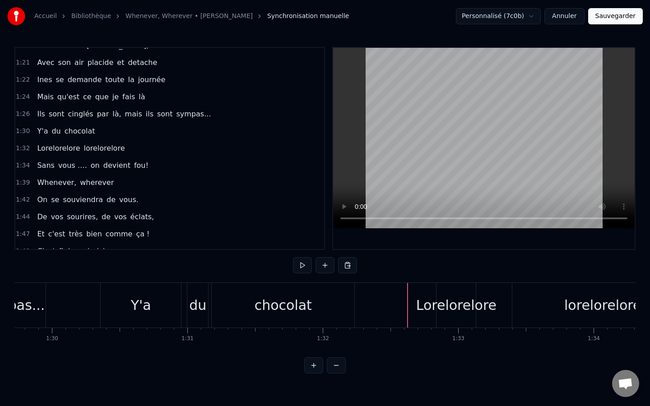
click at [460, 302] on div "Lorelorelore" at bounding box center [456, 305] width 80 height 20
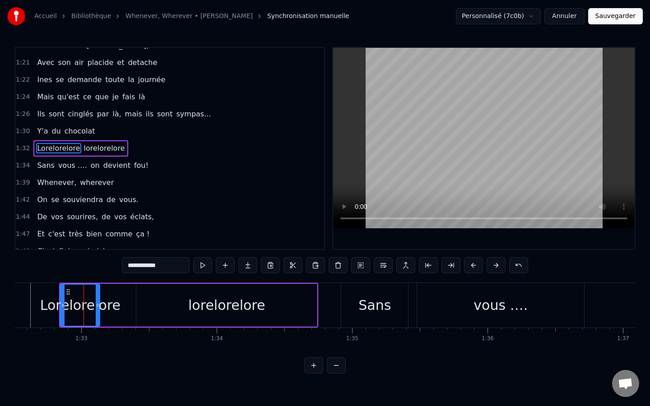
scroll to position [0, 12541]
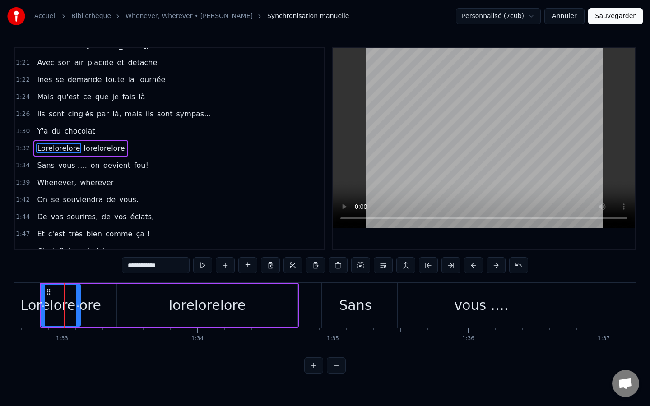
click at [356, 306] on div "Sans" at bounding box center [355, 305] width 32 height 20
type input "****"
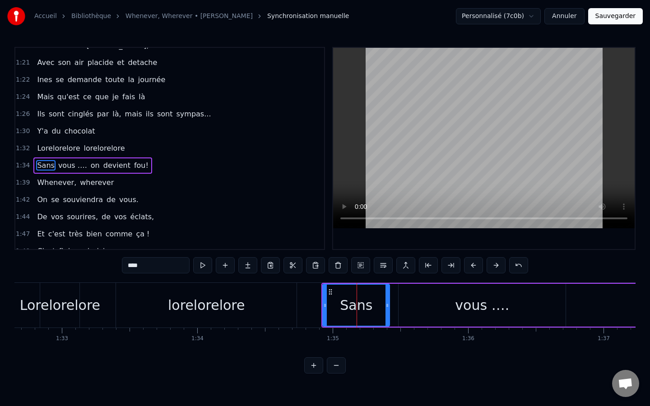
scroll to position [371, 0]
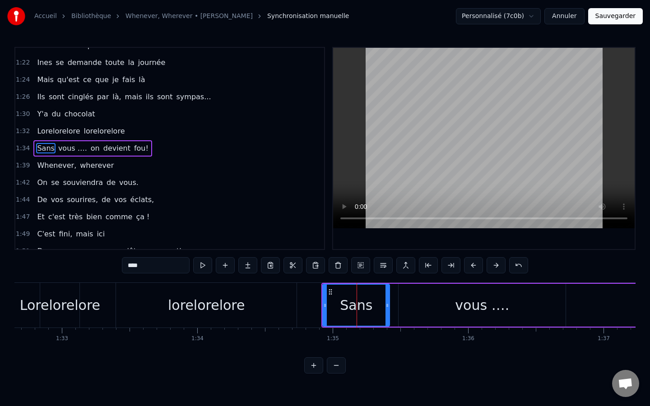
click at [324, 301] on div at bounding box center [325, 305] width 4 height 41
click at [332, 290] on icon at bounding box center [330, 291] width 7 height 7
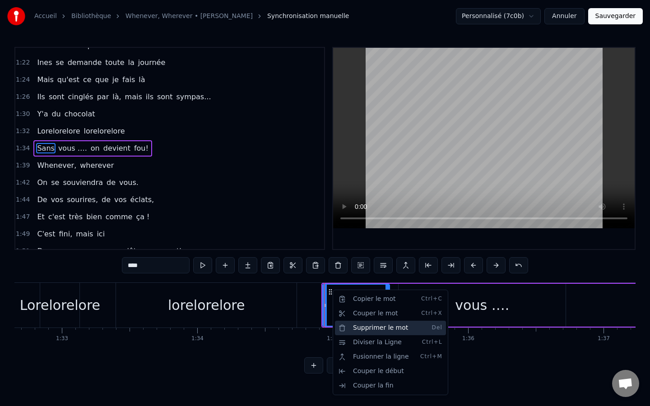
click at [386, 330] on div "Supprimer le mot Del" at bounding box center [390, 328] width 111 height 14
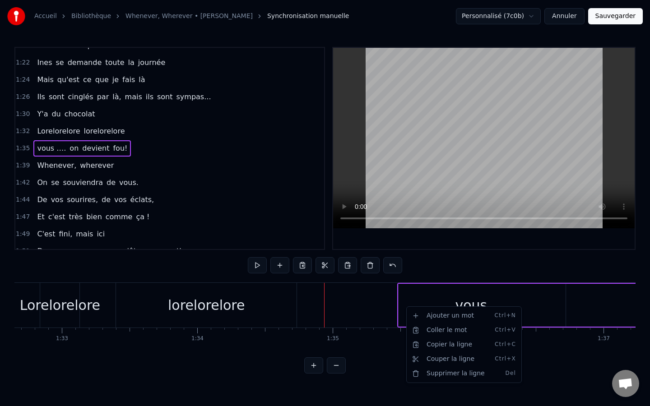
click at [387, 306] on html "Accueil Bibliothèque Whenever, Wherever • Shakira Synchronisation manuelle Pers…" at bounding box center [325, 194] width 650 height 388
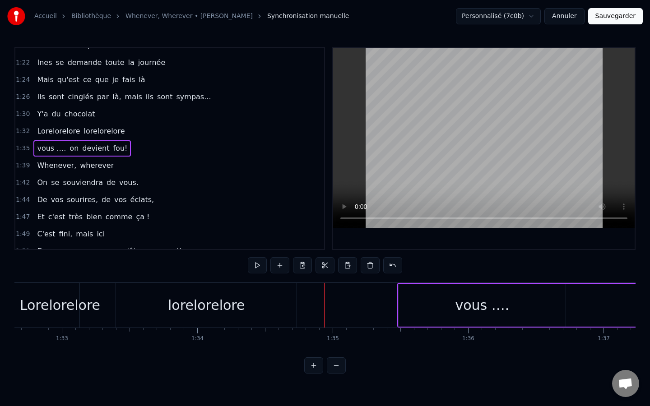
click at [417, 298] on div "vous …." at bounding box center [481, 305] width 167 height 43
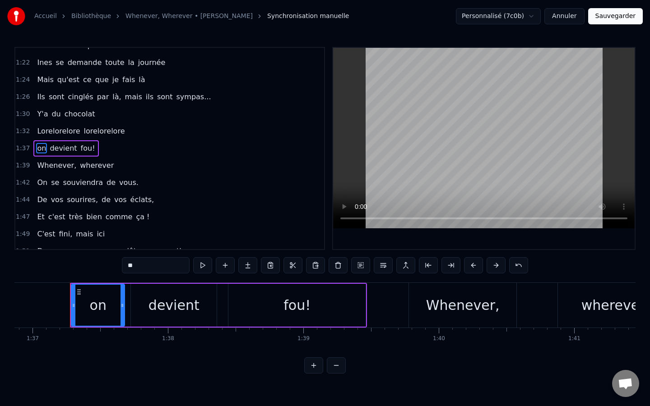
scroll to position [0, 13122]
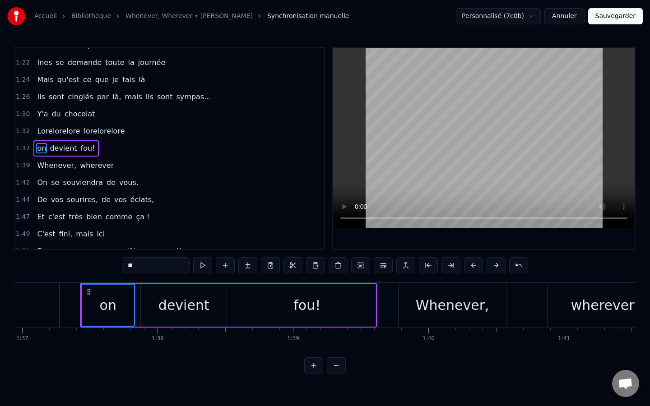
click at [458, 322] on div "Whenever," at bounding box center [451, 305] width 107 height 45
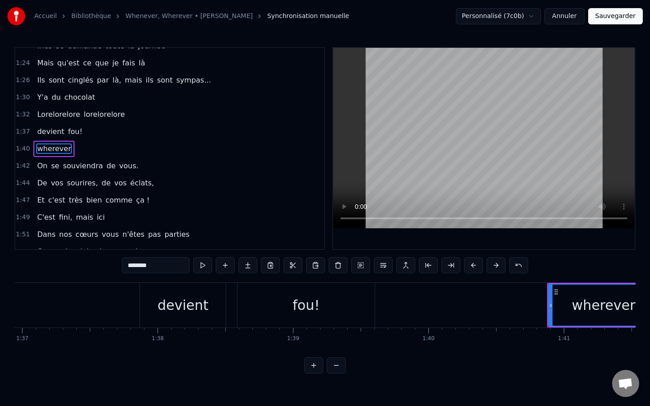
scroll to position [388, 0]
click at [159, 291] on div "devient" at bounding box center [183, 305] width 86 height 45
type input "*******"
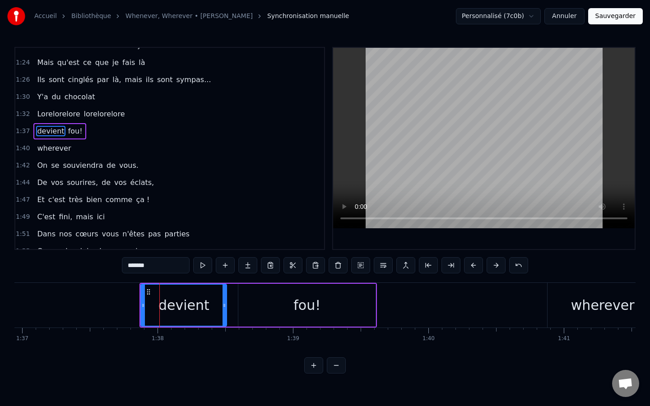
scroll to position [371, 0]
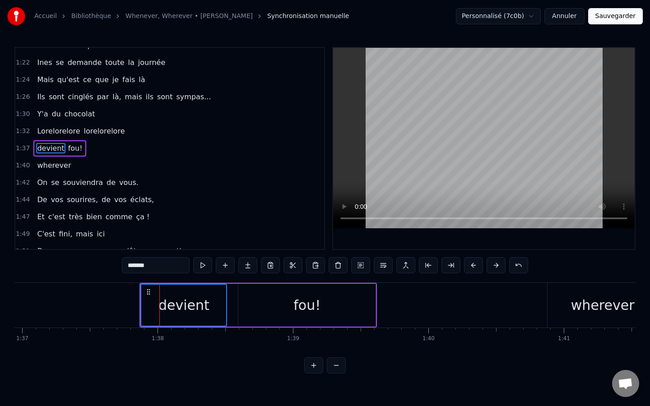
click at [328, 311] on div "fou!" at bounding box center [306, 305] width 137 height 43
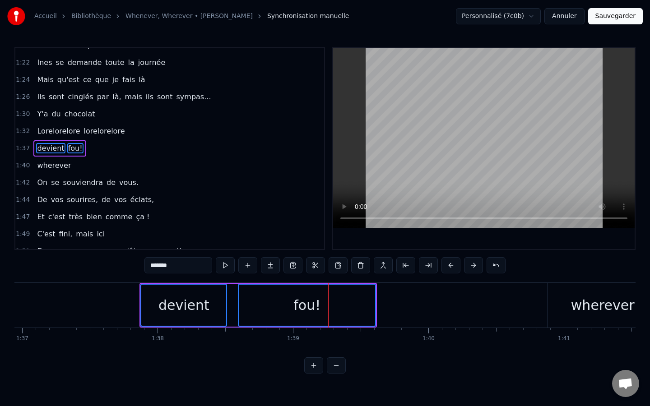
click at [551, 296] on div "wherever" at bounding box center [603, 305] width 64 height 20
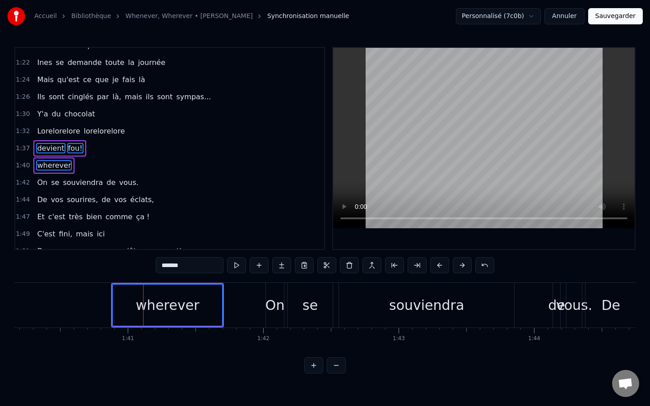
scroll to position [0, 13587]
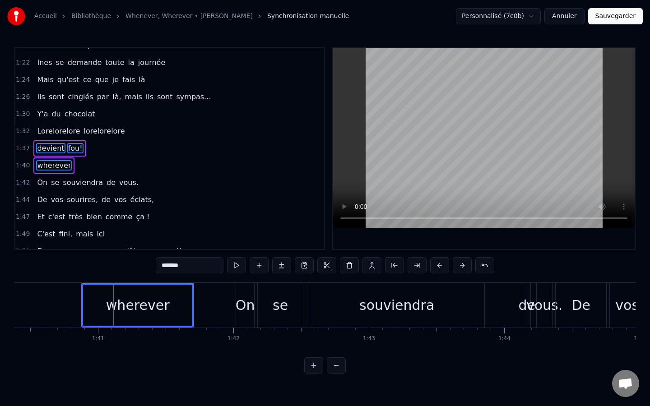
click at [246, 313] on div "On" at bounding box center [245, 305] width 19 height 20
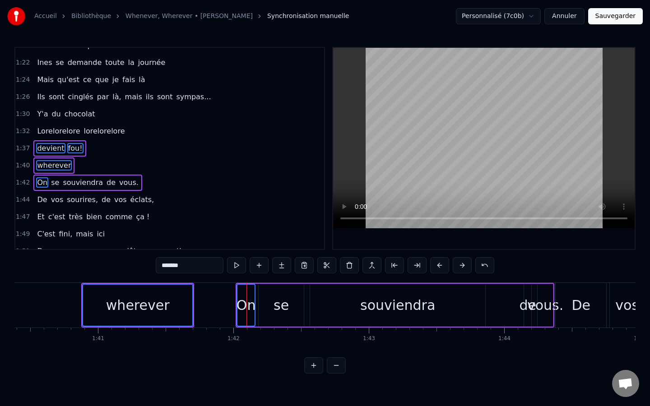
click at [285, 312] on div "se" at bounding box center [280, 305] width 15 height 20
click at [342, 310] on div "souviendra" at bounding box center [397, 305] width 175 height 43
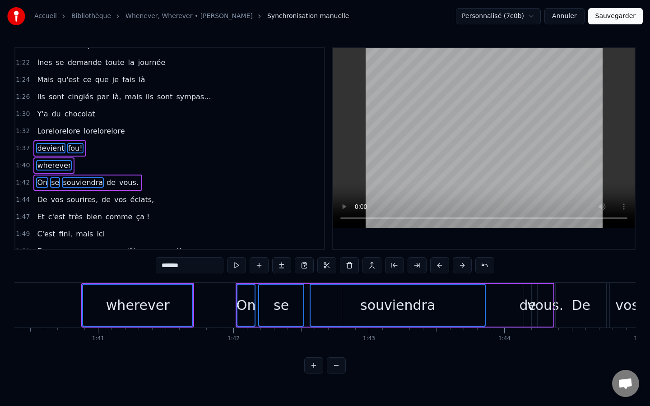
click at [508, 297] on div "On se souviendra de vous." at bounding box center [395, 305] width 319 height 45
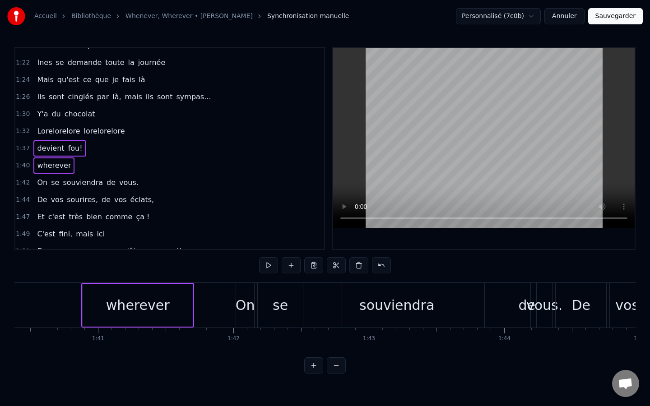
click at [534, 304] on div "vous." at bounding box center [544, 305] width 36 height 20
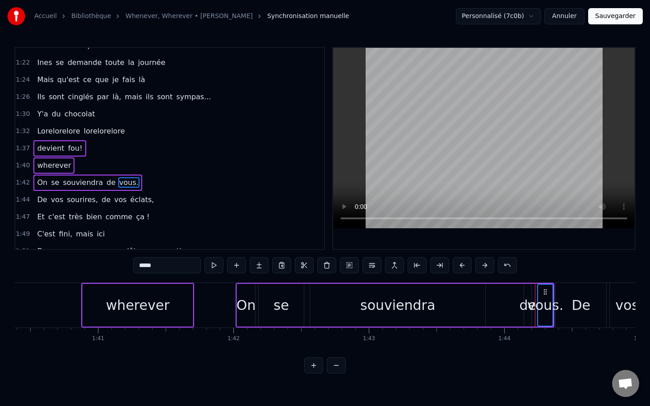
scroll to position [405, 0]
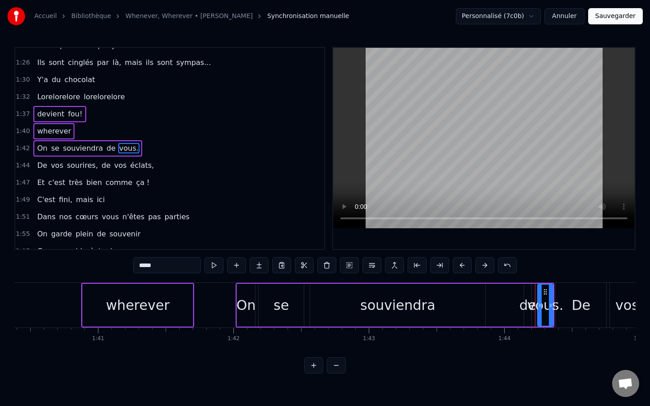
type input "**"
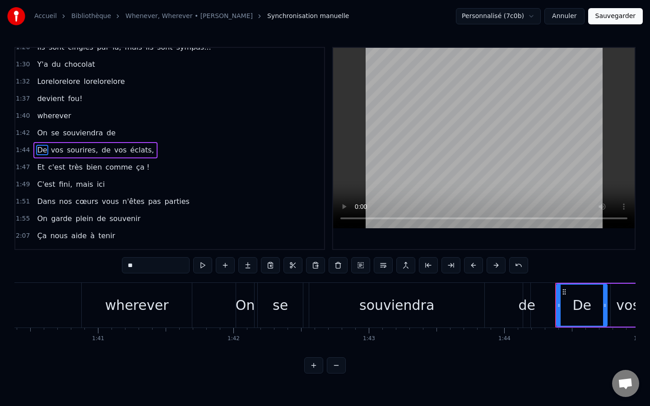
scroll to position [422, 0]
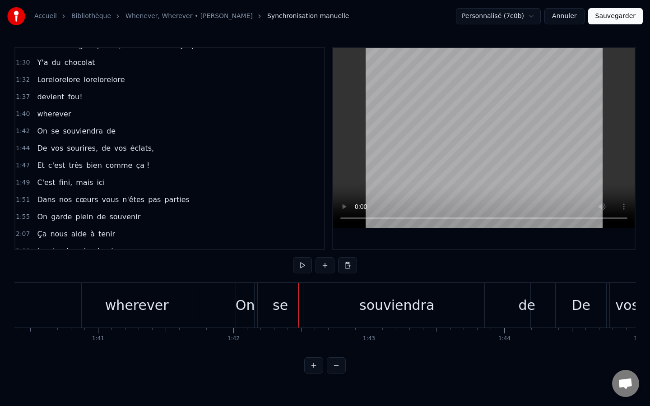
click at [316, 288] on div "souviendra" at bounding box center [396, 305] width 175 height 45
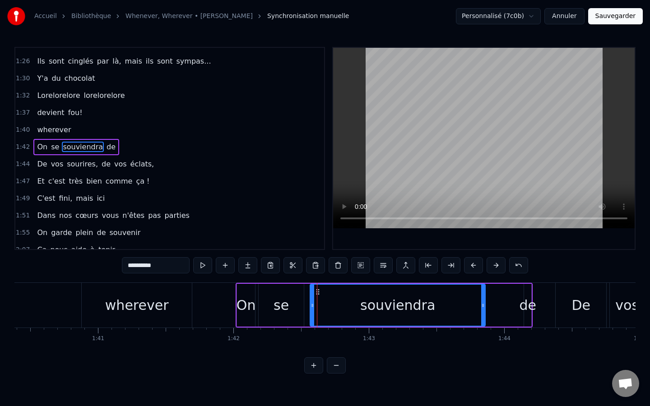
scroll to position [405, 0]
click at [308, 285] on div "On se souviendra de" at bounding box center [384, 305] width 297 height 45
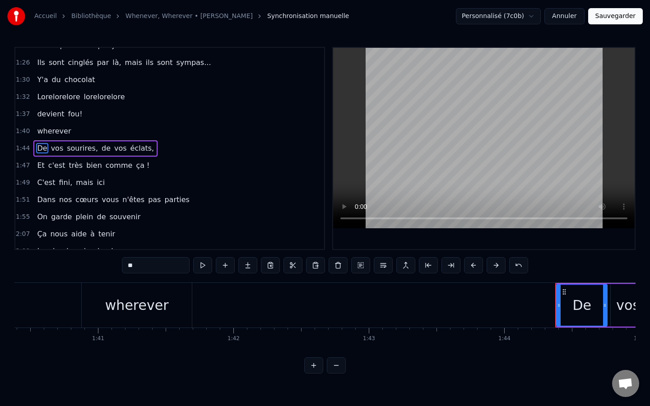
click at [156, 287] on div "wherever" at bounding box center [137, 305] width 110 height 45
type input "********"
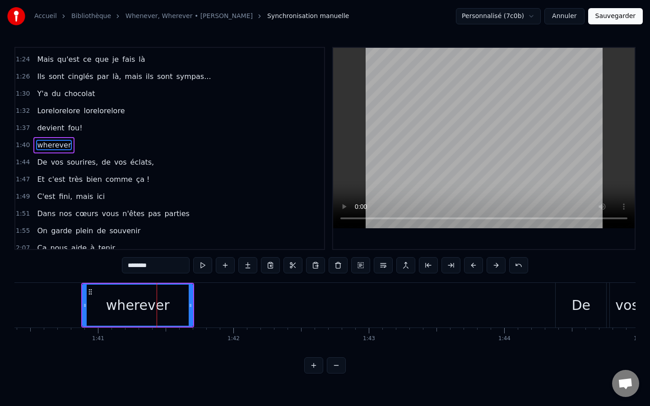
scroll to position [388, 0]
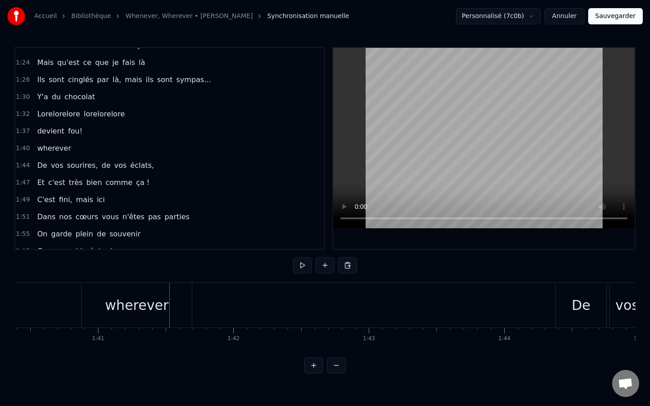
click at [171, 291] on div "wherever" at bounding box center [137, 305] width 110 height 45
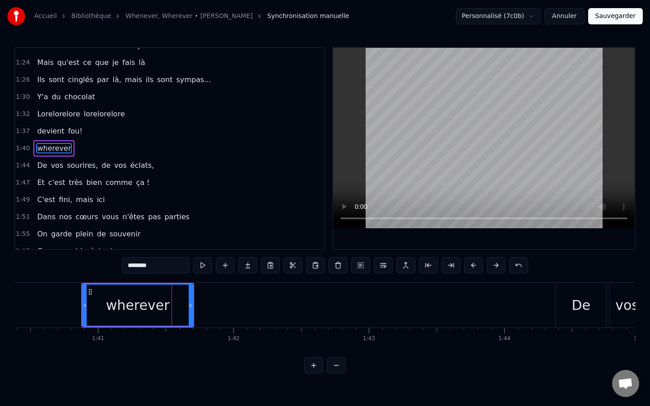
click at [176, 283] on div "wherever" at bounding box center [137, 305] width 113 height 45
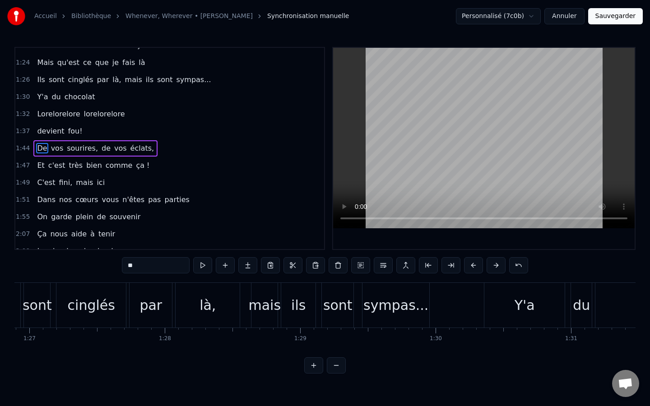
scroll to position [0, 11759]
click at [217, 305] on div "là," at bounding box center [210, 305] width 64 height 45
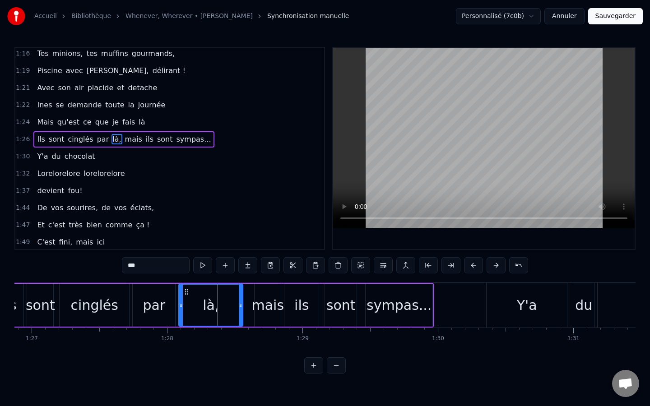
scroll to position [319, 0]
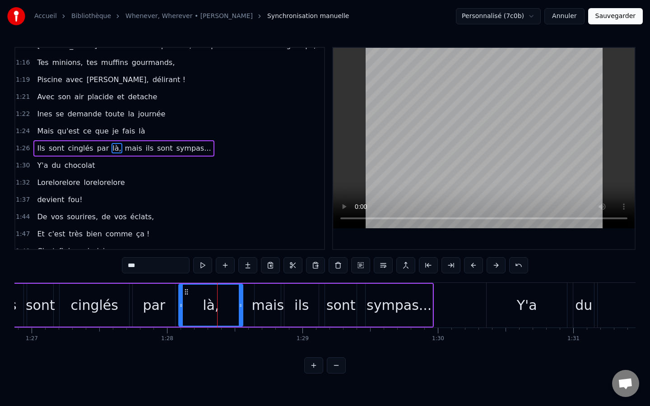
click at [168, 284] on div "par" at bounding box center [153, 305] width 43 height 43
type input "***"
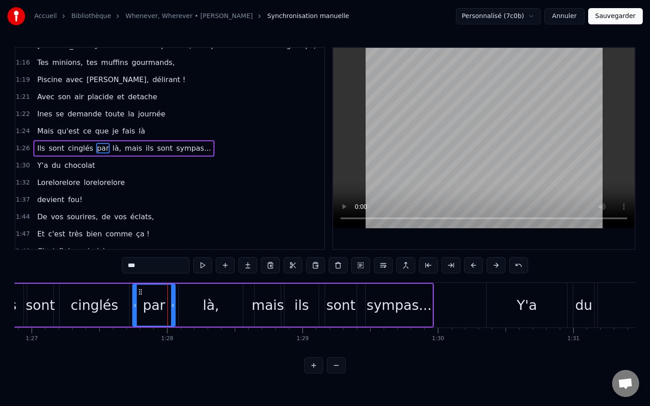
click at [174, 283] on div "Ils sont cinglés par là, mais ils sont sympas..." at bounding box center [213, 305] width 440 height 45
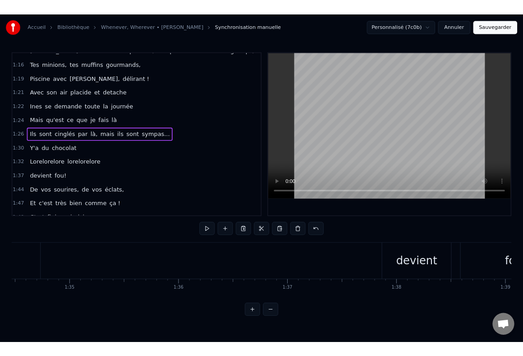
scroll to position [0, 12780]
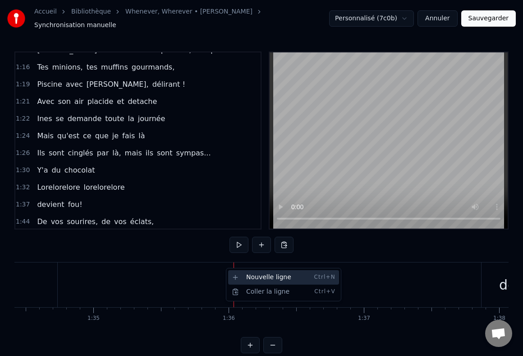
click at [249, 278] on div "Nouvelle ligne Ctrl+N" at bounding box center [283, 277] width 111 height 14
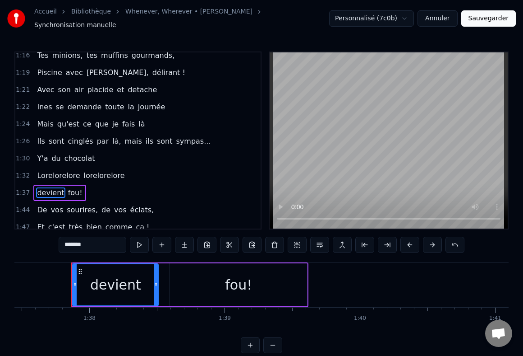
scroll to position [0, 13202]
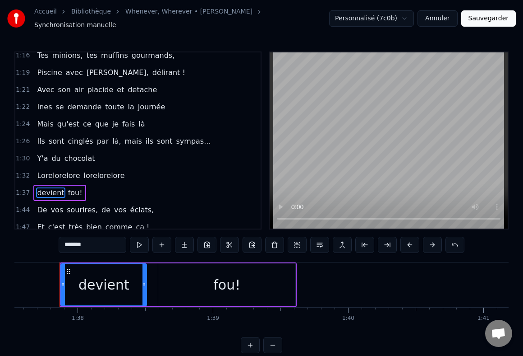
click at [430, 11] on button "Annuler" at bounding box center [438, 18] width 40 height 16
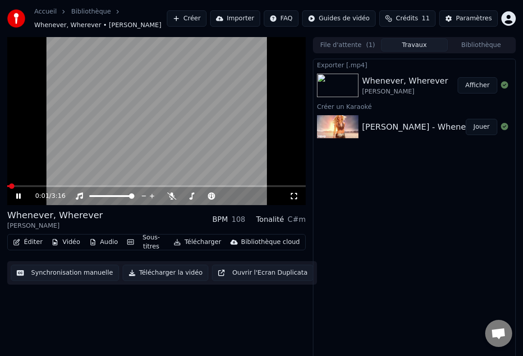
click at [77, 276] on button "Synchronisation manuelle" at bounding box center [65, 272] width 108 height 16
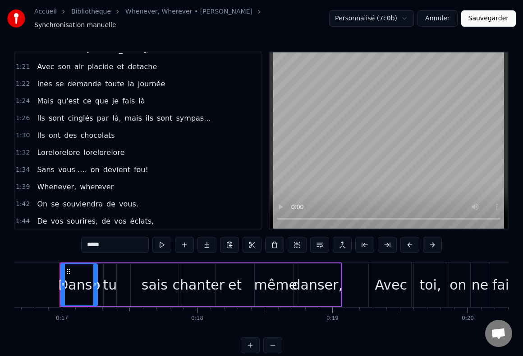
scroll to position [350, 0]
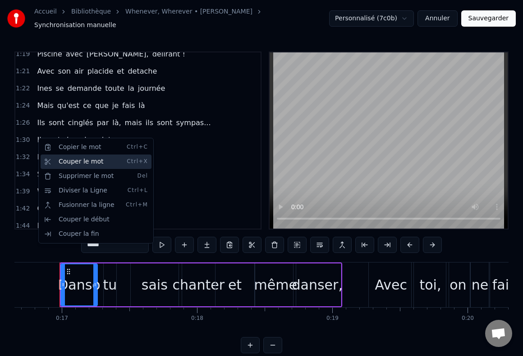
click at [60, 159] on div "Couper le mot Ctrl+X" at bounding box center [96, 161] width 111 height 14
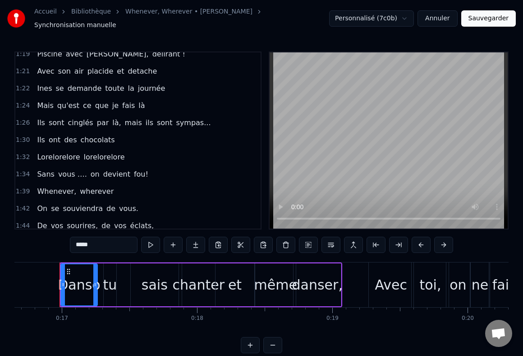
click at [42, 138] on span "Ils" at bounding box center [41, 139] width 10 height 10
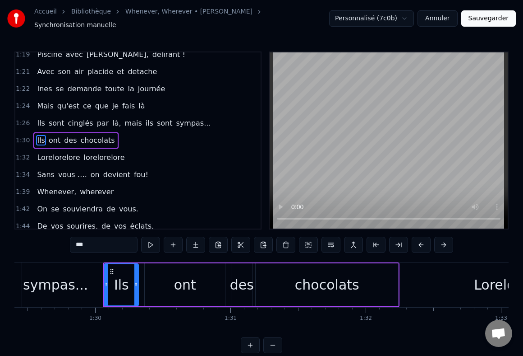
scroll to position [0, 12144]
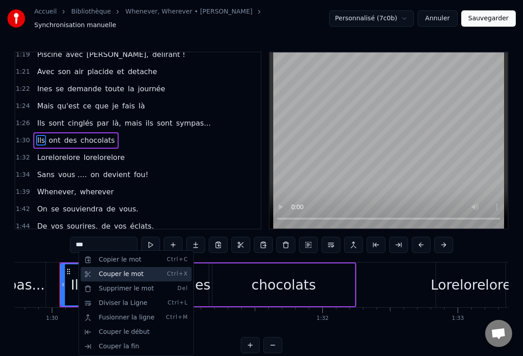
click at [108, 280] on div "Couper le mot Ctrl+X" at bounding box center [136, 274] width 111 height 14
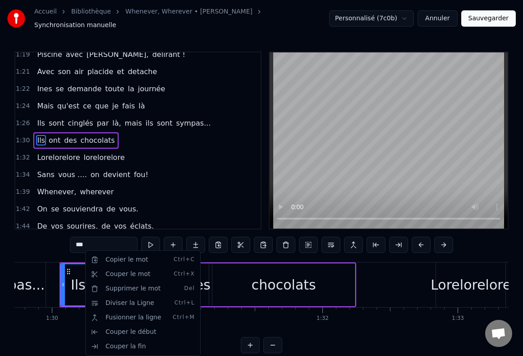
click at [69, 274] on html "Accueil Bibliothèque Whenever, Wherever • Shakira Synchronisation manuelle Pers…" at bounding box center [261, 183] width 523 height 367
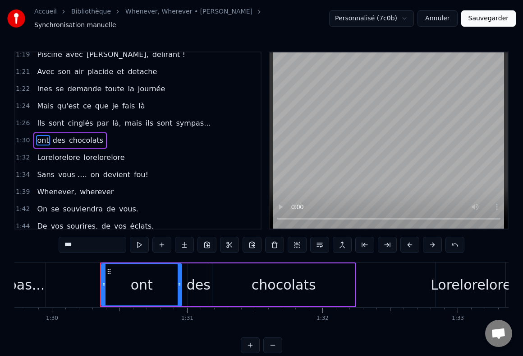
click at [41, 136] on span "ont" at bounding box center [43, 140] width 14 height 10
click at [83, 236] on input "***" at bounding box center [93, 244] width 68 height 16
click at [56, 135] on span "des" at bounding box center [58, 140] width 14 height 10
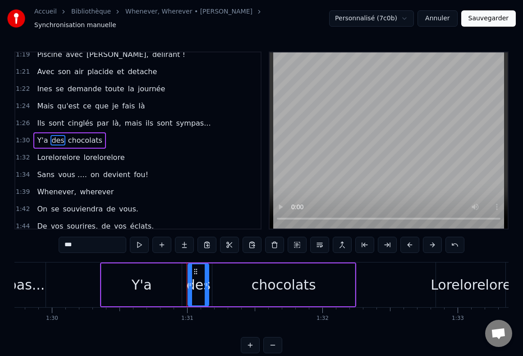
click at [105, 238] on input "***" at bounding box center [93, 244] width 68 height 16
click at [87, 139] on span "chocolats" at bounding box center [82, 140] width 36 height 10
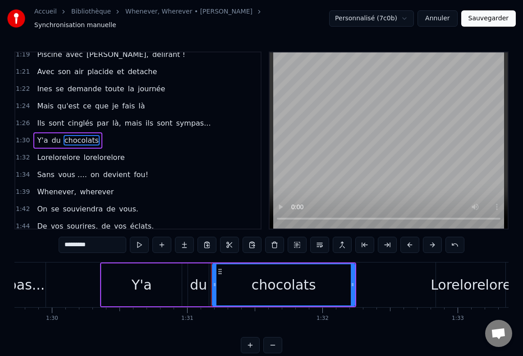
click at [109, 240] on input "*********" at bounding box center [93, 244] width 68 height 16
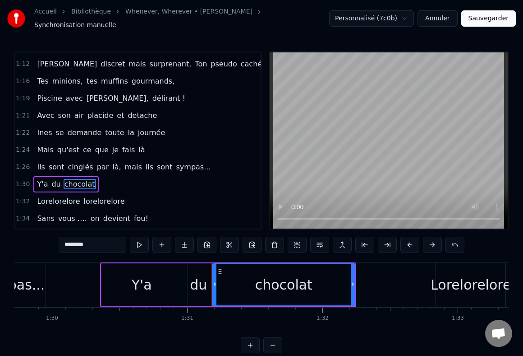
scroll to position [308, 0]
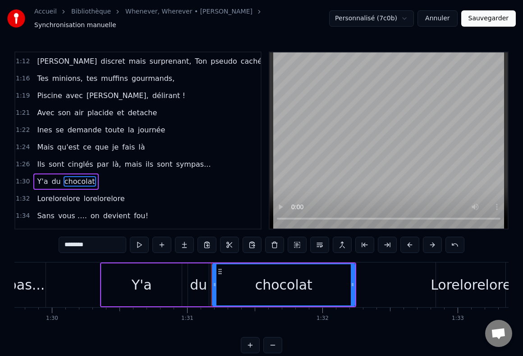
click at [152, 93] on span "délirant !" at bounding box center [169, 95] width 35 height 10
type input "**********"
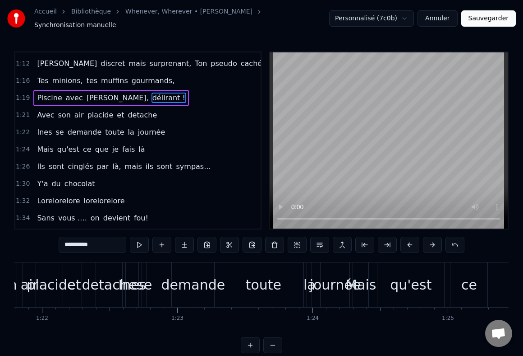
scroll to position [0, 10894]
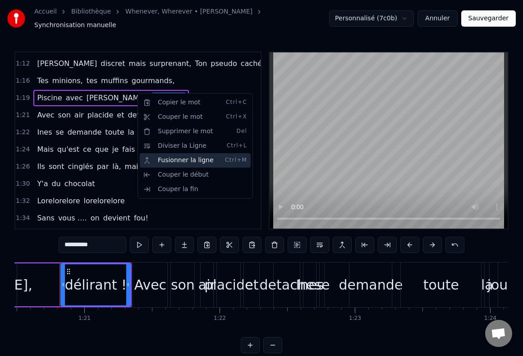
click at [165, 154] on div "Fusionner la ligne Ctrl+M" at bounding box center [195, 160] width 111 height 14
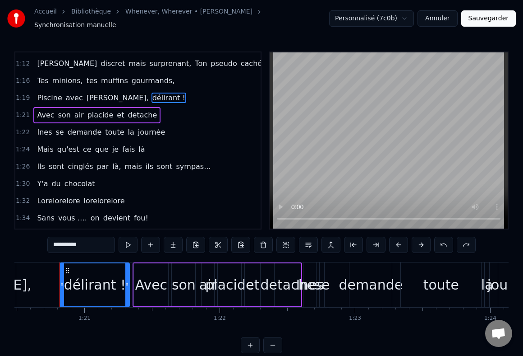
click at [498, 25] on div "Accueil Bibliothèque Whenever, Wherever • Shakira Synchronisation manuelle Pers…" at bounding box center [261, 18] width 523 height 37
click at [503, 18] on button "Sauvegarder" at bounding box center [489, 18] width 55 height 16
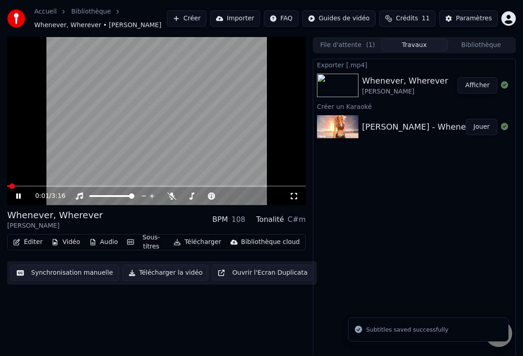
click at [180, 145] on video at bounding box center [156, 121] width 299 height 168
